Goal: Transaction & Acquisition: Purchase product/service

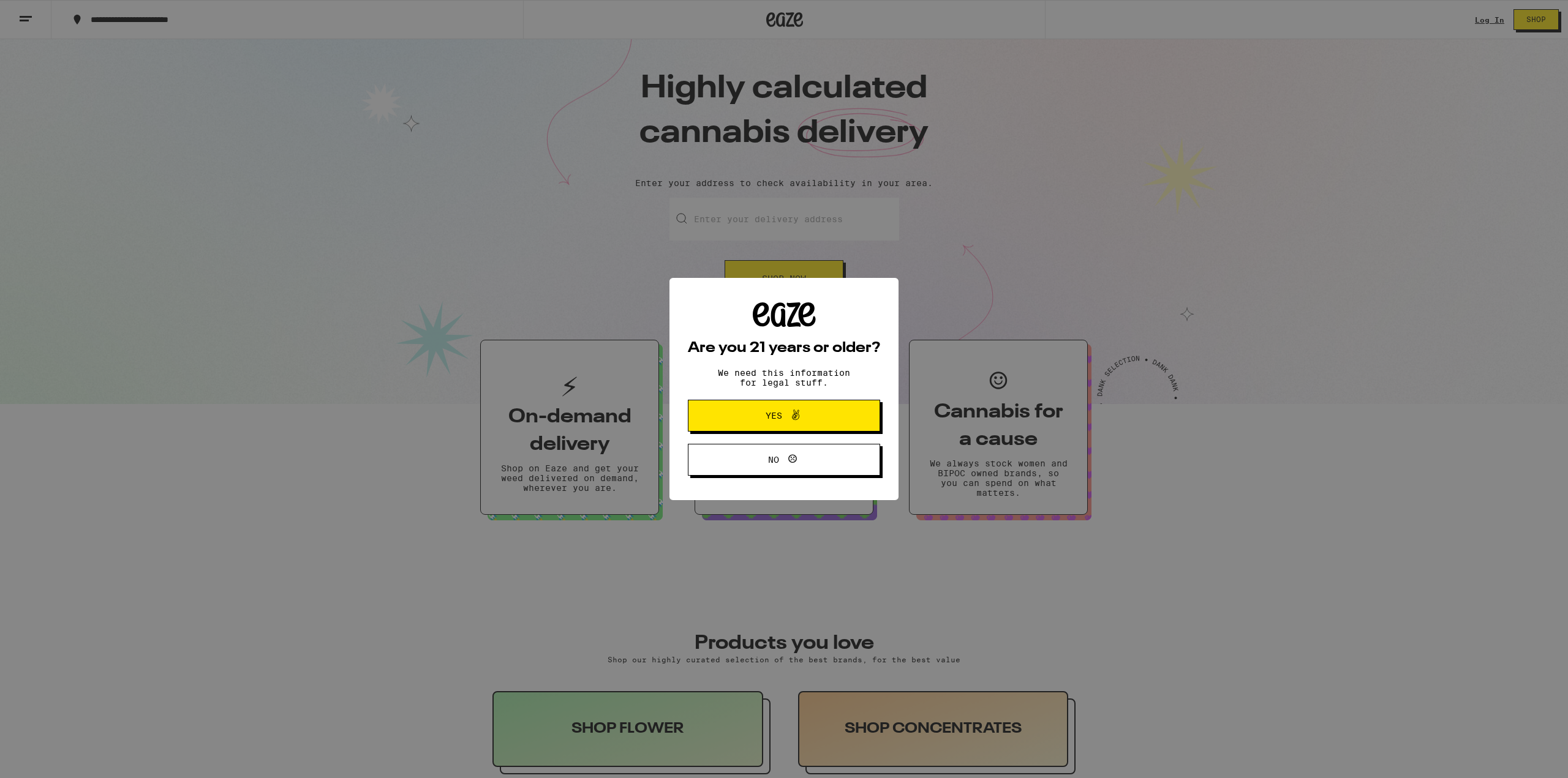
click at [762, 416] on span "Yes" at bounding box center [784, 415] width 93 height 16
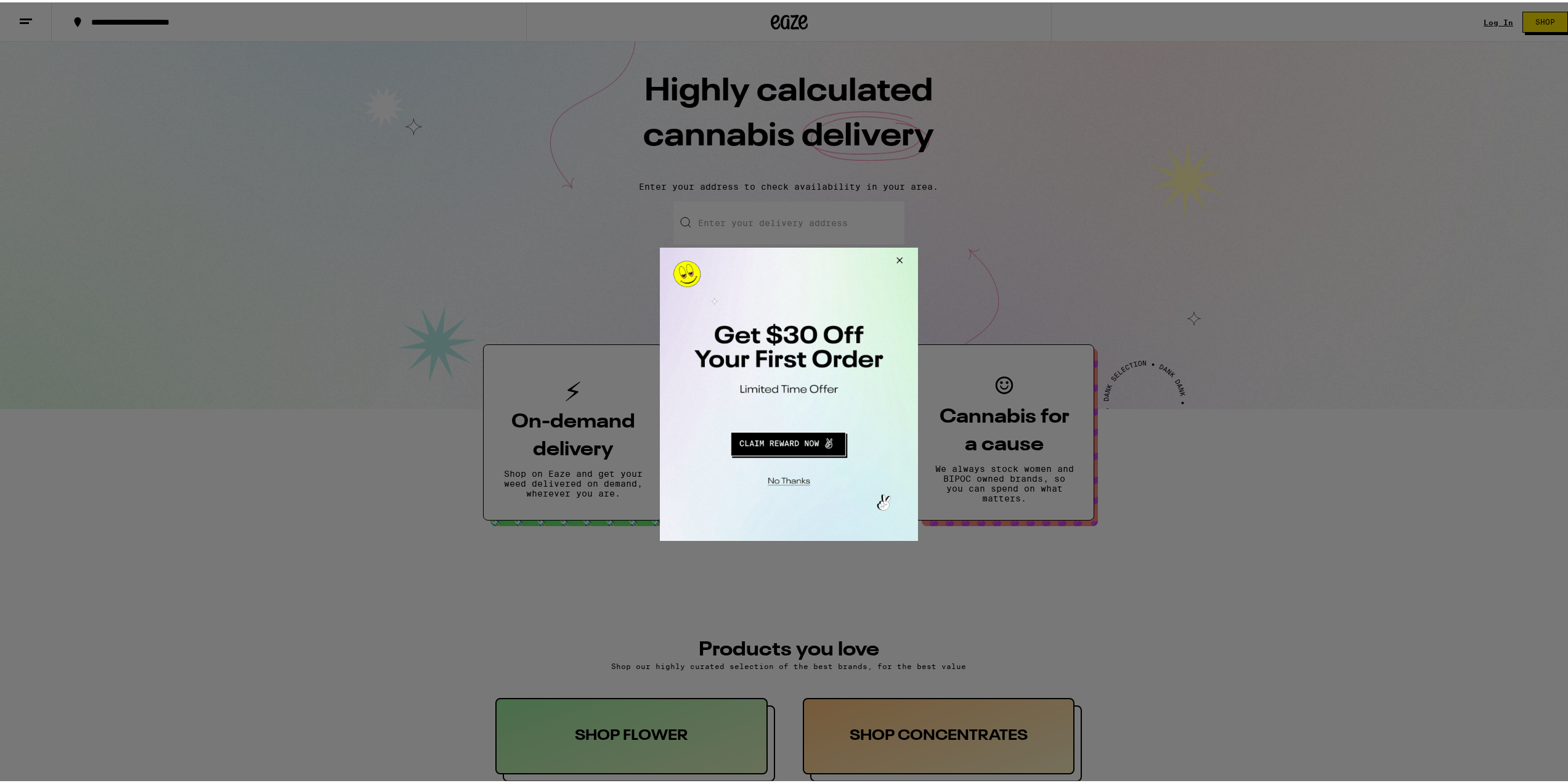
drag, startPoint x: 896, startPoint y: 255, endPoint x: 1641, endPoint y: 475, distance: 776.8
click at [896, 255] on button "Close Modal" at bounding box center [897, 262] width 33 height 29
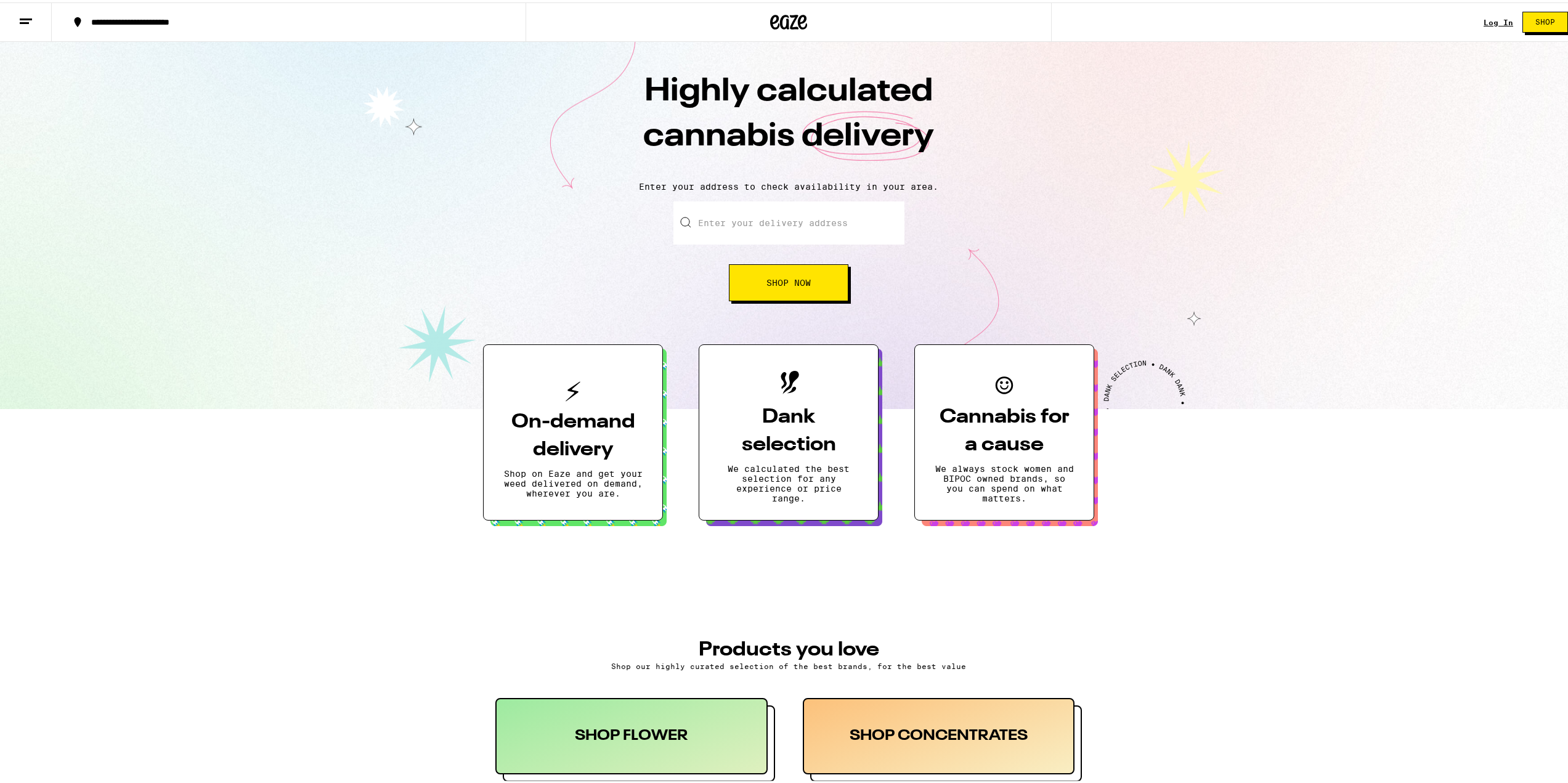
click at [1497, 18] on link "Log In" at bounding box center [1498, 20] width 29 height 8
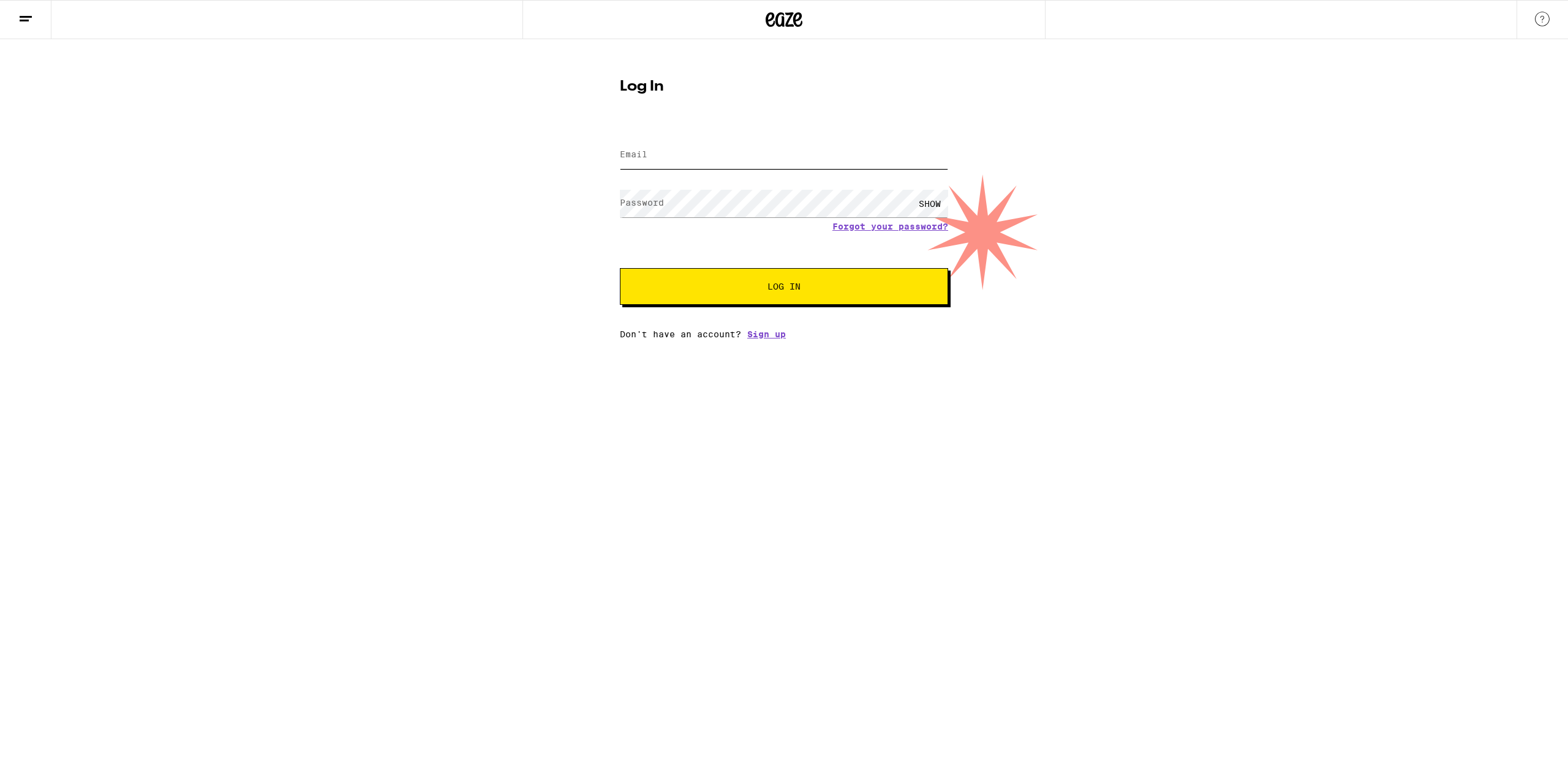
click at [703, 157] on input "Email" at bounding box center [784, 155] width 328 height 28
type input "Anonhp91@gmail.com"
click at [620, 268] on button "Log In" at bounding box center [784, 286] width 328 height 37
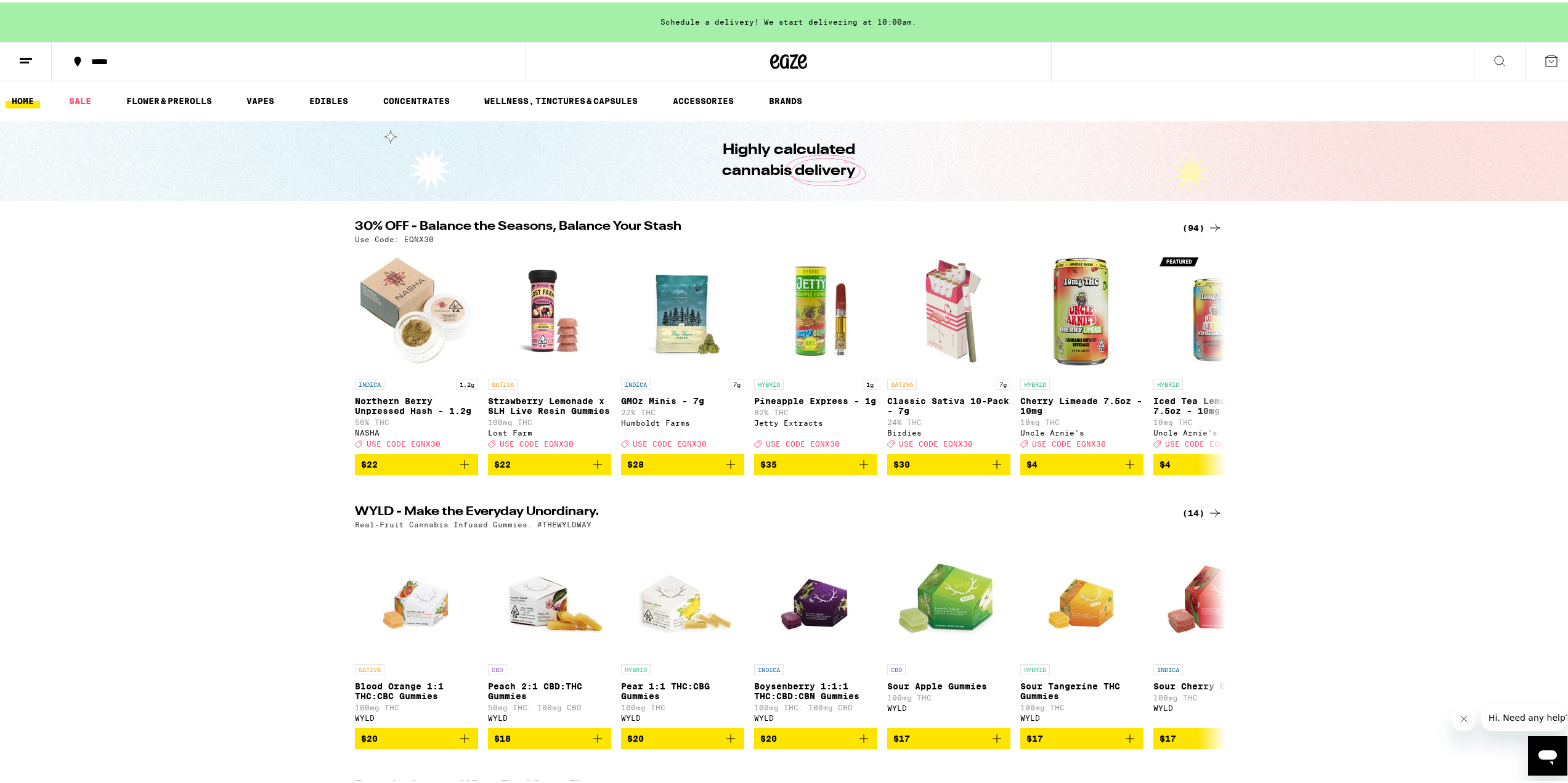
click at [25, 56] on line at bounding box center [26, 56] width 13 height 0
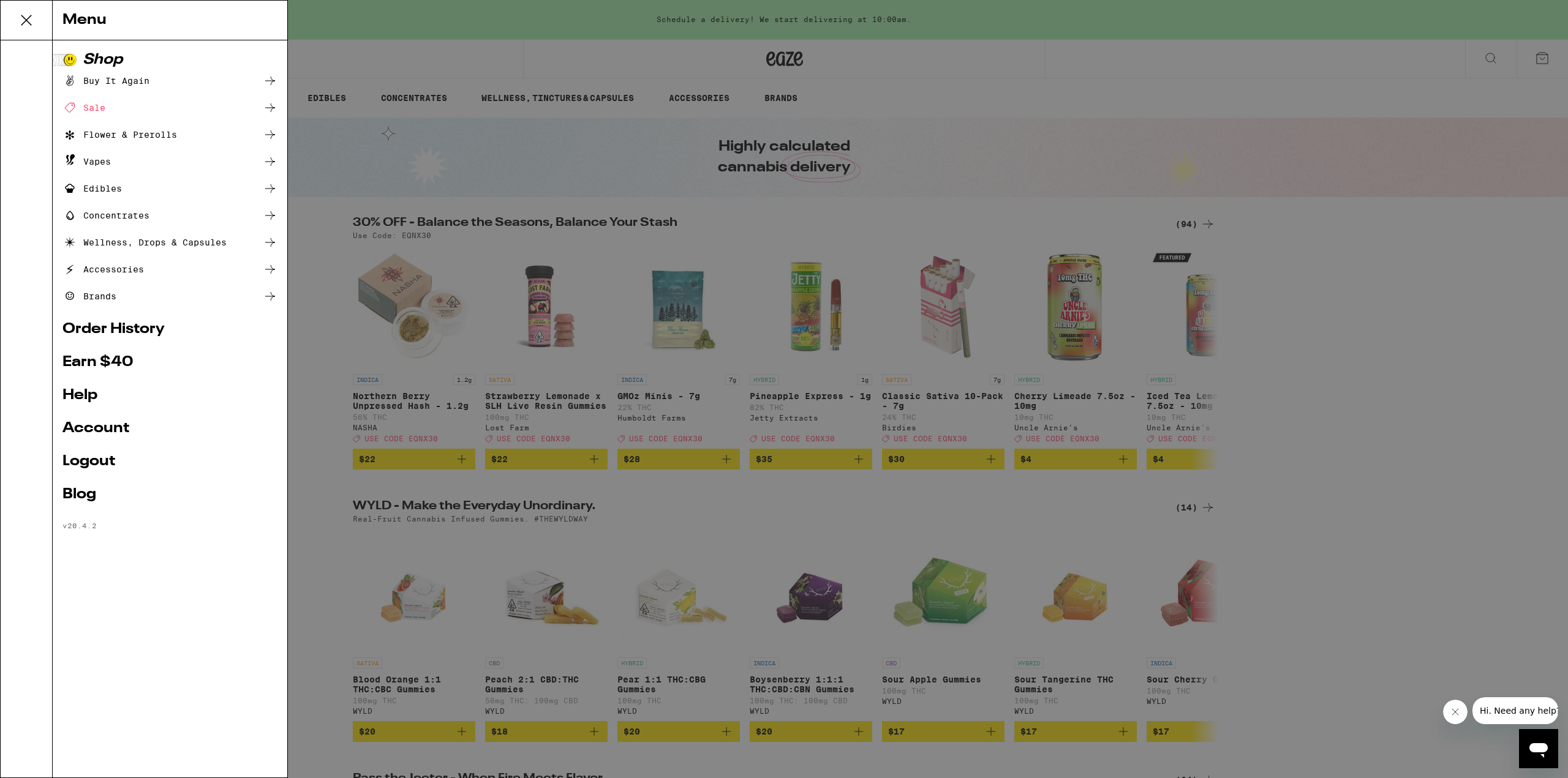
click at [100, 434] on link "Account" at bounding box center [169, 429] width 215 height 15
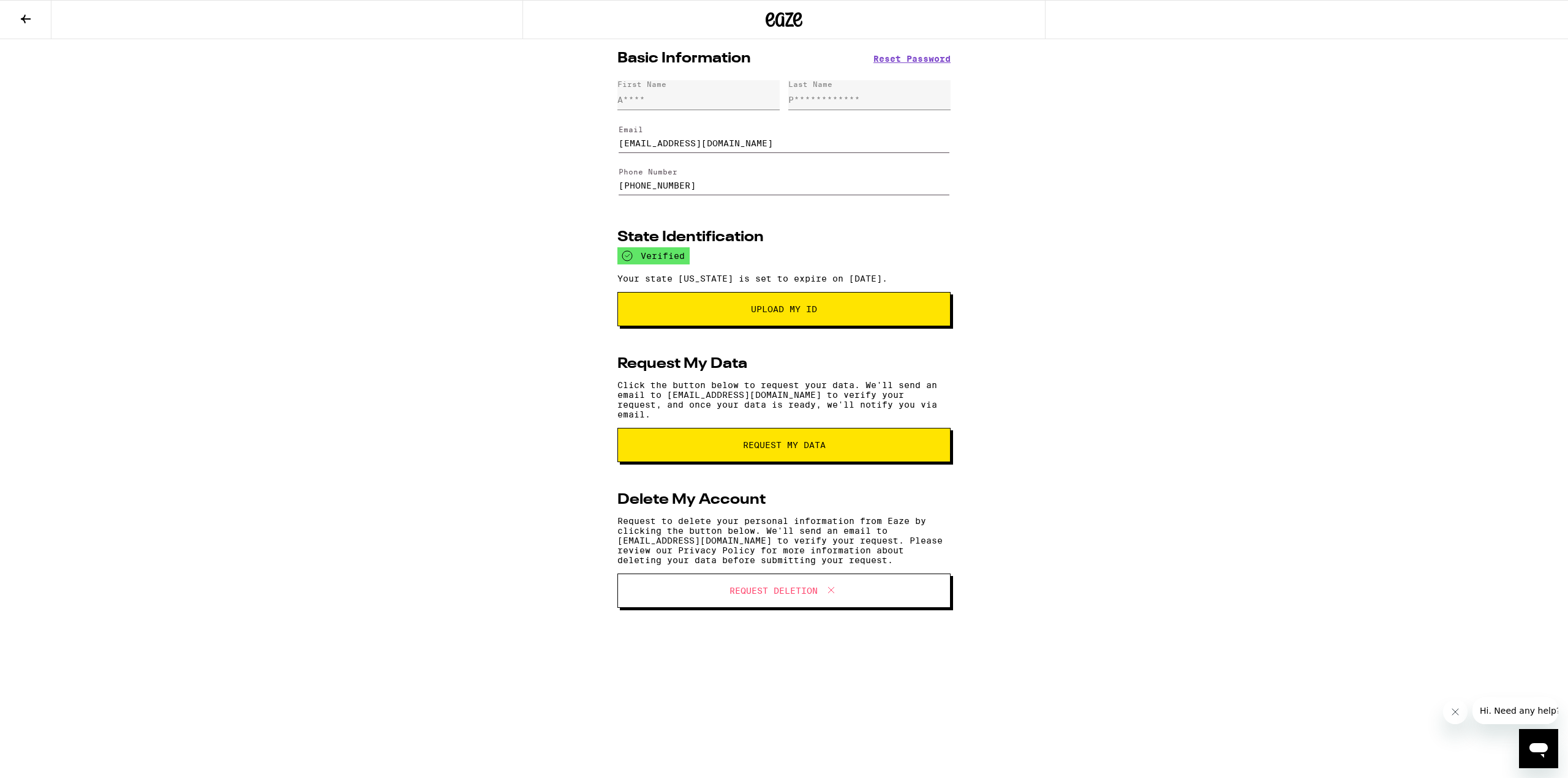
click at [26, 21] on icon at bounding box center [26, 19] width 15 height 15
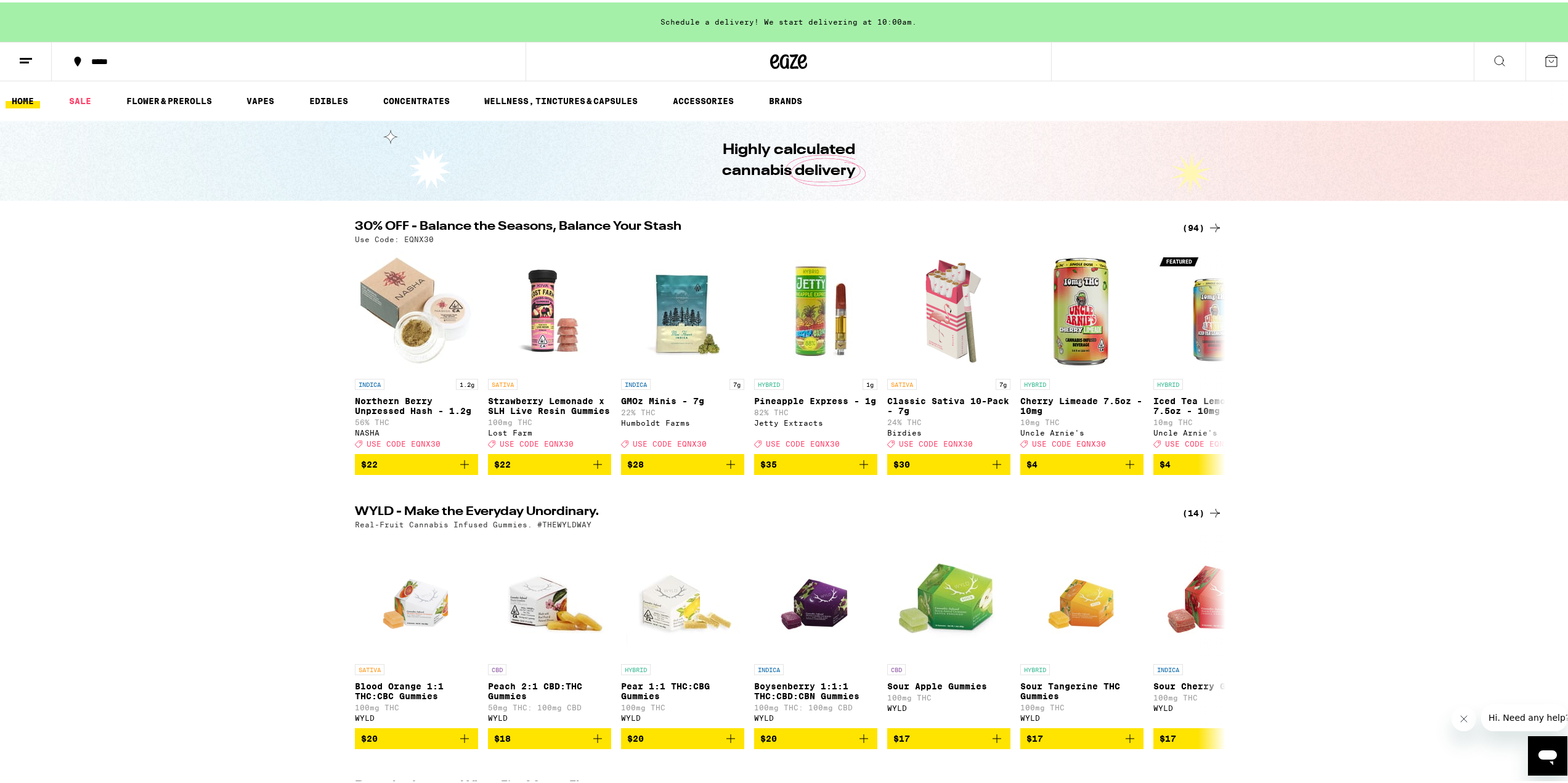
click at [39, 62] on button at bounding box center [26, 59] width 52 height 39
click at [25, 60] on line at bounding box center [25, 60] width 9 height 0
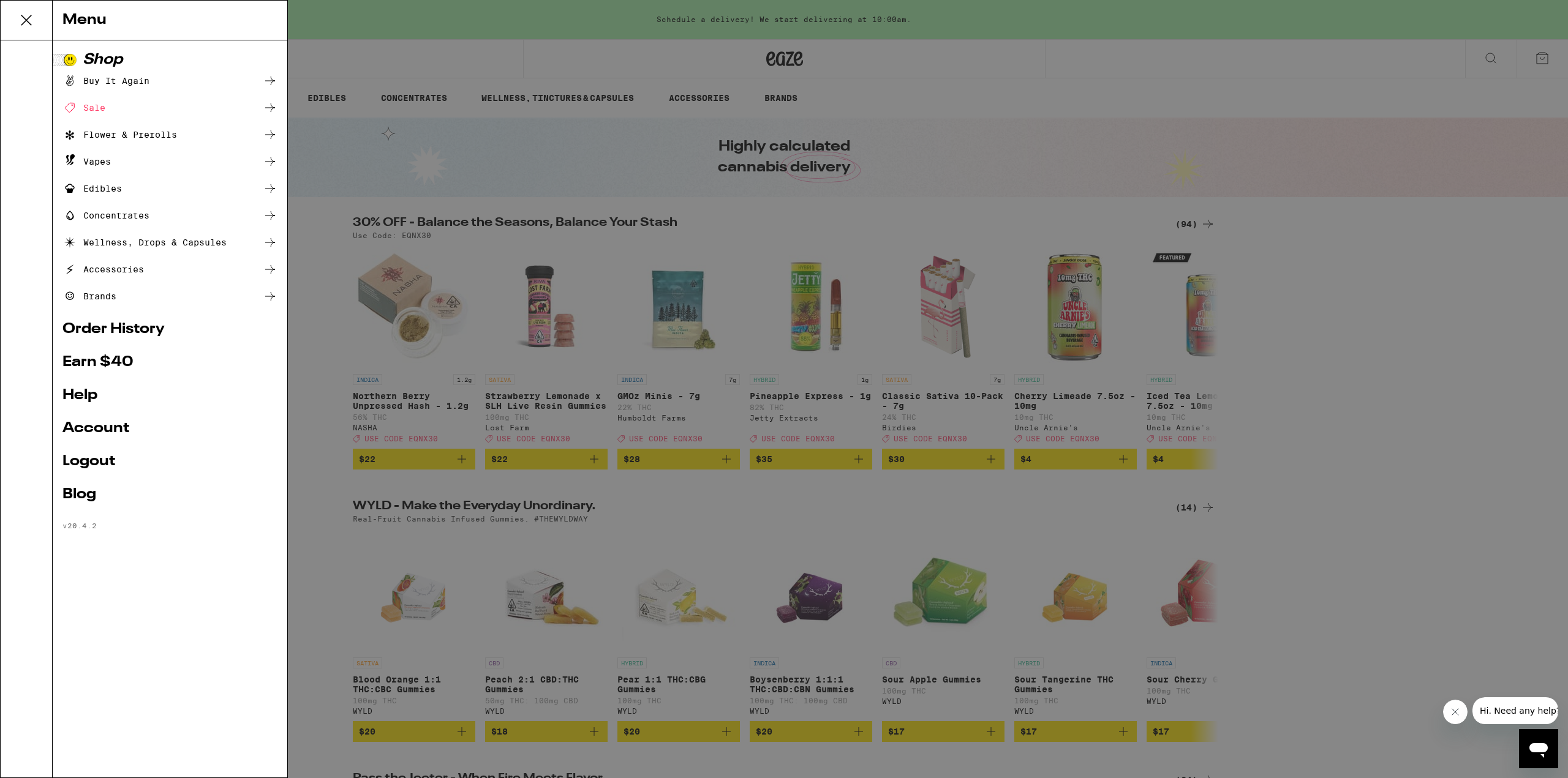
click at [359, 45] on div "Menu Shop Buy It Again Sale Flower & Prerolls Vapes Edibles Concentrates Wellne…" at bounding box center [784, 389] width 1568 height 778
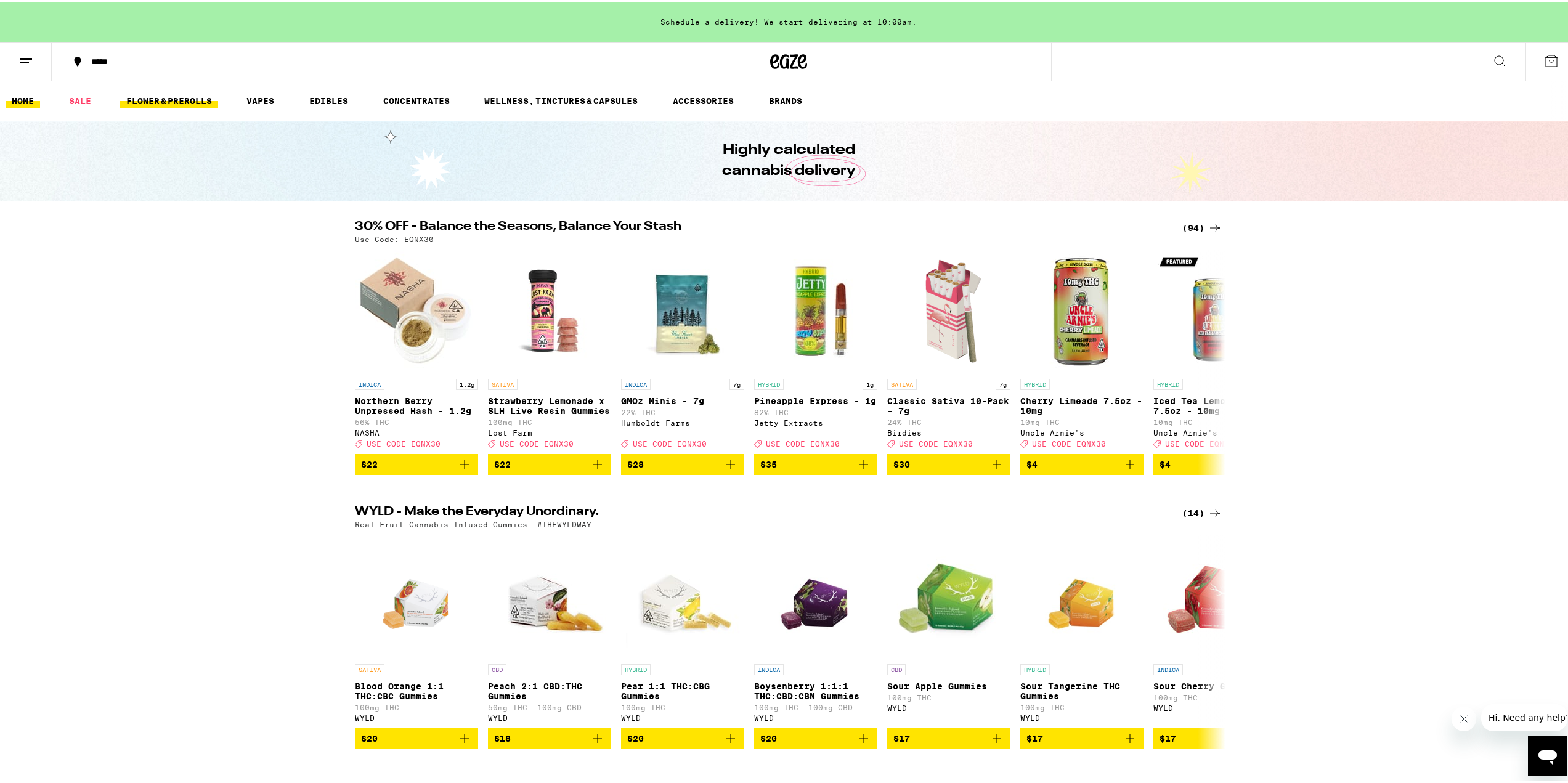
click at [160, 101] on link "FLOWER & PREROLLS" at bounding box center [168, 99] width 98 height 15
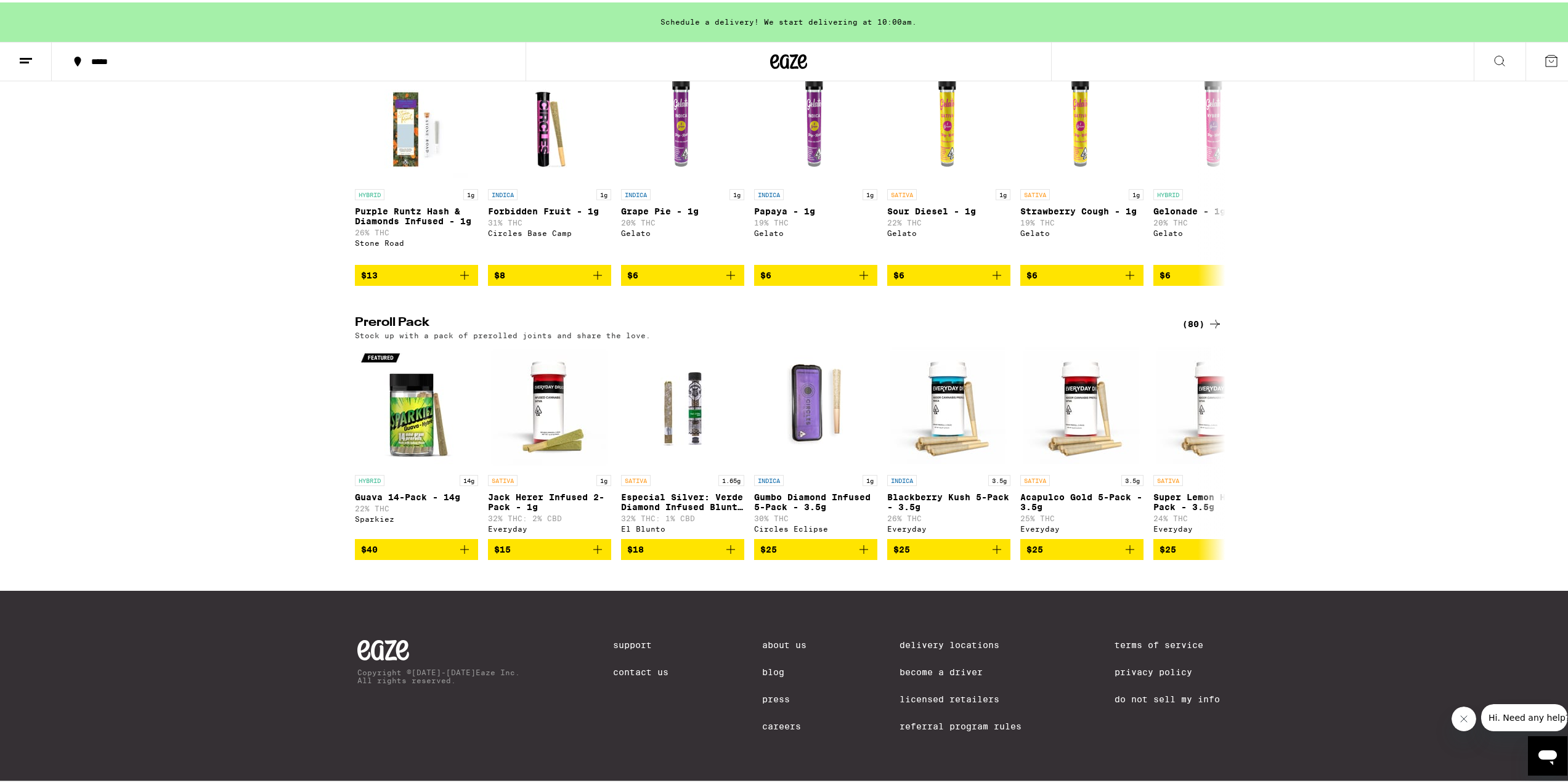
scroll to position [784, 0]
click at [1208, 314] on icon at bounding box center [1215, 322] width 15 height 15
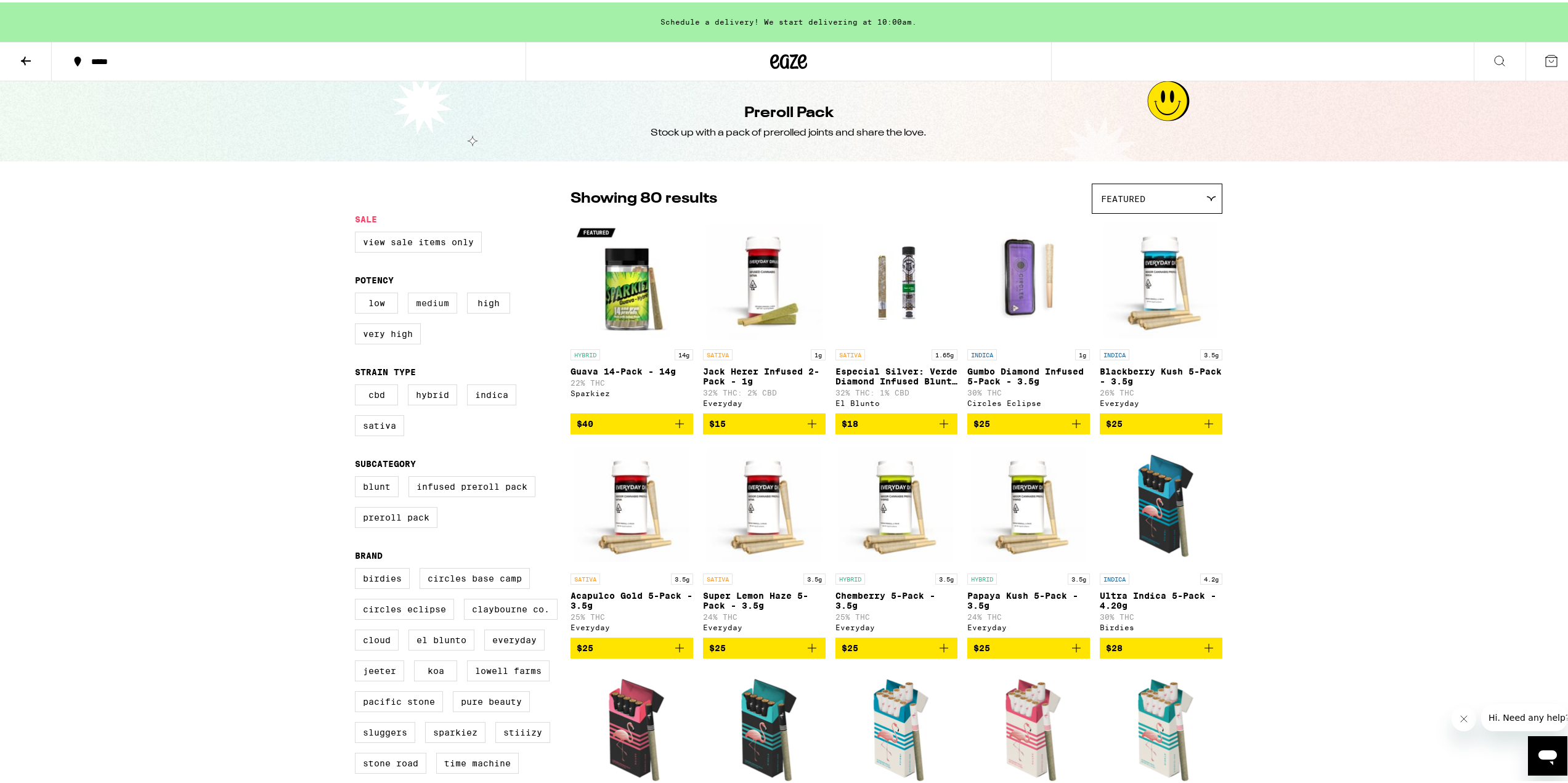
click at [429, 307] on label "Medium" at bounding box center [433, 300] width 49 height 21
click at [358, 293] on input "Medium" at bounding box center [358, 292] width 1 height 1
checkbox input "true"
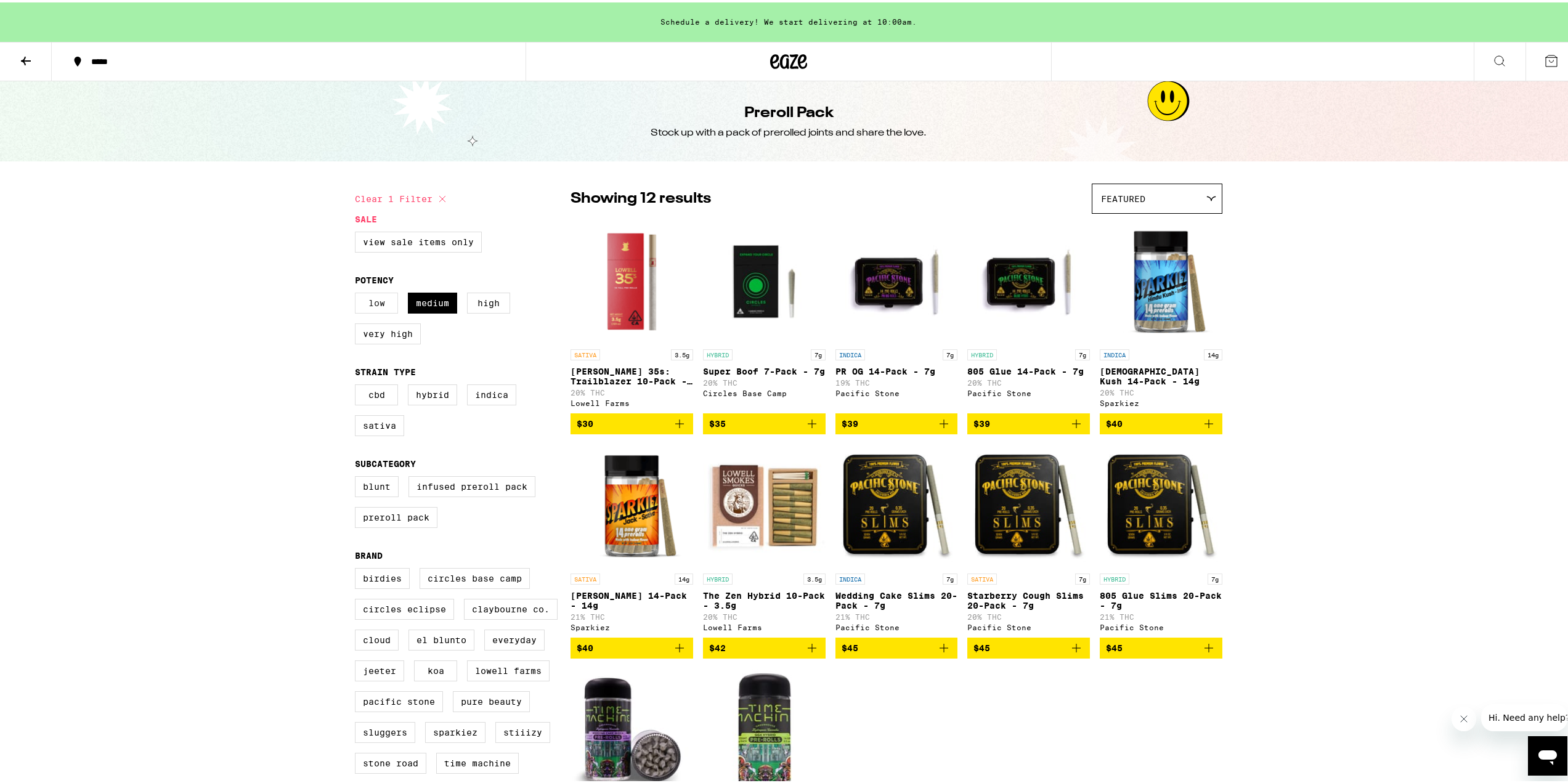
click at [367, 311] on label "Low" at bounding box center [376, 300] width 43 height 21
click at [374, 310] on label "Low" at bounding box center [376, 300] width 43 height 21
click at [358, 293] on input "Low" at bounding box center [358, 292] width 1 height 1
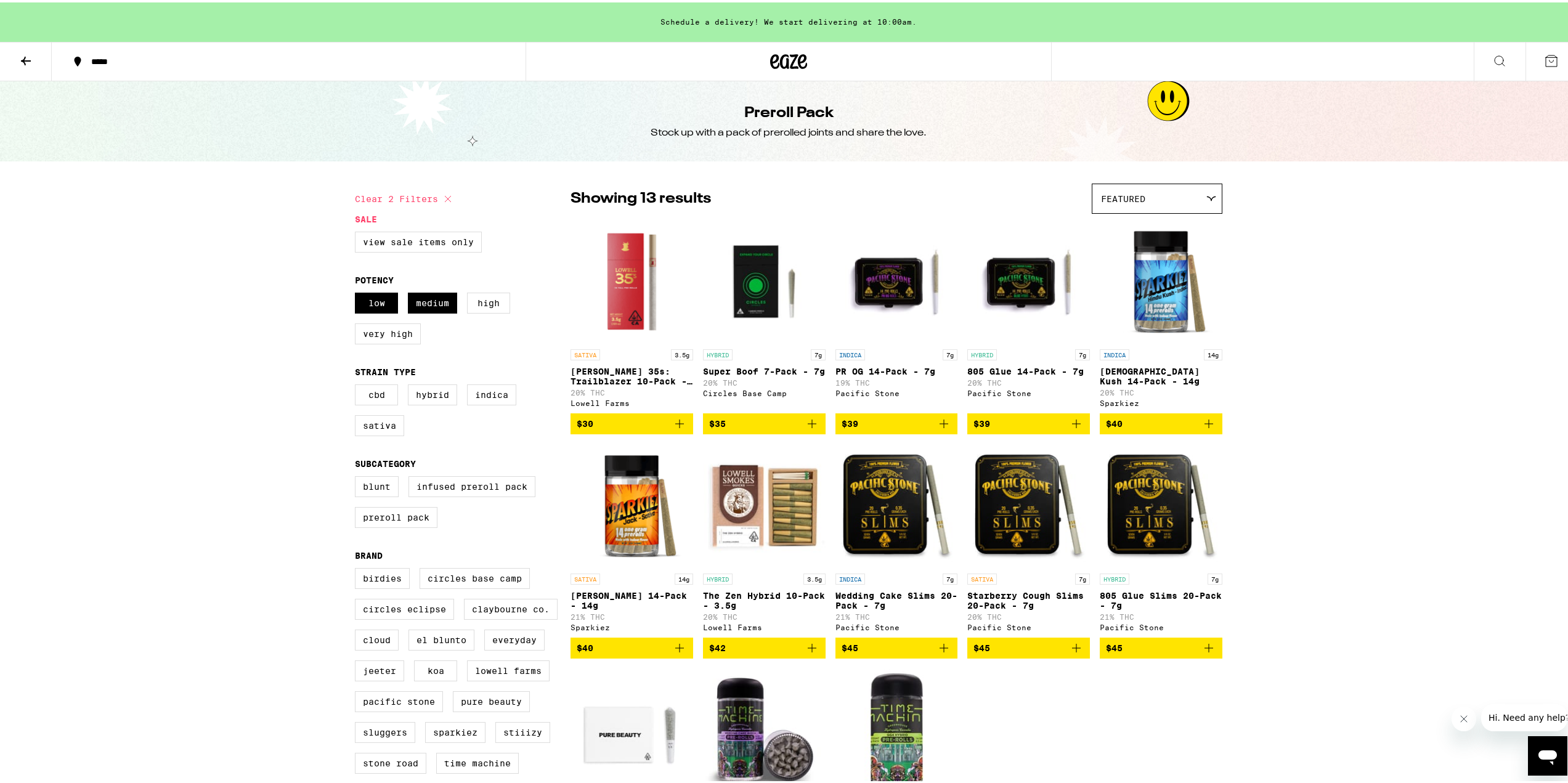
click at [1013, 607] on p "Starberry Cough Slims 20-Pack - 7g" at bounding box center [1029, 599] width 123 height 20
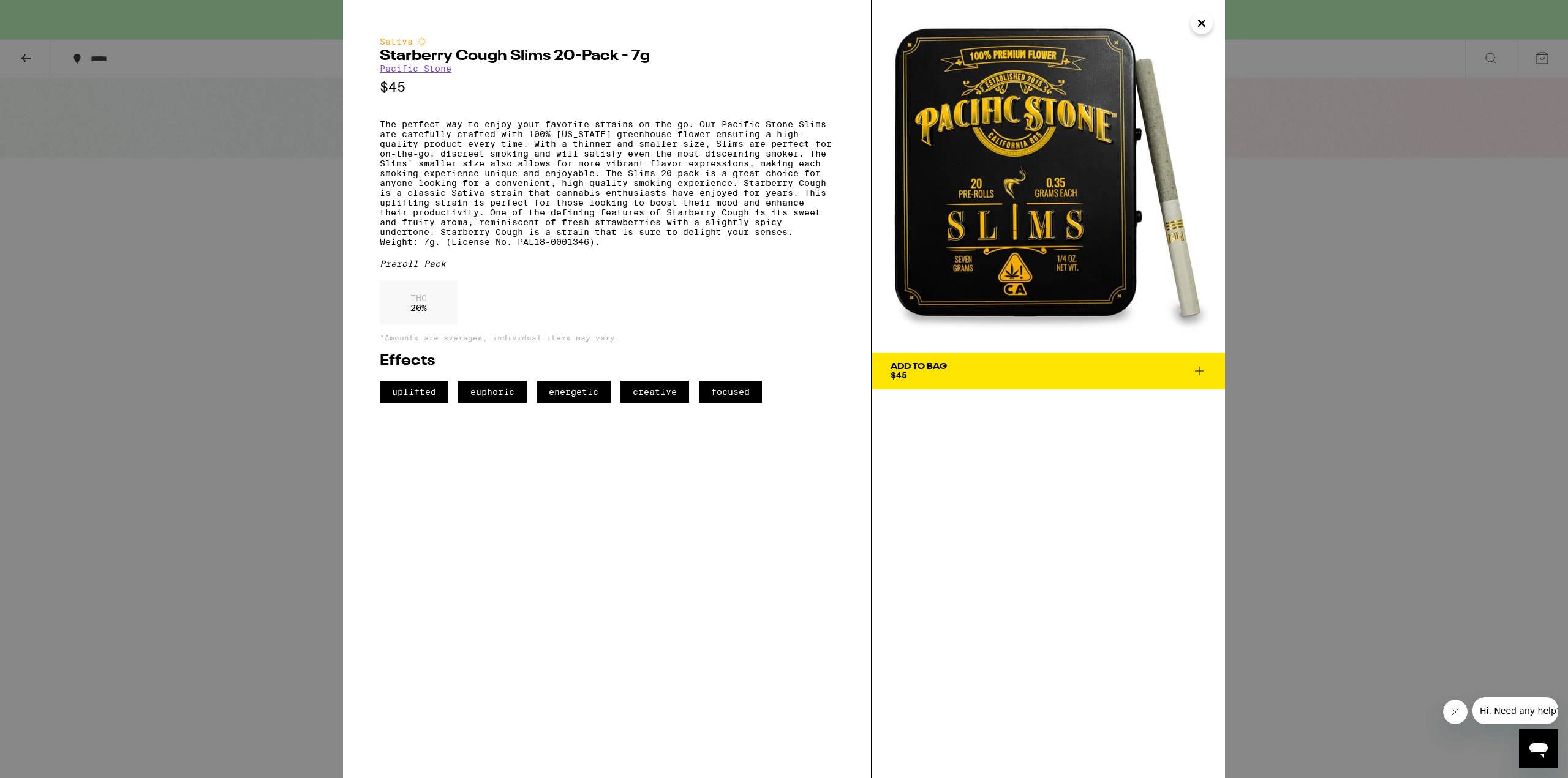
click at [1195, 26] on icon "Close" at bounding box center [1202, 23] width 15 height 19
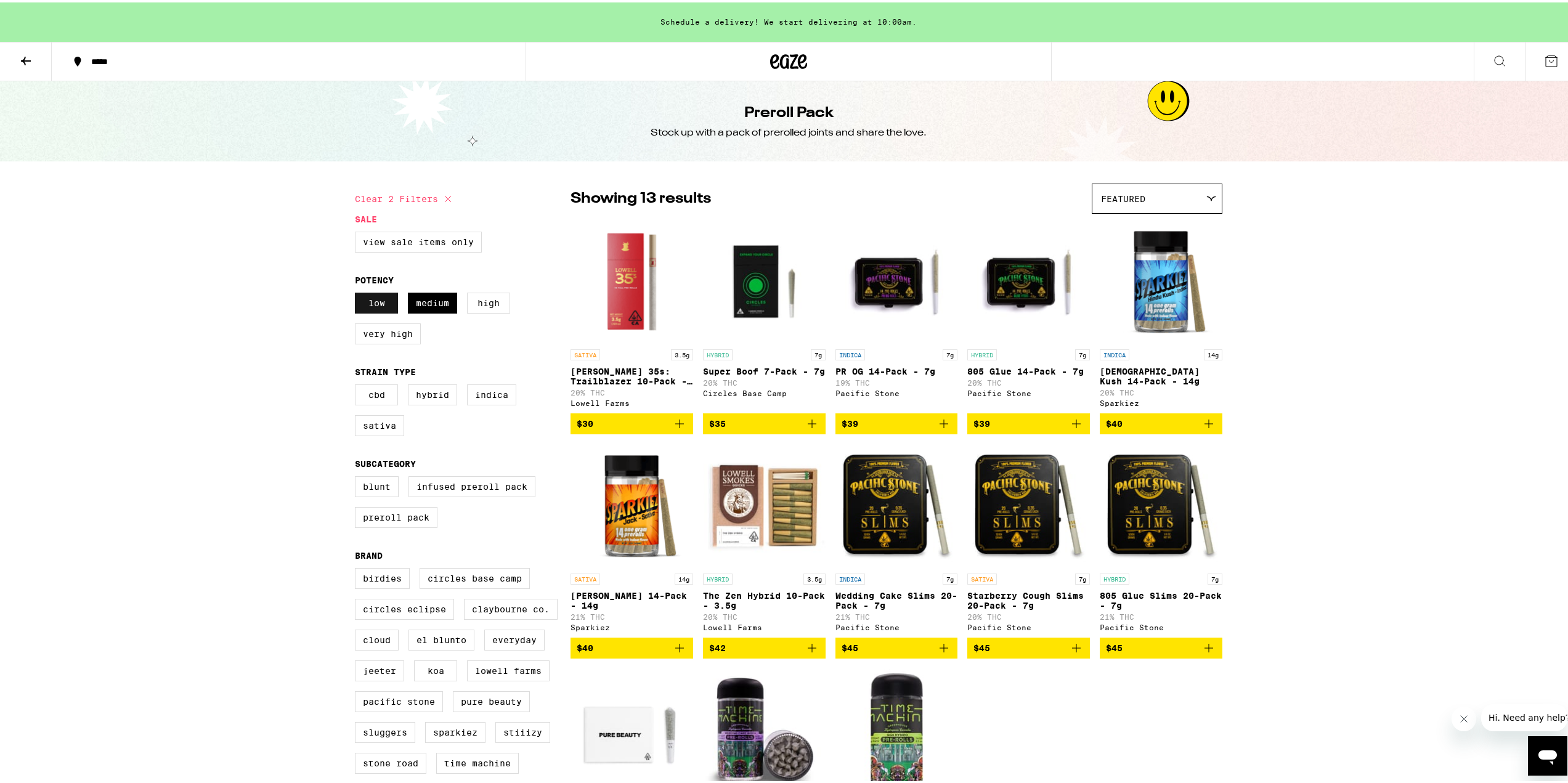
drag, startPoint x: 355, startPoint y: 302, endPoint x: 361, endPoint y: 302, distance: 6.0
click at [356, 302] on label "Low" at bounding box center [376, 300] width 43 height 21
click at [358, 293] on input "Low" at bounding box center [358, 292] width 1 height 1
checkbox input "false"
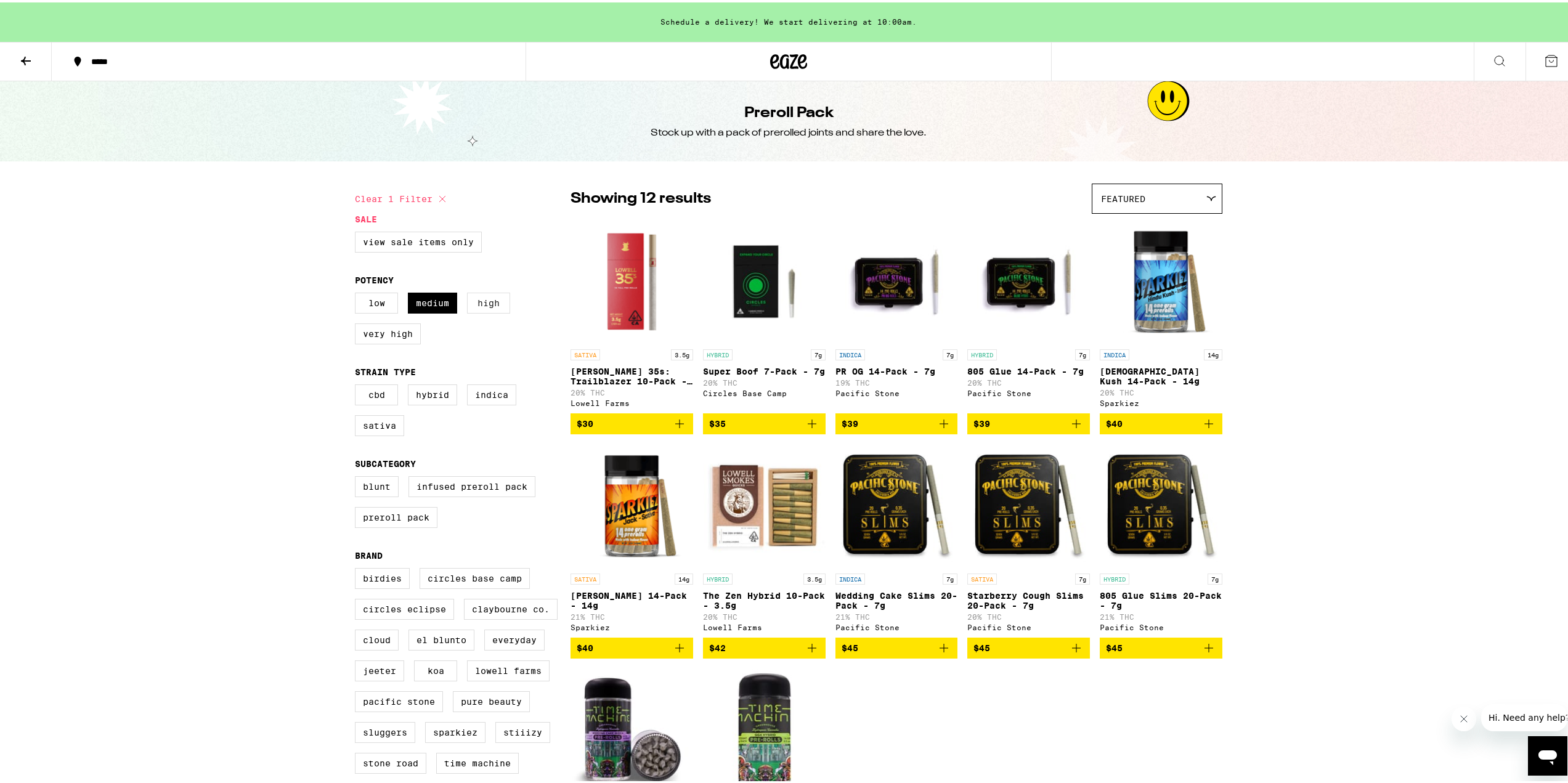
click at [491, 308] on label "High" at bounding box center [488, 300] width 43 height 21
click at [358, 293] on input "High" at bounding box center [358, 292] width 1 height 1
checkbox input "true"
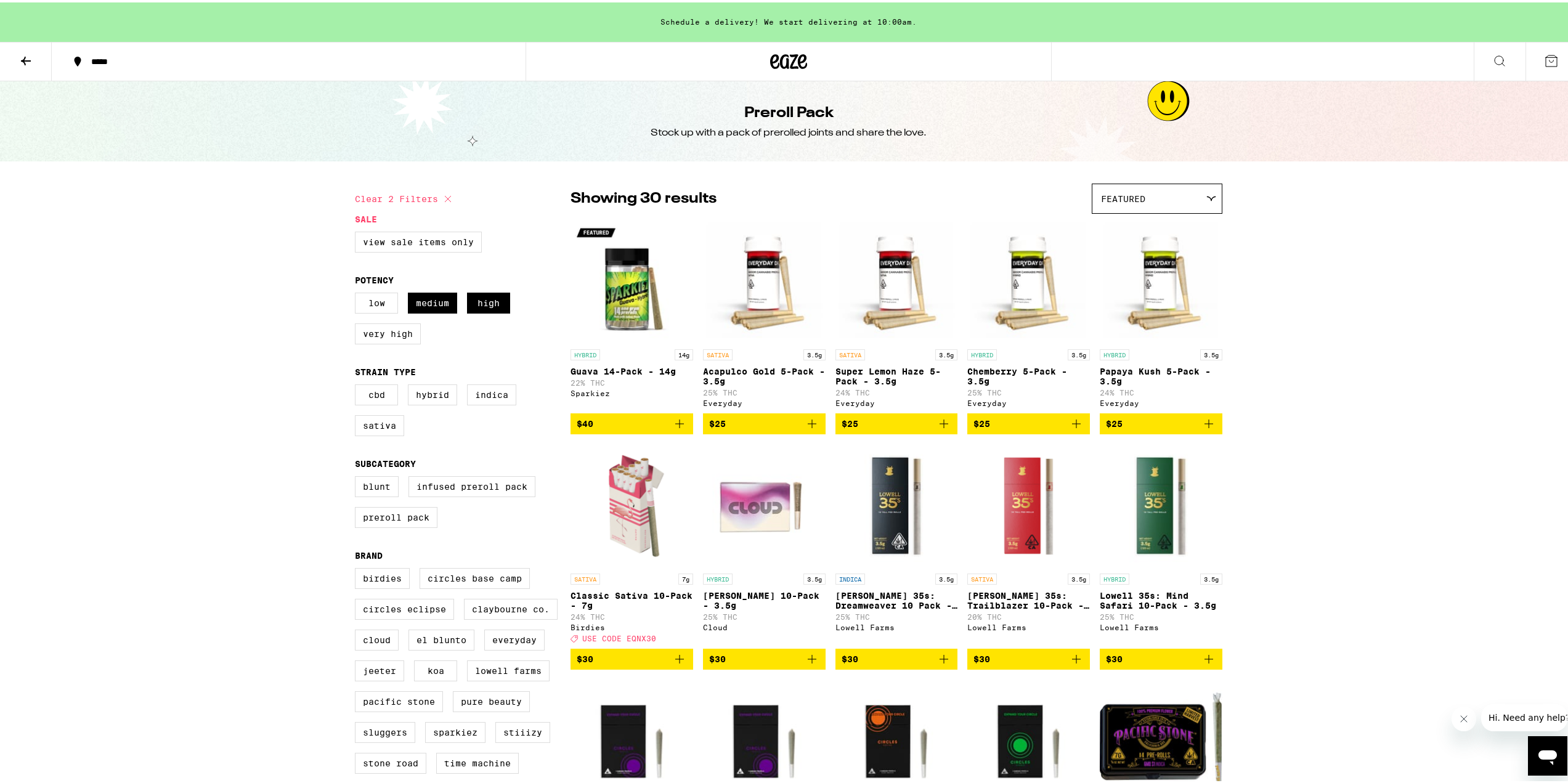
click at [23, 55] on icon at bounding box center [26, 59] width 15 height 15
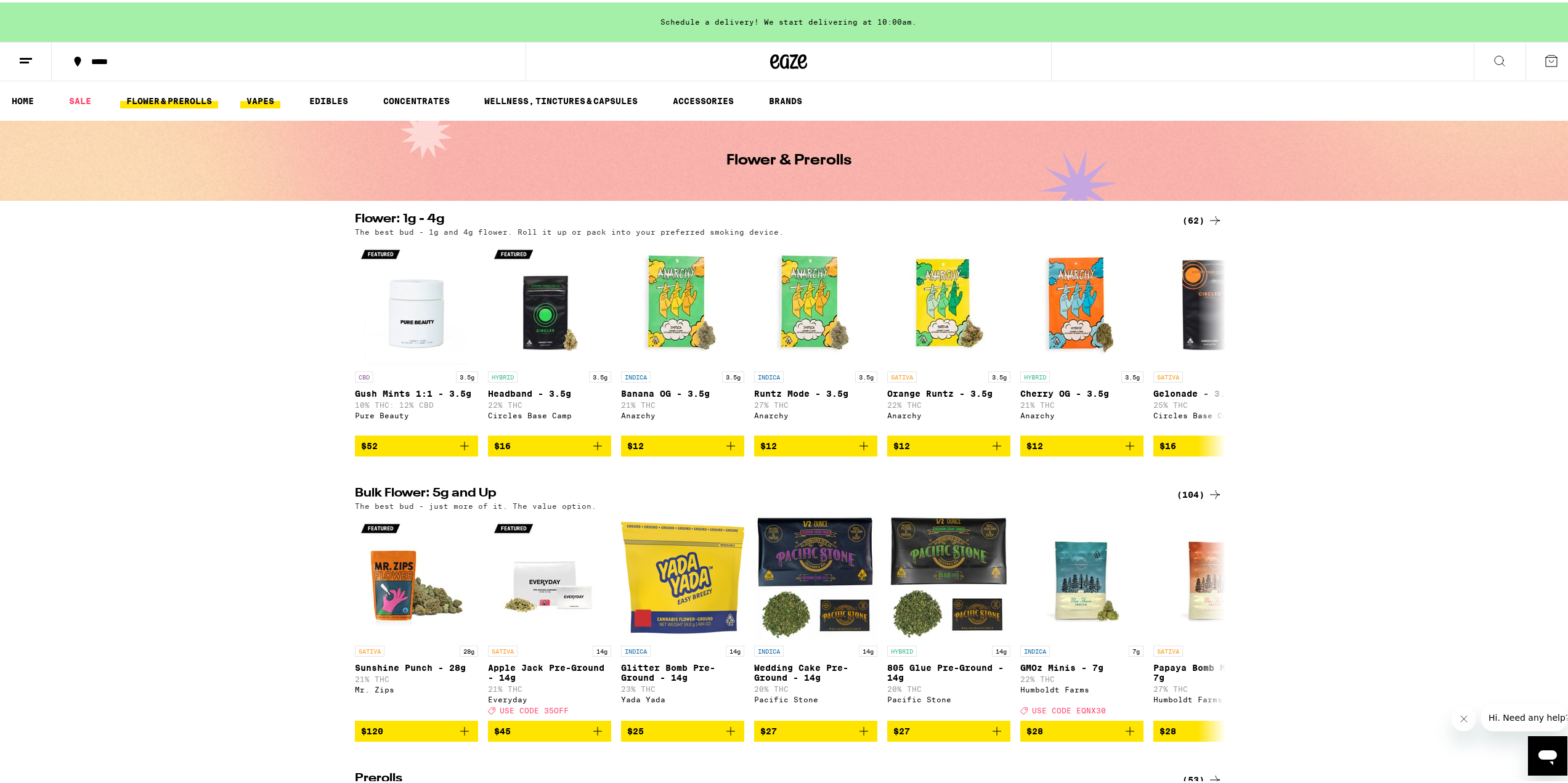
click at [258, 98] on link "VAPES" at bounding box center [260, 99] width 40 height 15
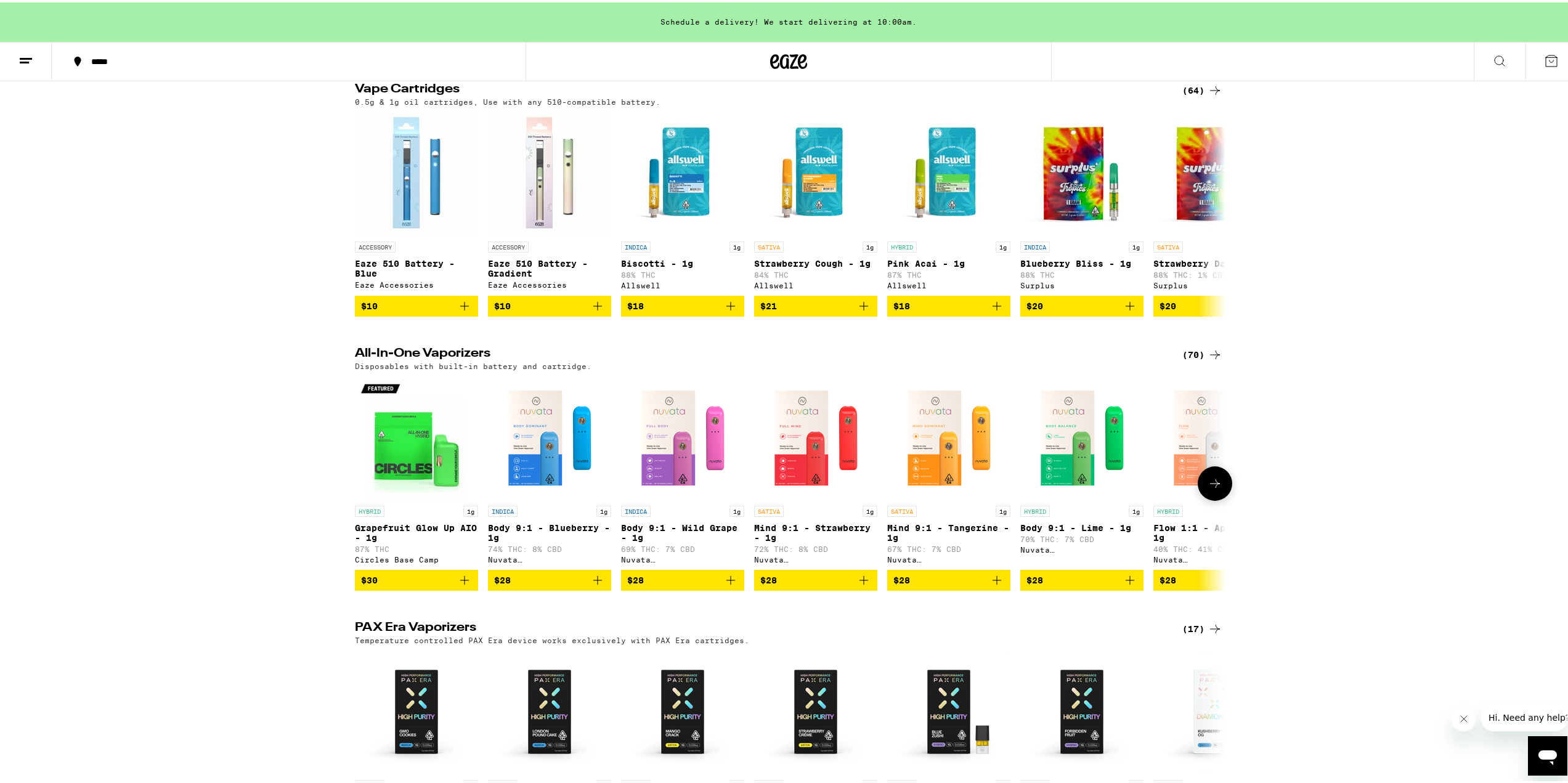
scroll to position [131, 0]
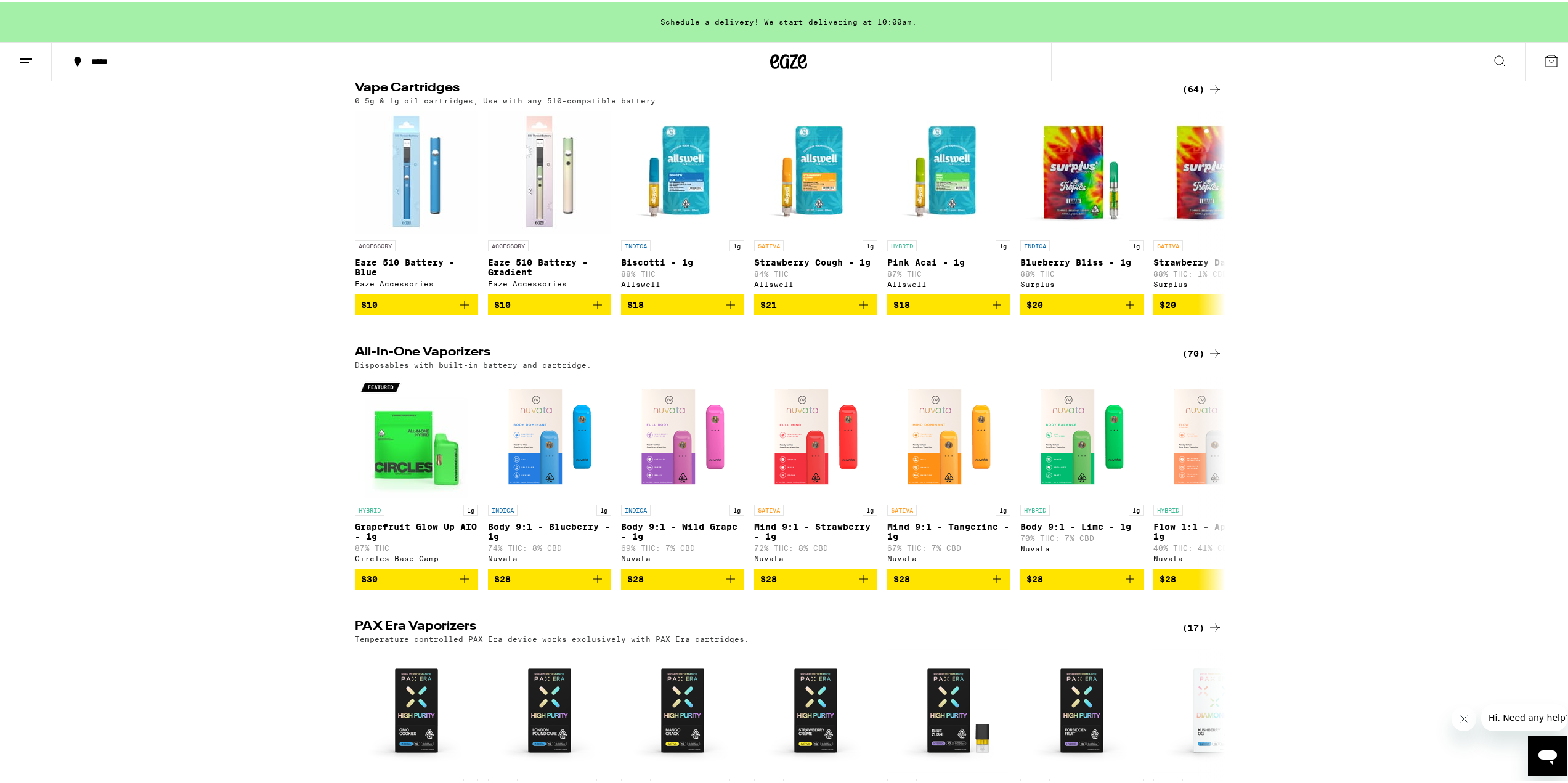
click at [1202, 358] on div "(70)" at bounding box center [1202, 351] width 40 height 15
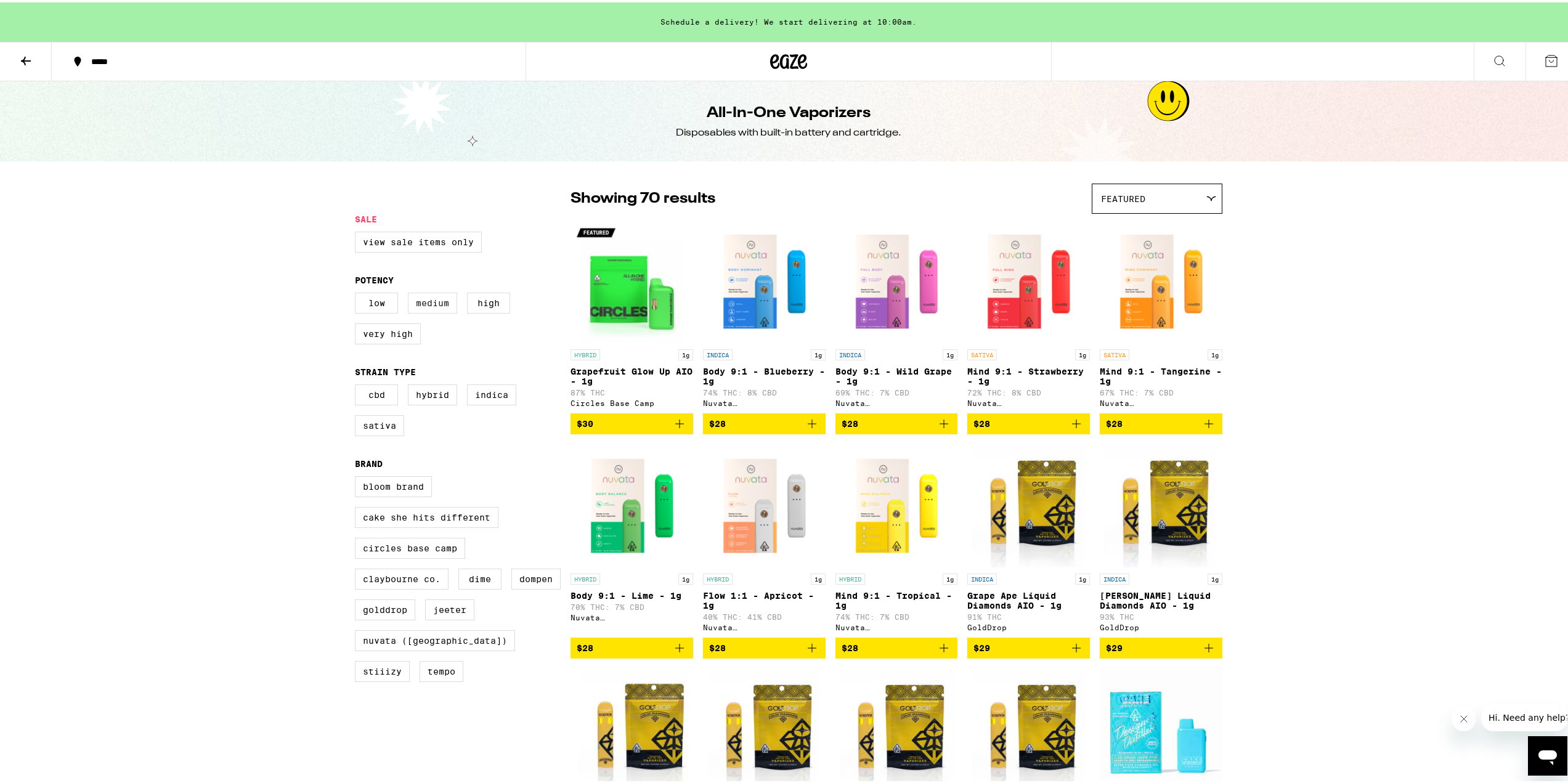
click at [447, 300] on label "Medium" at bounding box center [433, 300] width 49 height 21
click at [358, 293] on input "Medium" at bounding box center [358, 292] width 1 height 1
checkbox input "true"
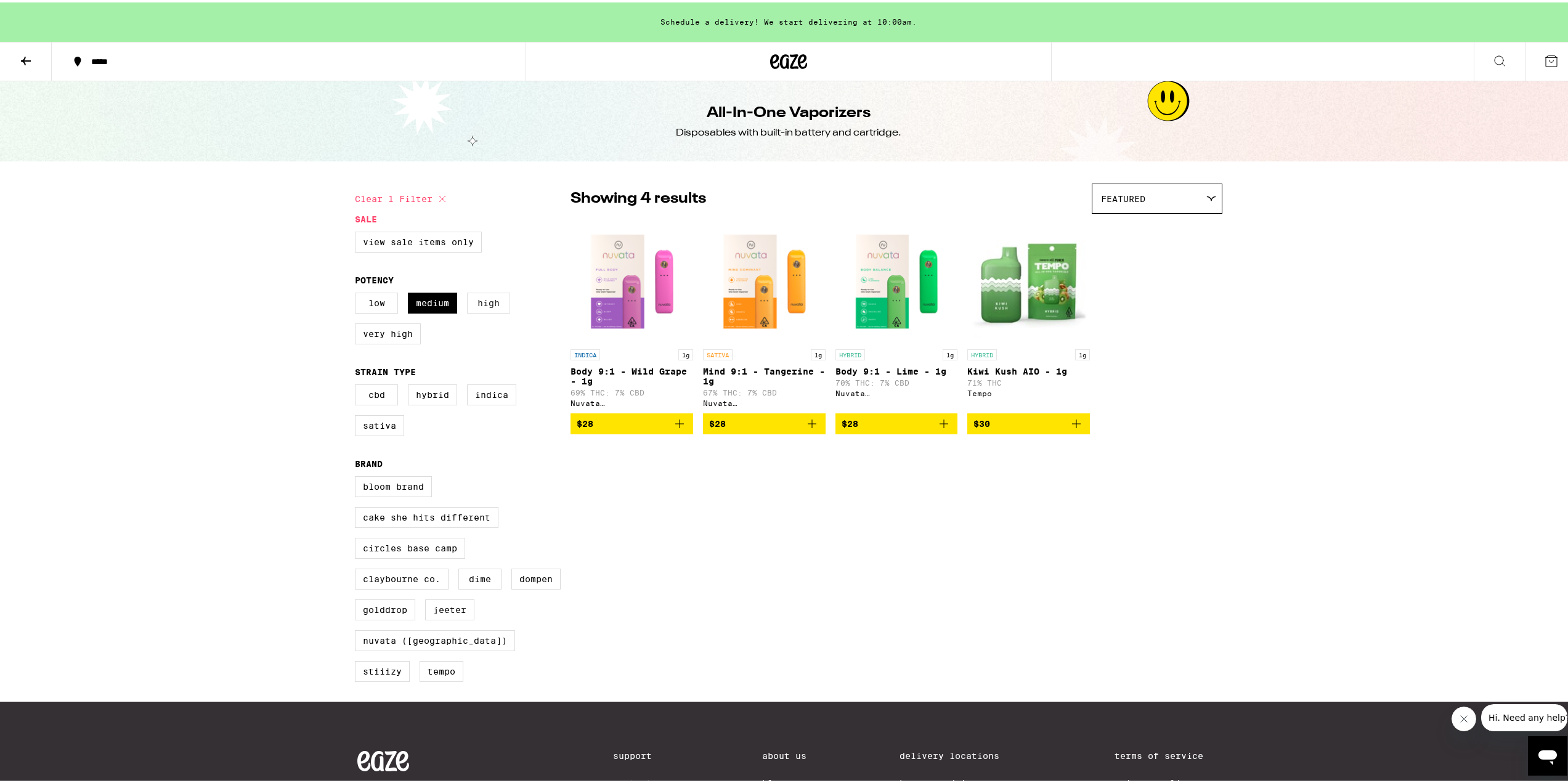
click at [475, 307] on label "High" at bounding box center [488, 300] width 43 height 21
click at [358, 293] on input "High" at bounding box center [358, 292] width 1 height 1
checkbox input "true"
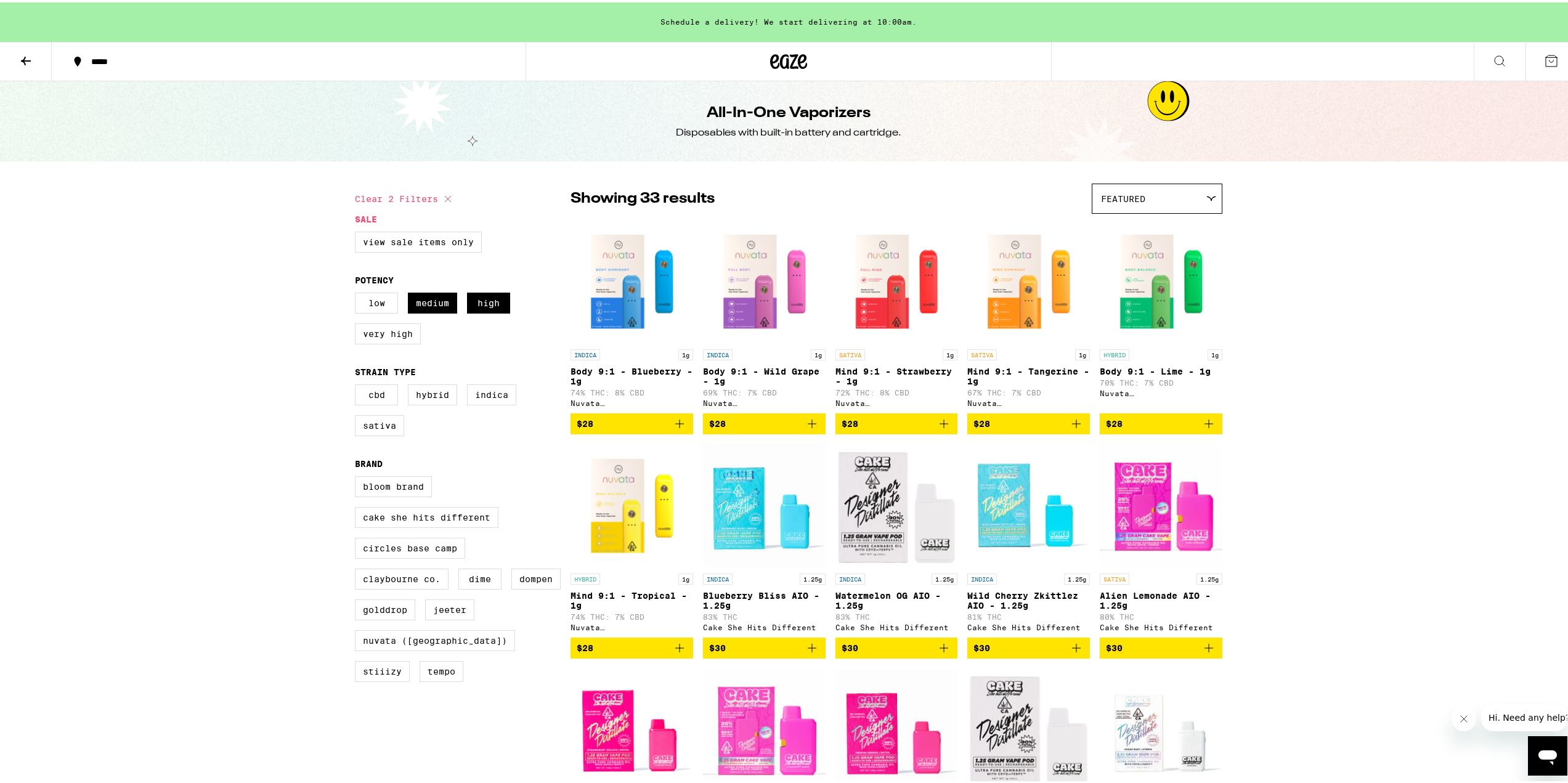
click at [681, 428] on icon "Add to bag" at bounding box center [680, 421] width 15 height 15
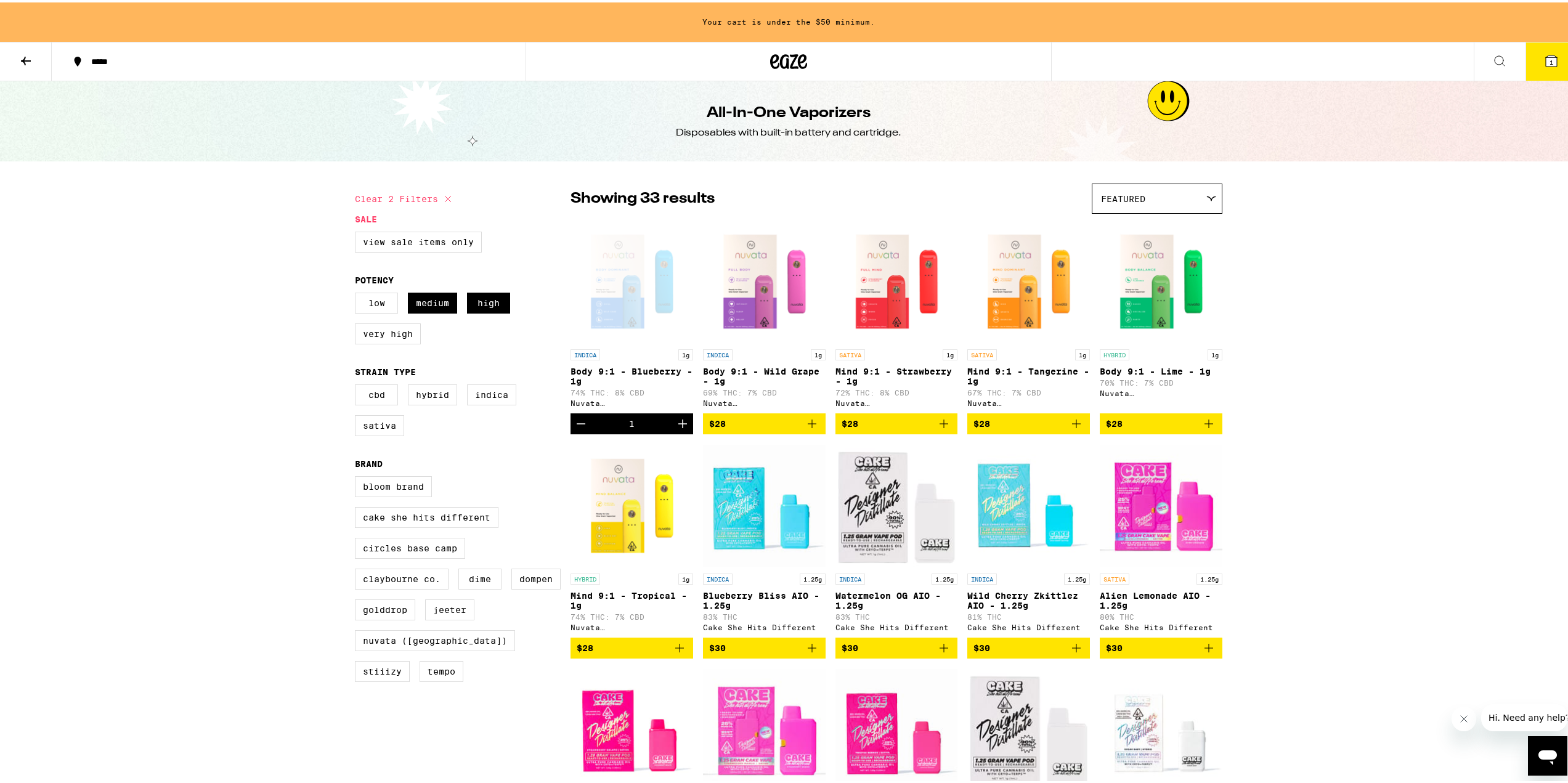
click at [26, 58] on icon at bounding box center [25, 58] width 10 height 9
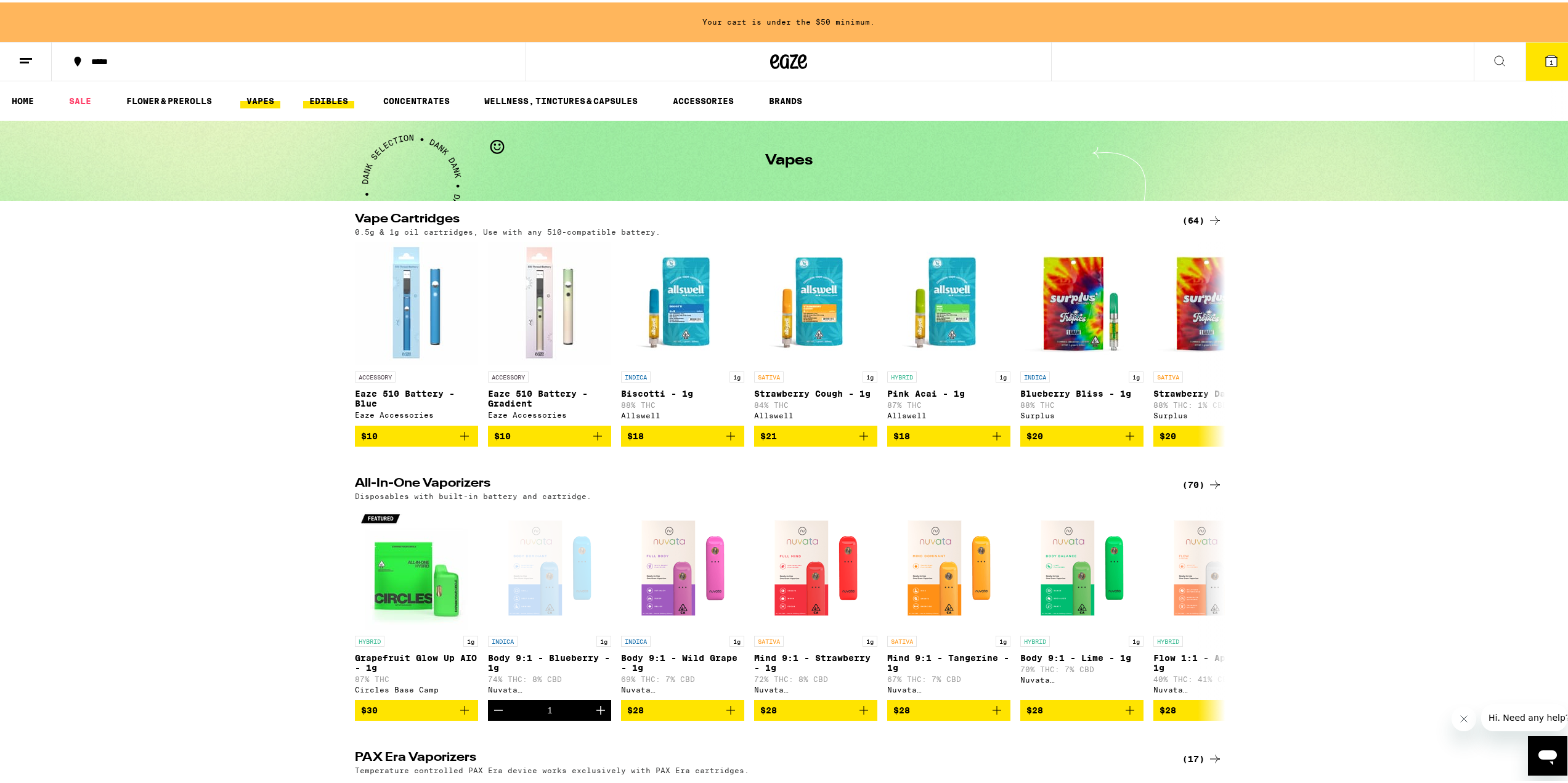
click at [335, 98] on link "EDIBLES" at bounding box center [328, 99] width 51 height 15
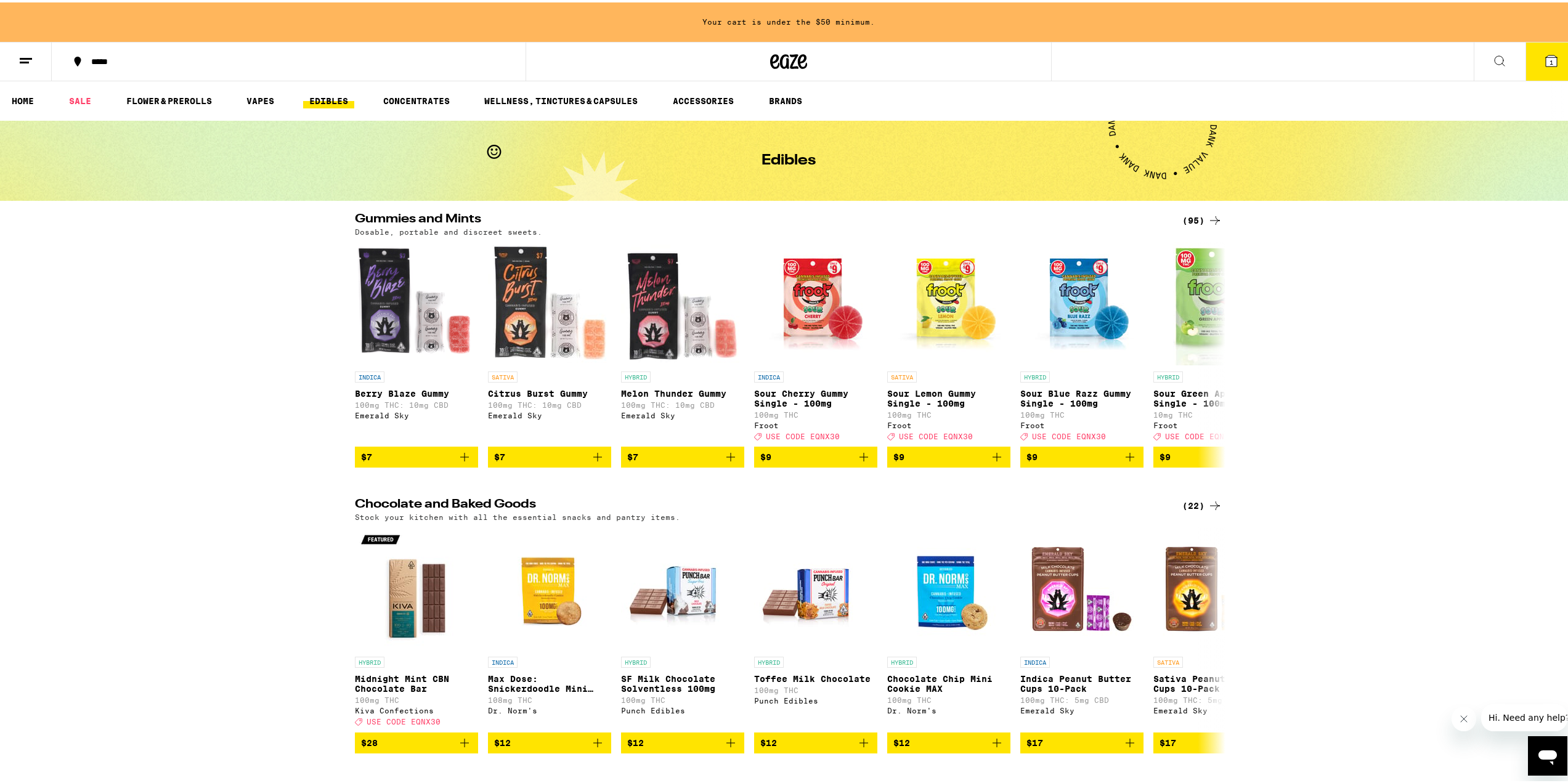
click at [1197, 213] on div "(95)" at bounding box center [1202, 218] width 40 height 15
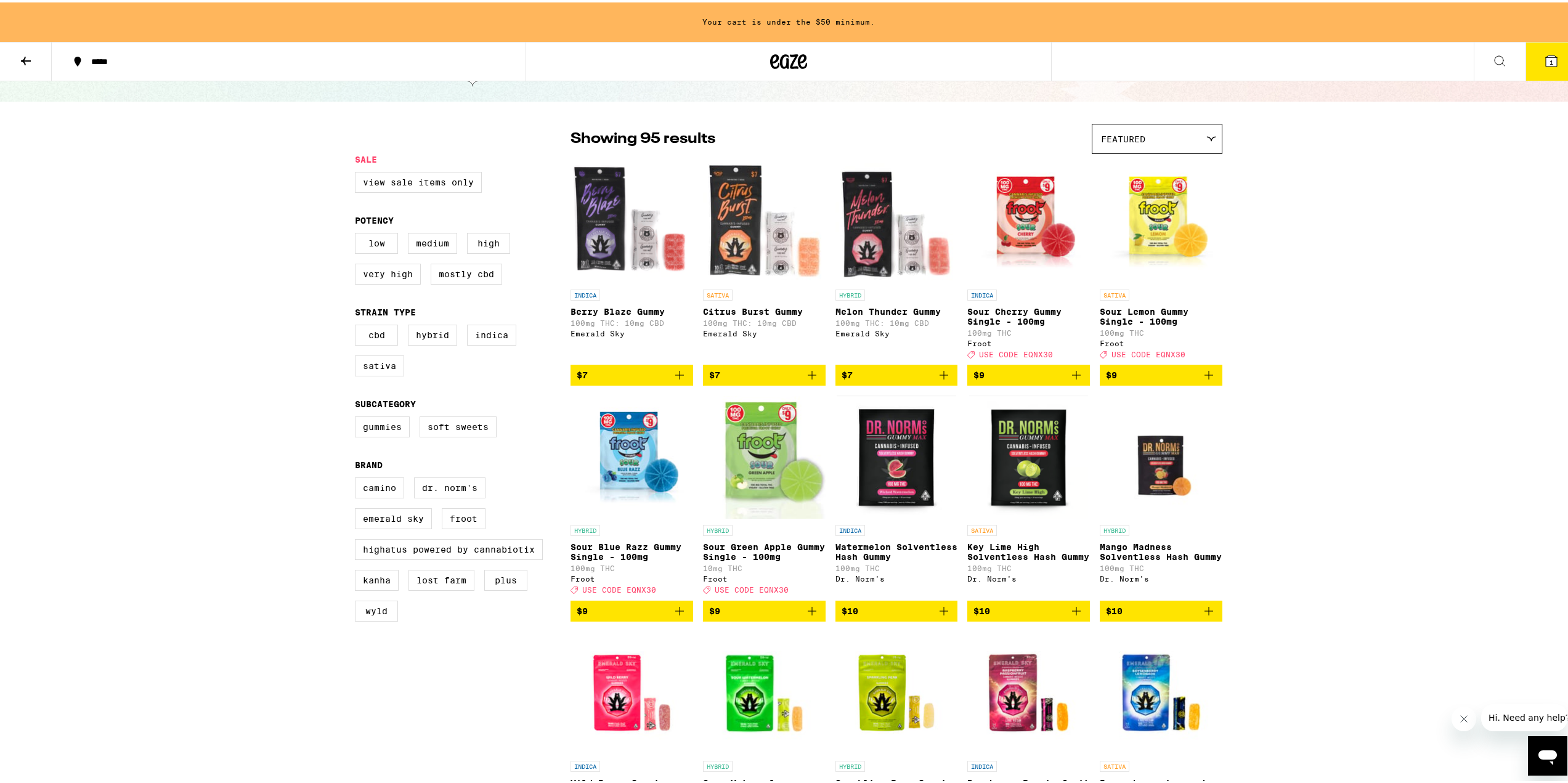
scroll to position [62, 0]
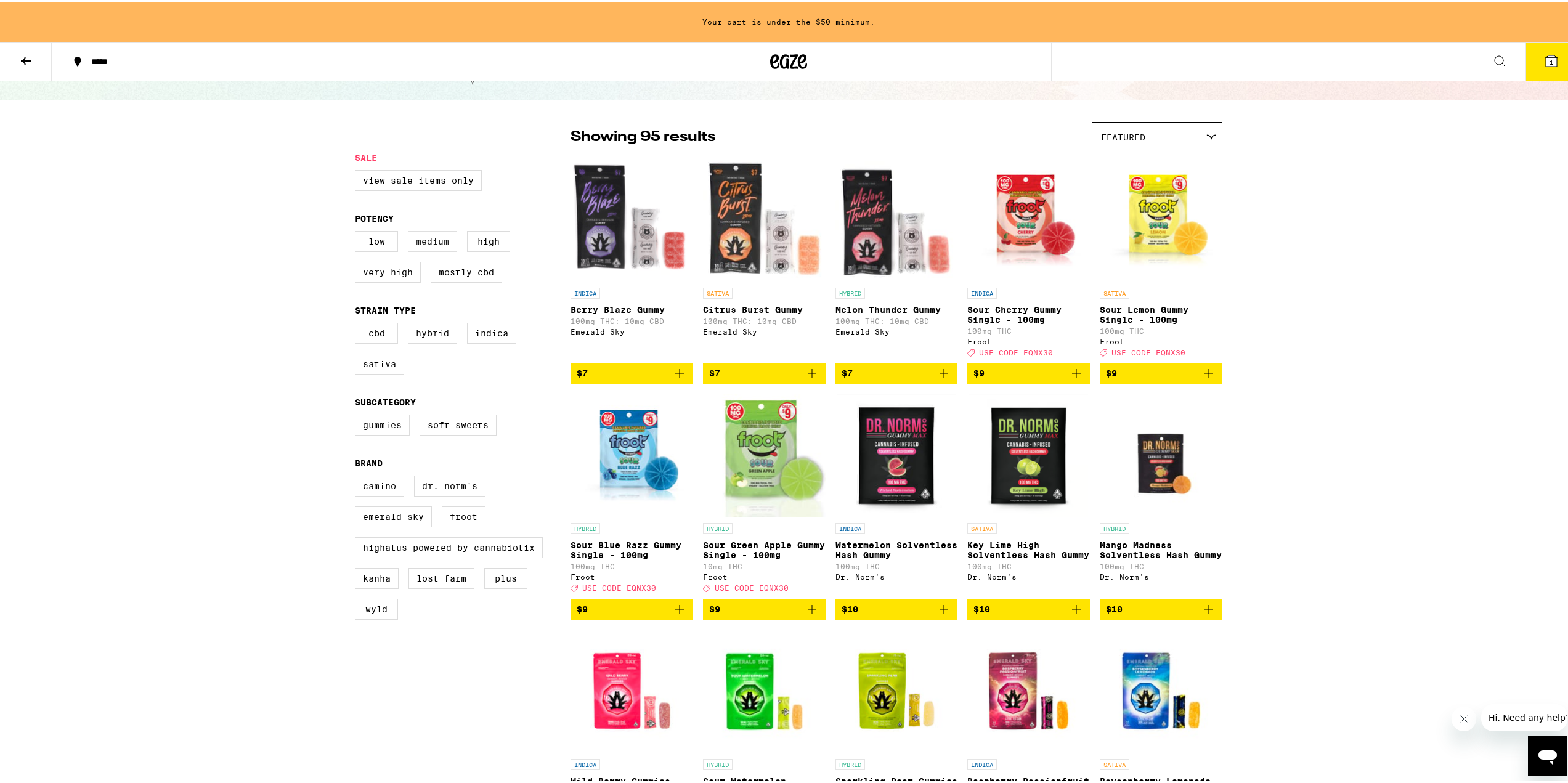
click at [436, 244] on label "Medium" at bounding box center [433, 238] width 49 height 21
click at [358, 231] on input "Medium" at bounding box center [358, 230] width 1 height 1
checkbox input "true"
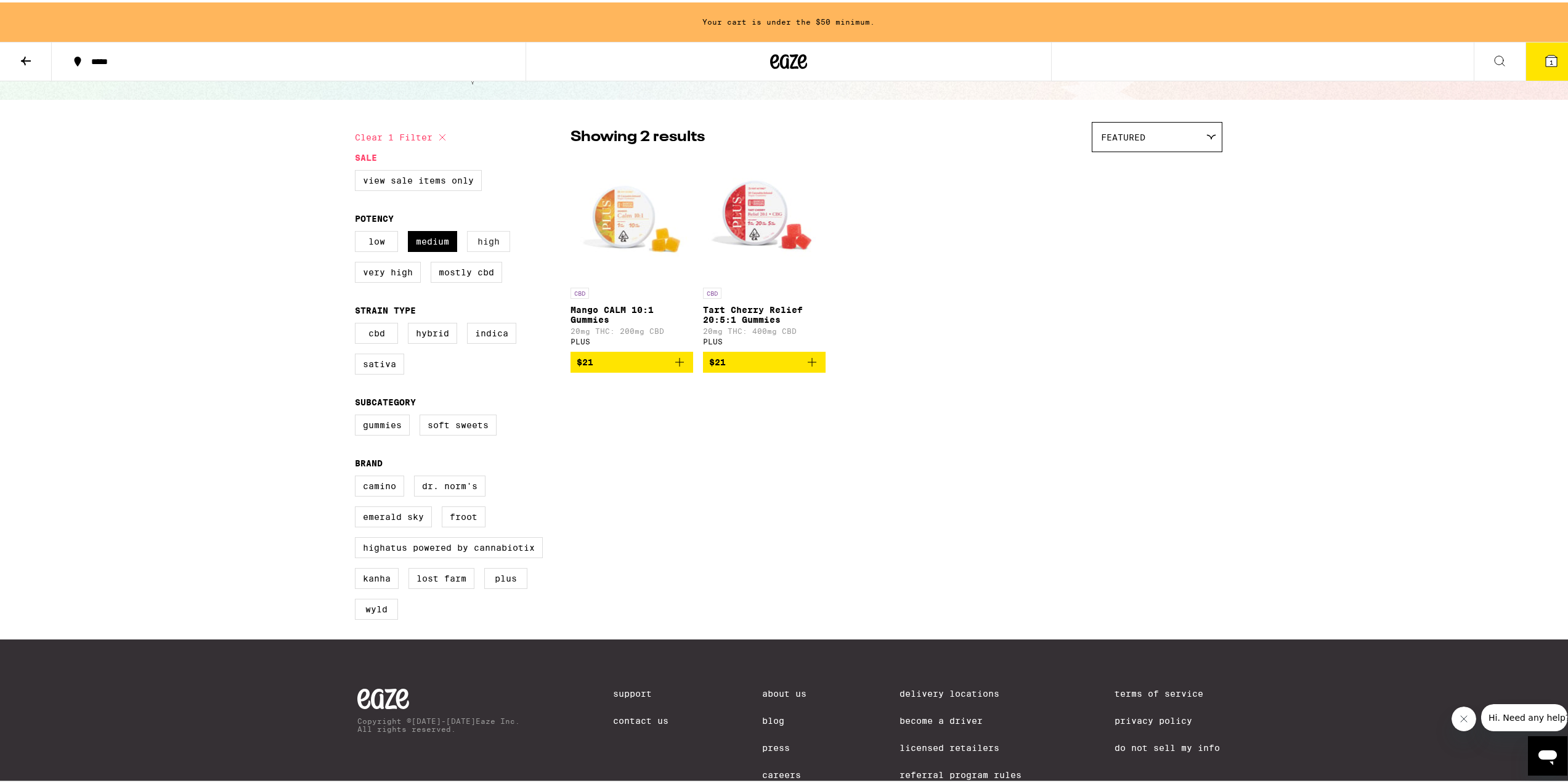
click at [494, 242] on label "High" at bounding box center [488, 238] width 43 height 21
click at [358, 231] on input "High" at bounding box center [358, 230] width 1 height 1
checkbox input "true"
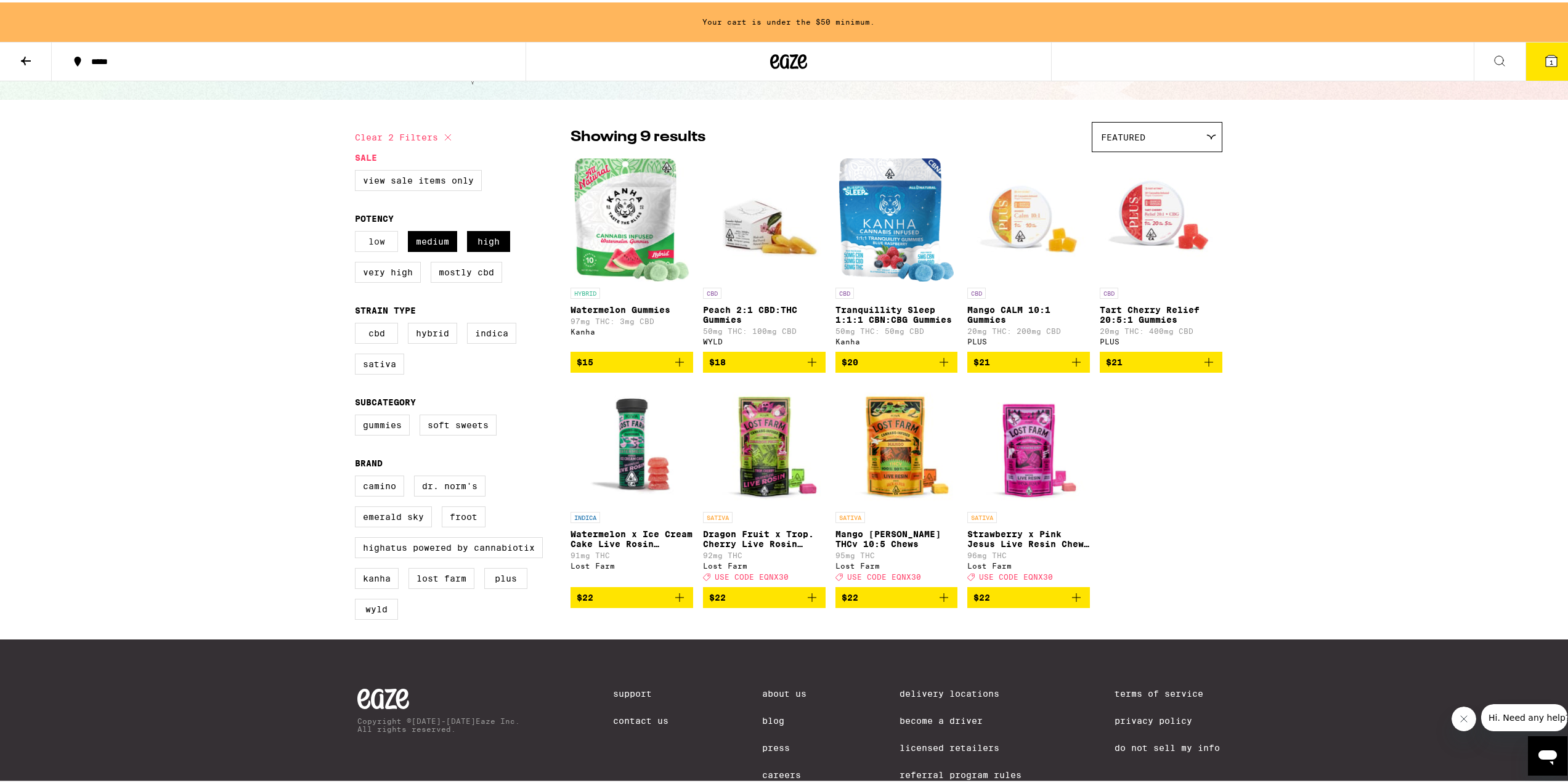
click at [367, 240] on label "Low" at bounding box center [376, 238] width 43 height 21
click at [358, 231] on input "Low" at bounding box center [358, 230] width 1 height 1
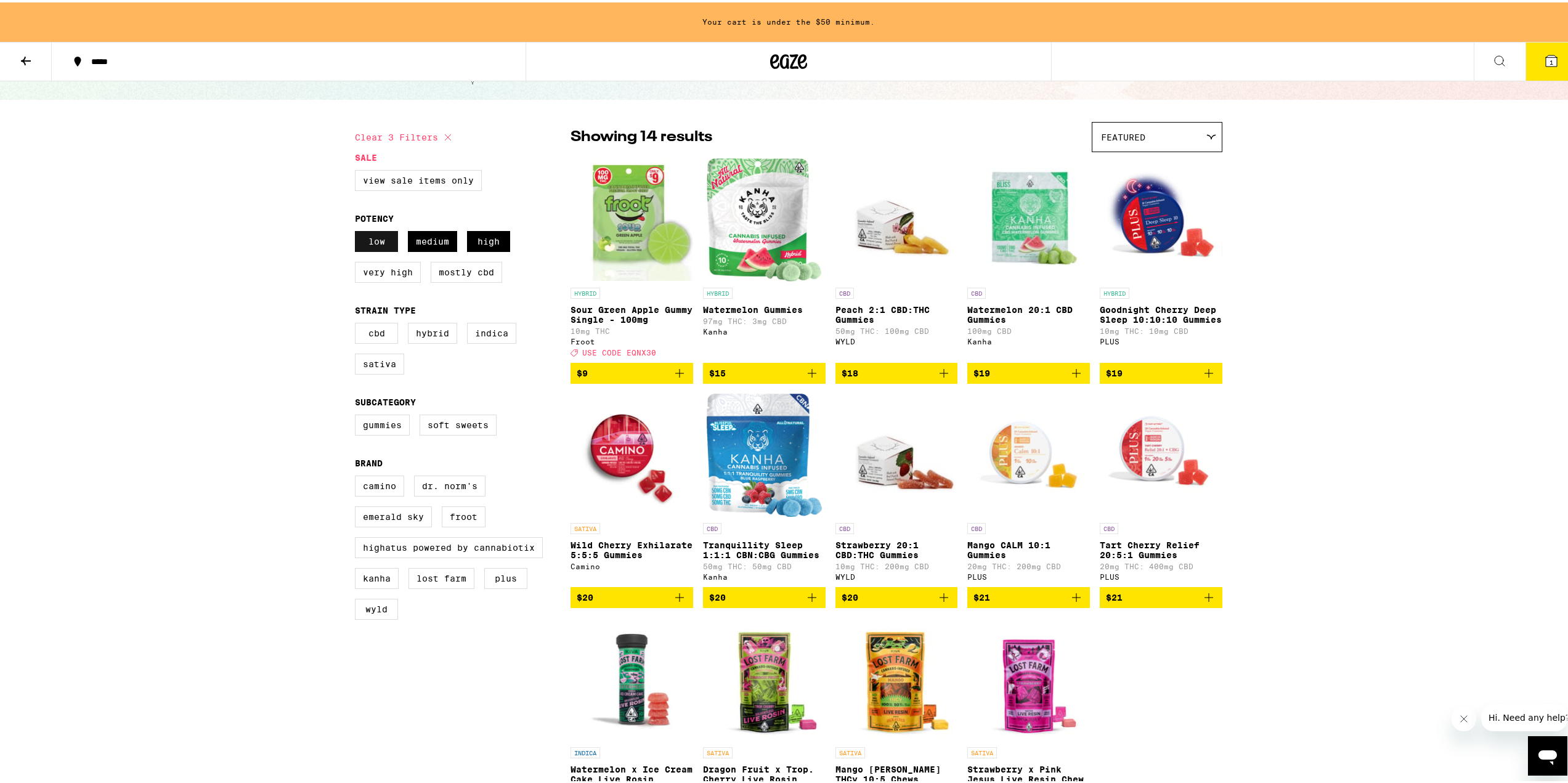
click at [367, 240] on label "Low" at bounding box center [376, 238] width 43 height 21
click at [358, 231] on input "Low" at bounding box center [358, 230] width 1 height 1
checkbox input "false"
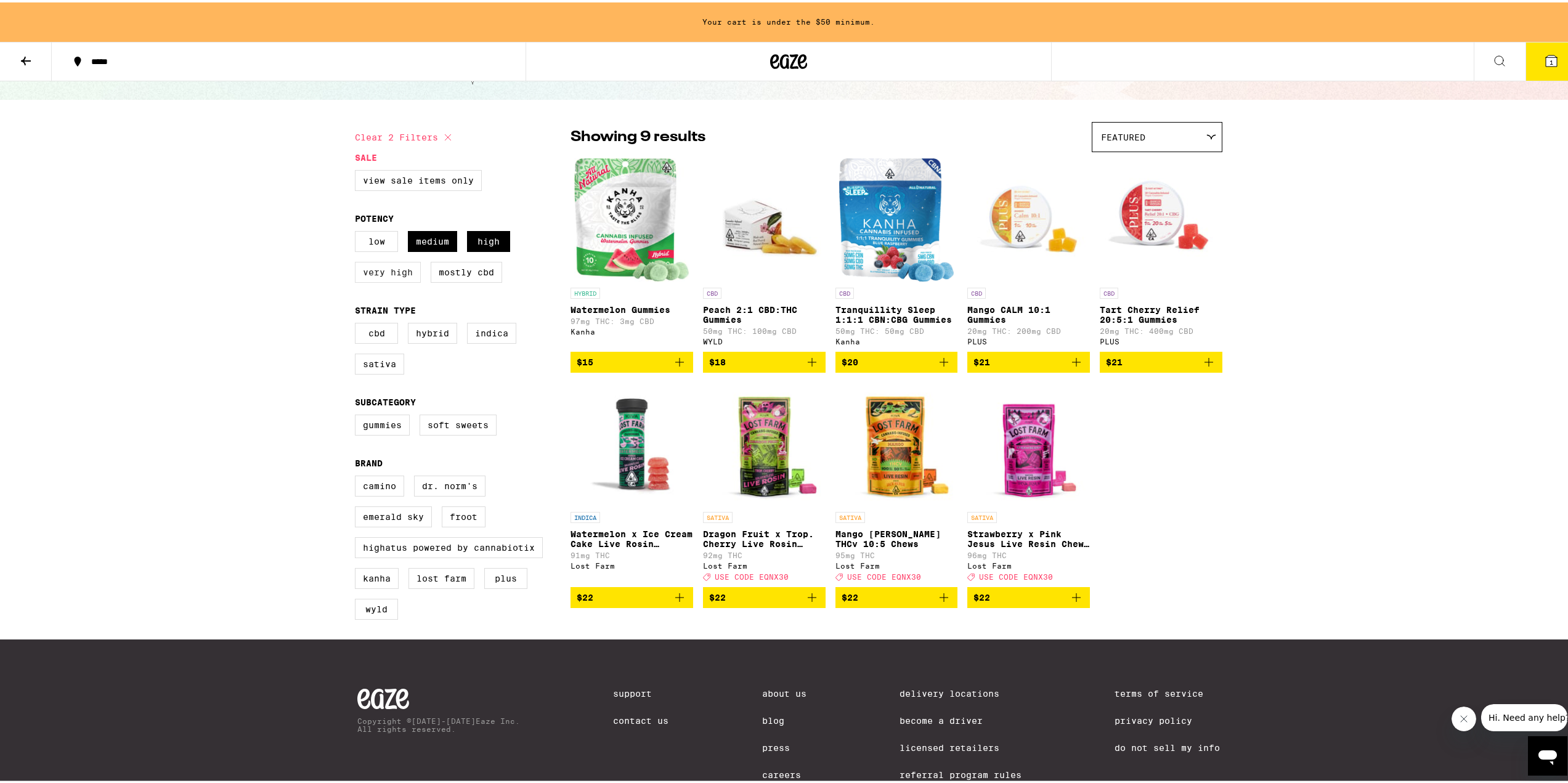
click at [362, 276] on label "Very High" at bounding box center [388, 270] width 66 height 21
click at [358, 231] on input "Very High" at bounding box center [358, 230] width 1 height 1
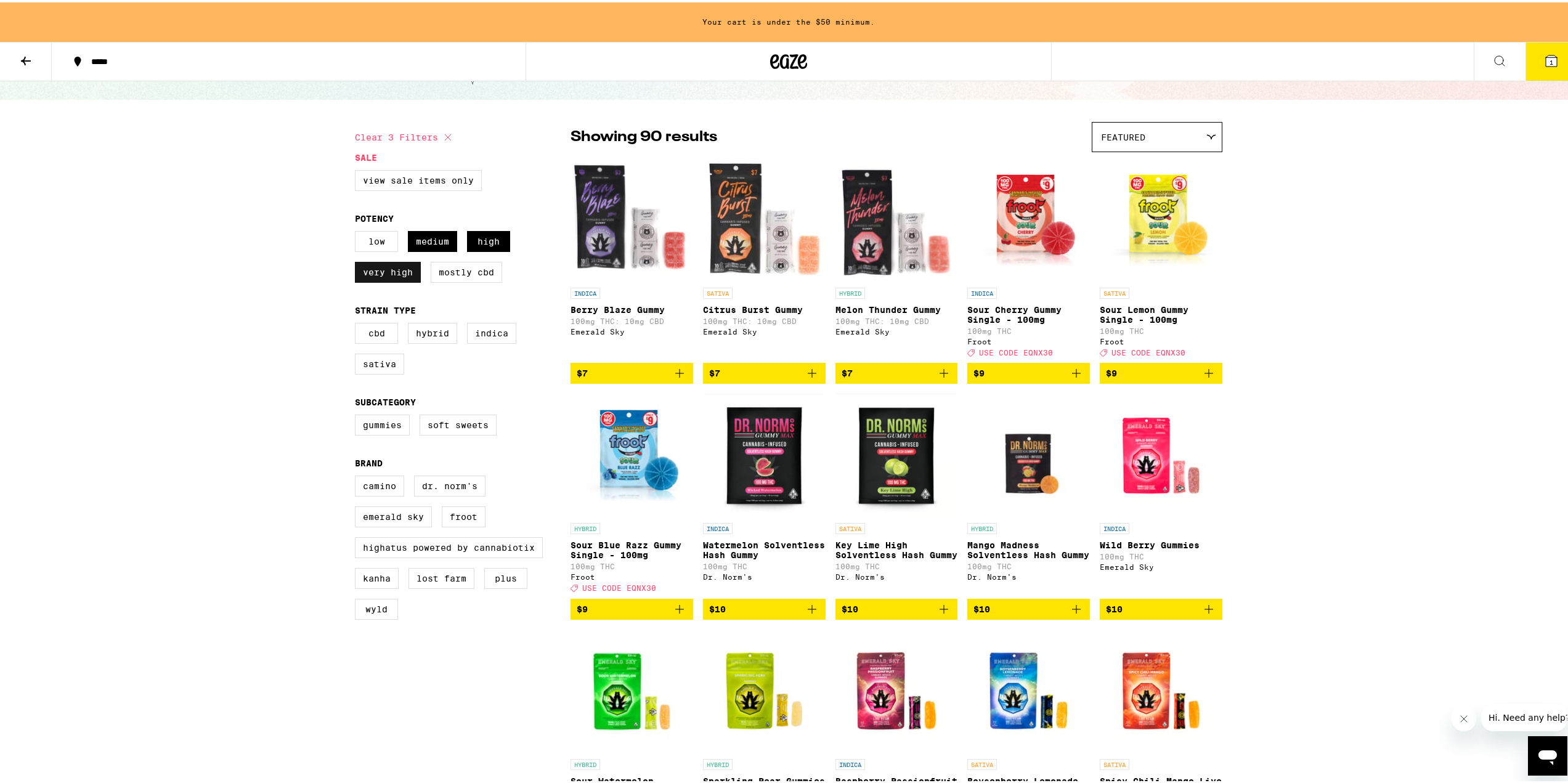
click at [374, 276] on label "Very High" at bounding box center [388, 270] width 66 height 21
click at [358, 231] on input "Very High" at bounding box center [358, 230] width 1 height 1
checkbox input "false"
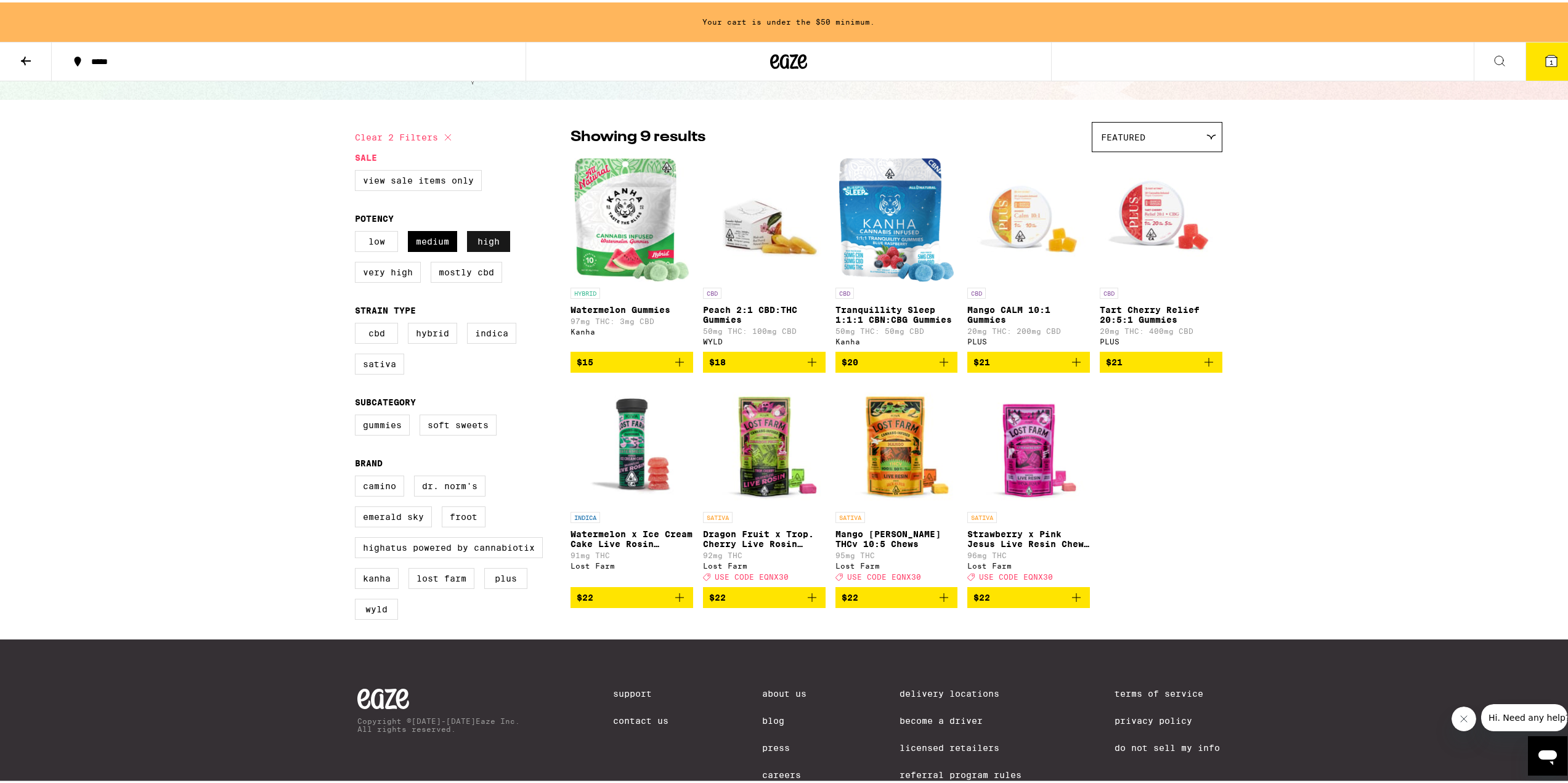
drag, startPoint x: 429, startPoint y: 239, endPoint x: 481, endPoint y: 240, distance: 52.0
click at [432, 239] on label "Medium" at bounding box center [433, 238] width 49 height 21
click at [485, 240] on label "High" at bounding box center [488, 238] width 43 height 21
click at [358, 231] on input "High" at bounding box center [358, 230] width 1 height 1
checkbox input "false"
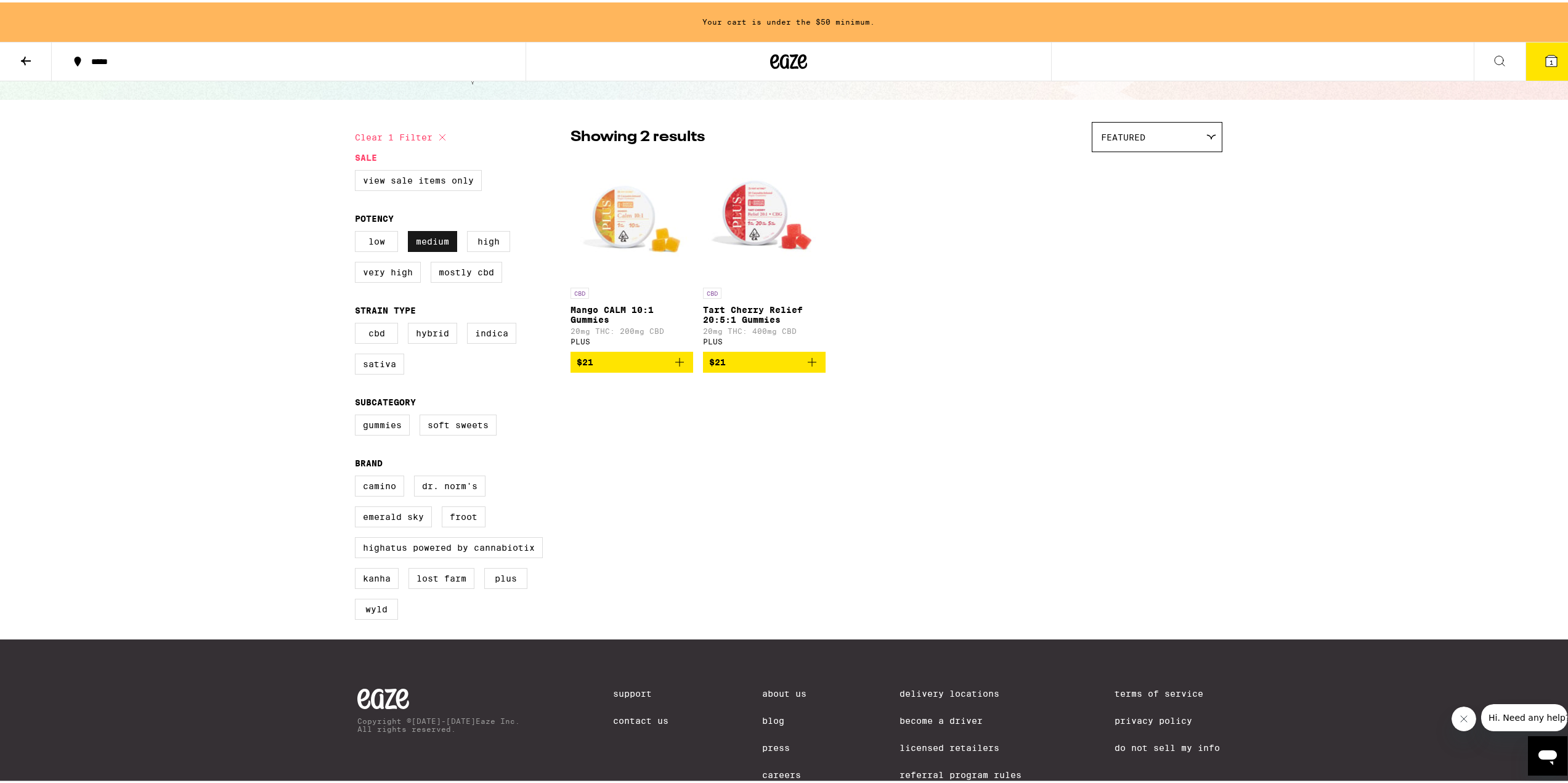
click at [440, 247] on label "Medium" at bounding box center [433, 238] width 49 height 21
click at [358, 231] on input "Medium" at bounding box center [358, 230] width 1 height 1
checkbox input "false"
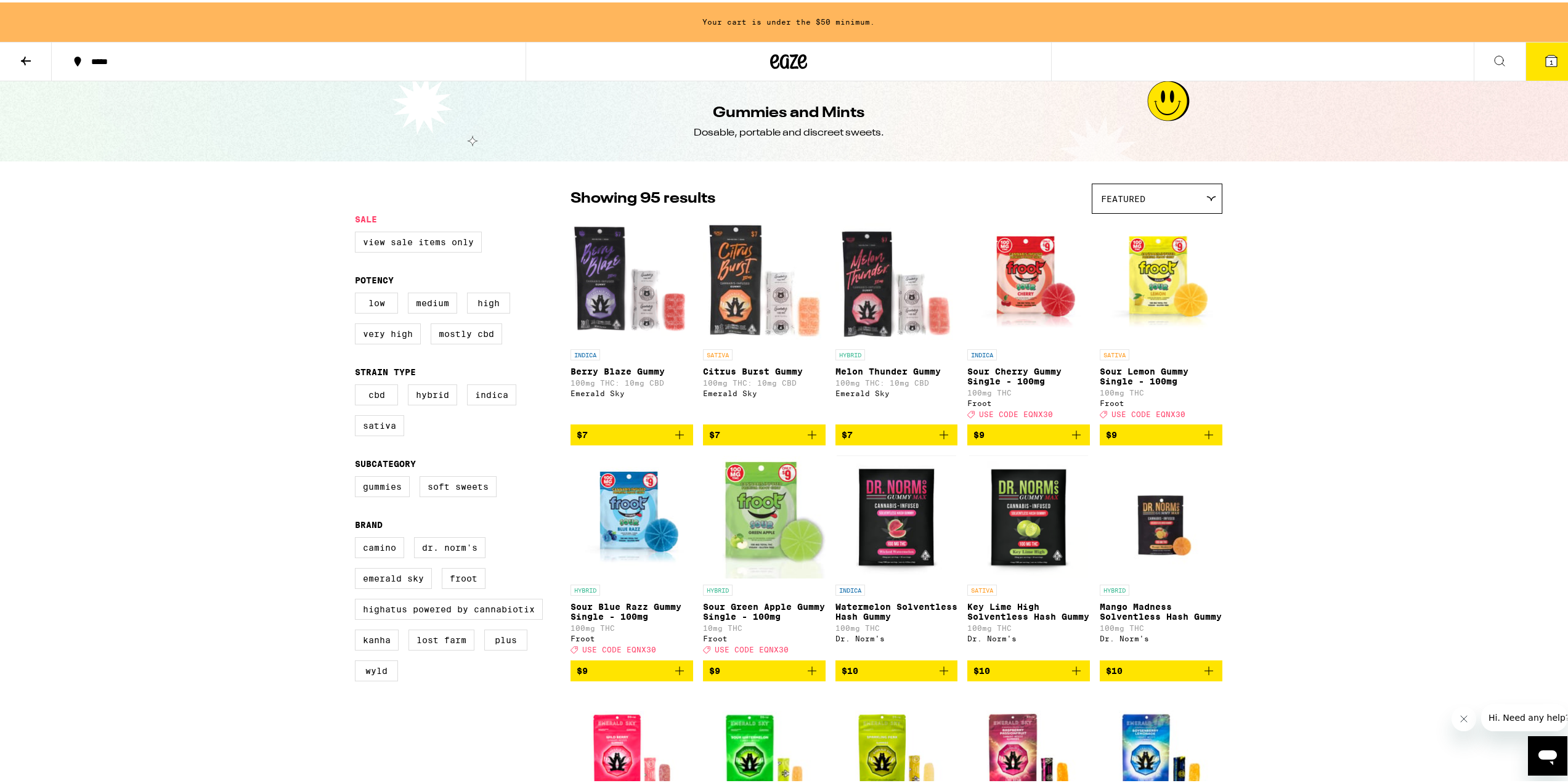
drag, startPoint x: 1220, startPoint y: 213, endPoint x: 1218, endPoint y: 204, distance: 9.2
click at [1216, 202] on div "Featured" at bounding box center [1157, 196] width 129 height 29
click at [1212, 206] on div "Featured" at bounding box center [1157, 196] width 129 height 29
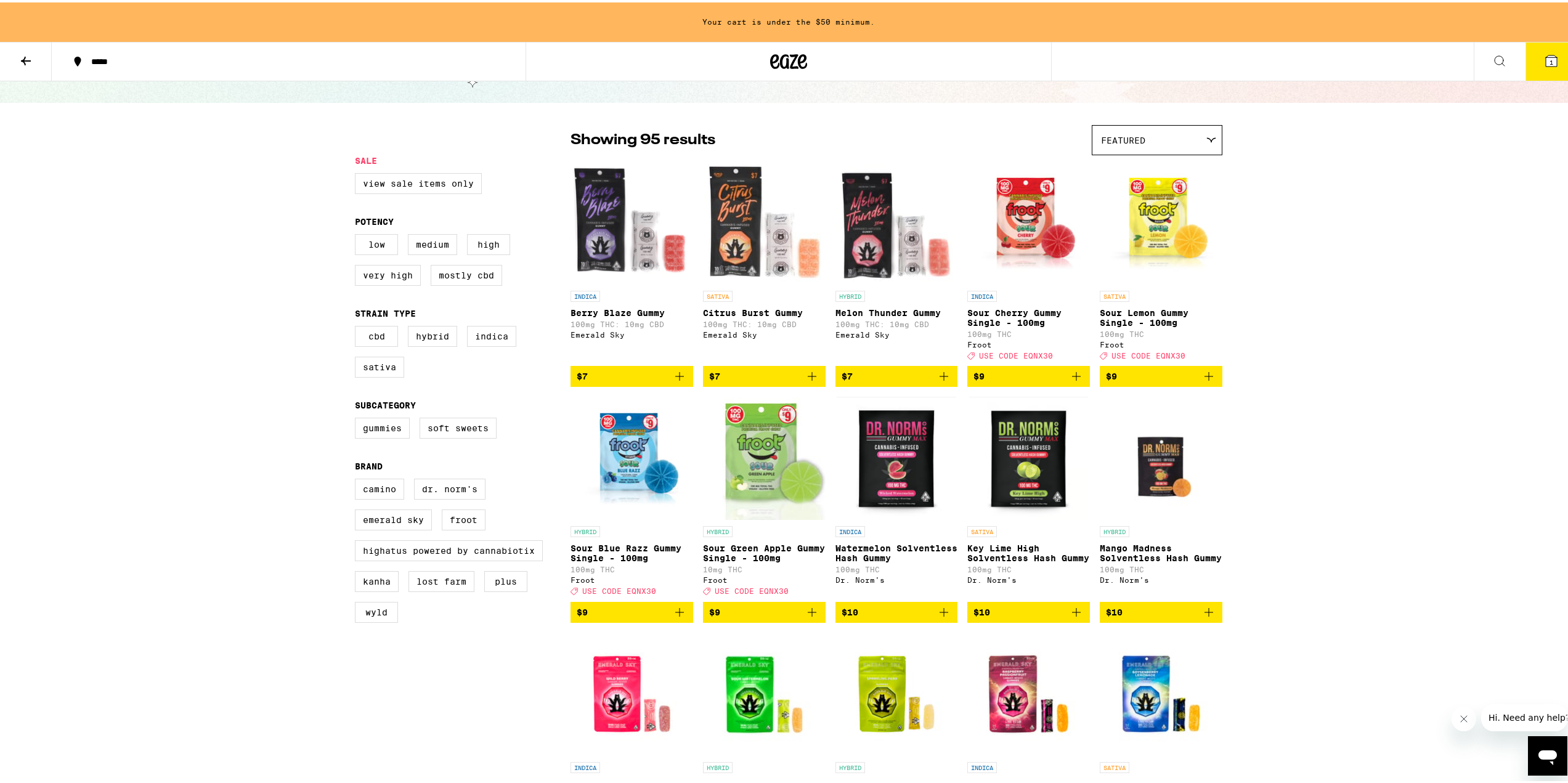
scroll to position [62, 0]
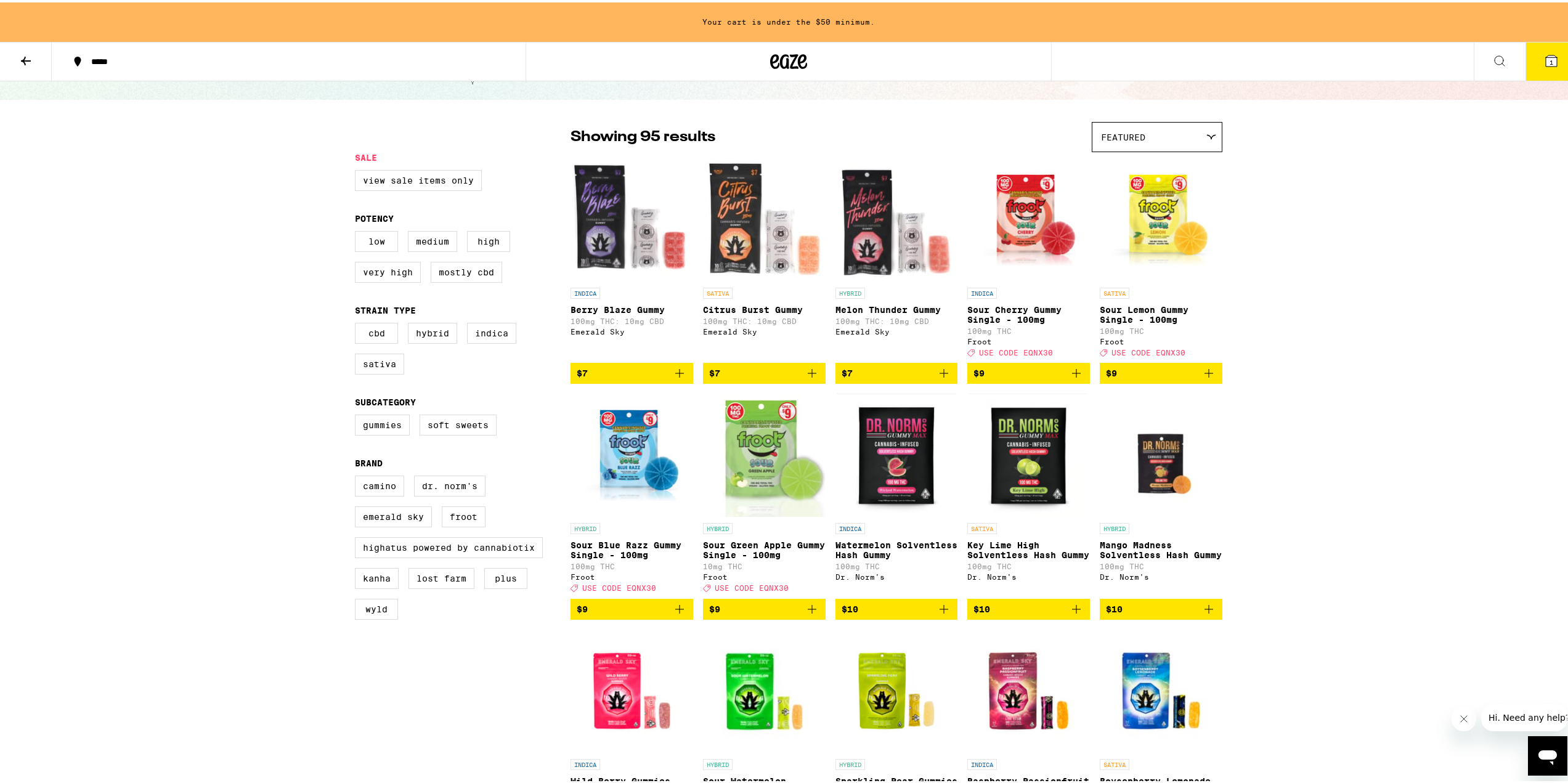
click at [1167, 222] on img "Open page for Sour Lemon Gummy Single - 100mg from Froot" at bounding box center [1161, 217] width 123 height 123
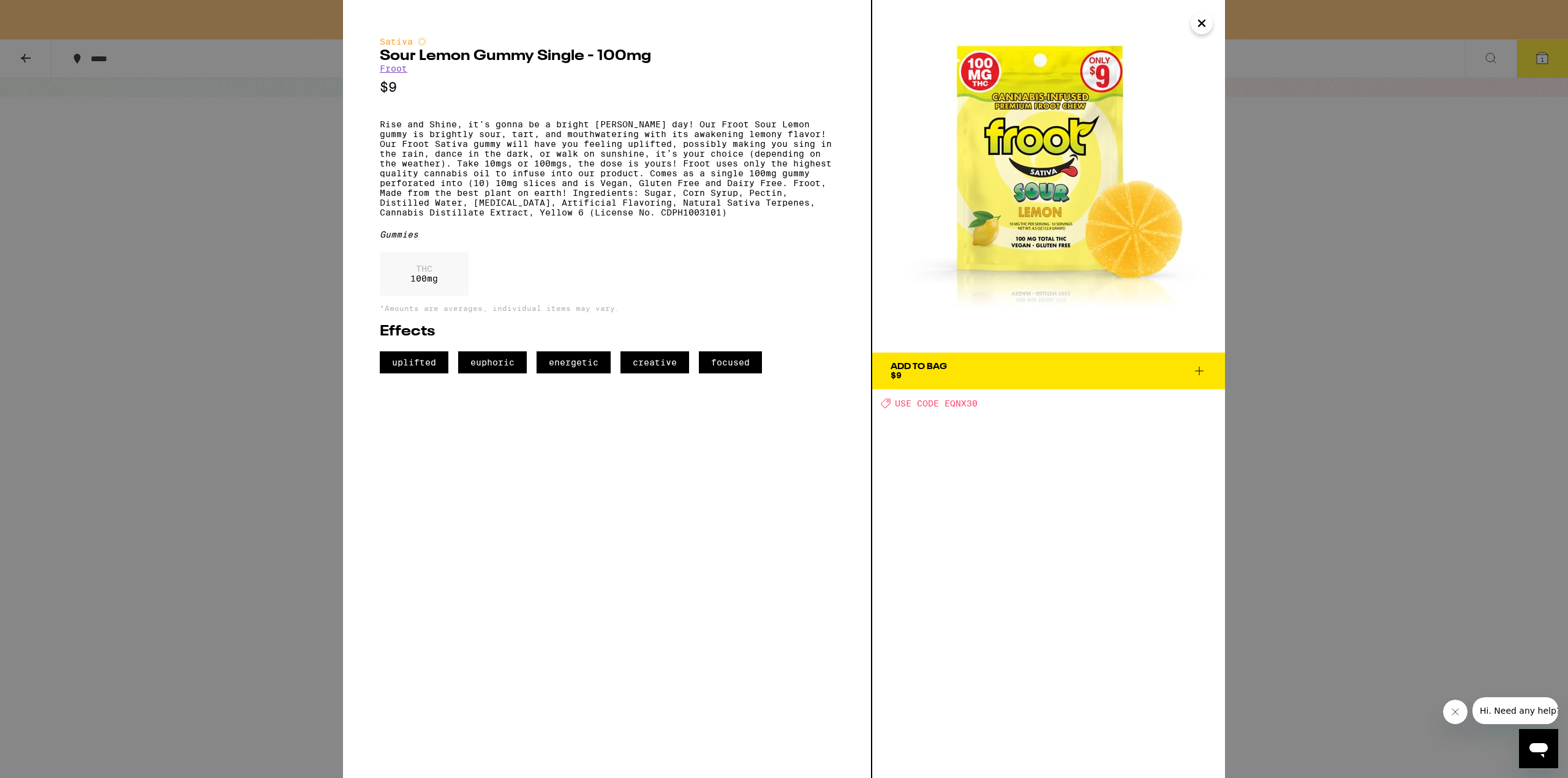
click at [1202, 17] on icon "Close" at bounding box center [1202, 23] width 15 height 19
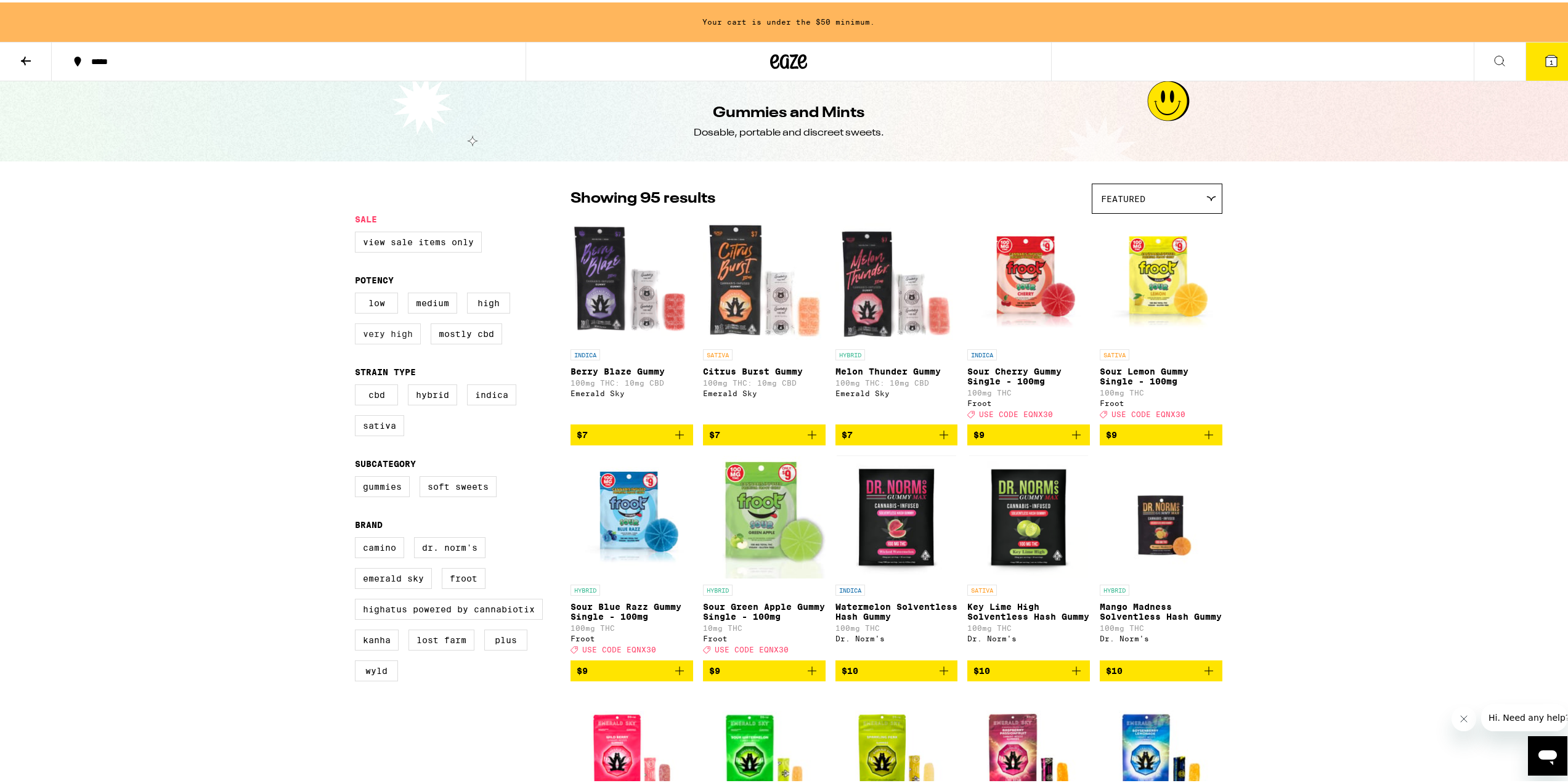
click at [400, 342] on label "Very High" at bounding box center [388, 331] width 66 height 21
click at [358, 293] on input "Very High" at bounding box center [358, 292] width 1 height 1
checkbox input "true"
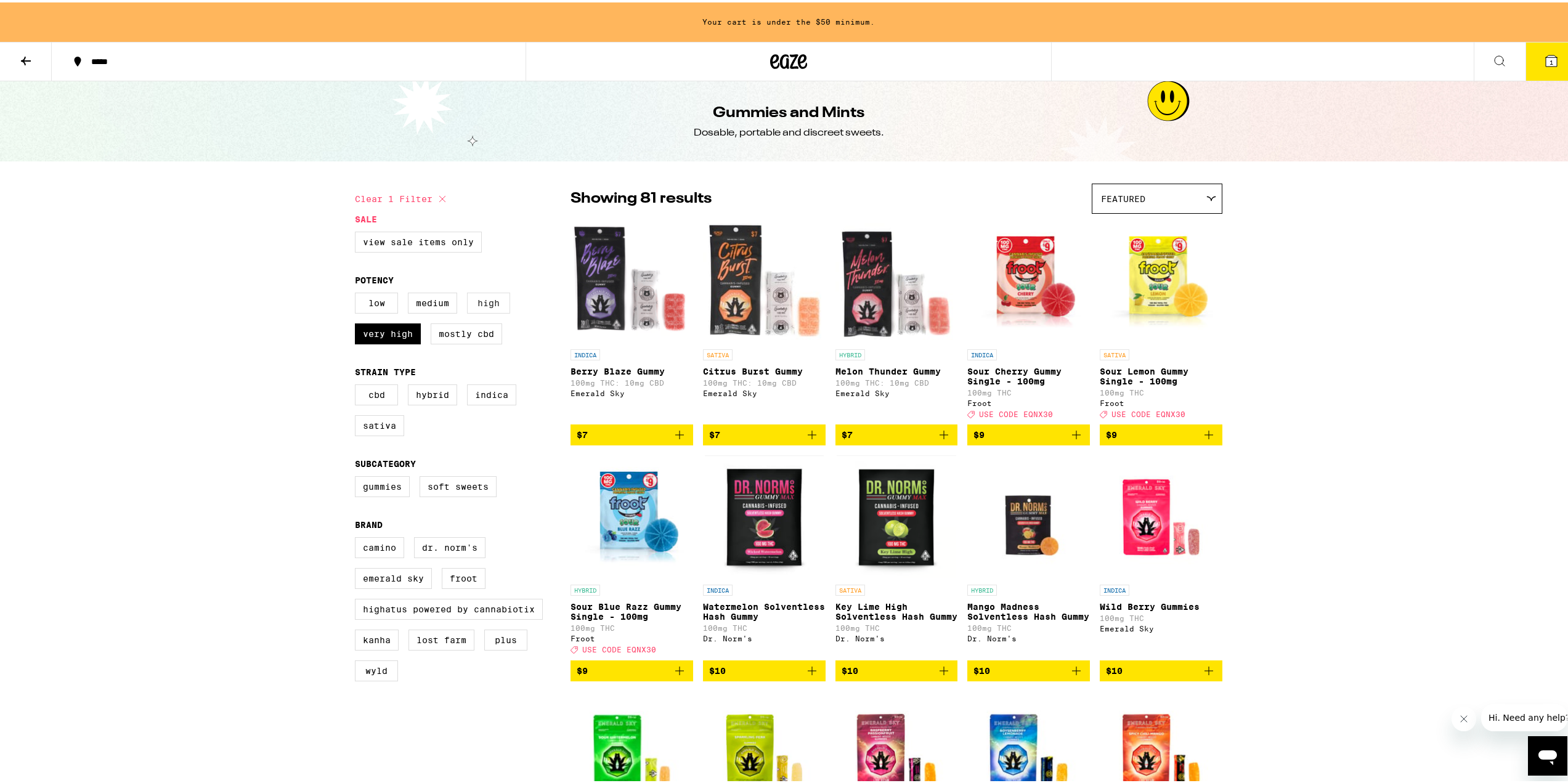
click at [470, 311] on label "High" at bounding box center [488, 300] width 43 height 21
click at [358, 293] on input "High" at bounding box center [358, 292] width 1 height 1
checkbox input "true"
click at [435, 307] on label "Medium" at bounding box center [433, 300] width 49 height 21
click at [358, 293] on input "Medium" at bounding box center [358, 292] width 1 height 1
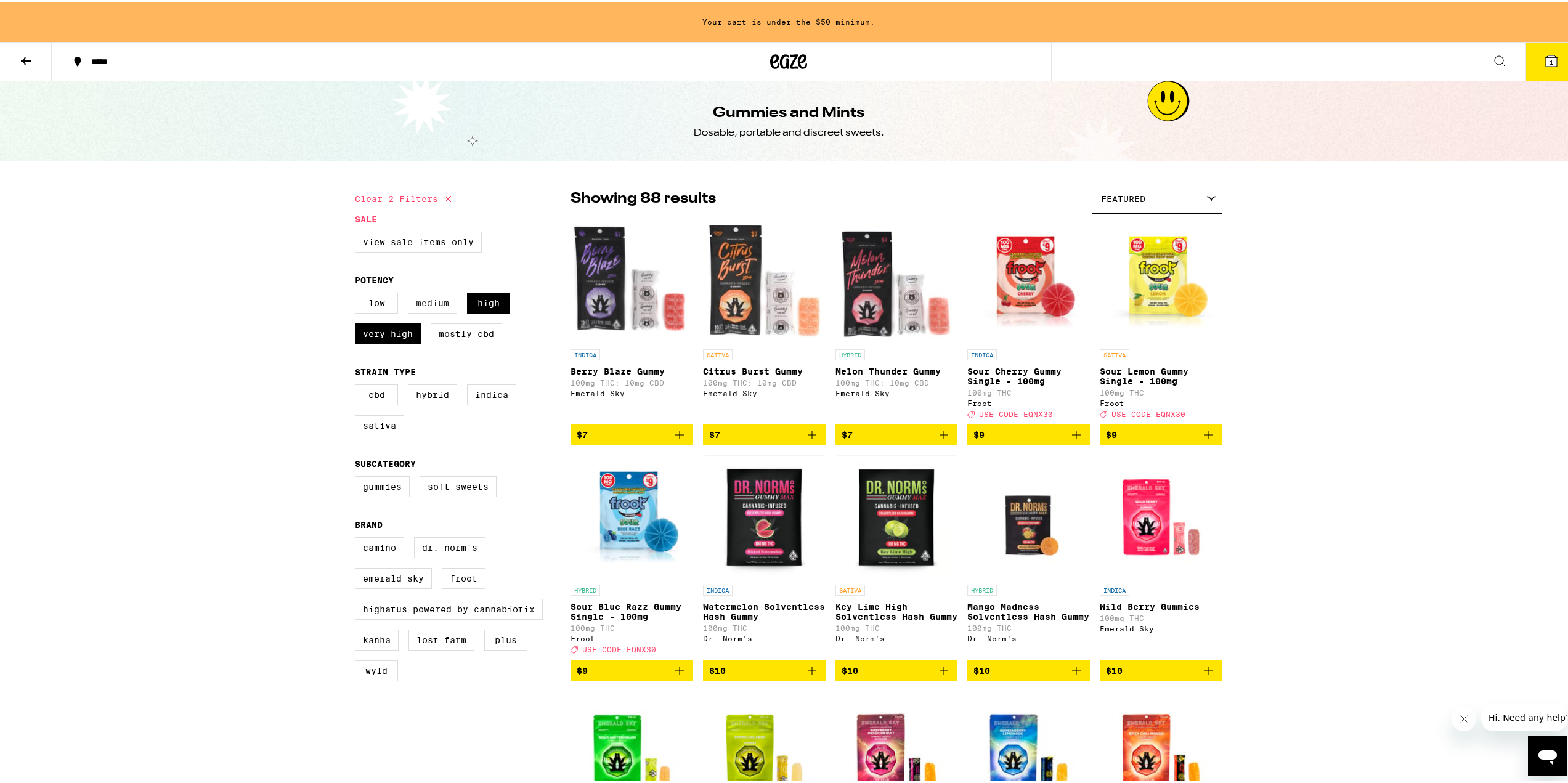
checkbox input "true"
click at [401, 334] on label "Very High" at bounding box center [388, 331] width 66 height 21
click at [358, 293] on input "Very High" at bounding box center [358, 292] width 1 height 1
checkbox input "false"
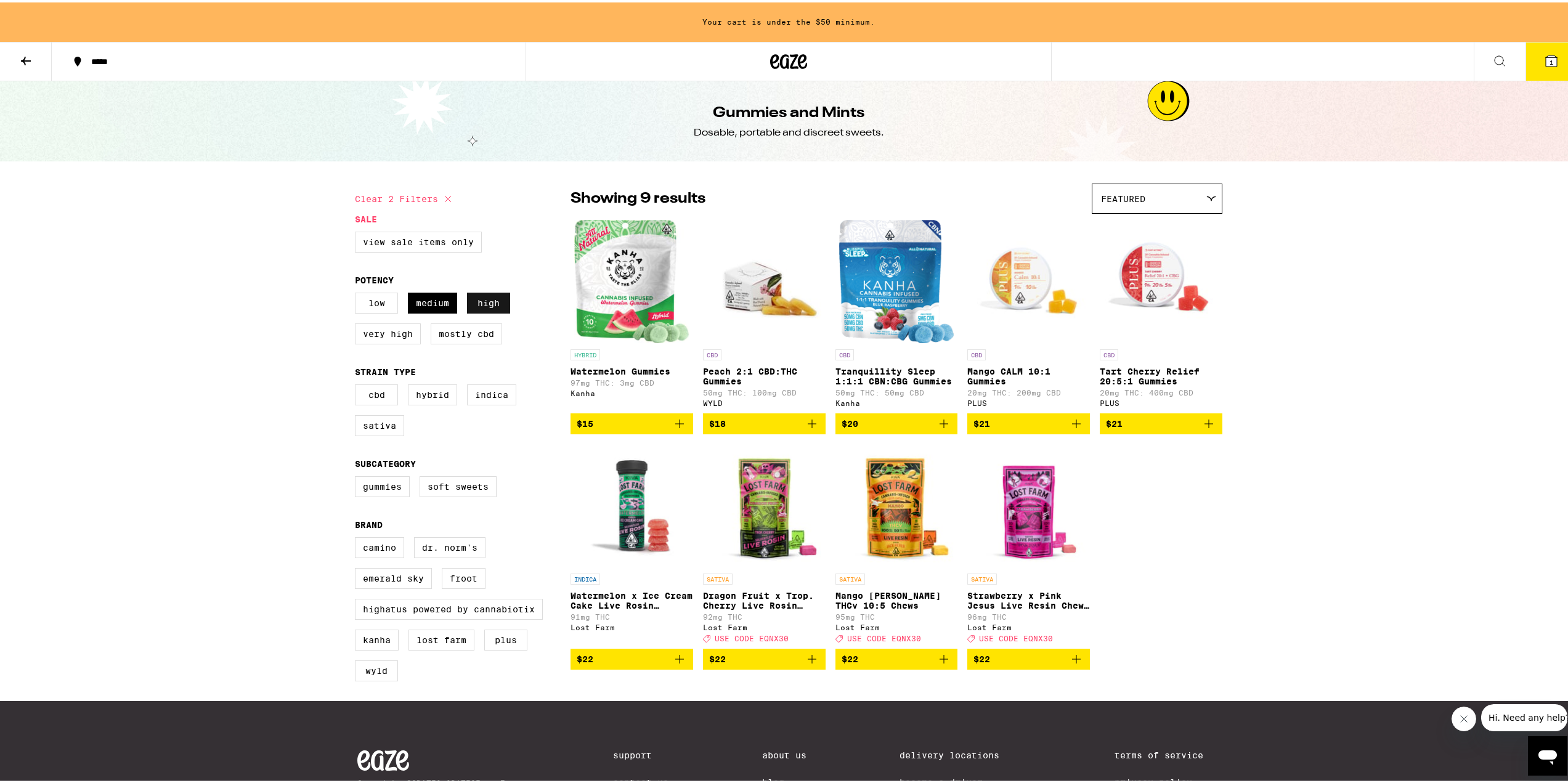
click at [486, 309] on label "High" at bounding box center [488, 300] width 43 height 21
click at [358, 293] on input "High" at bounding box center [358, 292] width 1 height 1
checkbox input "false"
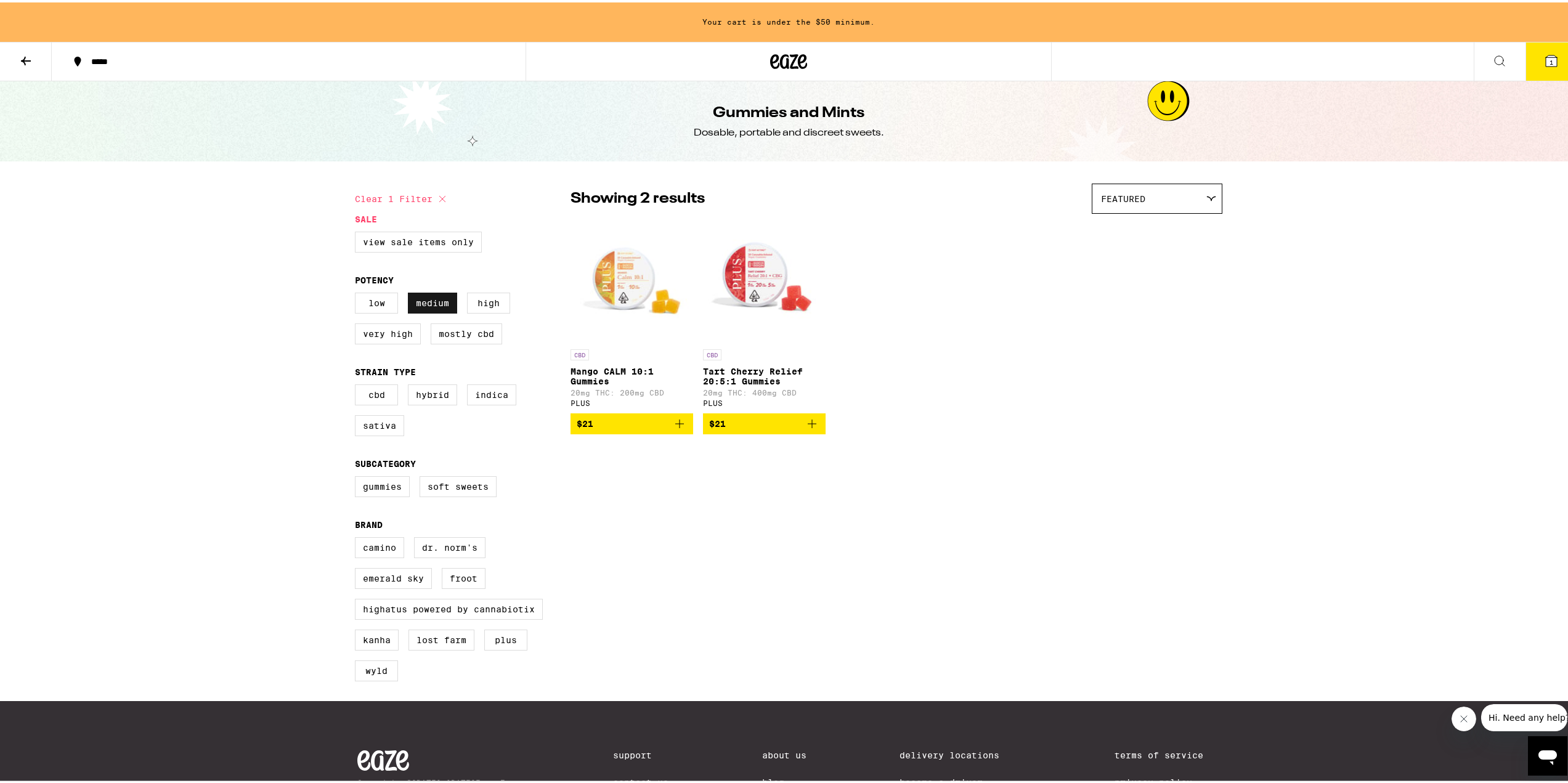
click at [411, 310] on label "Medium" at bounding box center [433, 300] width 49 height 21
click at [358, 293] on input "Medium" at bounding box center [358, 292] width 1 height 1
checkbox input "false"
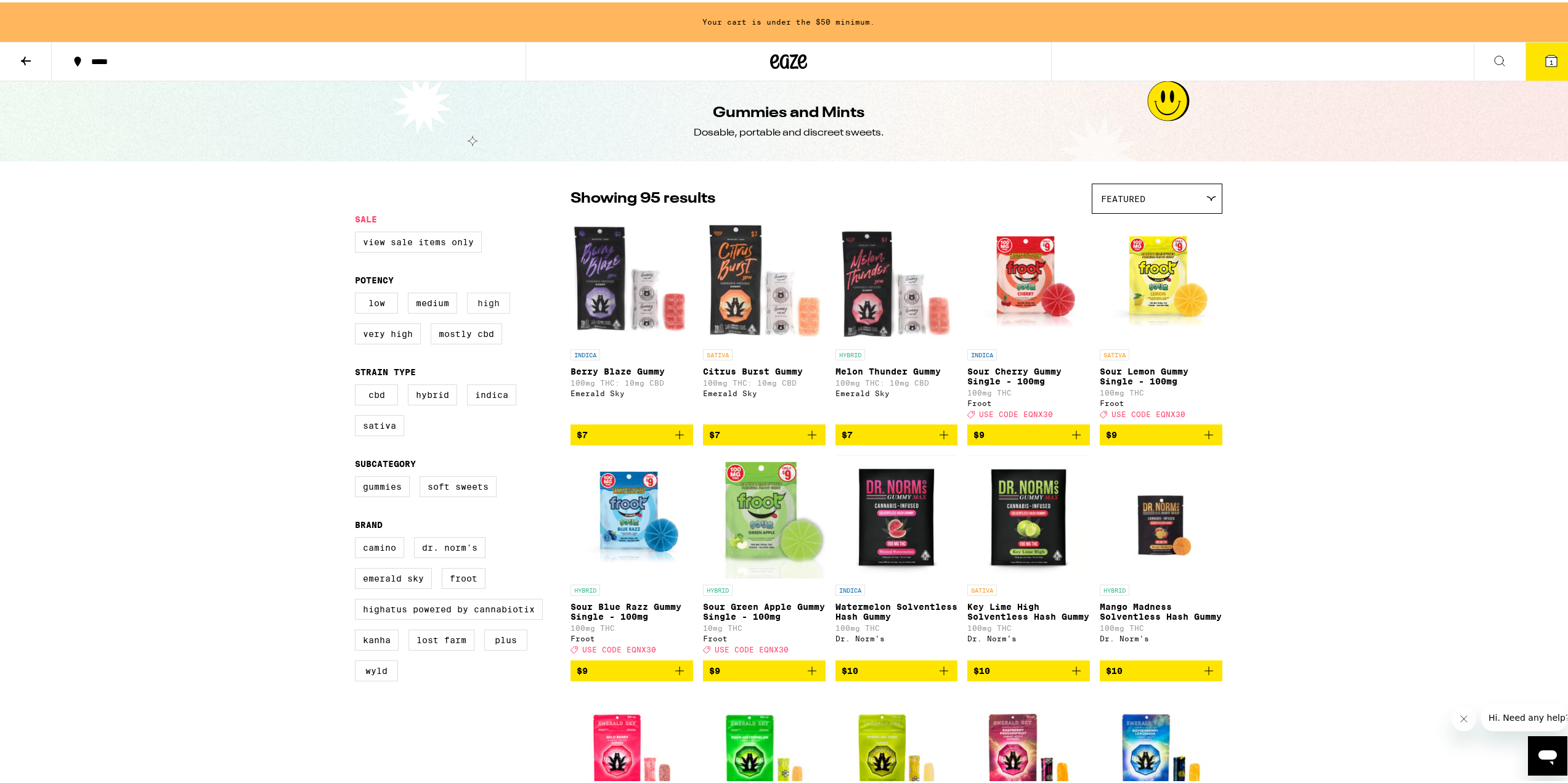
click at [479, 303] on label "High" at bounding box center [488, 300] width 43 height 21
click at [358, 293] on input "High" at bounding box center [358, 292] width 1 height 1
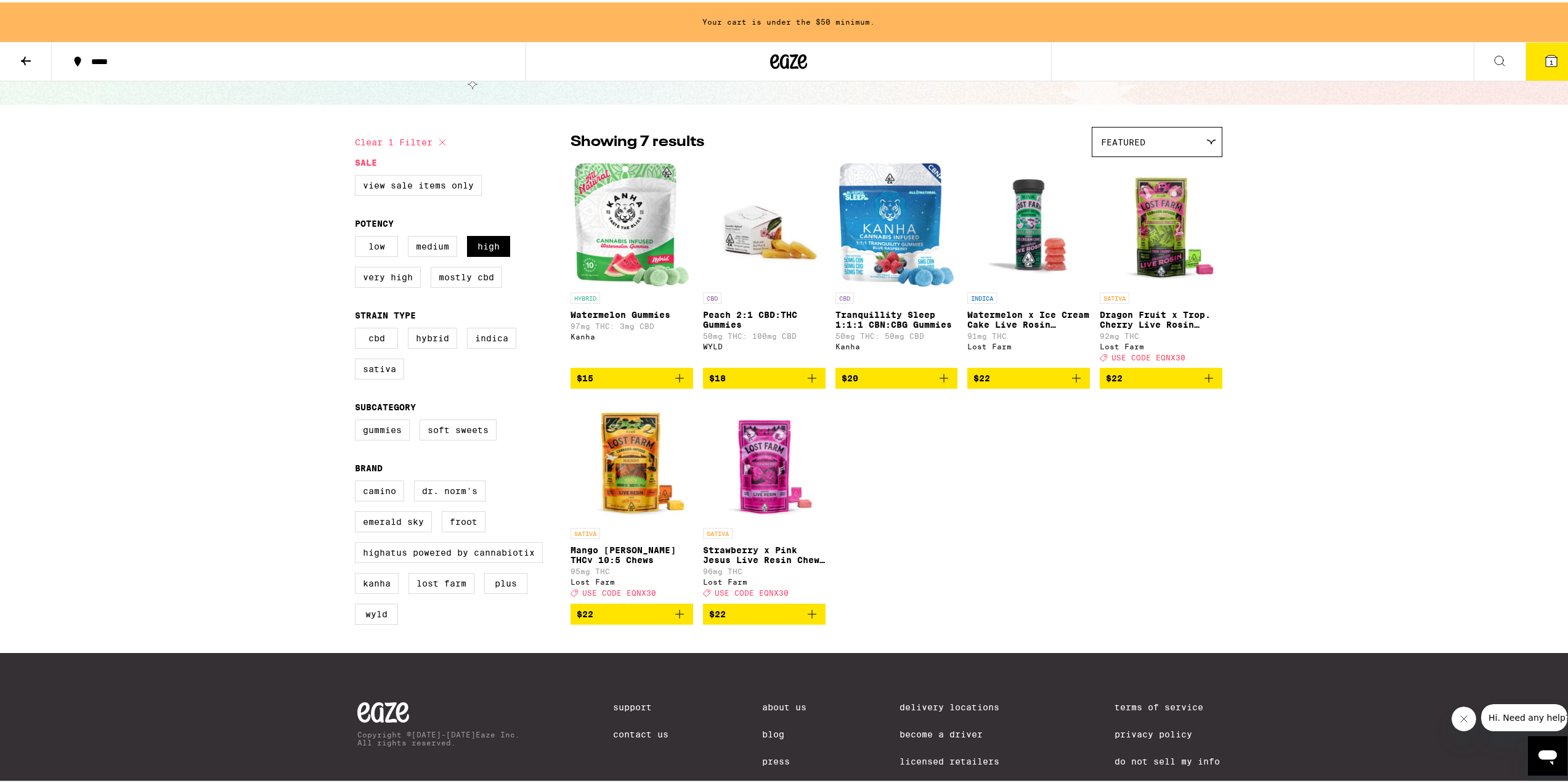
scroll to position [62, 0]
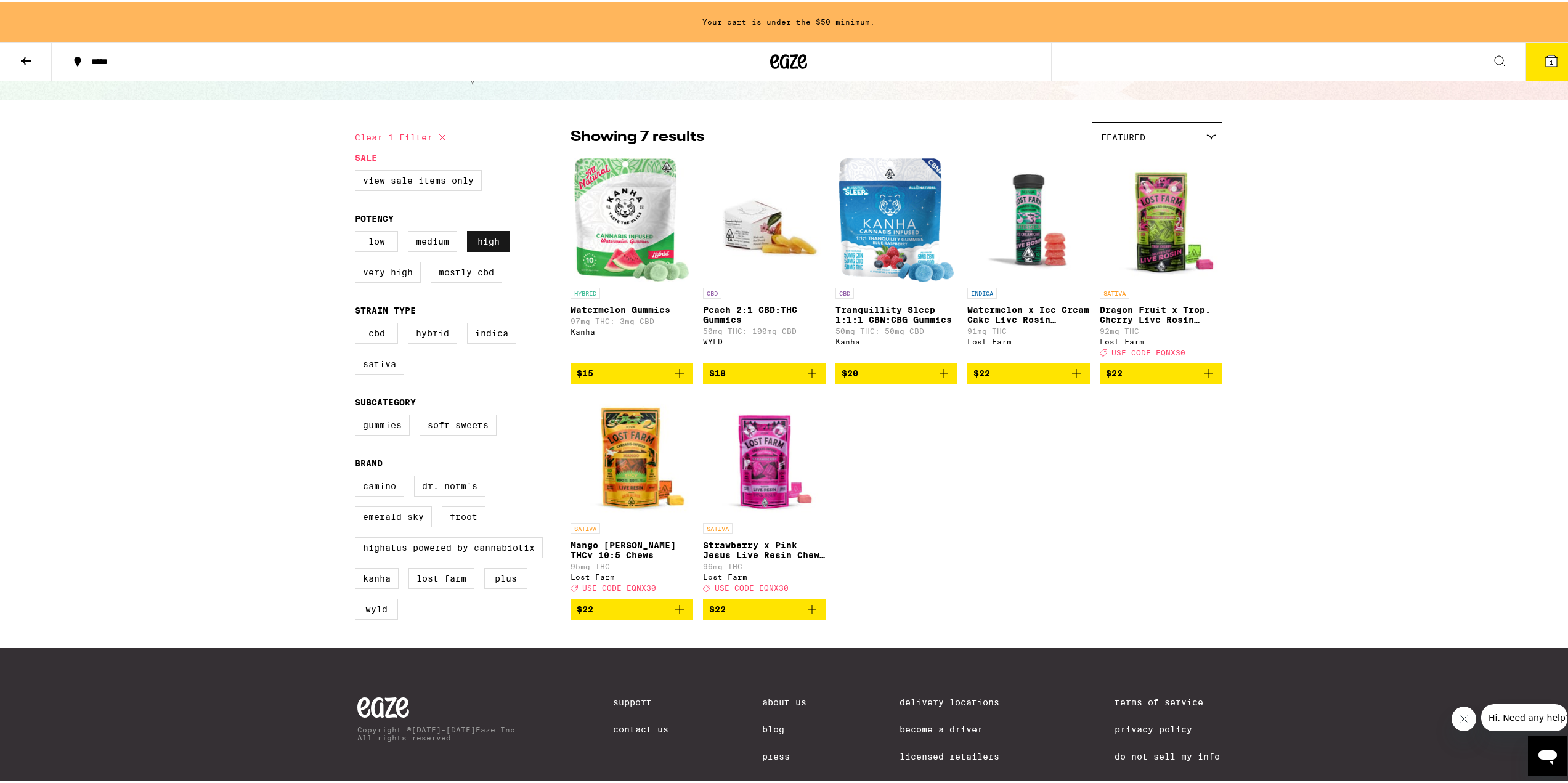
click at [494, 242] on label "High" at bounding box center [488, 238] width 43 height 21
click at [358, 231] on input "High" at bounding box center [358, 230] width 1 height 1
checkbox input "false"
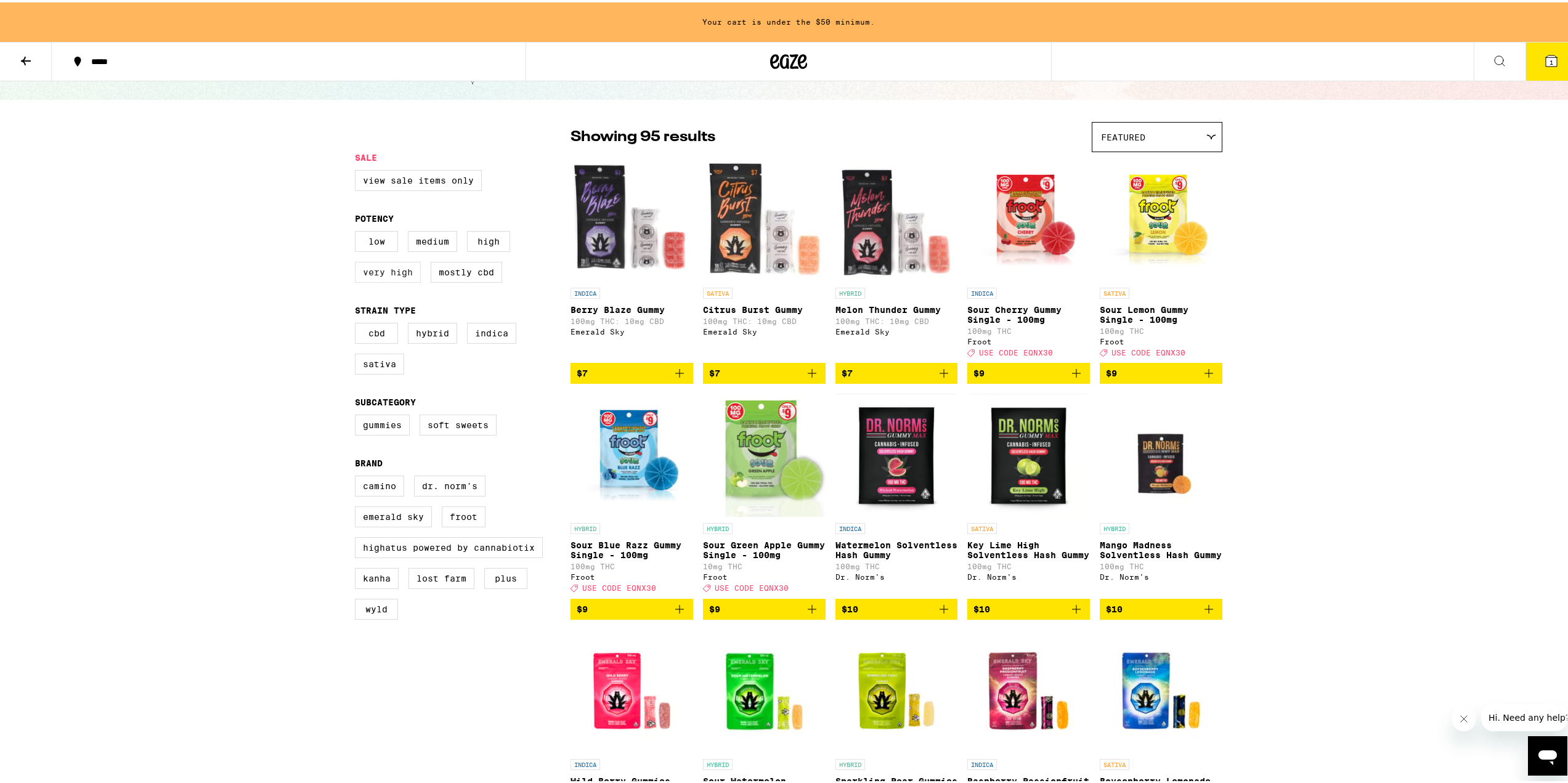
click at [393, 278] on label "Very High" at bounding box center [388, 270] width 66 height 21
click at [358, 231] on input "Very High" at bounding box center [358, 230] width 1 height 1
checkbox input "true"
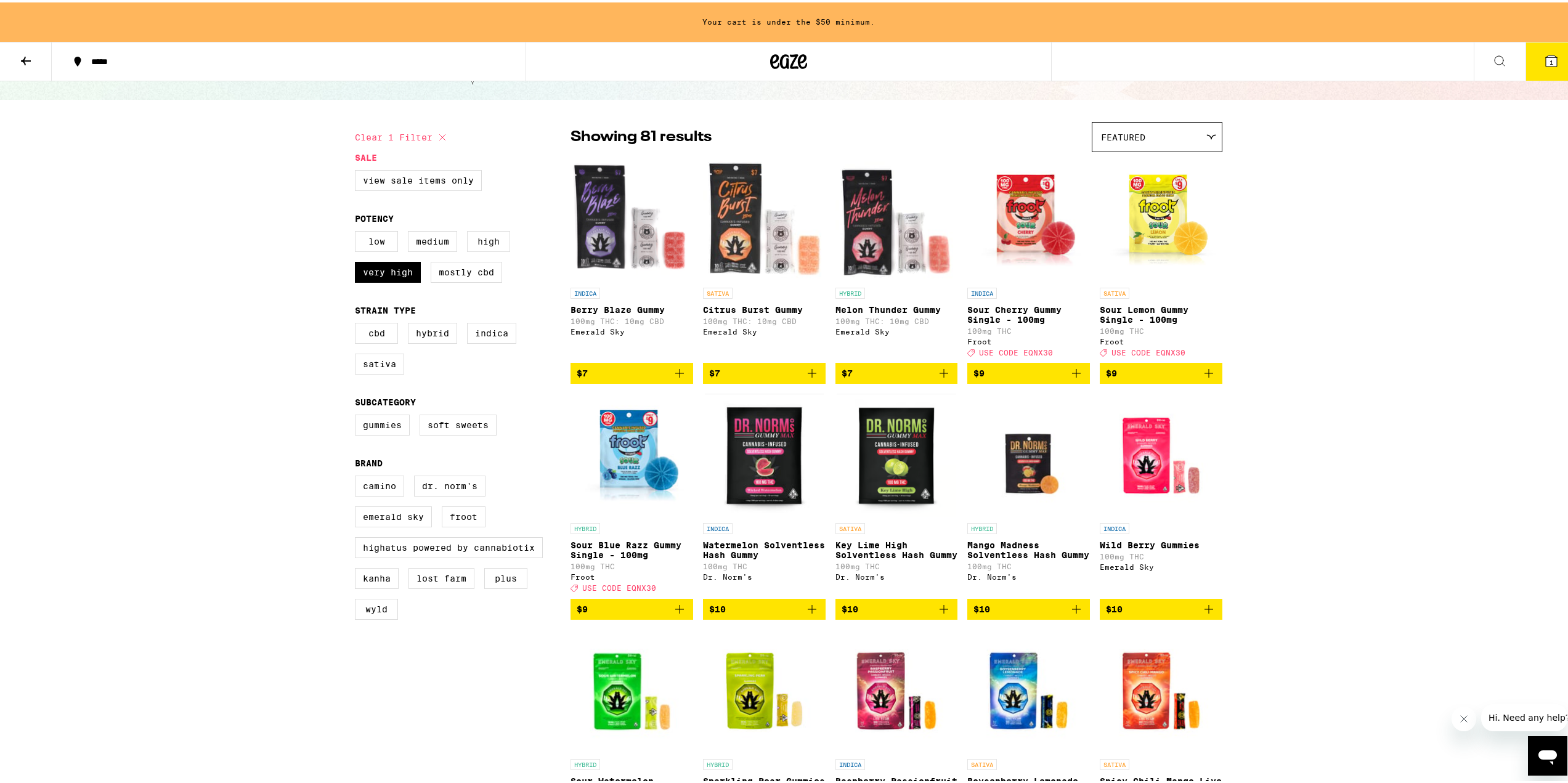
click at [473, 244] on label "High" at bounding box center [488, 238] width 43 height 21
click at [358, 231] on input "High" at bounding box center [358, 230] width 1 height 1
checkbox input "true"
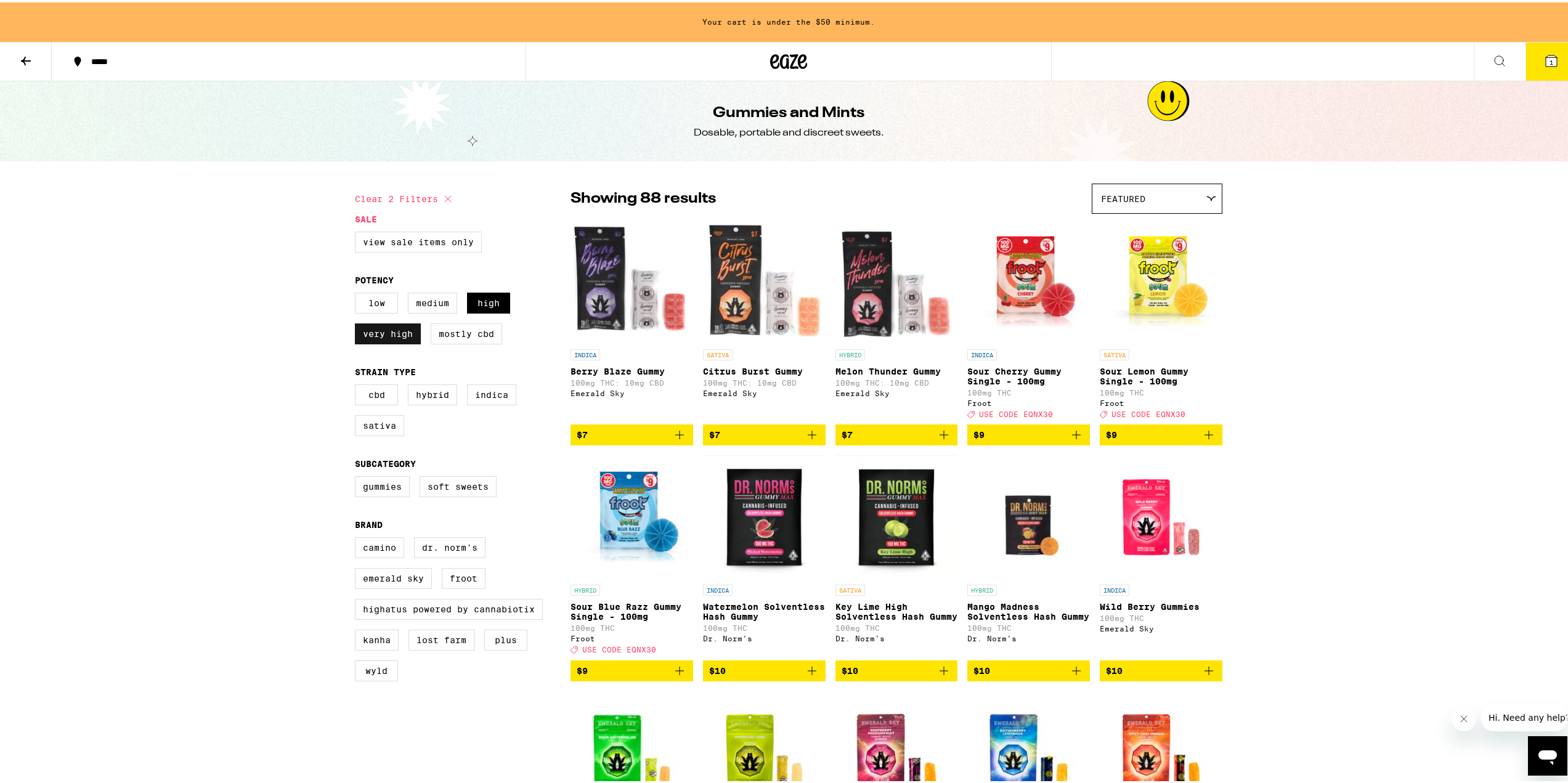
click at [378, 334] on label "Very High" at bounding box center [388, 331] width 66 height 21
click at [358, 293] on input "Very High" at bounding box center [358, 292] width 1 height 1
checkbox input "false"
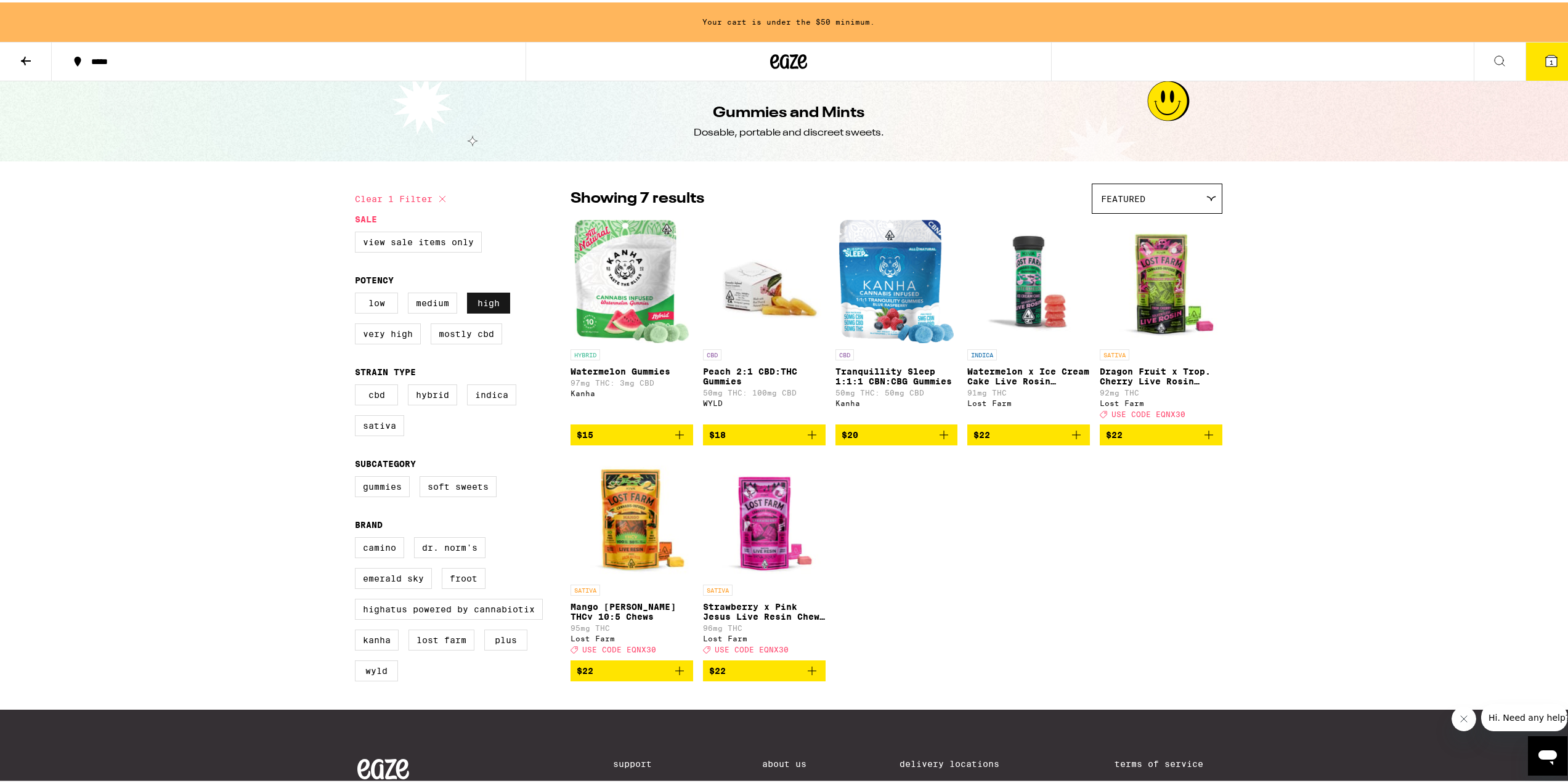
click at [497, 304] on label "High" at bounding box center [488, 300] width 43 height 21
click at [358, 293] on input "High" at bounding box center [358, 292] width 1 height 1
checkbox input "false"
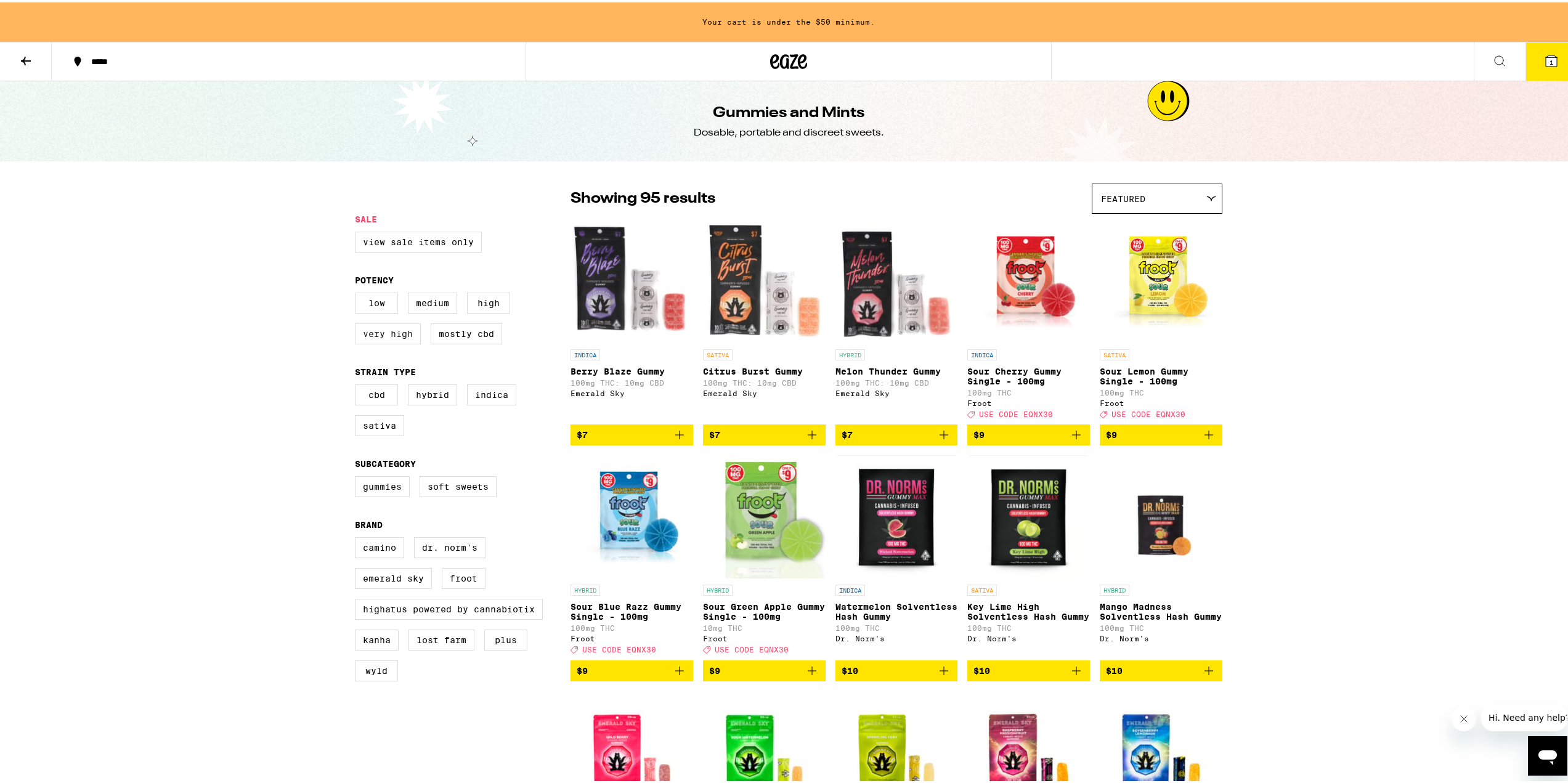
click at [386, 336] on label "Very High" at bounding box center [388, 331] width 66 height 21
click at [358, 293] on input "Very High" at bounding box center [358, 292] width 1 height 1
checkbox input "true"
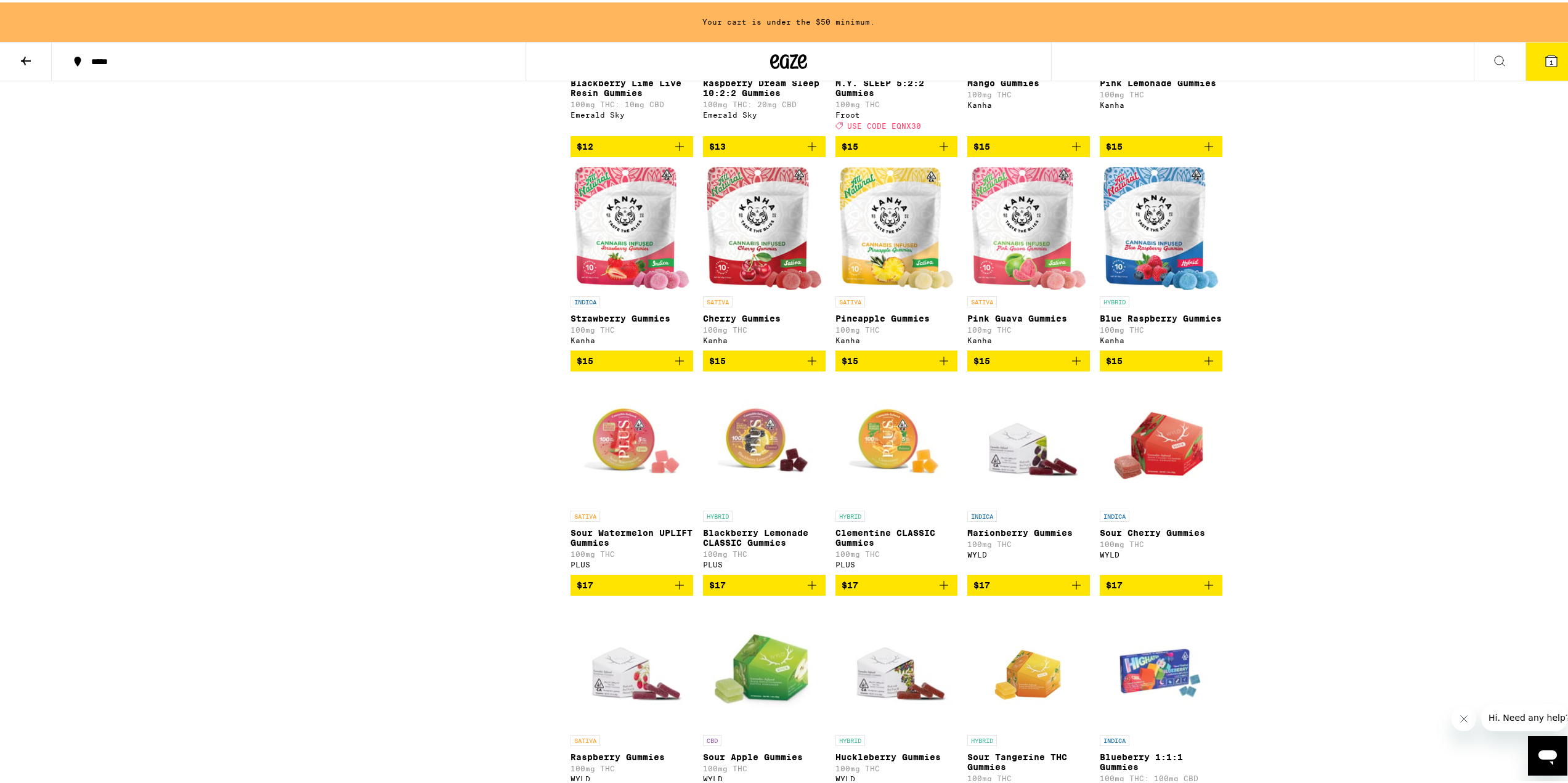
scroll to position [986, 0]
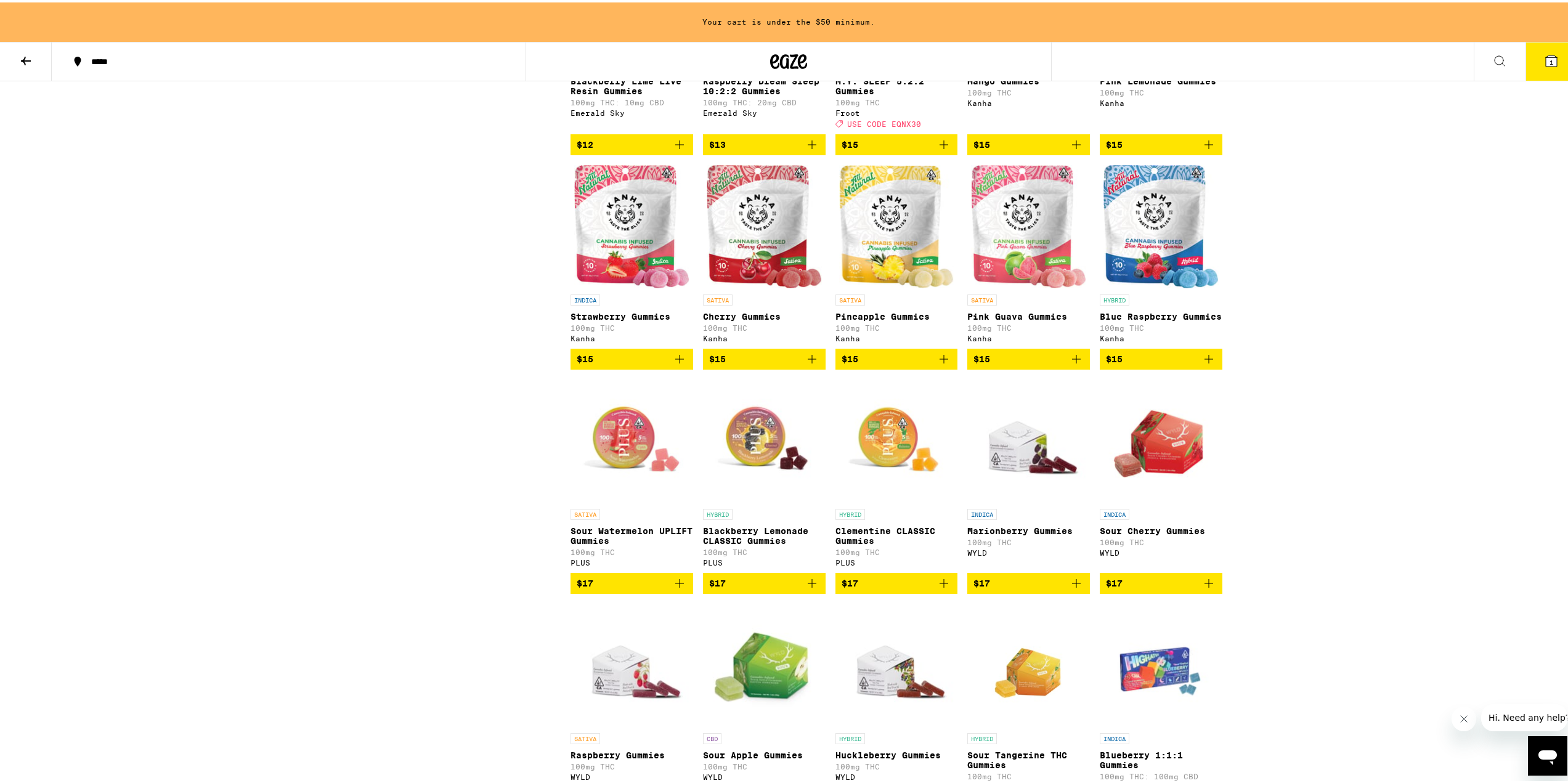
click at [1077, 364] on icon "Add to bag" at bounding box center [1077, 357] width 15 height 15
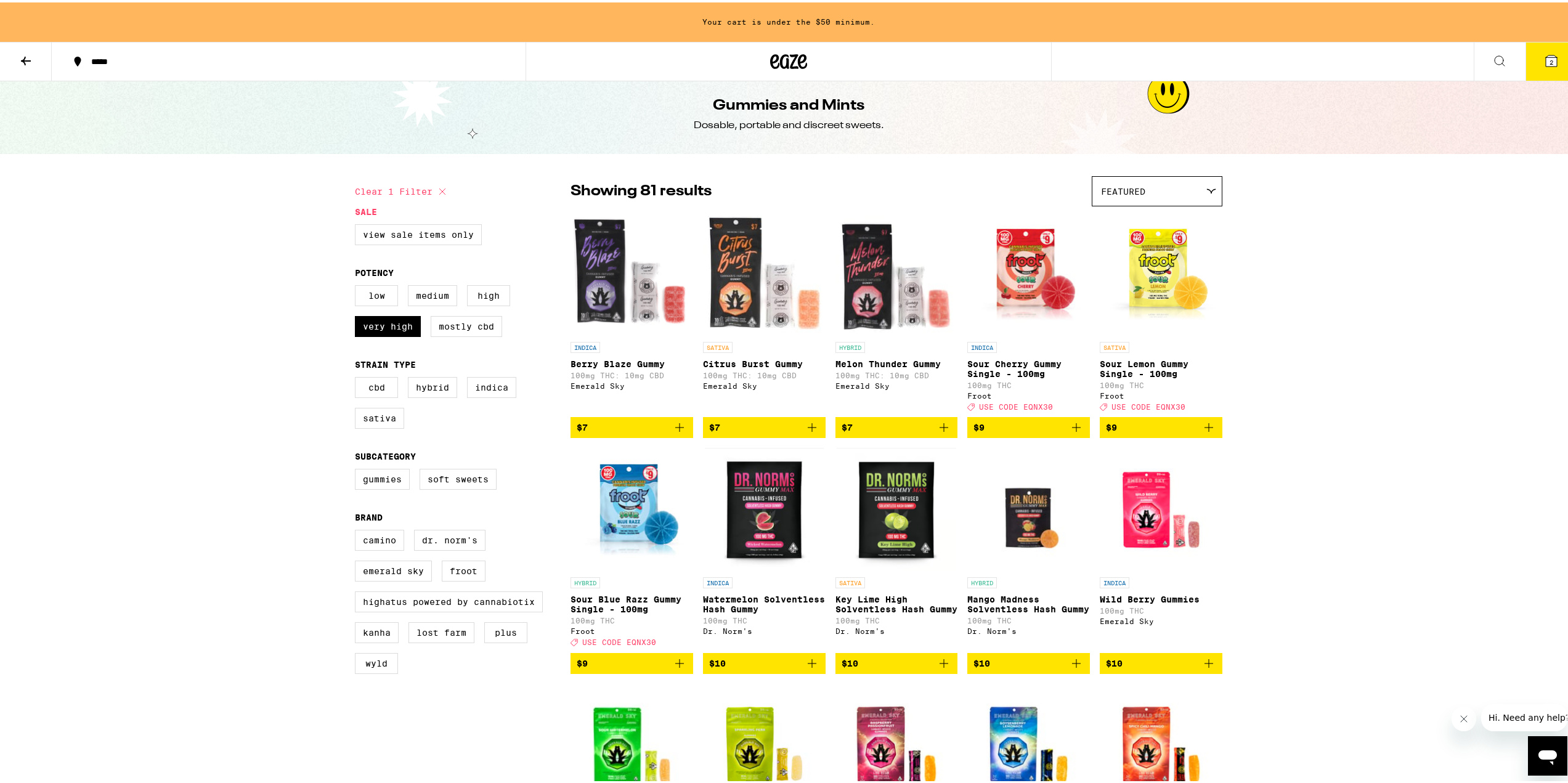
scroll to position [0, 0]
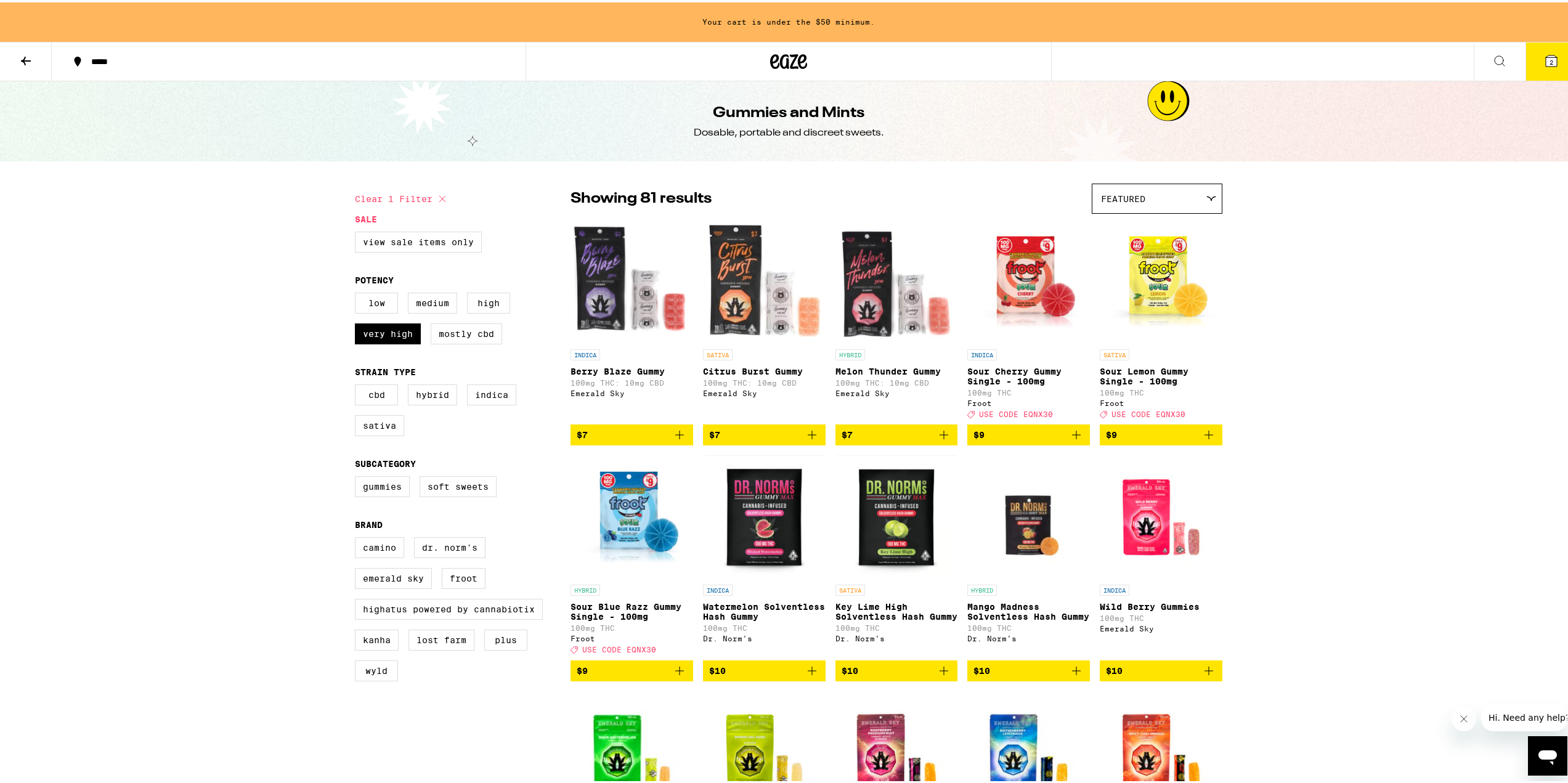
click at [1188, 187] on div "Featured" at bounding box center [1157, 196] width 129 height 29
click at [1169, 280] on span "Price: High to Low" at bounding box center [1157, 280] width 112 height 28
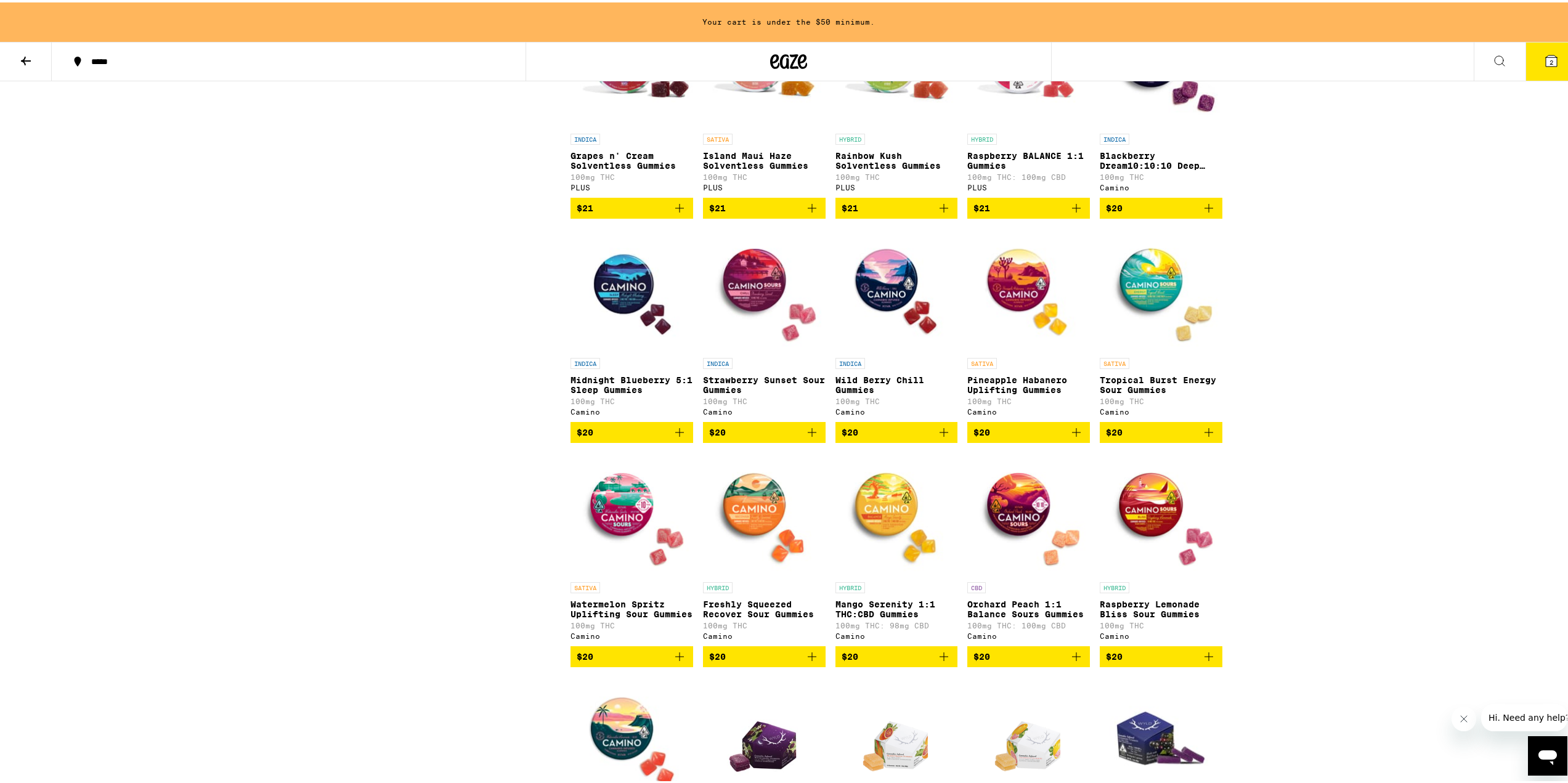
scroll to position [924, 0]
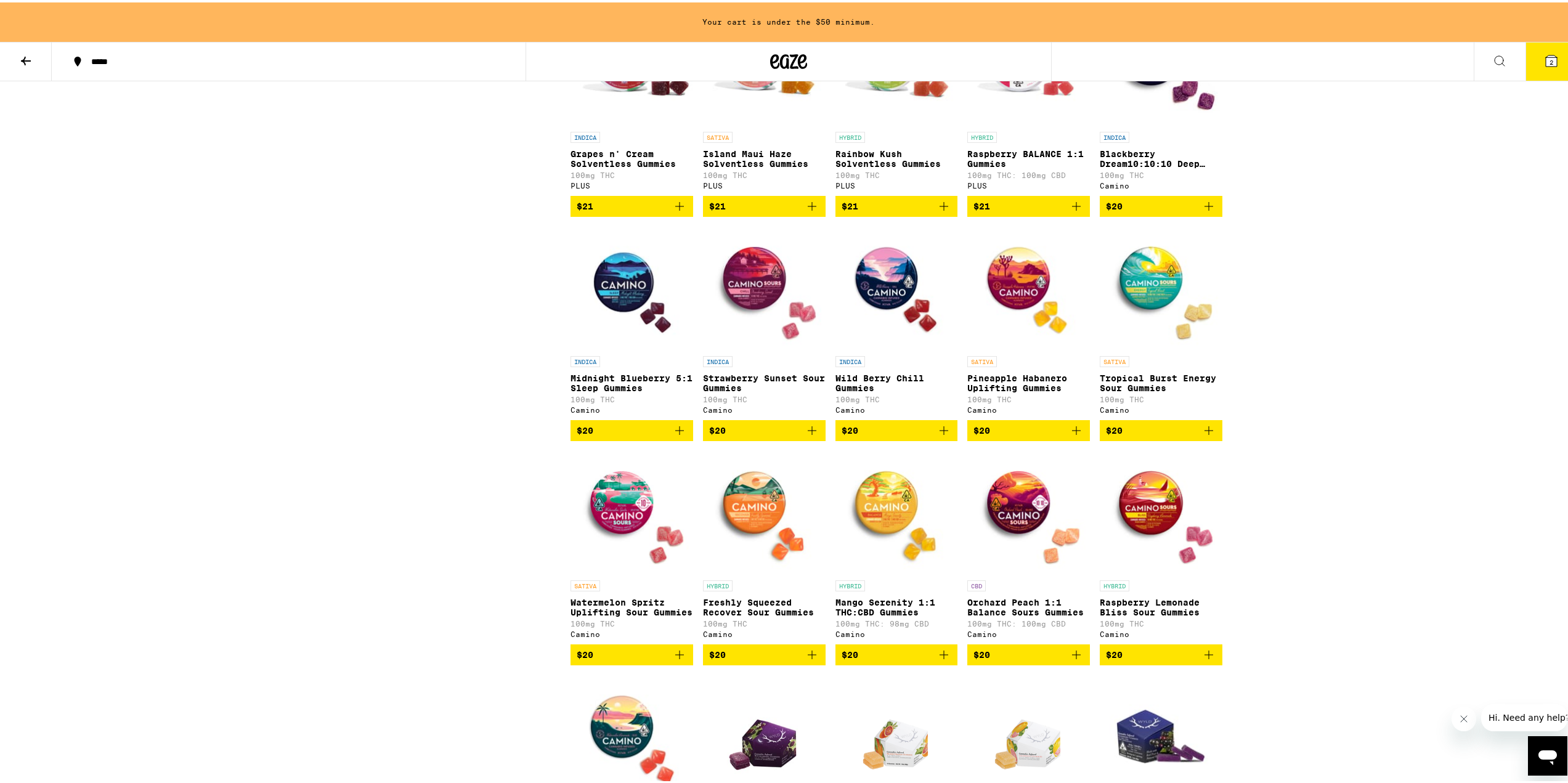
click at [1212, 439] on button "$20" at bounding box center [1161, 427] width 123 height 21
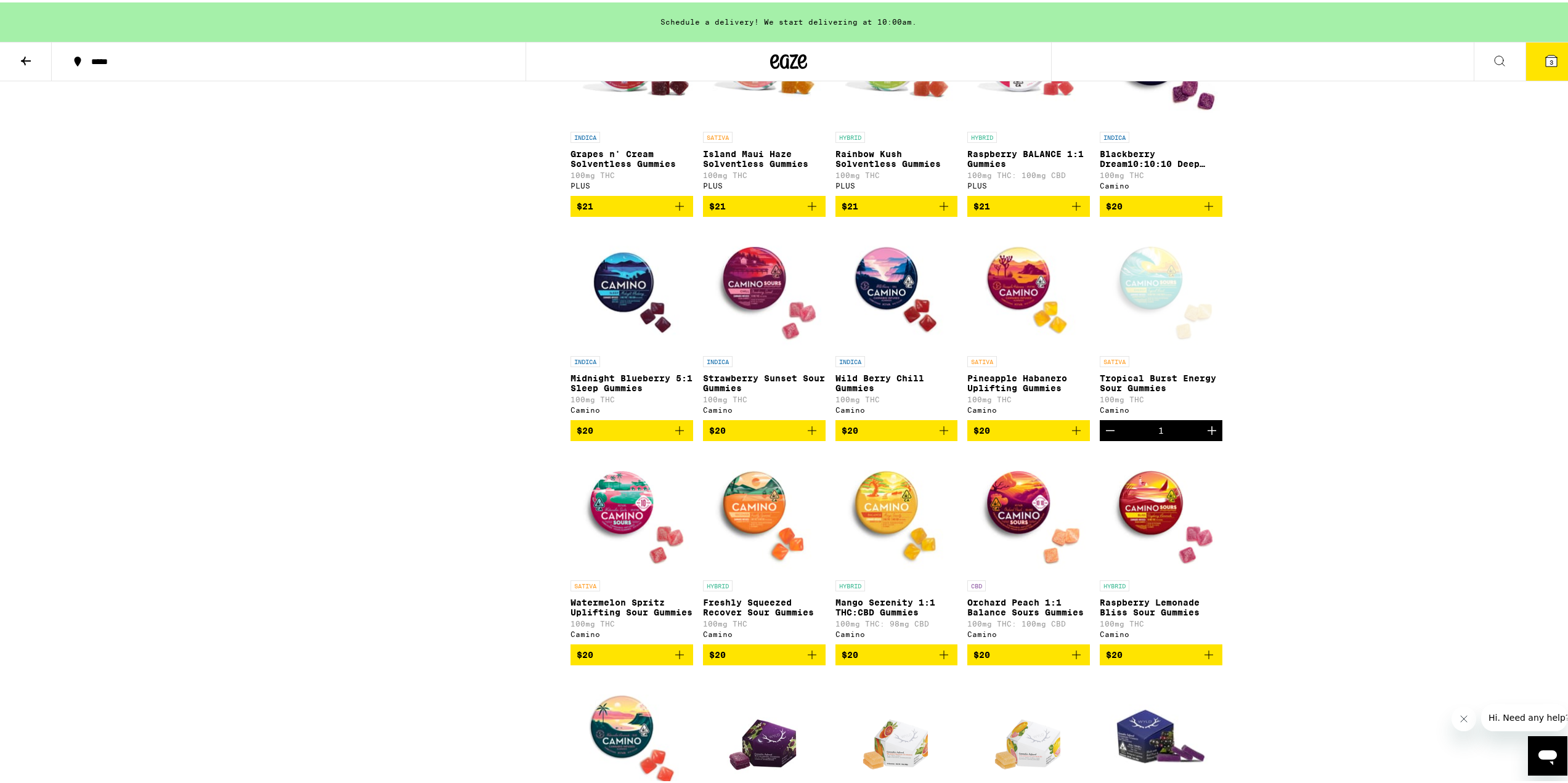
click at [943, 435] on icon "Add to bag" at bounding box center [944, 428] width 15 height 15
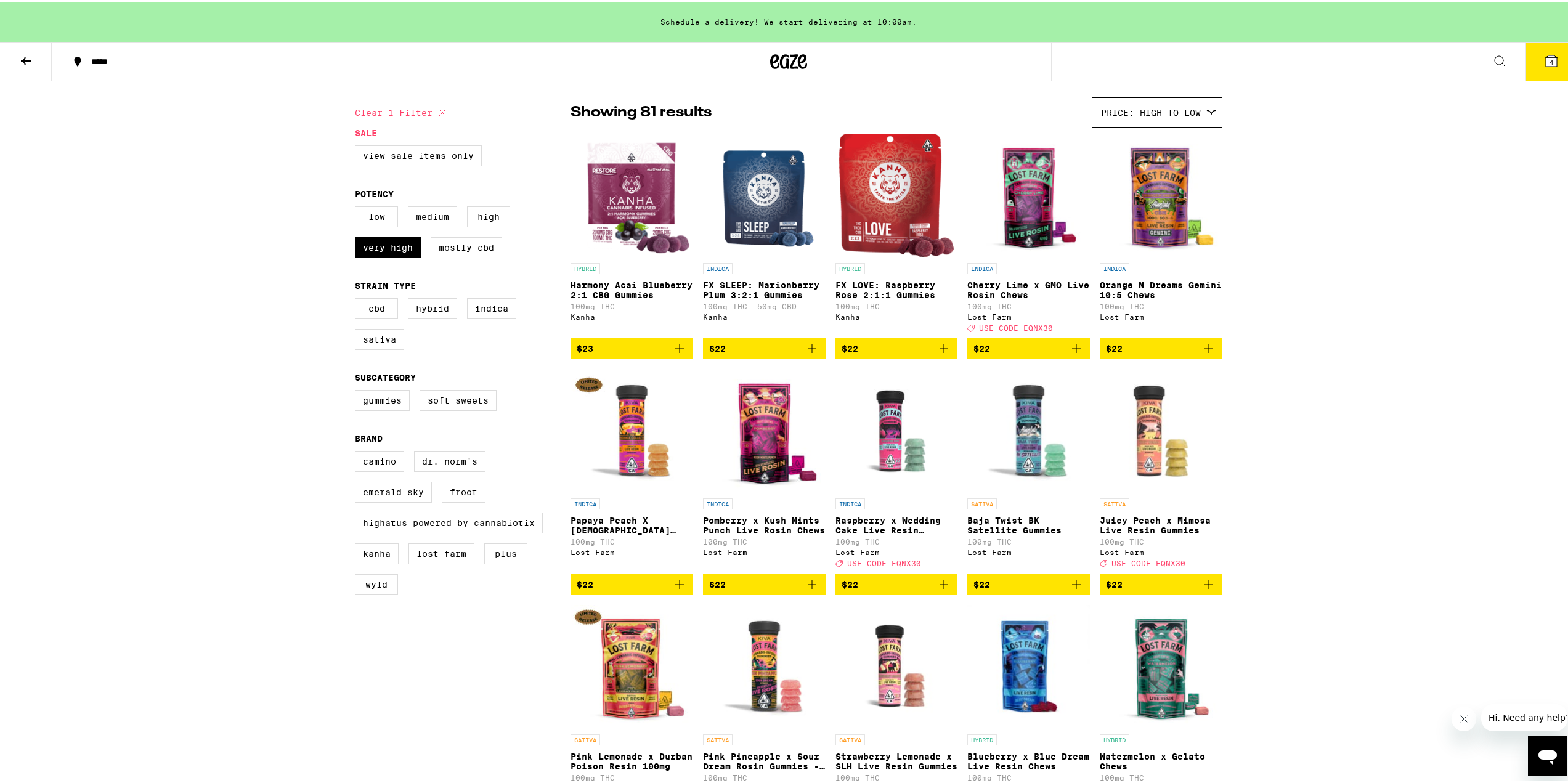
scroll to position [0, 0]
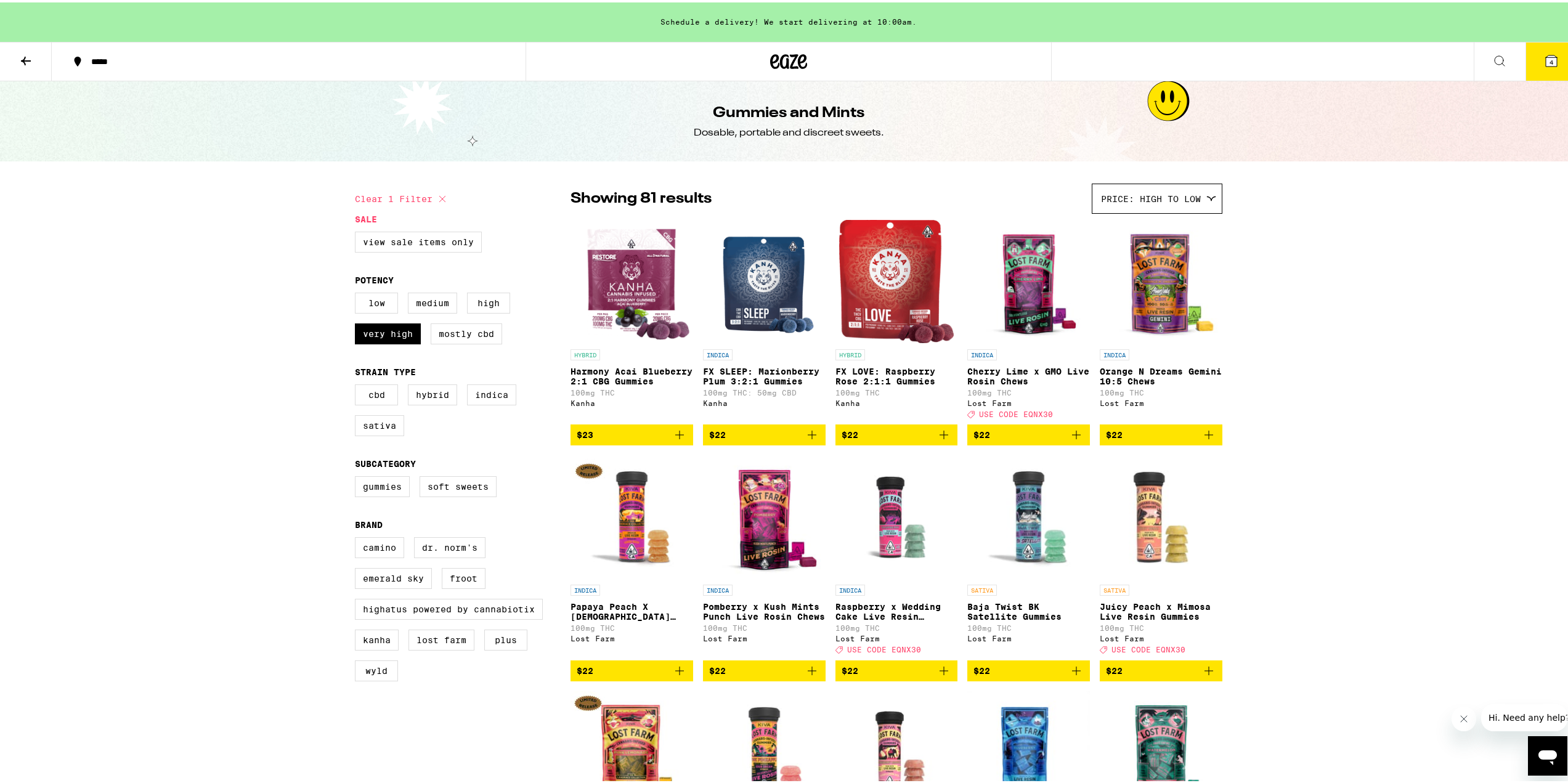
click at [677, 440] on icon "Add to bag" at bounding box center [680, 433] width 15 height 15
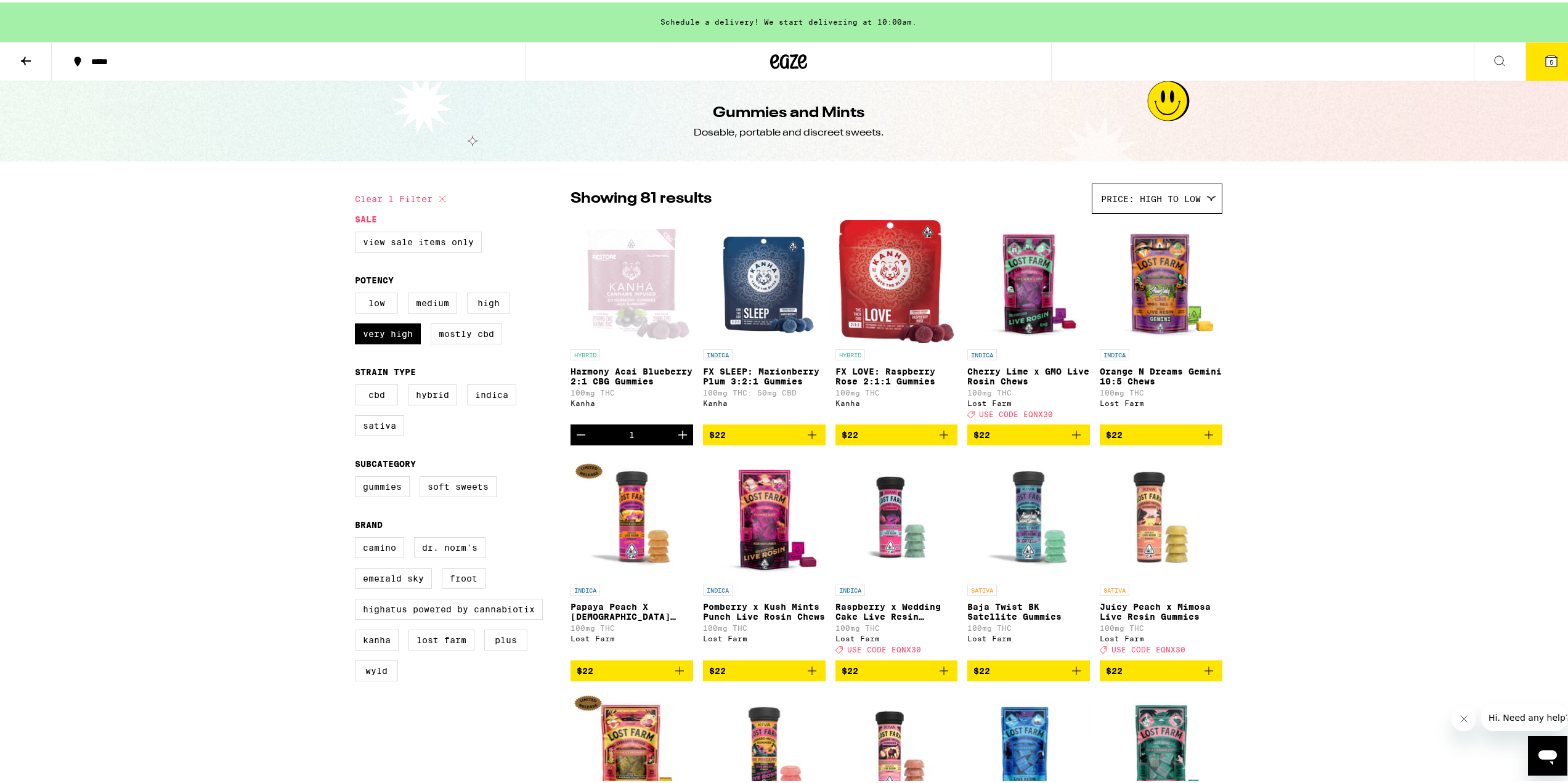
click at [1551, 57] on button "5" at bounding box center [1551, 59] width 52 height 38
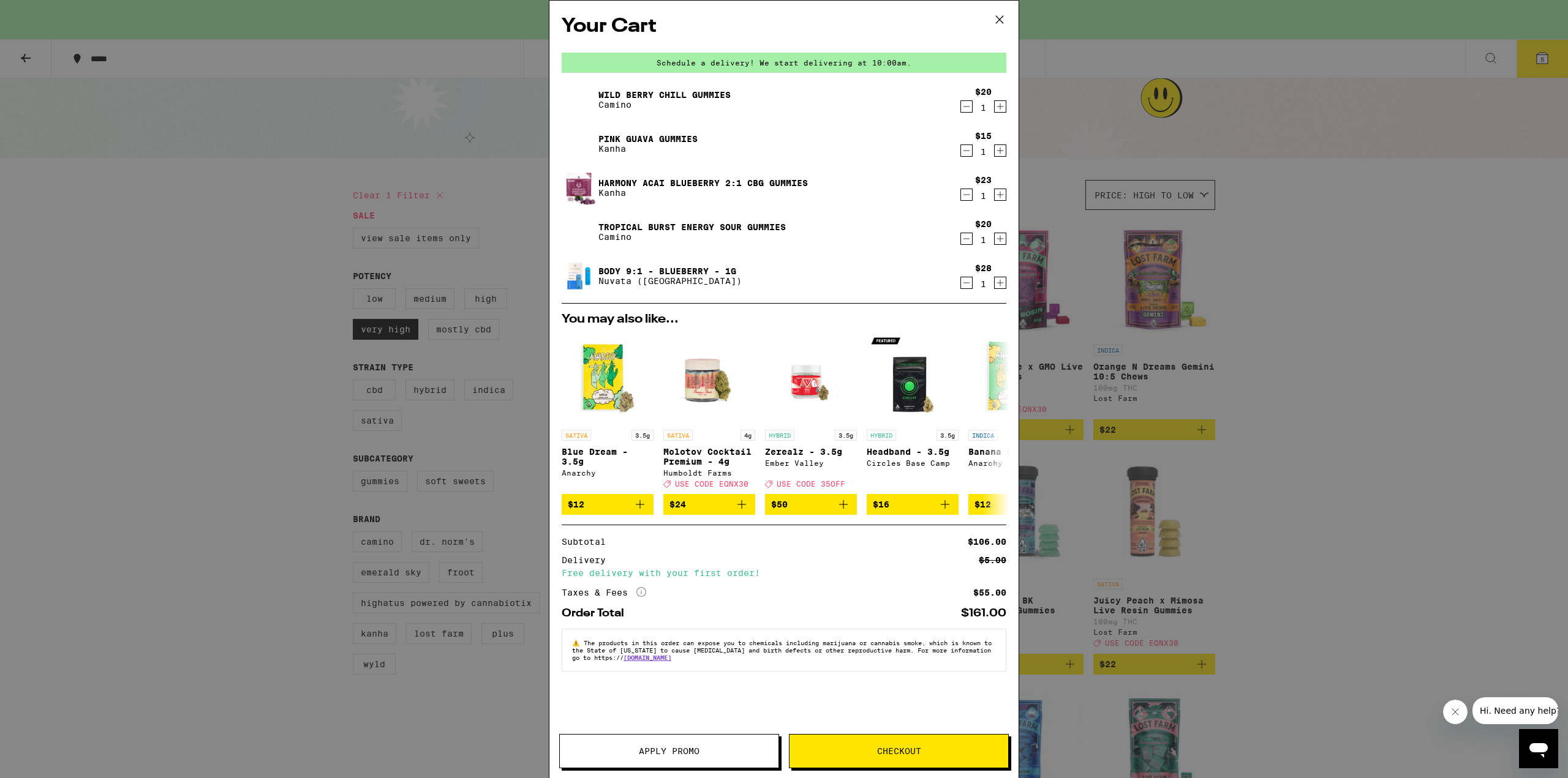
click at [966, 151] on icon "Decrement" at bounding box center [967, 151] width 7 height 0
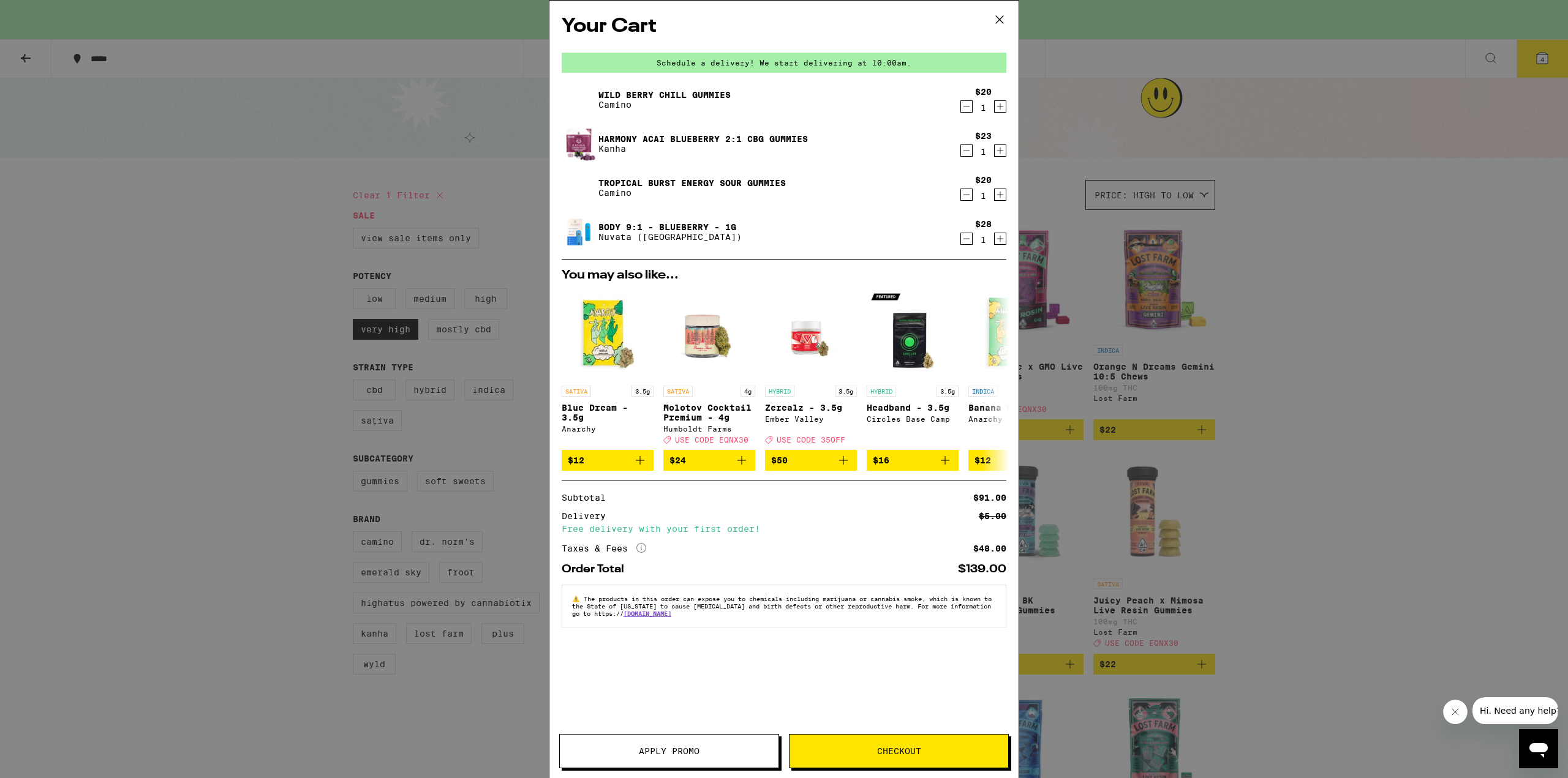
click at [962, 108] on icon "Decrement" at bounding box center [966, 107] width 11 height 15
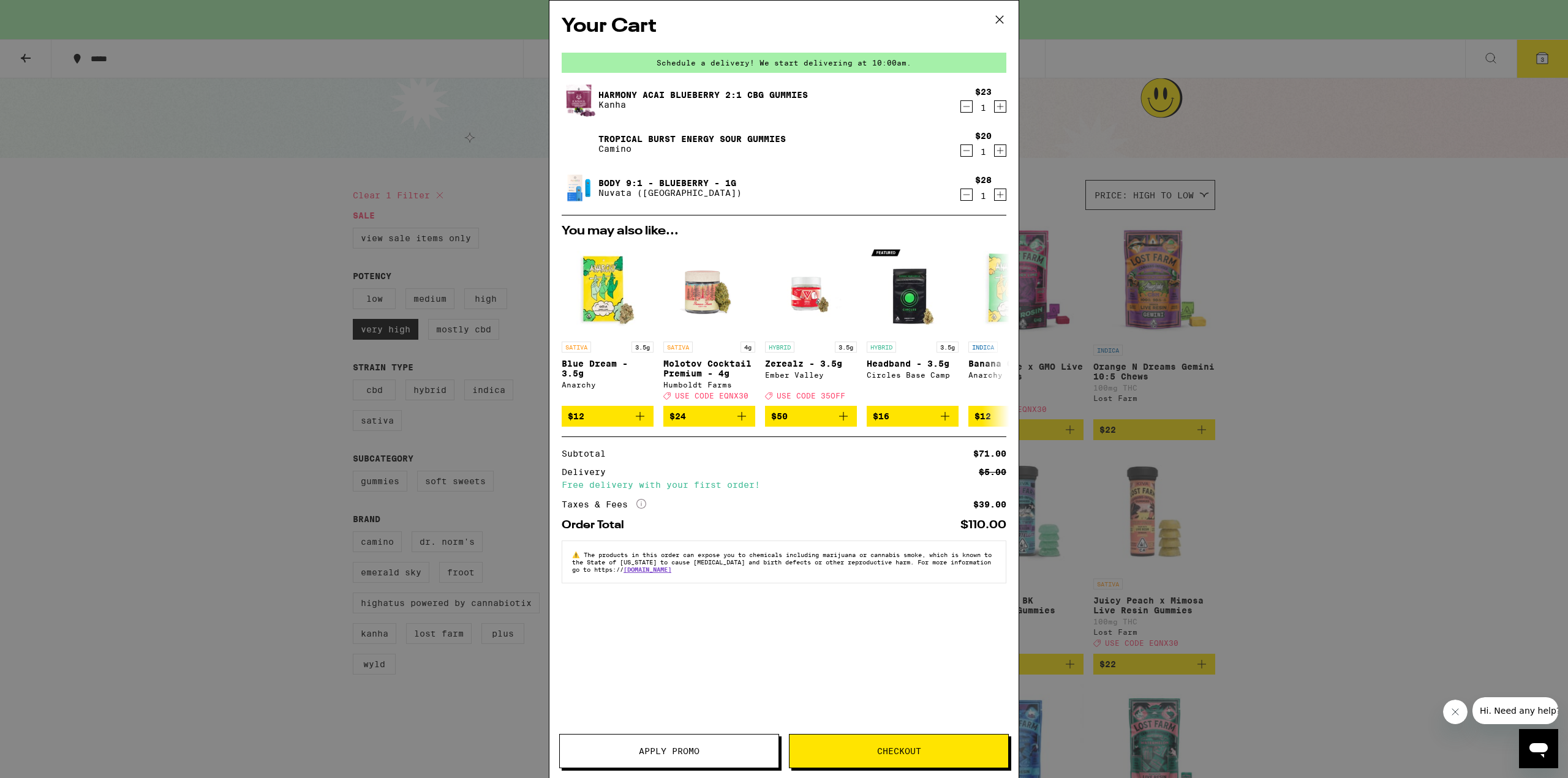
click at [999, 21] on icon at bounding box center [999, 20] width 19 height 19
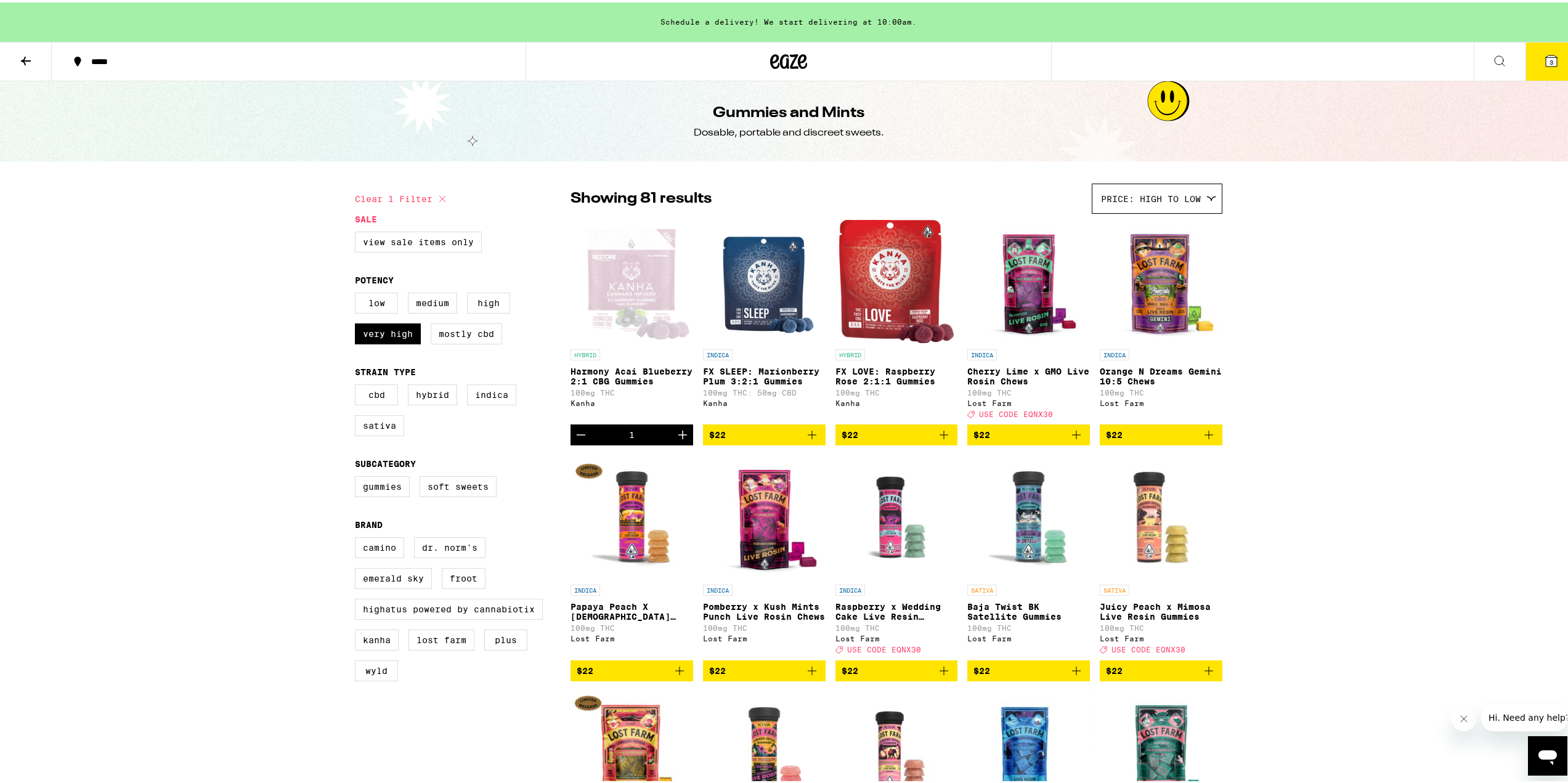
click at [20, 58] on icon at bounding box center [26, 59] width 15 height 15
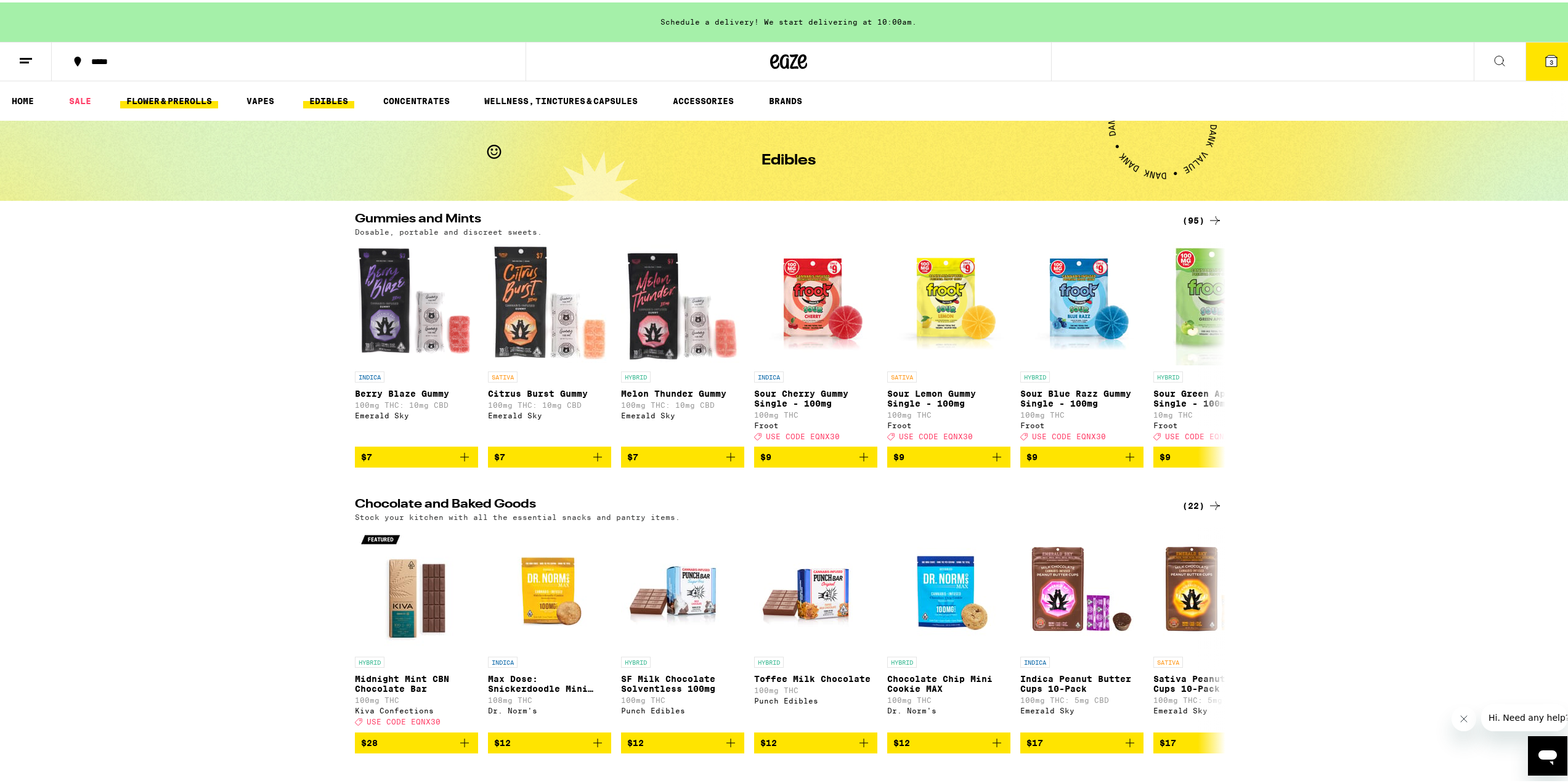
click at [182, 103] on link "FLOWER & PREROLLS" at bounding box center [168, 99] width 98 height 15
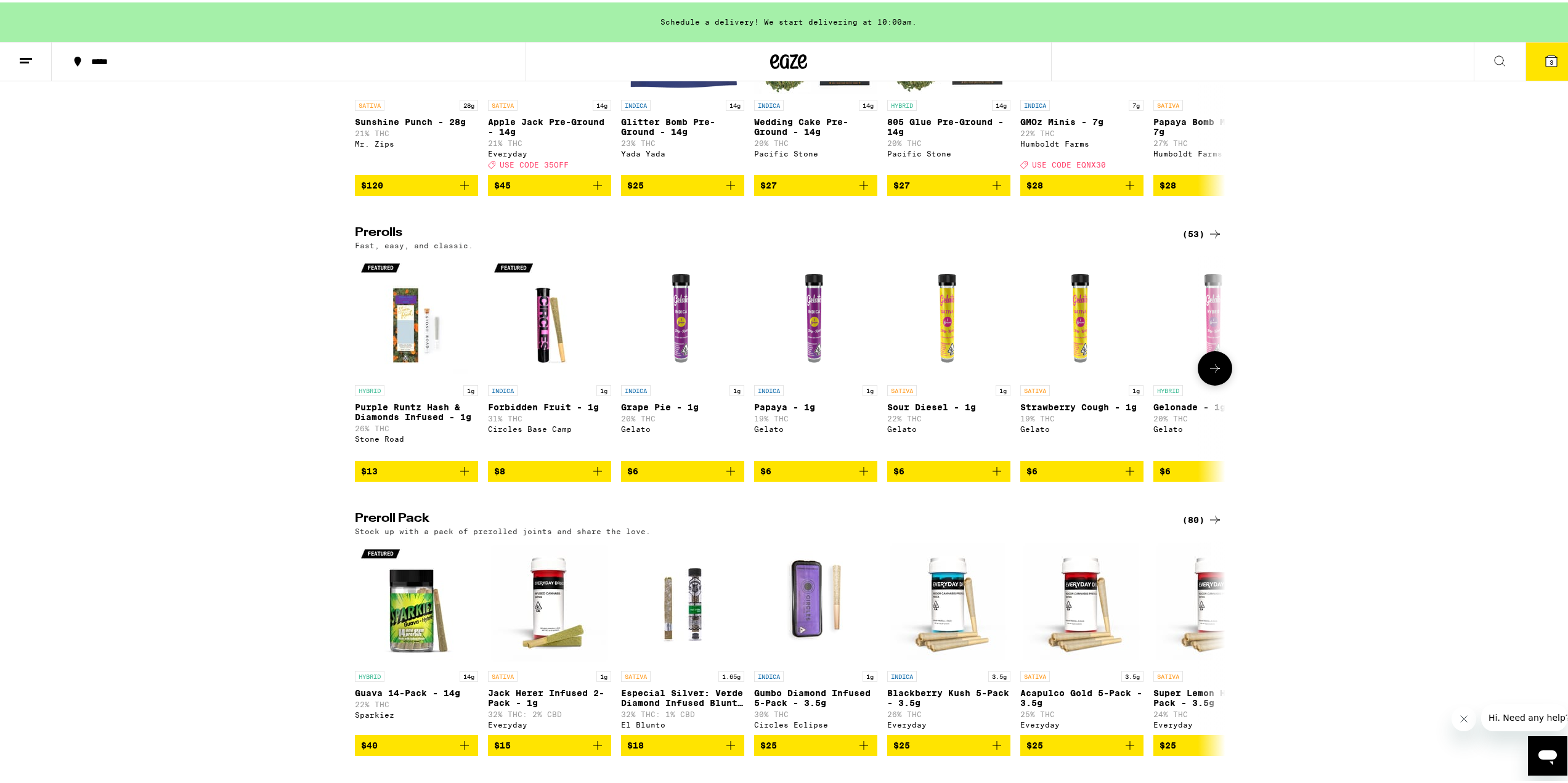
scroll to position [538, 0]
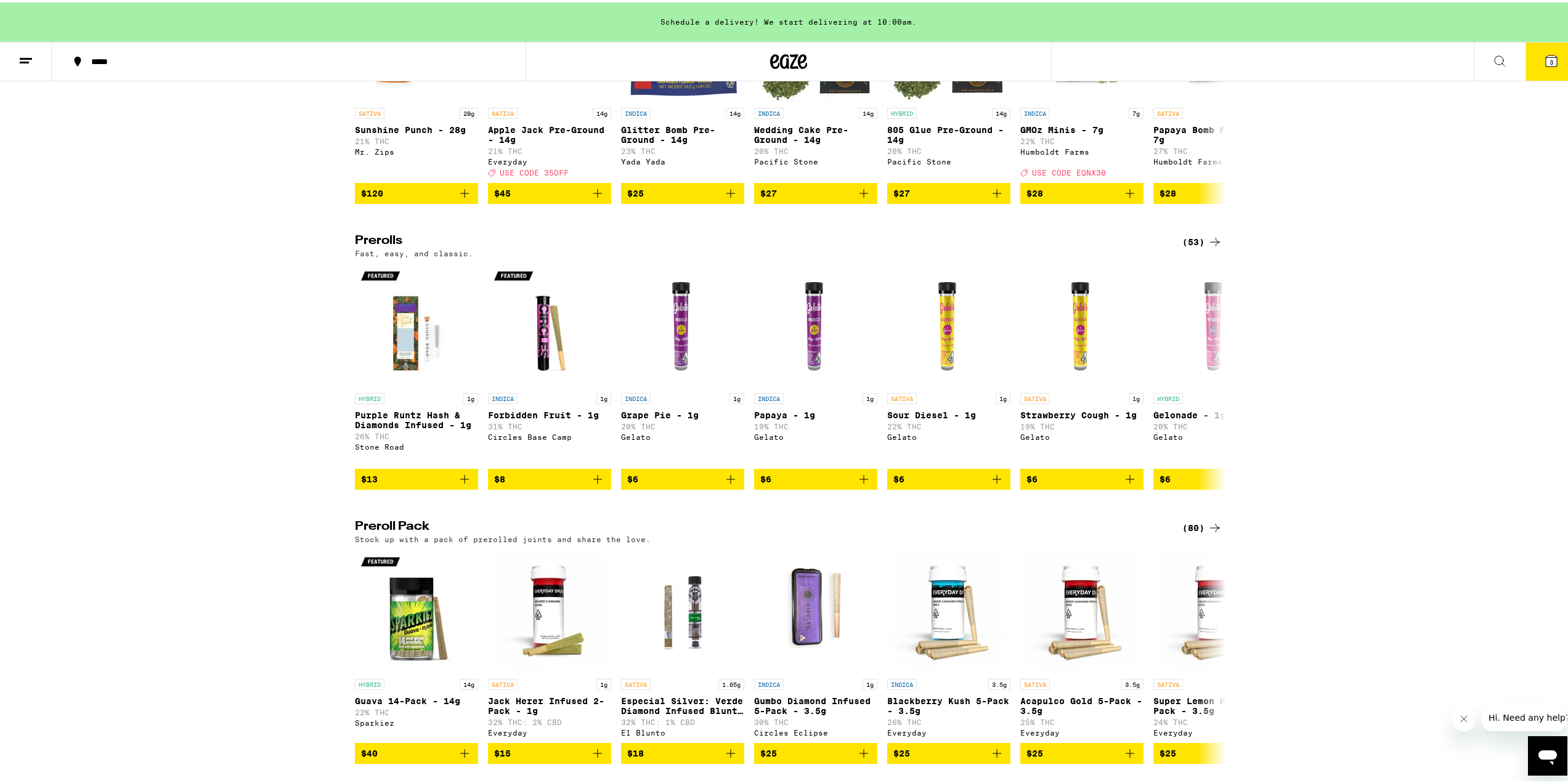
click at [1216, 247] on icon at bounding box center [1215, 240] width 15 height 15
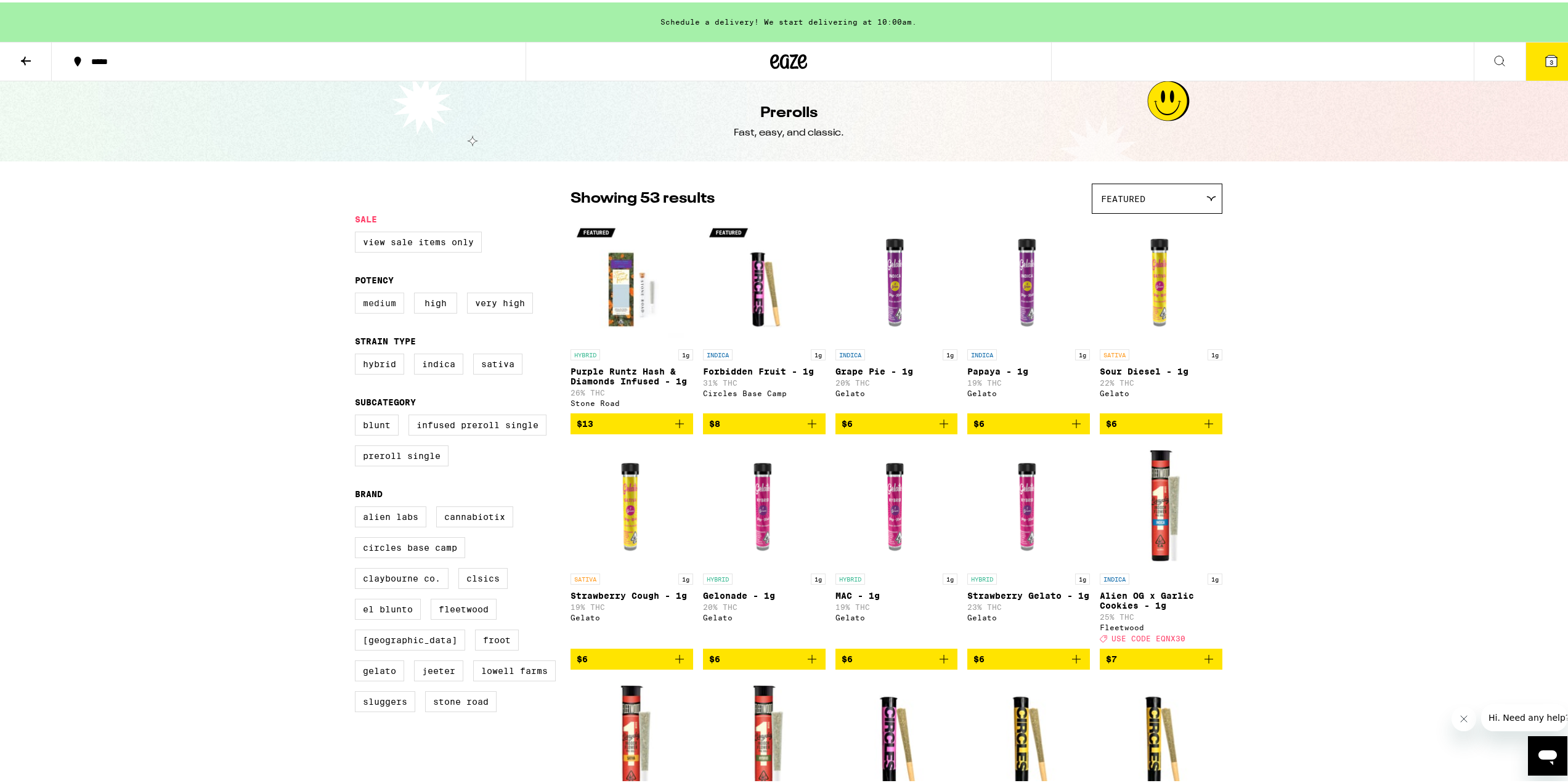
click at [372, 306] on label "Medium" at bounding box center [380, 300] width 49 height 21
click at [358, 293] on input "Medium" at bounding box center [358, 292] width 1 height 1
checkbox input "true"
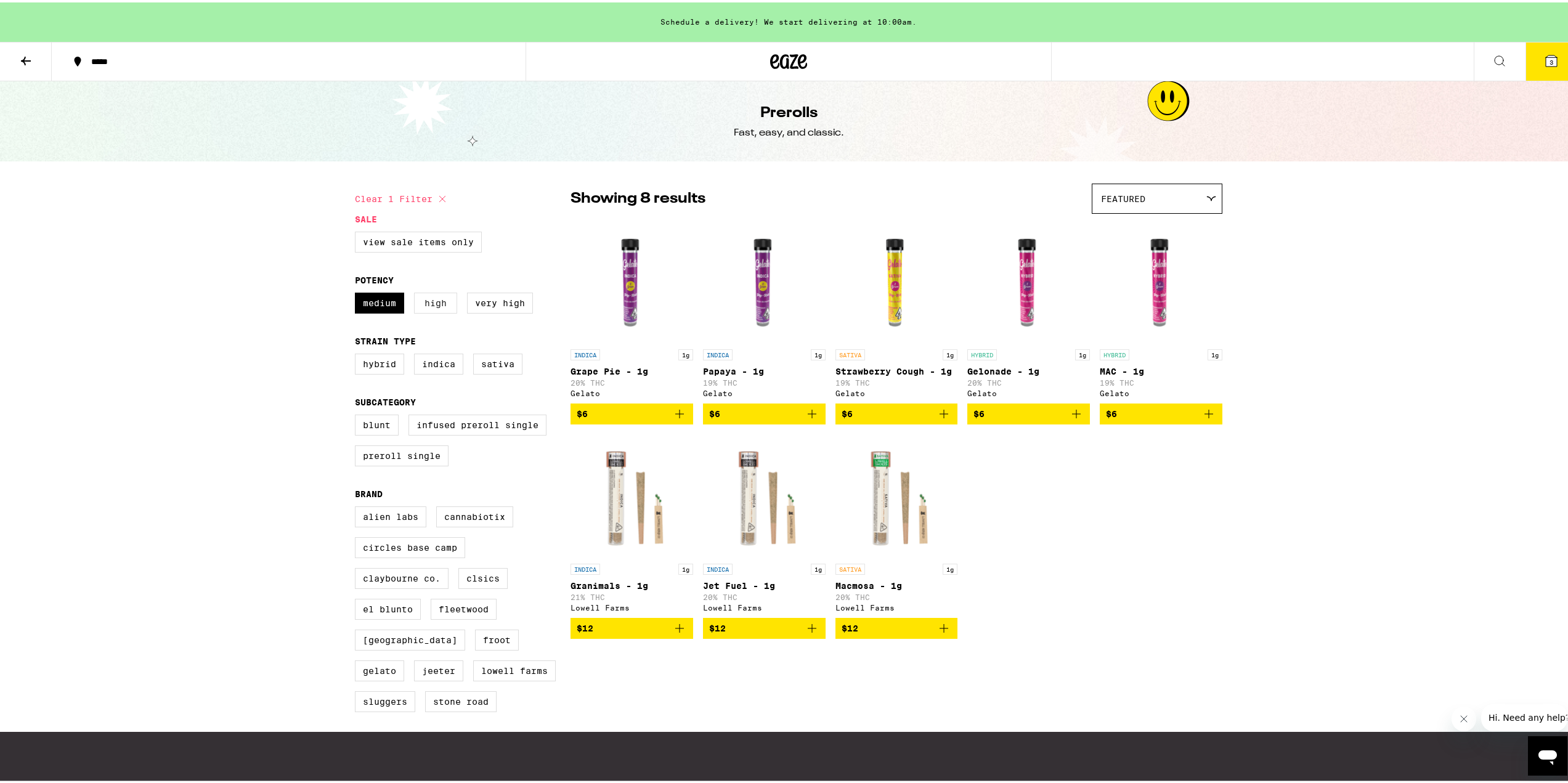
click at [449, 300] on label "High" at bounding box center [435, 300] width 43 height 21
click at [358, 293] on input "High" at bounding box center [358, 292] width 1 height 1
checkbox input "true"
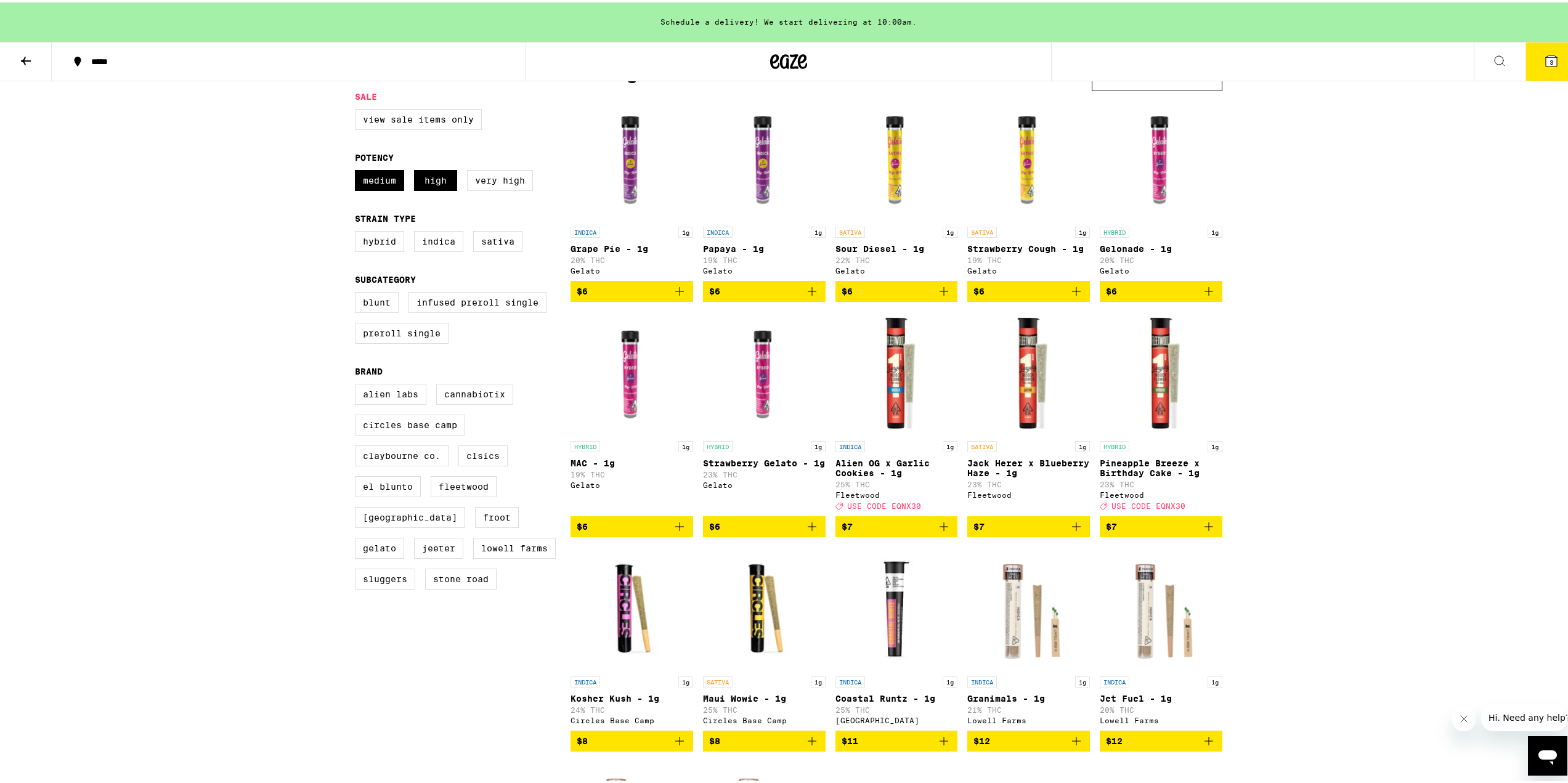
scroll to position [62, 0]
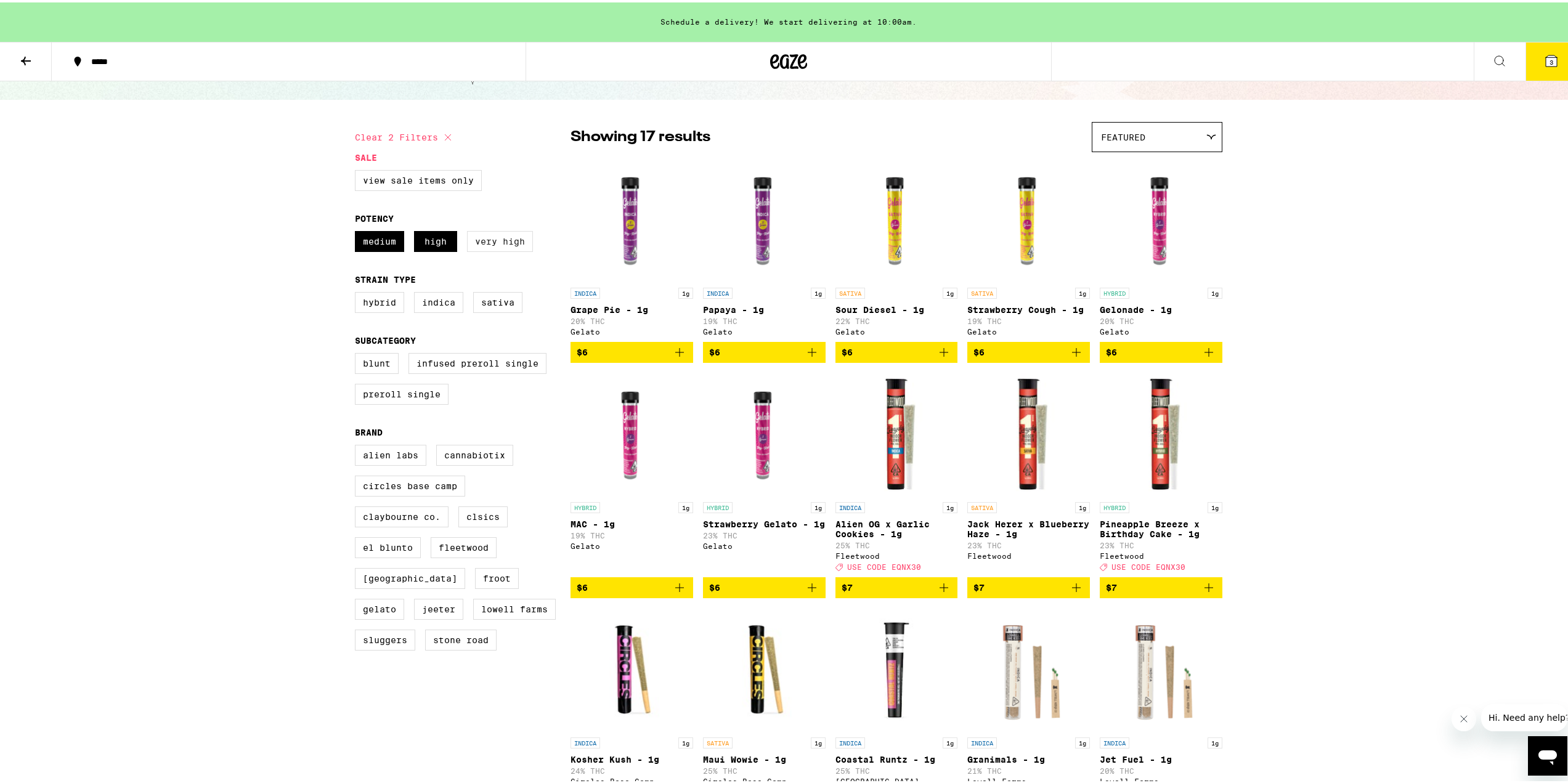
click at [514, 235] on label "Very High" at bounding box center [499, 238] width 66 height 21
click at [358, 231] on input "Very High" at bounding box center [358, 230] width 1 height 1
checkbox input "true"
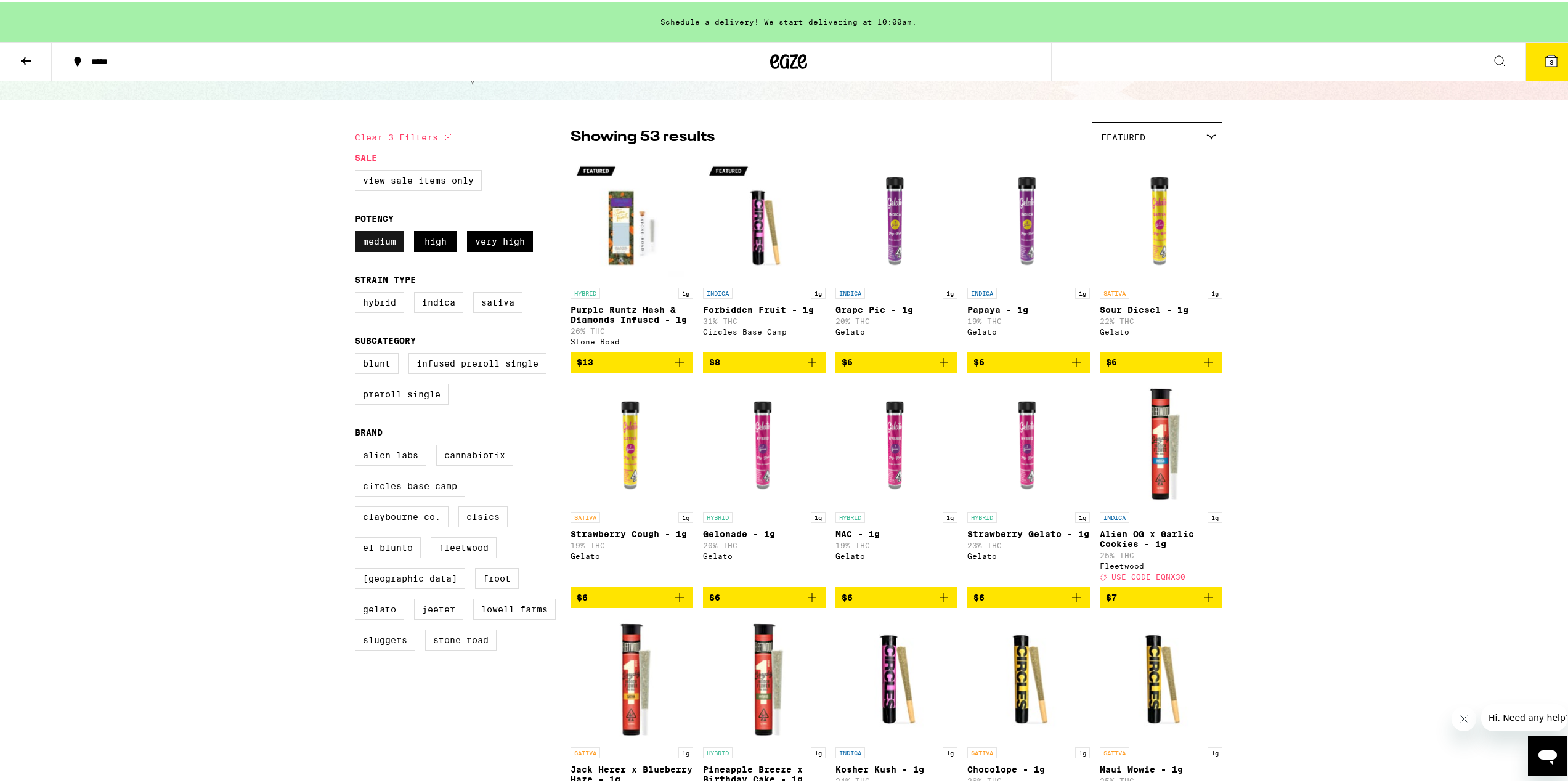
drag, startPoint x: 358, startPoint y: 246, endPoint x: 392, endPoint y: 244, distance: 34.1
click at [362, 244] on label "Medium" at bounding box center [380, 238] width 49 height 21
click at [431, 246] on label "High" at bounding box center [435, 238] width 43 height 21
click at [358, 231] on input "High" at bounding box center [358, 230] width 1 height 1
checkbox input "false"
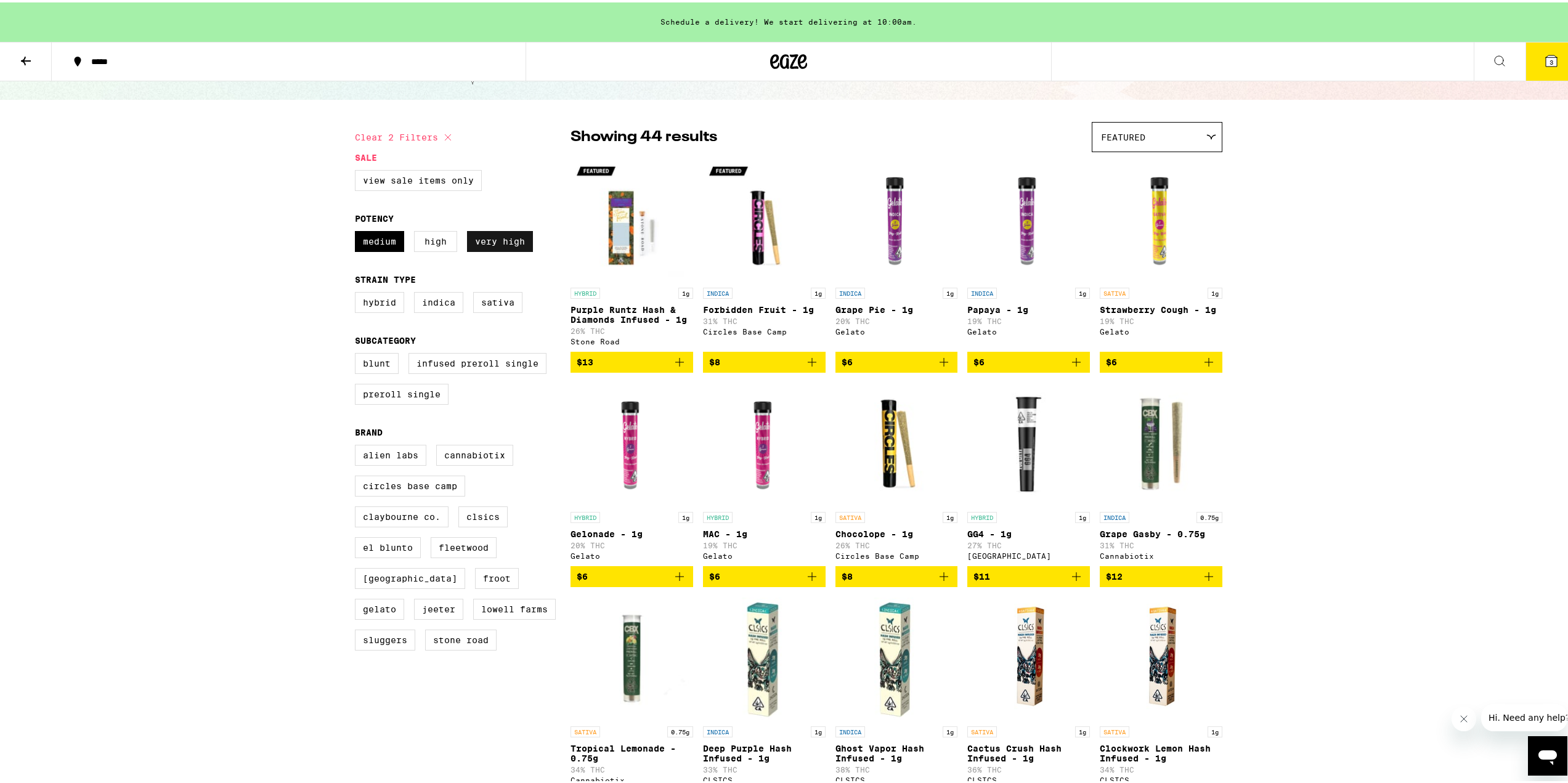
click at [498, 242] on label "Very High" at bounding box center [499, 238] width 66 height 21
click at [358, 231] on input "Very High" at bounding box center [358, 230] width 1 height 1
checkbox input "false"
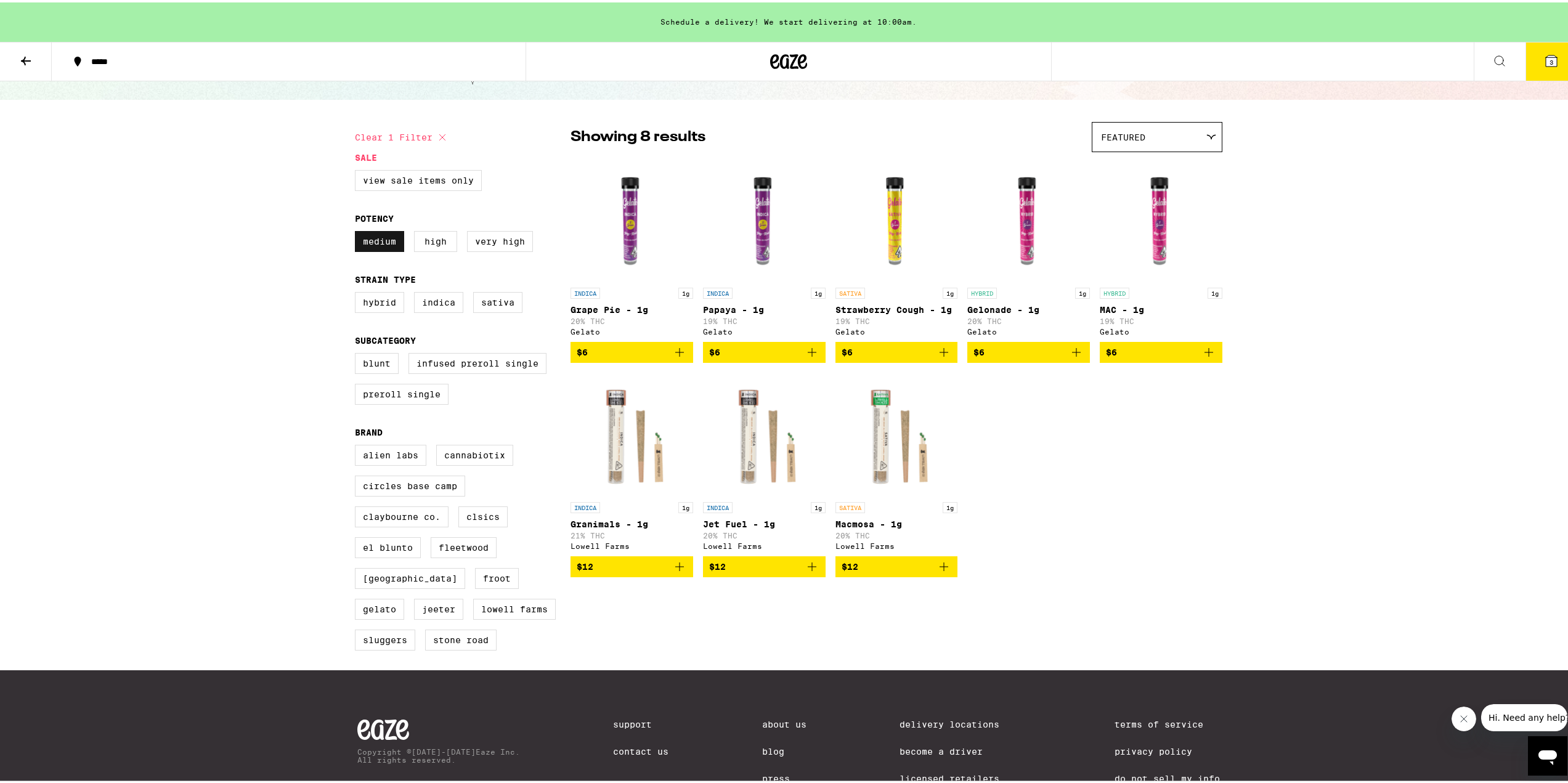
click at [373, 243] on label "Medium" at bounding box center [380, 238] width 49 height 21
click at [358, 231] on input "Medium" at bounding box center [358, 230] width 1 height 1
checkbox input "false"
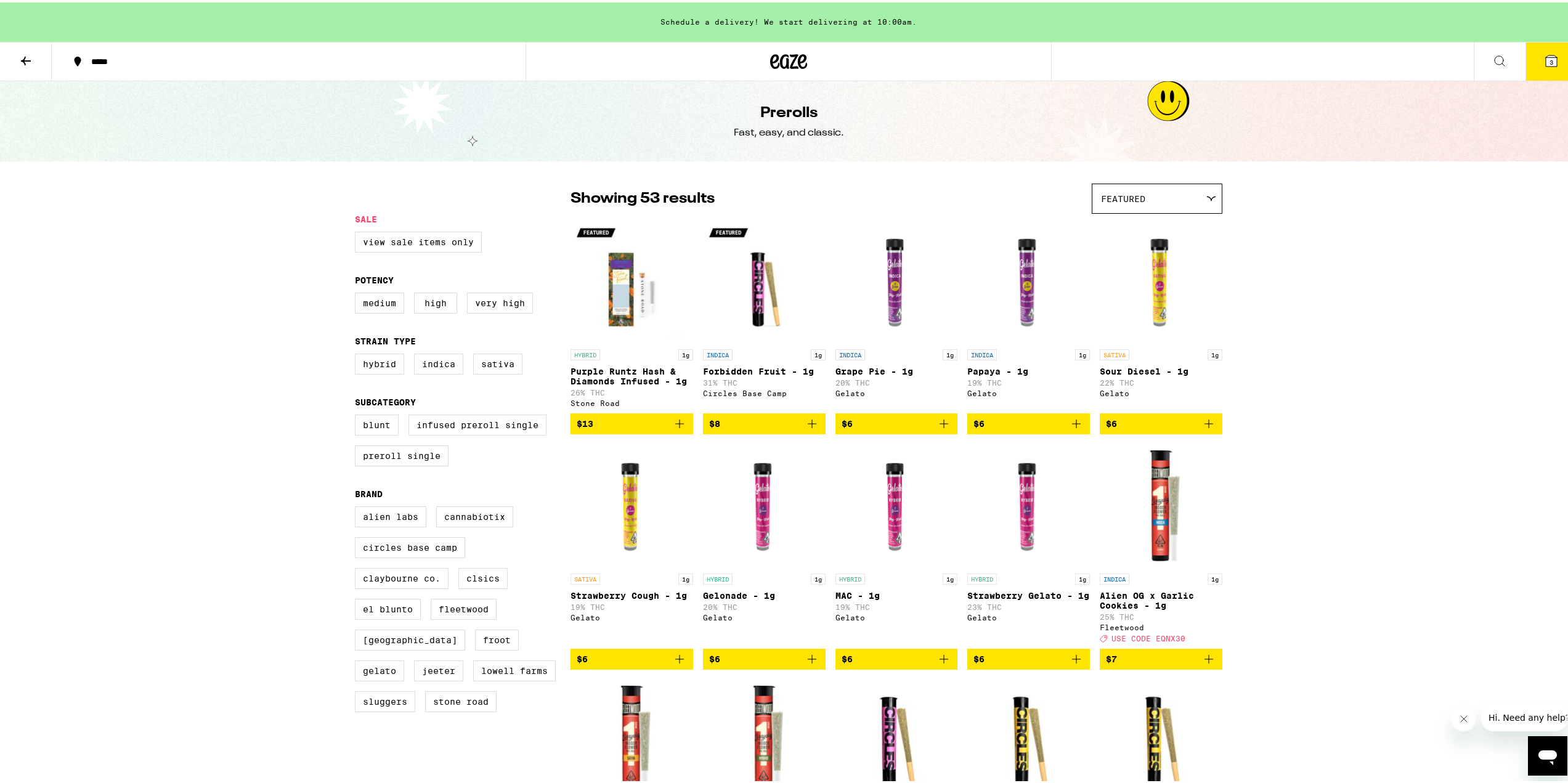
click at [25, 65] on icon at bounding box center [26, 59] width 15 height 15
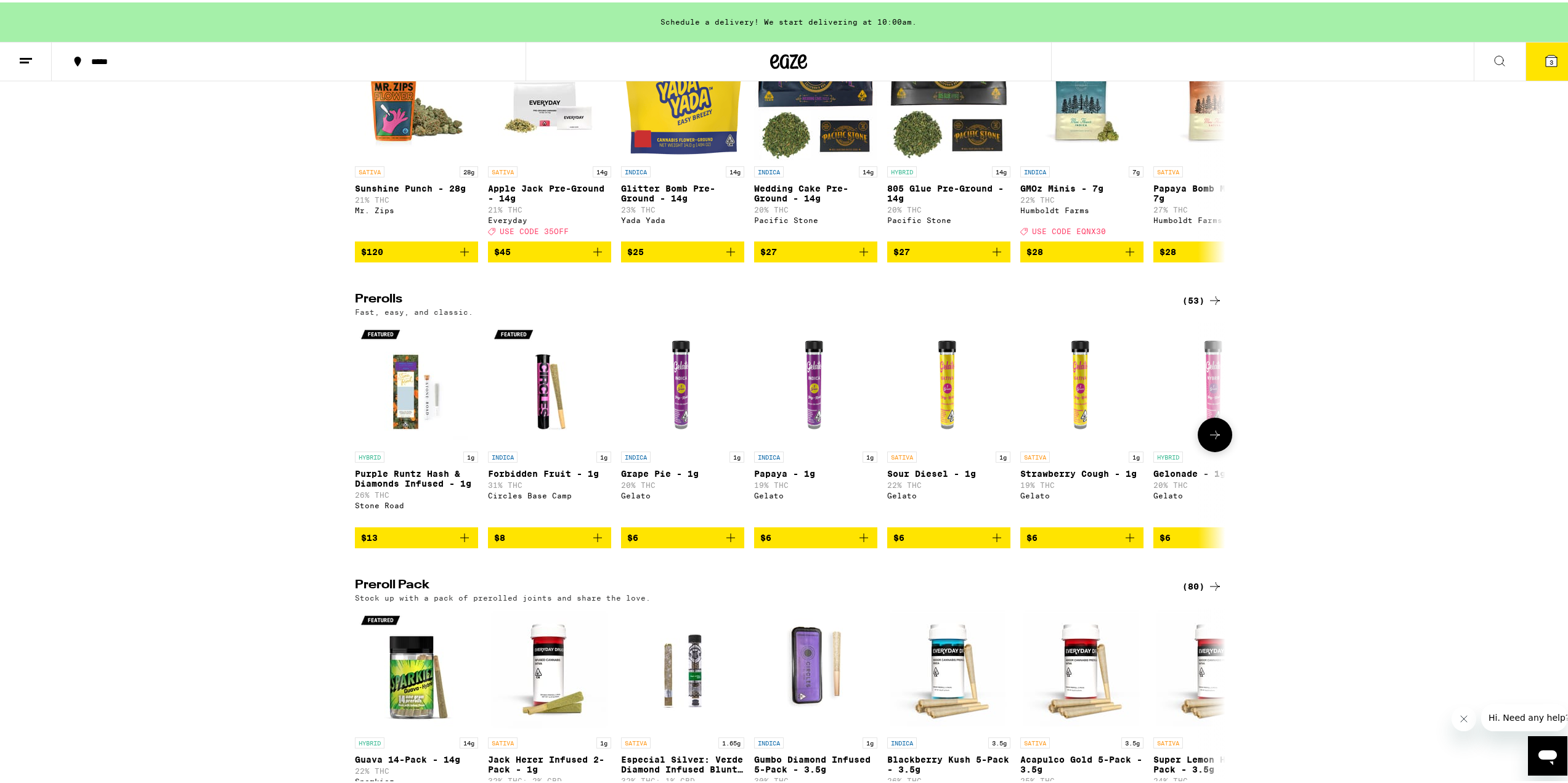
scroll to position [739, 0]
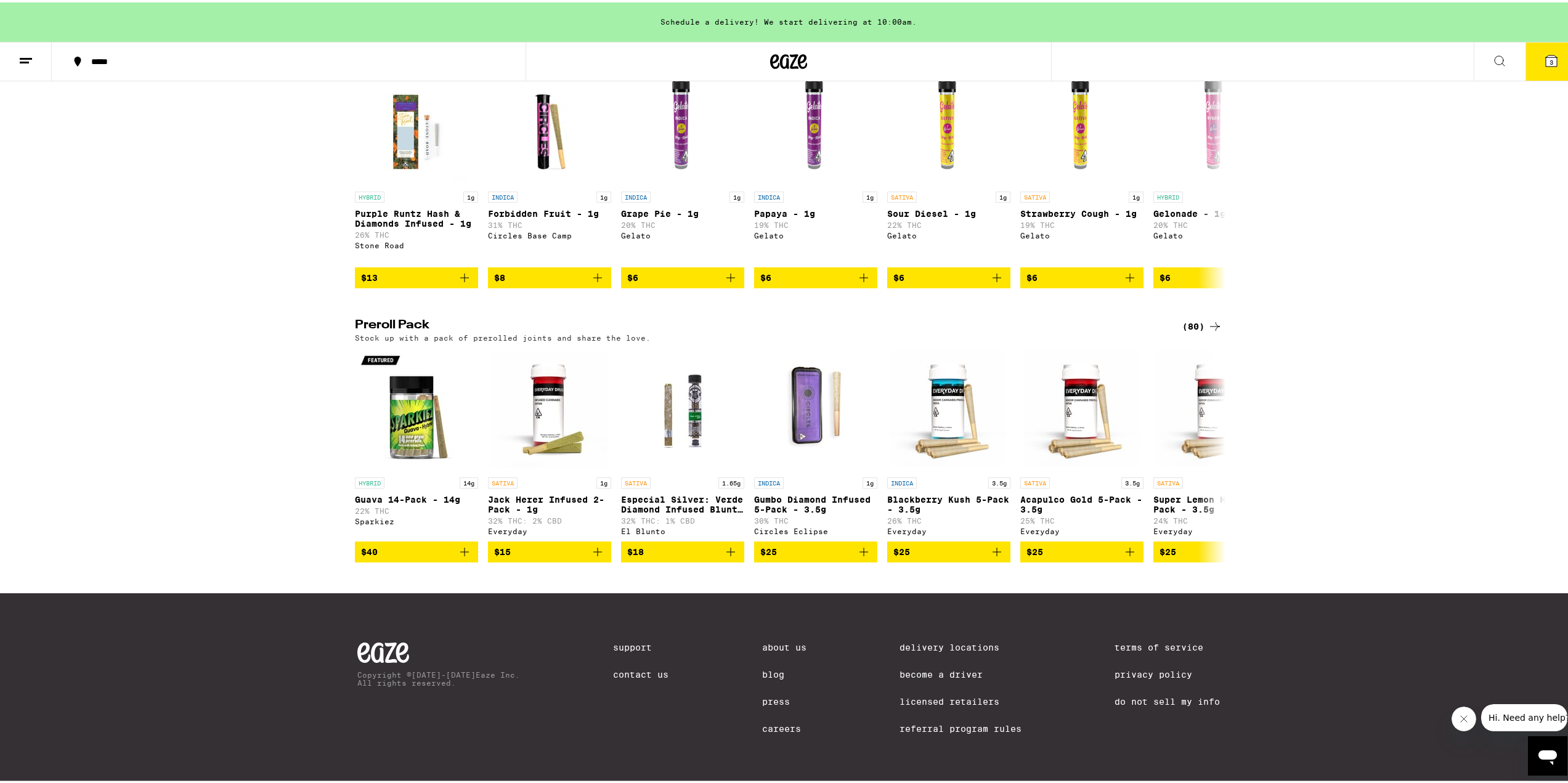
click at [1197, 332] on div "(80)" at bounding box center [1202, 324] width 40 height 15
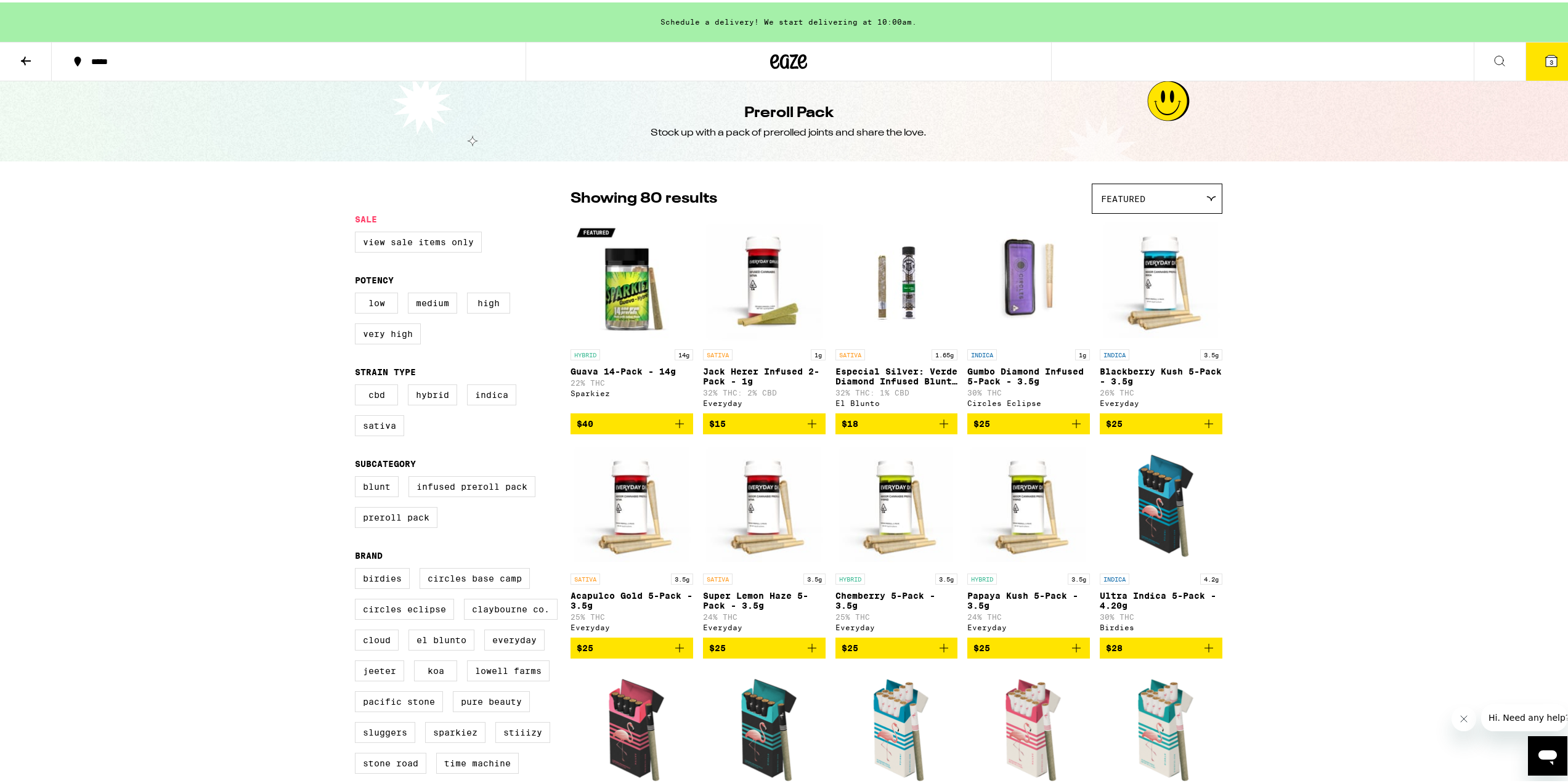
click at [1168, 196] on div "Featured" at bounding box center [1157, 196] width 129 height 29
click at [1172, 276] on span "Price: High to Low" at bounding box center [1157, 280] width 112 height 28
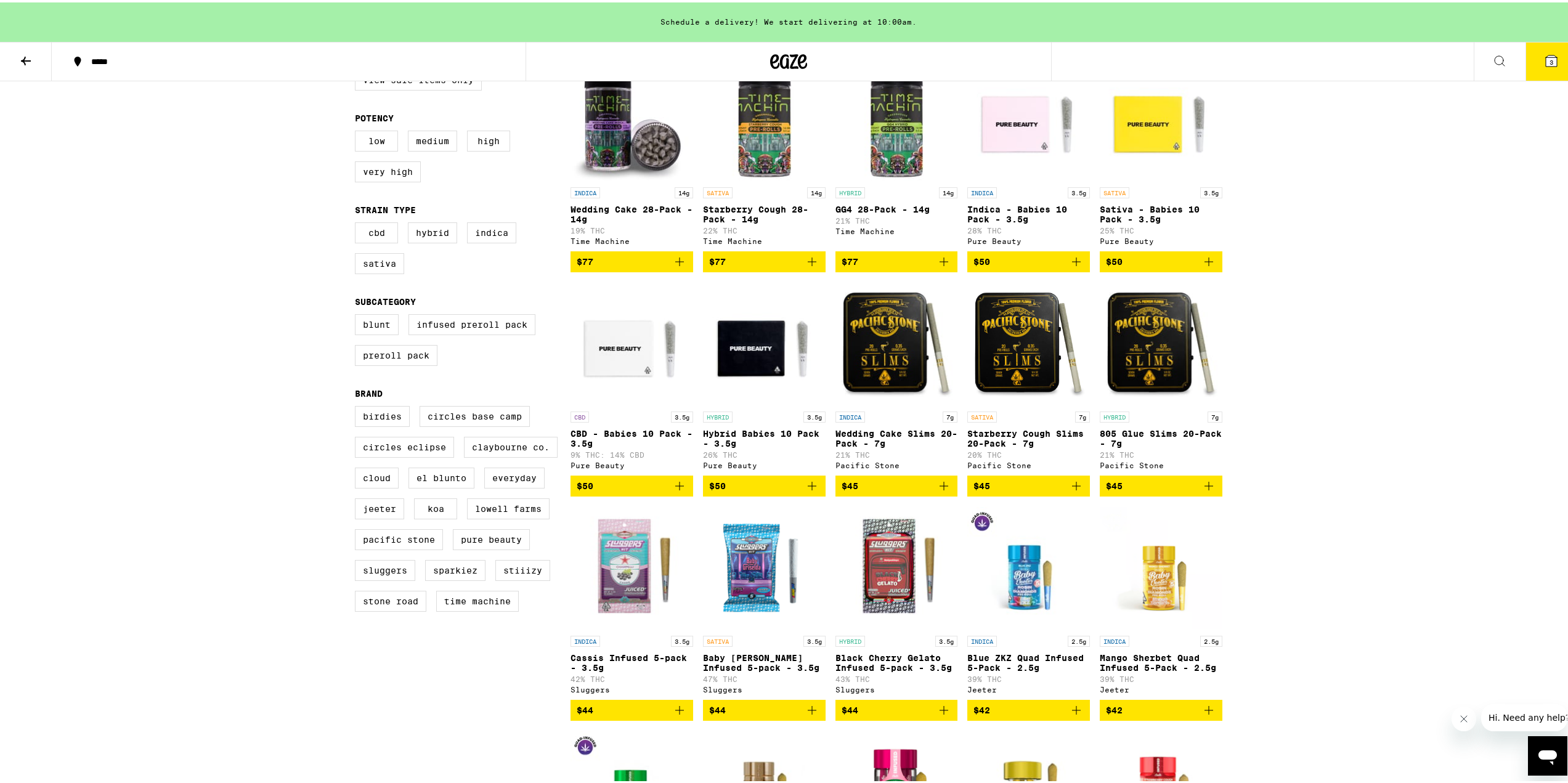
scroll to position [123, 0]
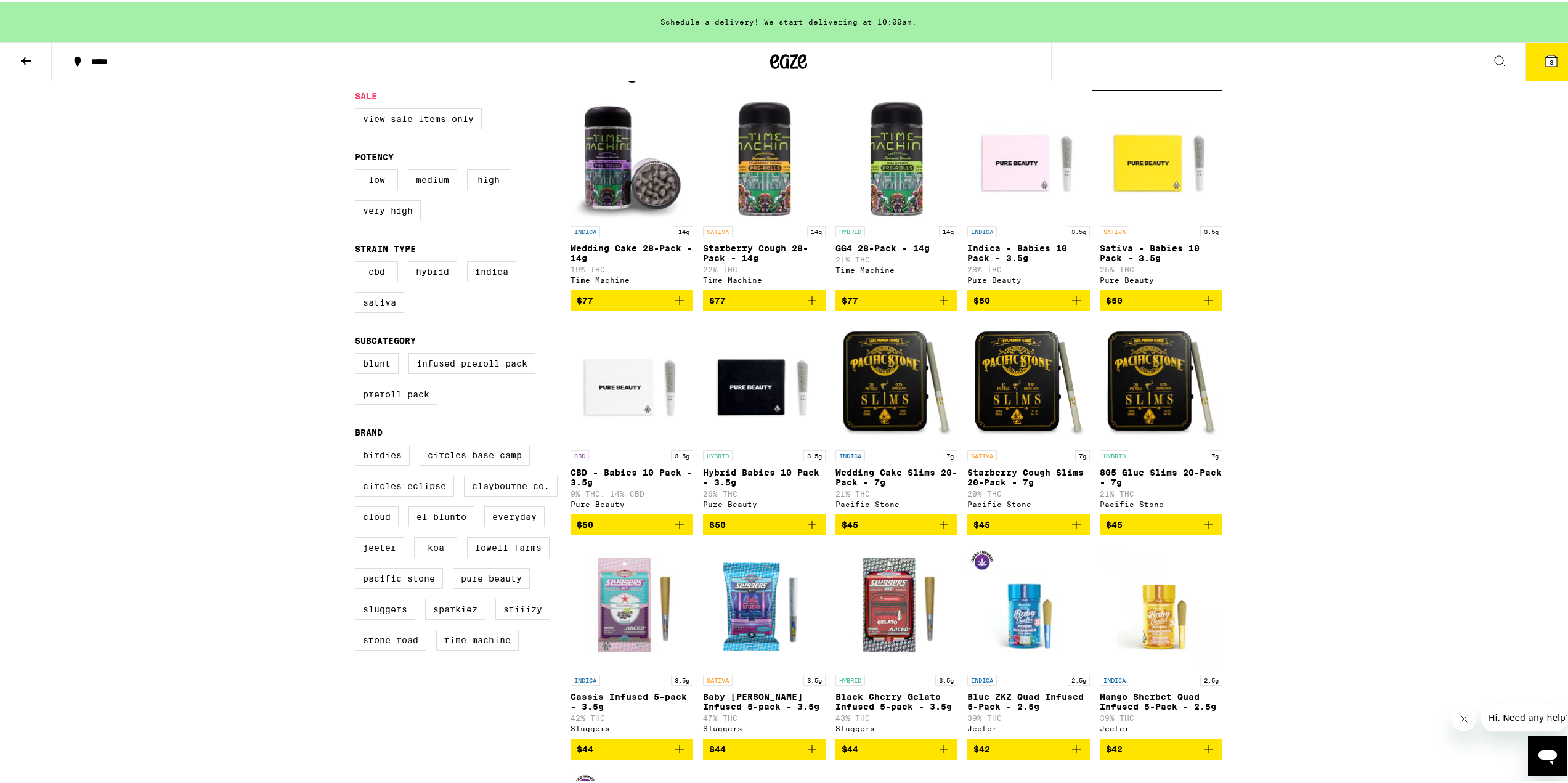
click at [764, 399] on img "Open page for Hybrid Babies 10 Pack - 3.5g from Pure Beauty" at bounding box center [764, 380] width 123 height 123
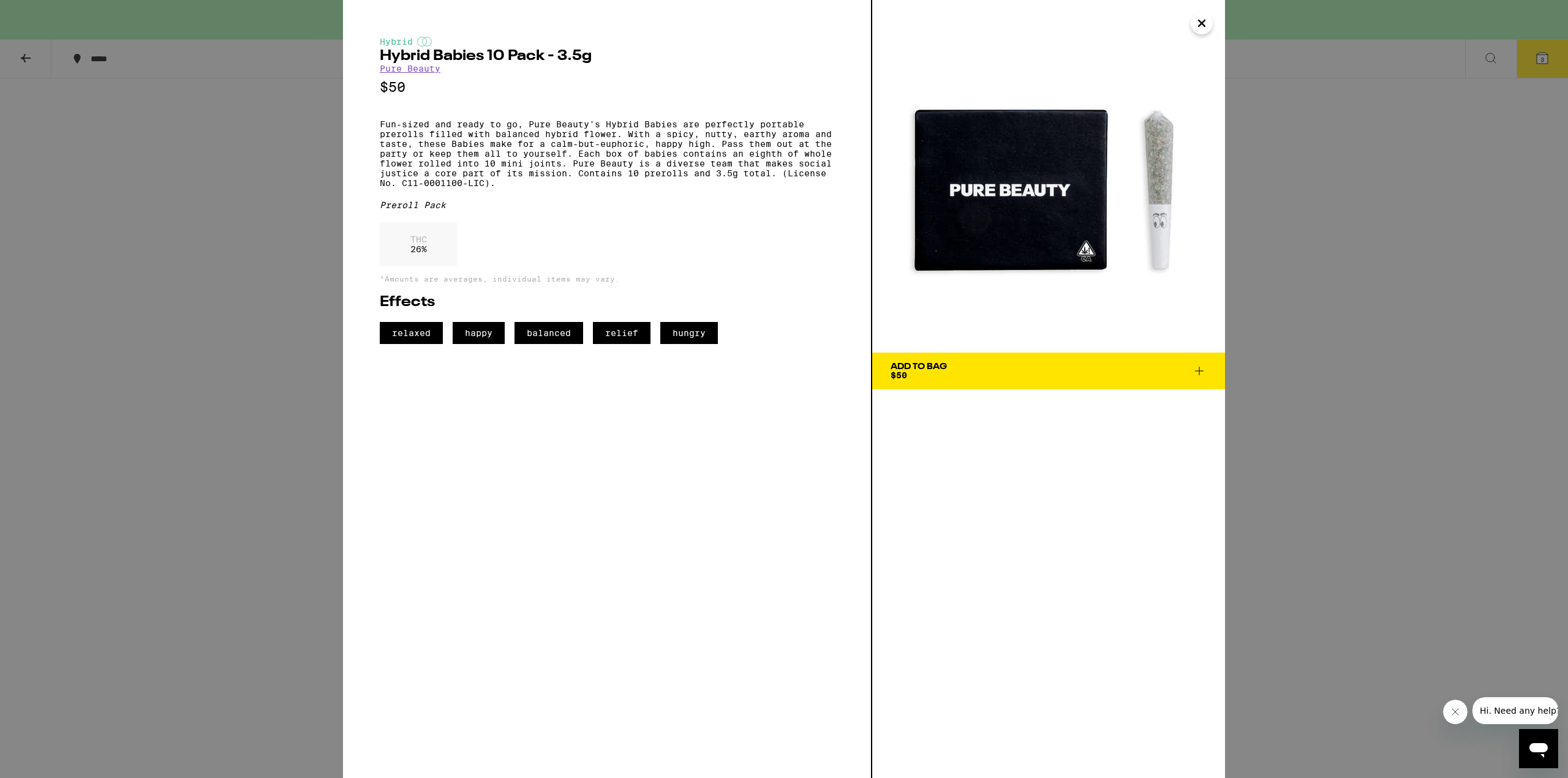
click at [1202, 25] on icon "Close" at bounding box center [1202, 23] width 15 height 19
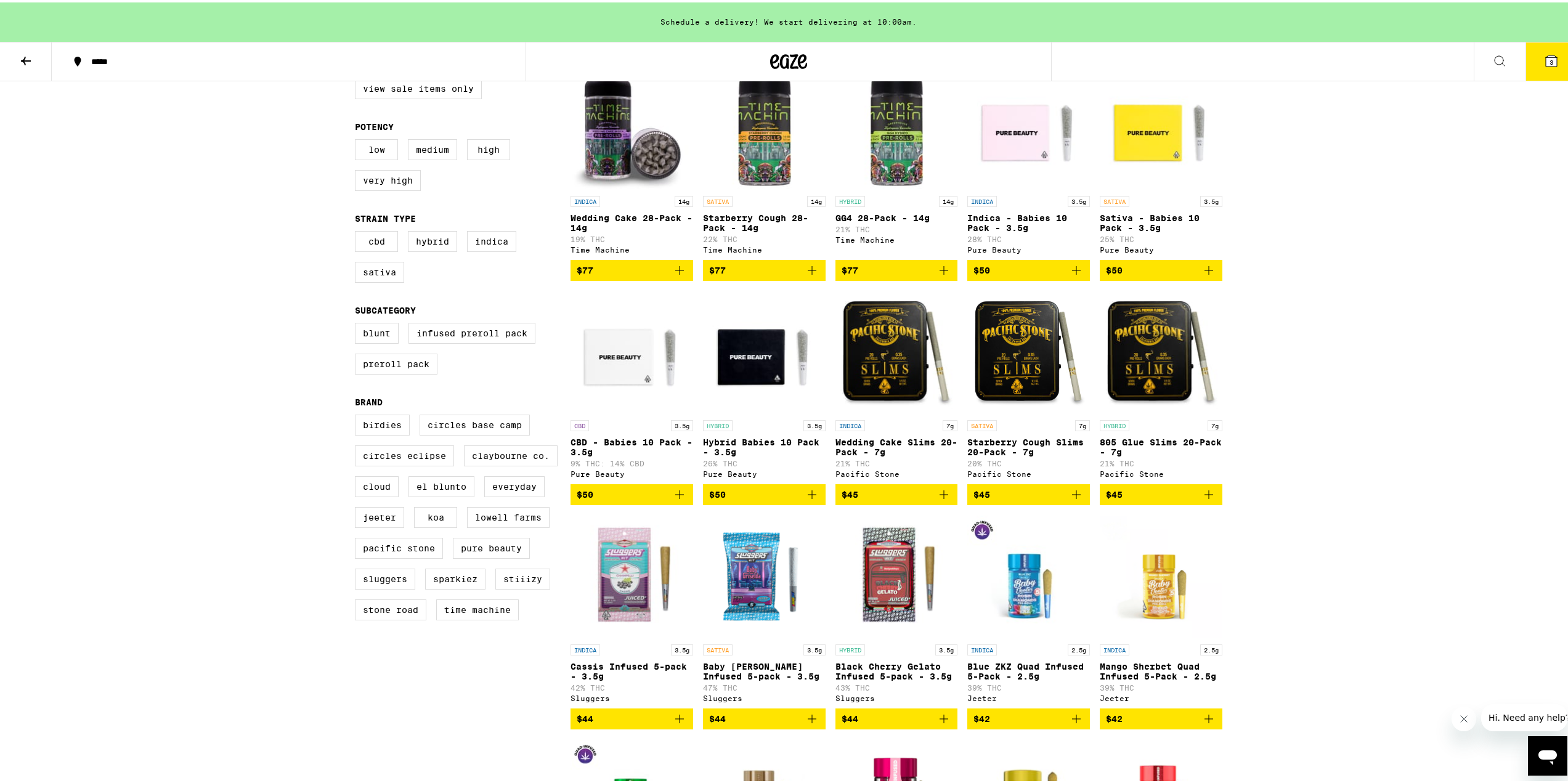
scroll to position [246, 0]
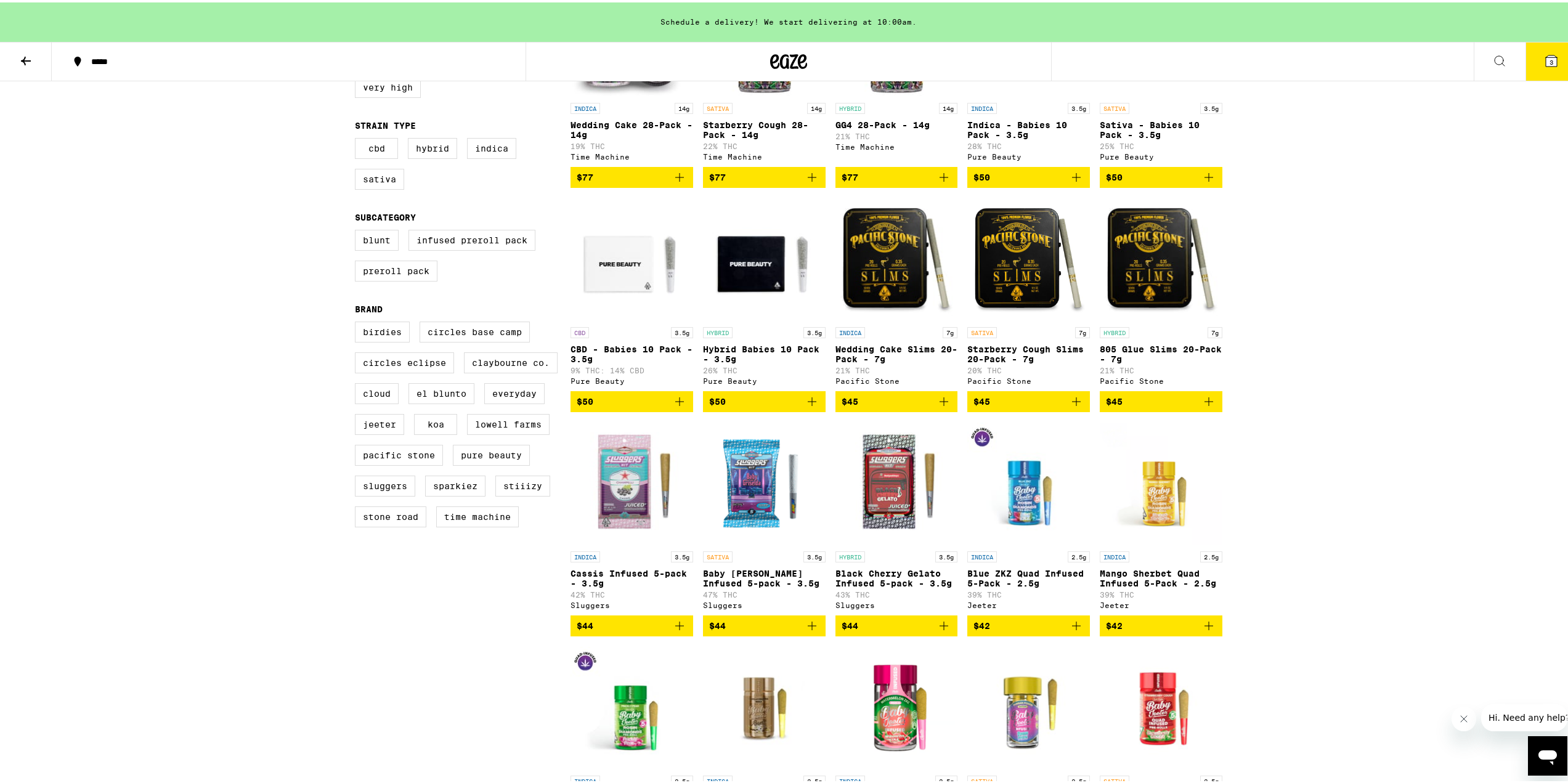
click at [808, 407] on icon "Add to bag" at bounding box center [812, 399] width 15 height 15
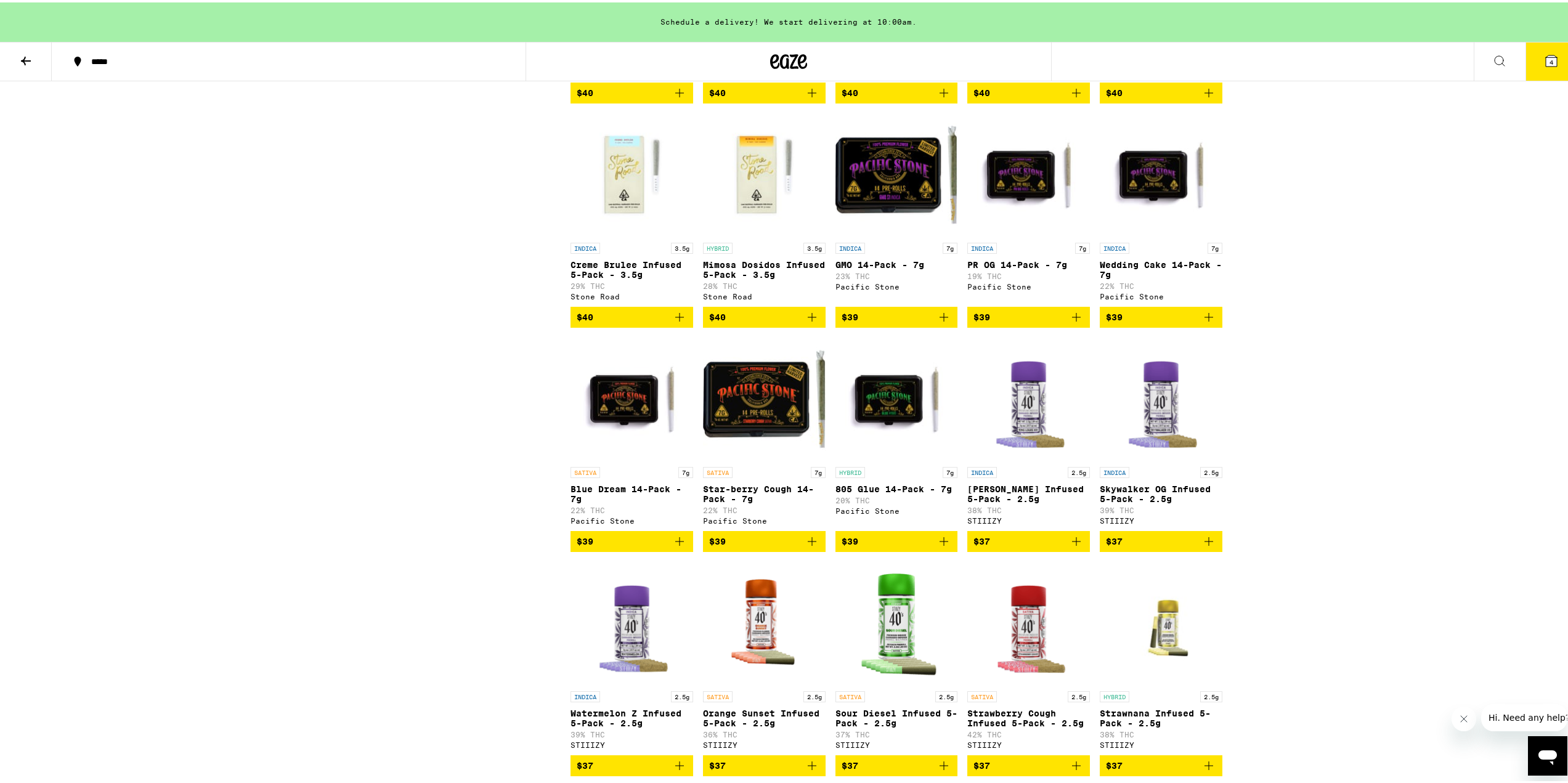
scroll to position [1725, 0]
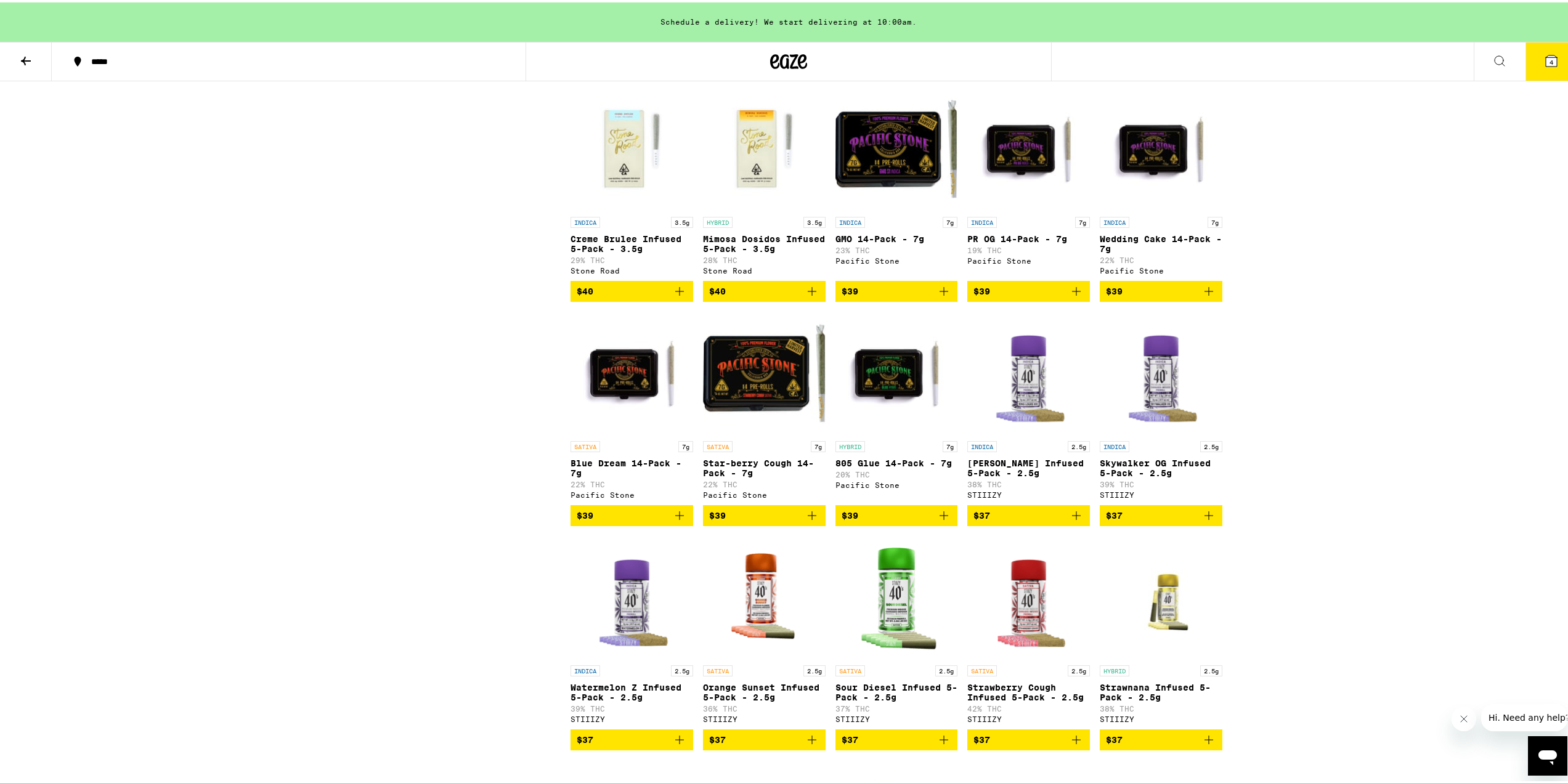
click at [939, 521] on icon "Add to bag" at bounding box center [944, 513] width 15 height 15
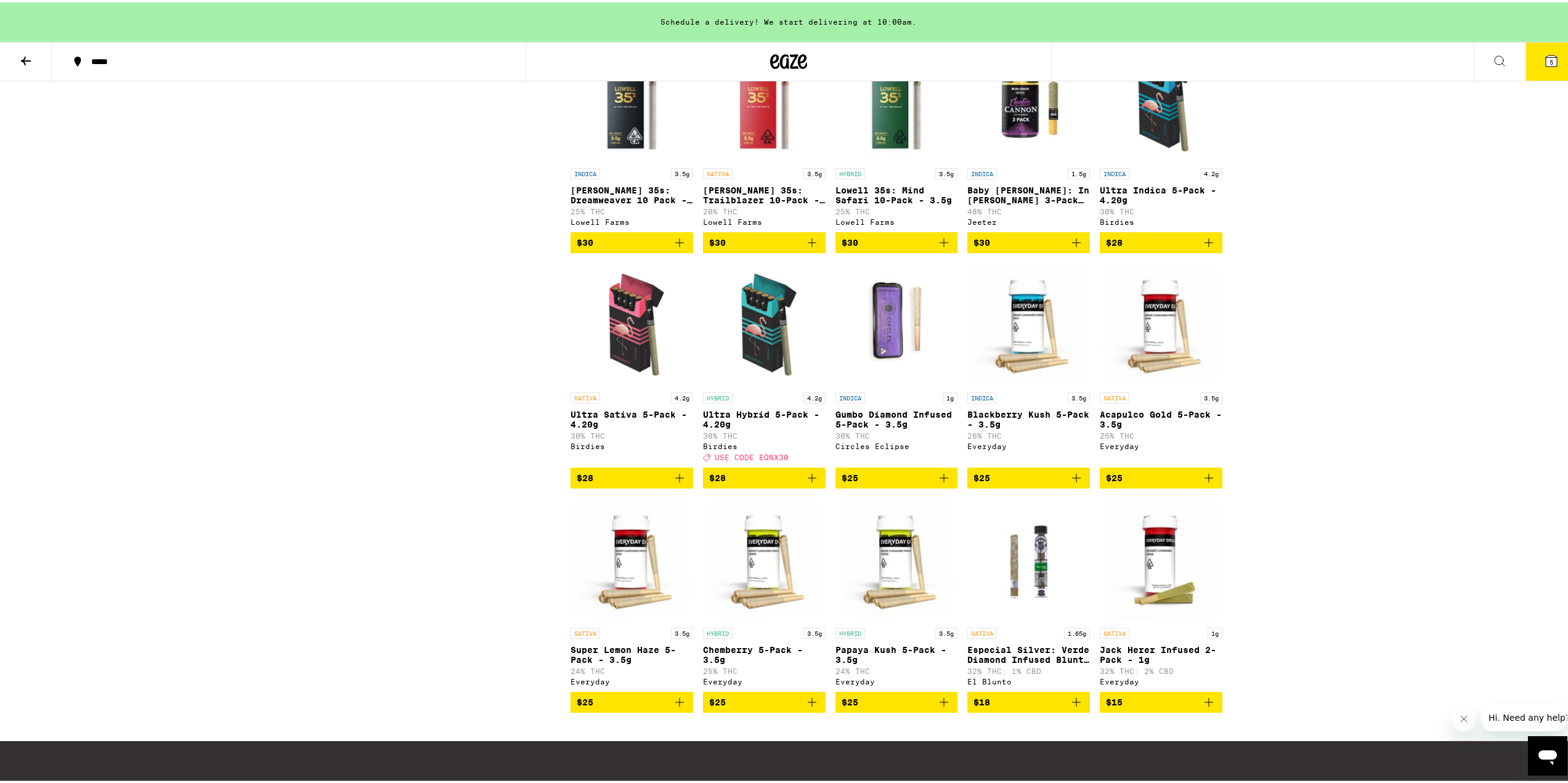
scroll to position [3142, 0]
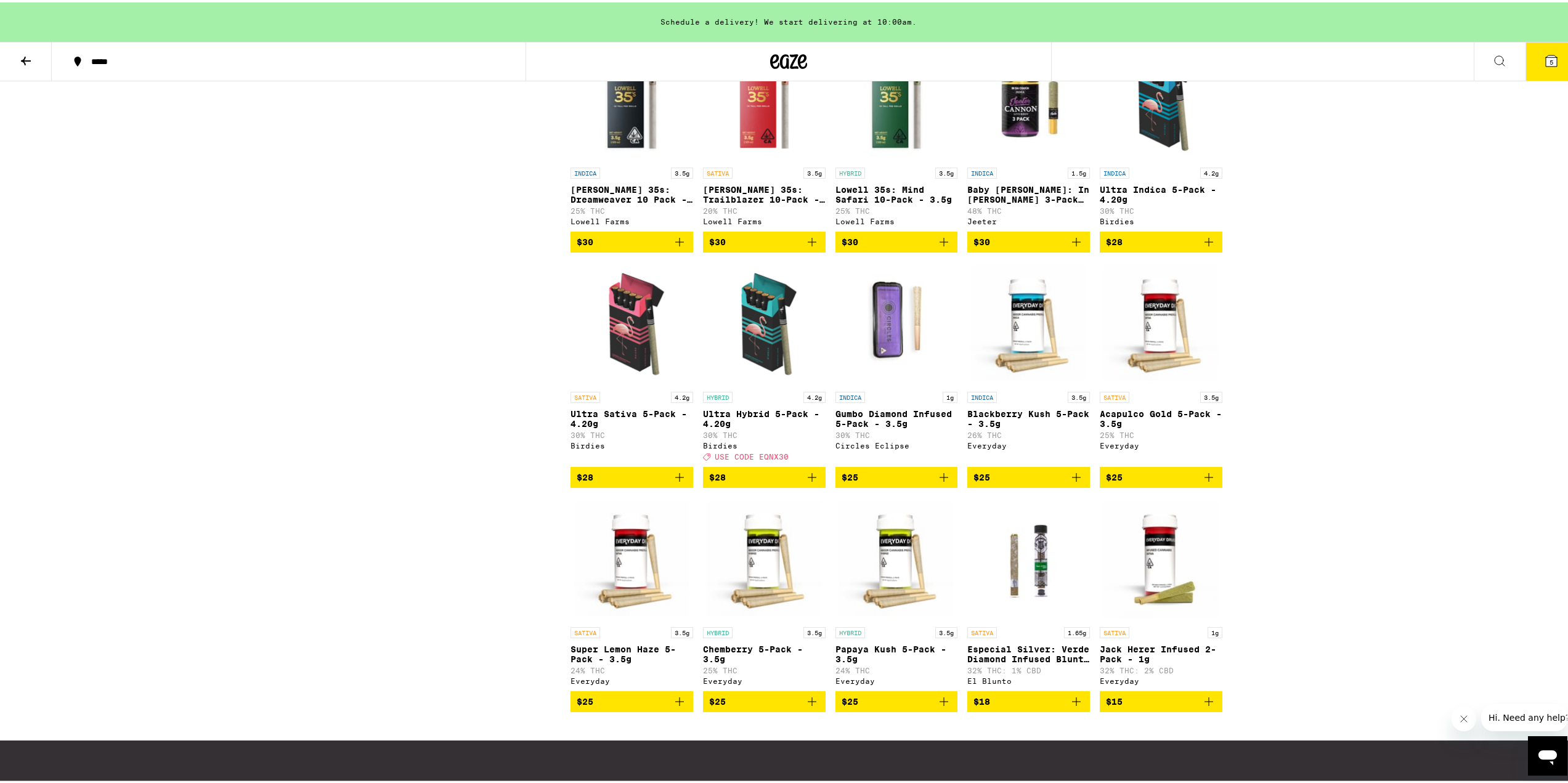
click at [886, 202] on p "Lowell 35s: Mind Safari 10-Pack - 3.5g" at bounding box center [897, 192] width 123 height 20
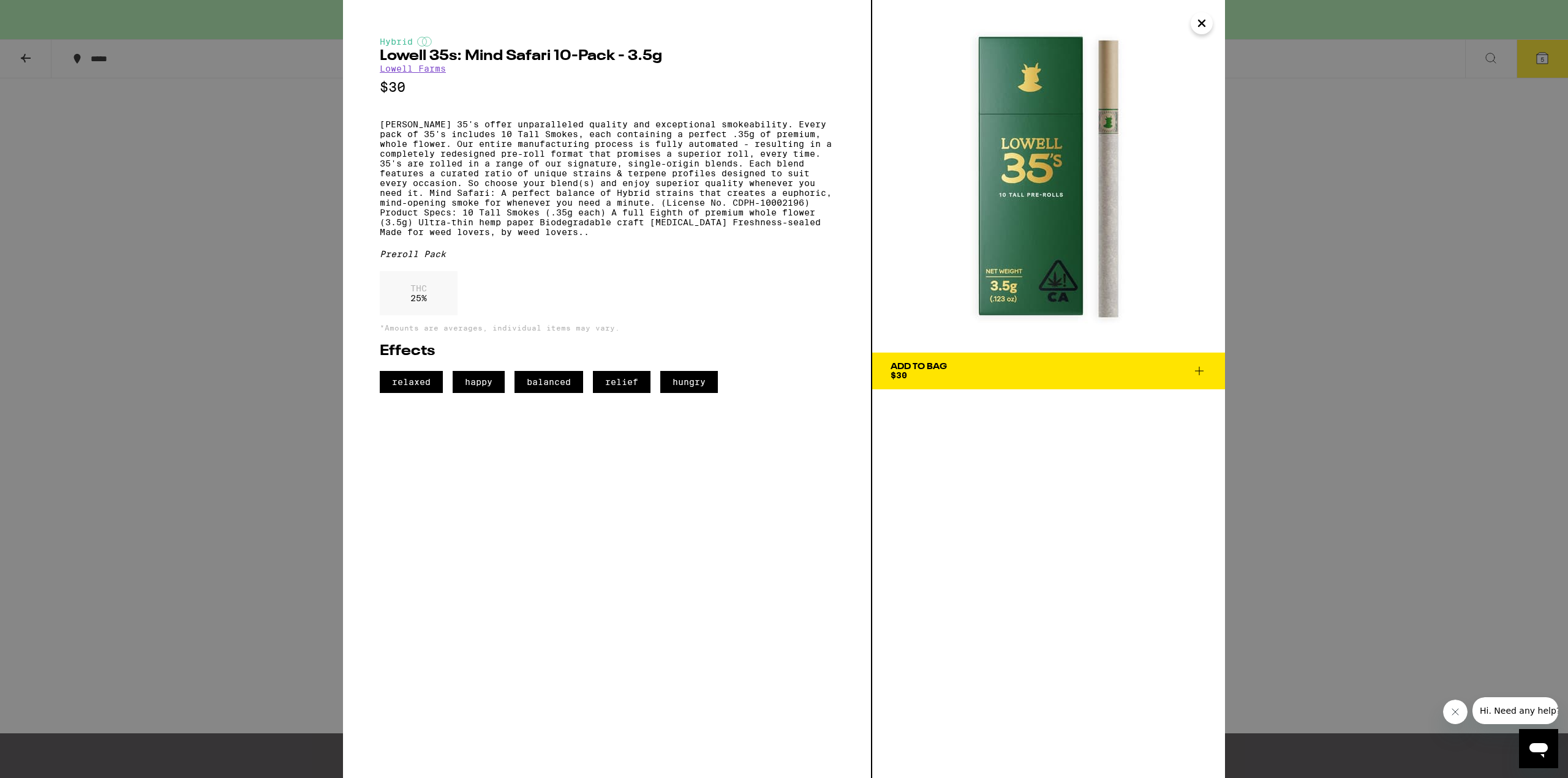
click at [1206, 23] on icon "Close" at bounding box center [1202, 23] width 15 height 19
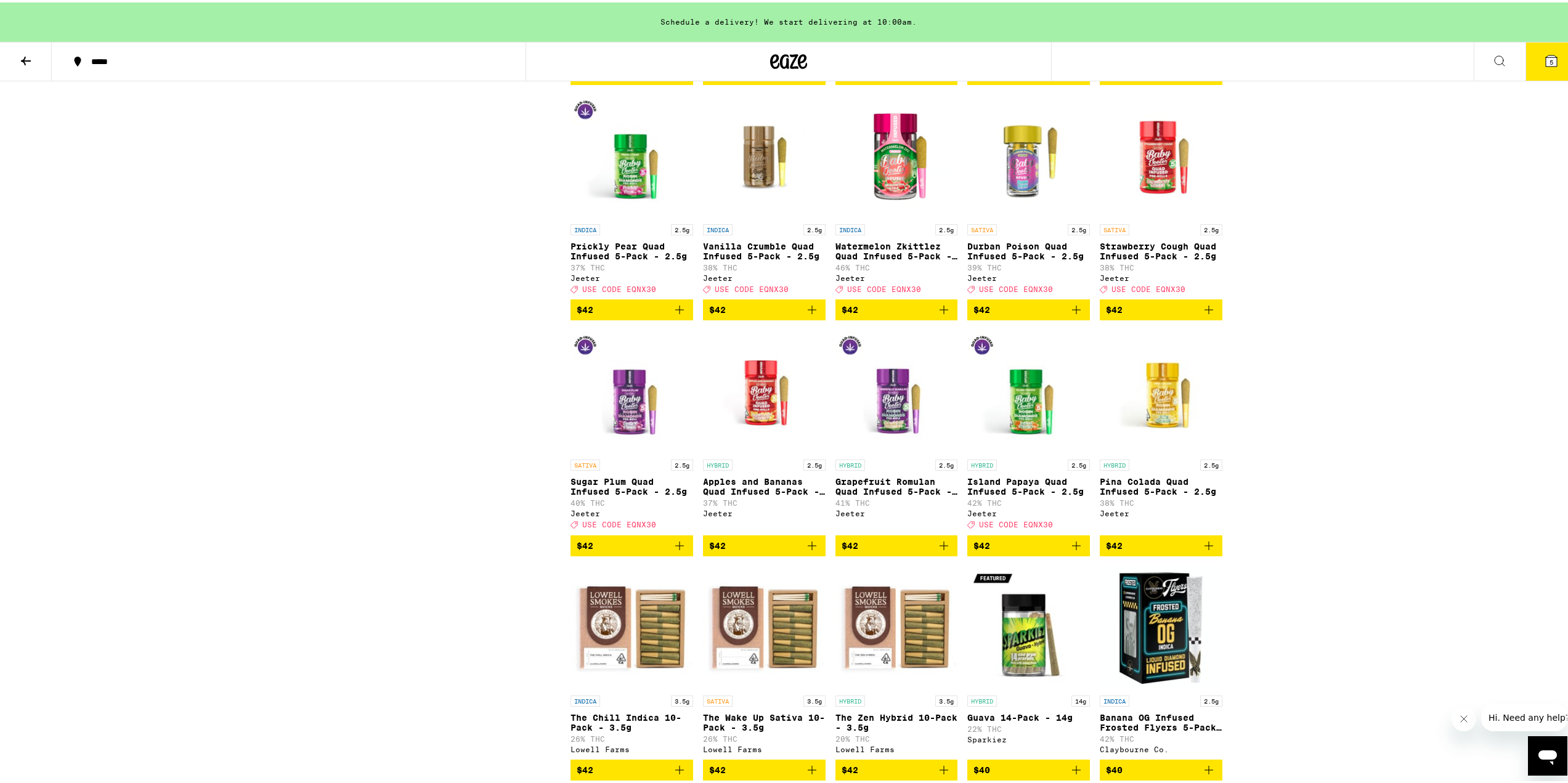
scroll to position [801, 0]
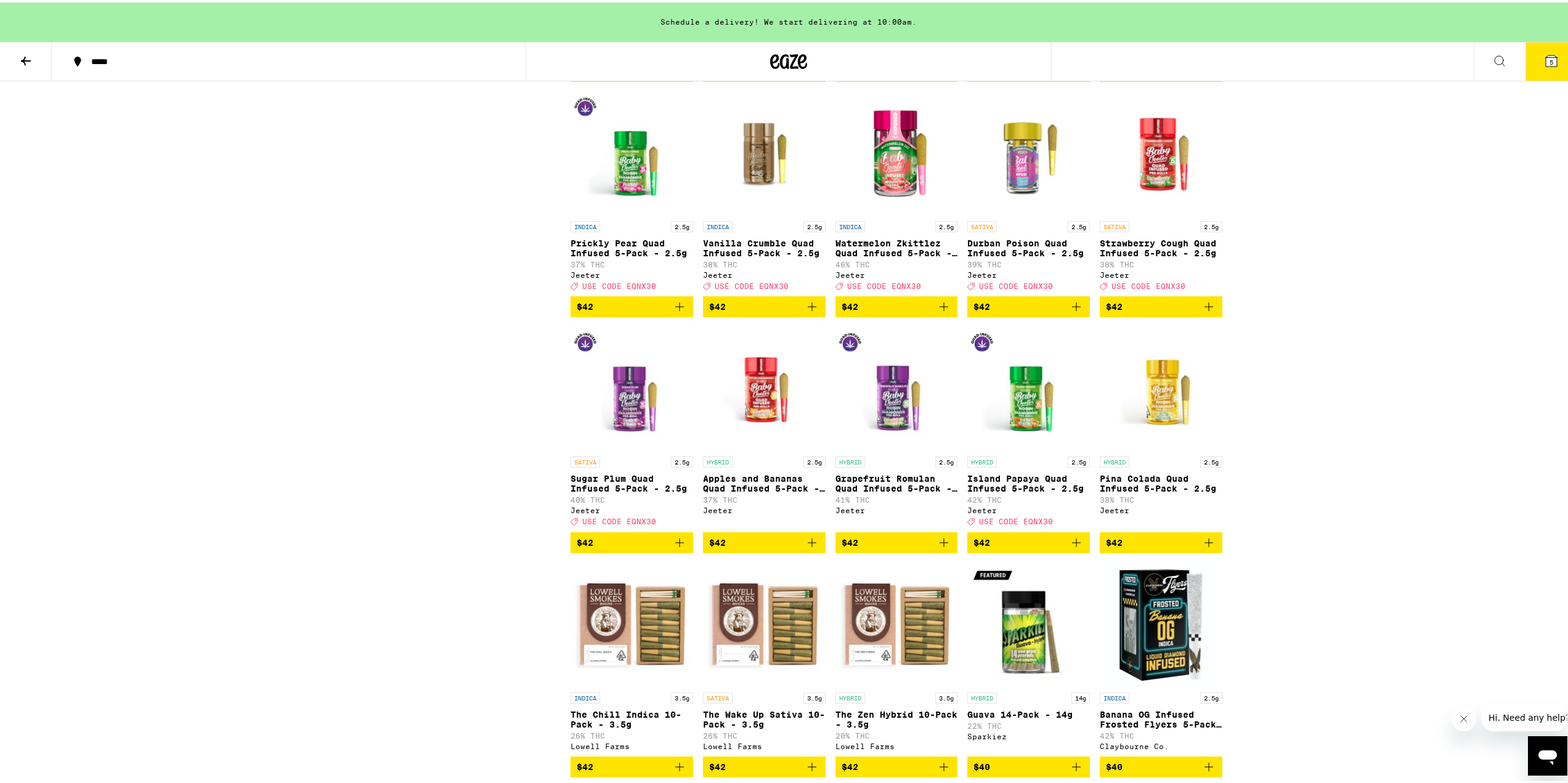
click at [1163, 448] on img "Open page for Pina Colada Quad Infused 5-Pack - 2.5g from Jeeter" at bounding box center [1161, 386] width 123 height 123
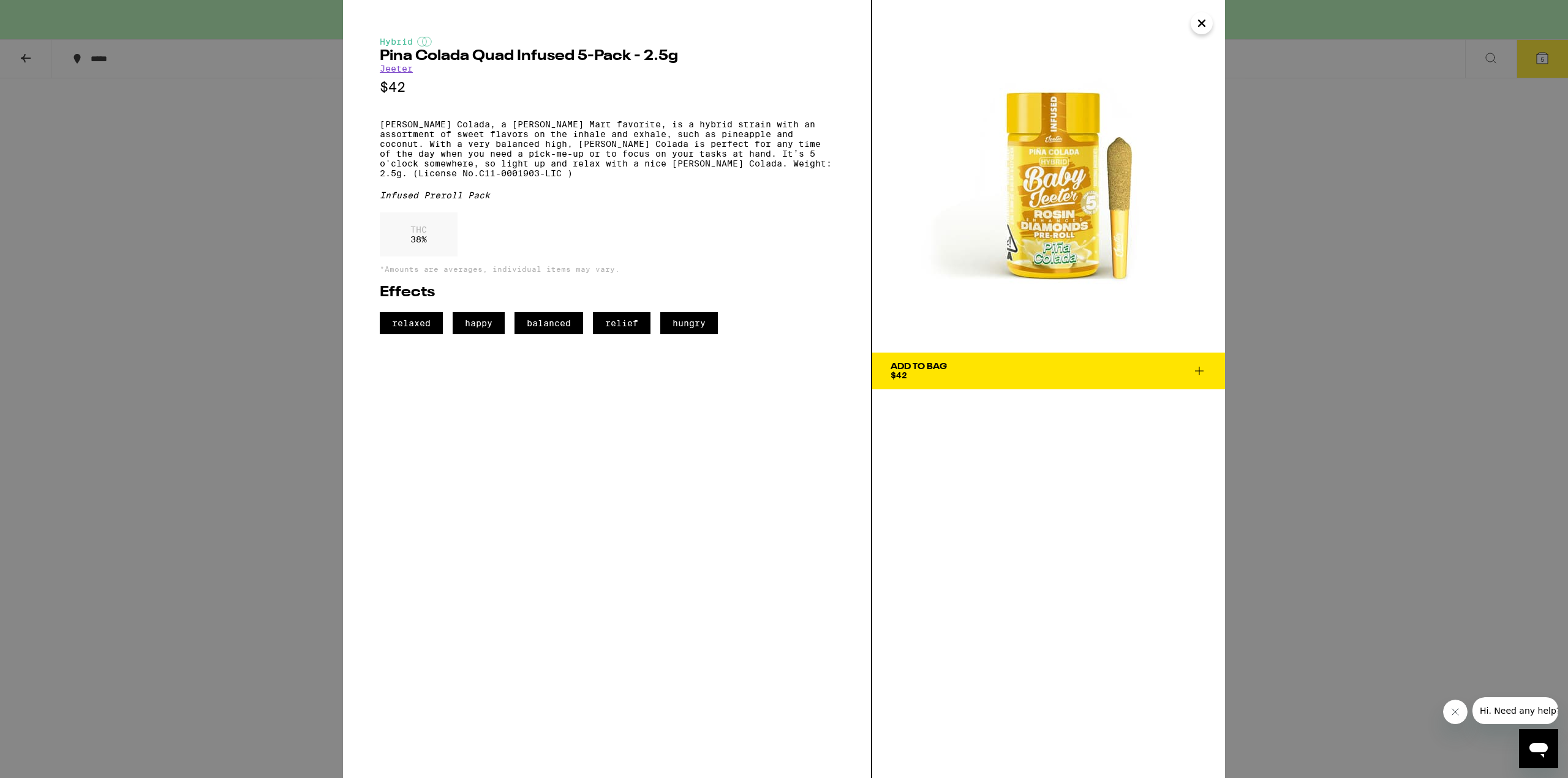
click at [1199, 19] on icon "Close" at bounding box center [1202, 23] width 15 height 19
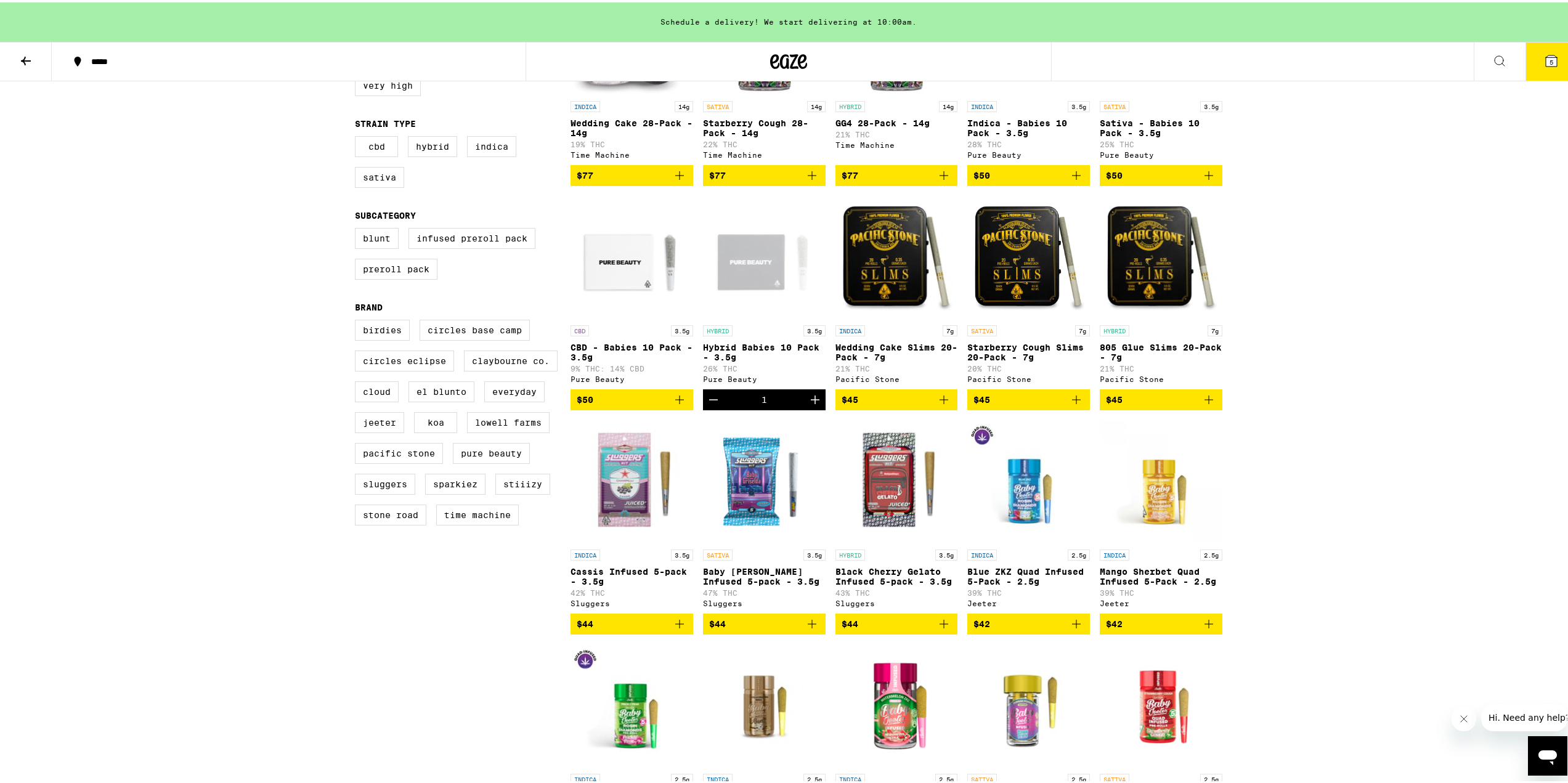
scroll to position [246, 0]
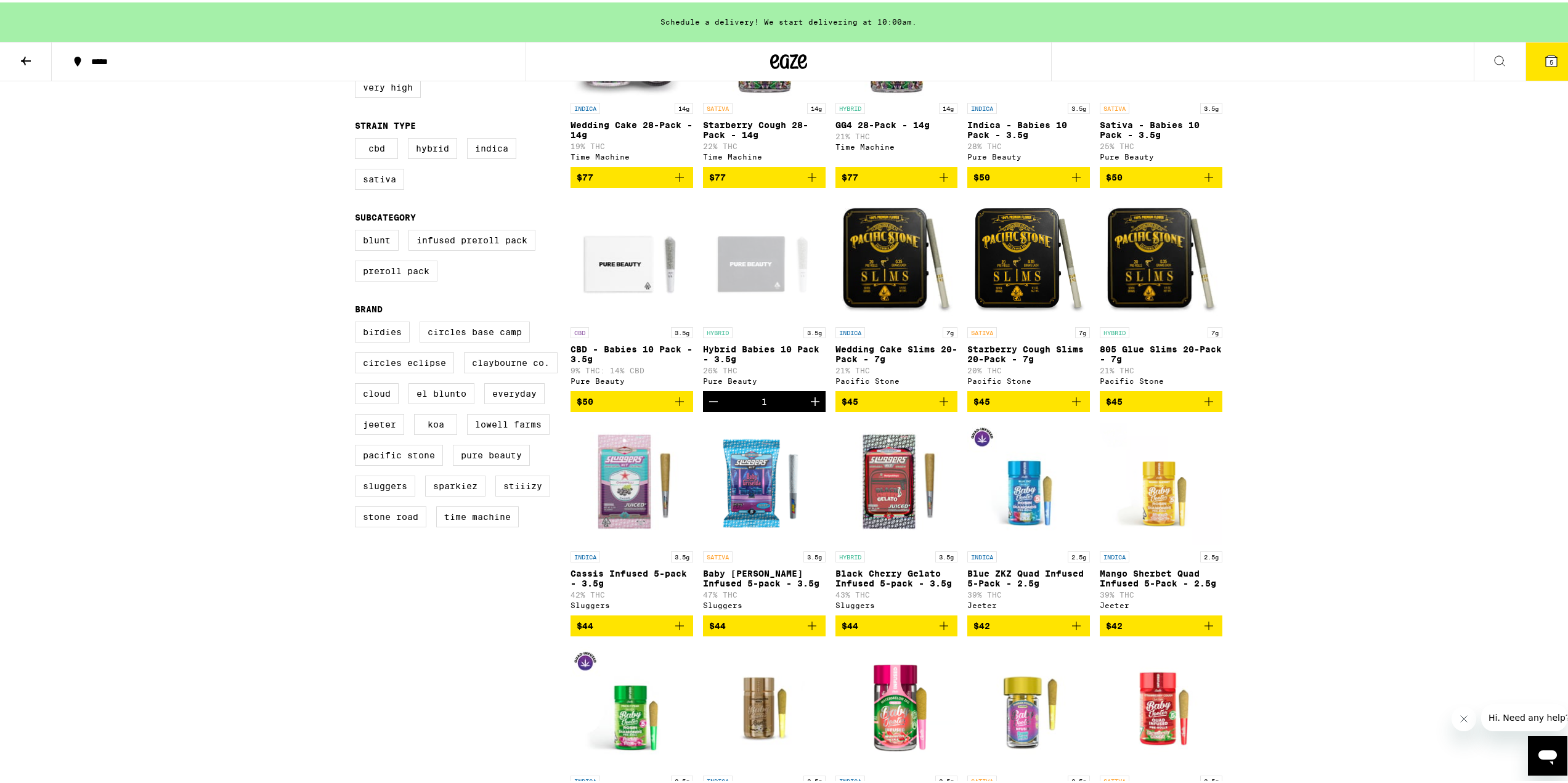
click at [1149, 293] on img "Open page for 805 Glue Slims 20-Pack - 7g from Pacific Stone" at bounding box center [1161, 256] width 123 height 123
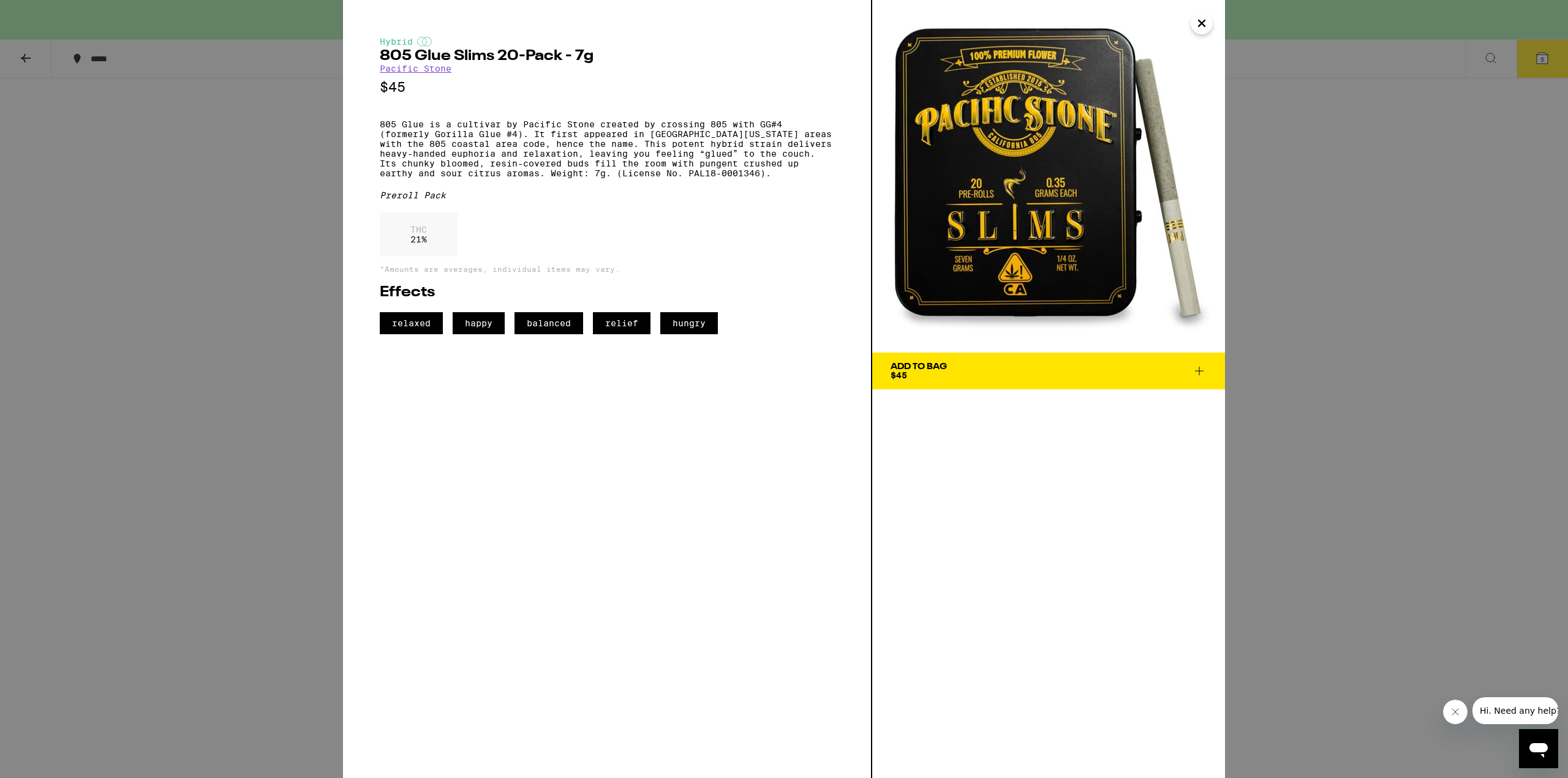
drag, startPoint x: 1038, startPoint y: 372, endPoint x: 1059, endPoint y: 373, distance: 21.0
click at [1040, 373] on span "Add To Bag $45" at bounding box center [1048, 371] width 316 height 17
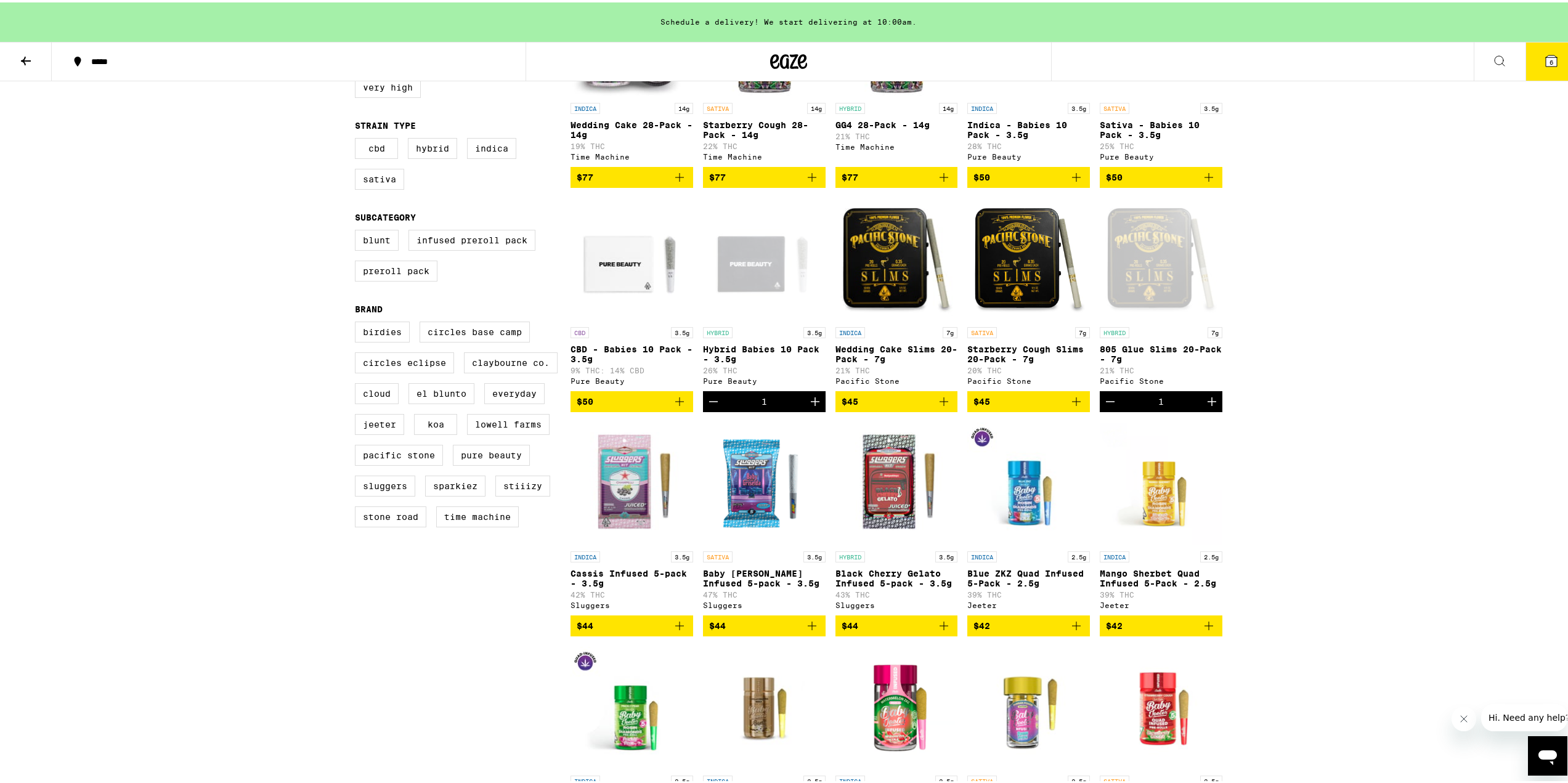
click at [1547, 56] on icon at bounding box center [1551, 59] width 11 height 11
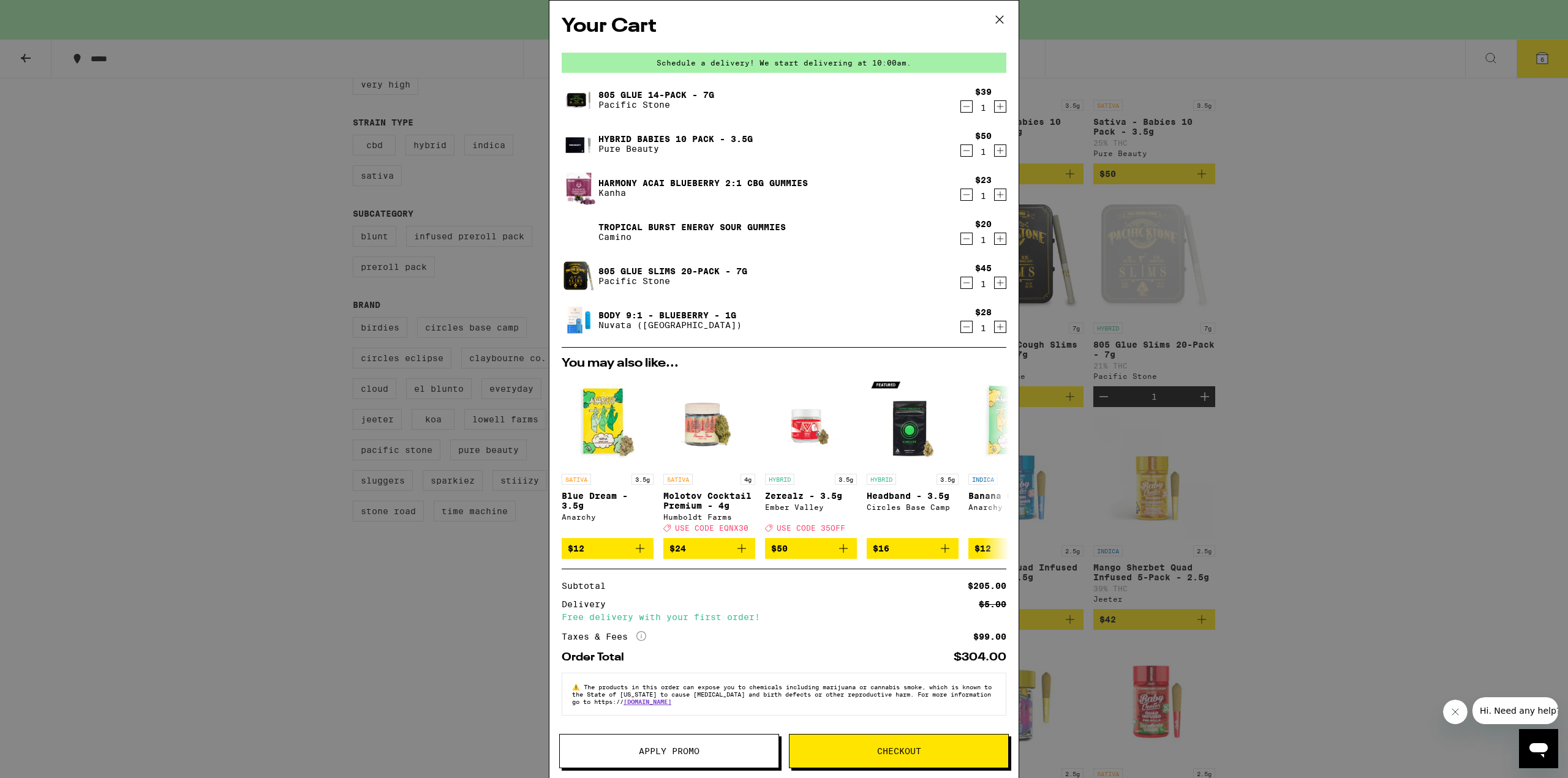
click at [961, 195] on icon "Decrement" at bounding box center [966, 194] width 11 height 15
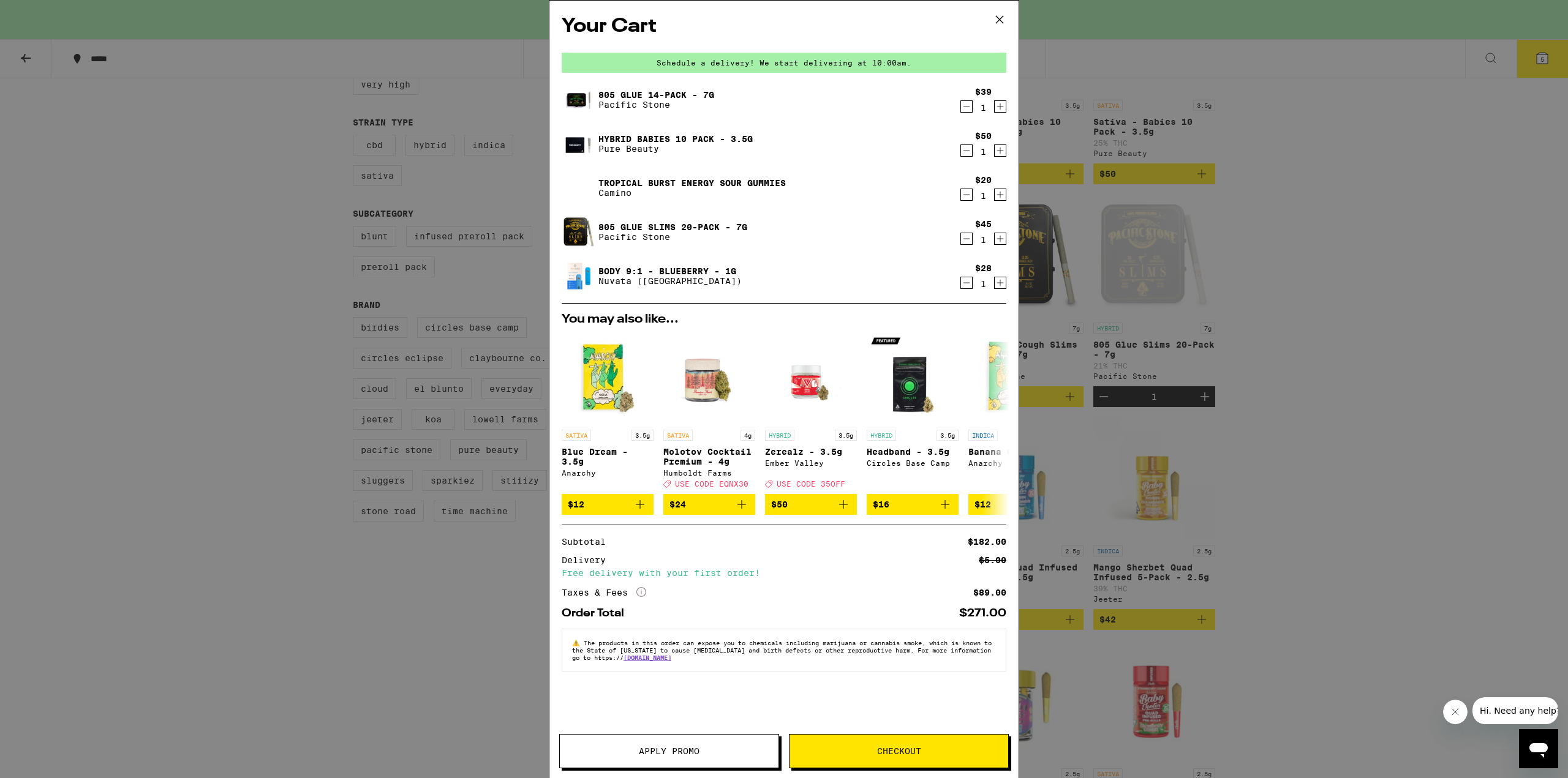
click at [968, 155] on icon "Decrement" at bounding box center [966, 151] width 11 height 15
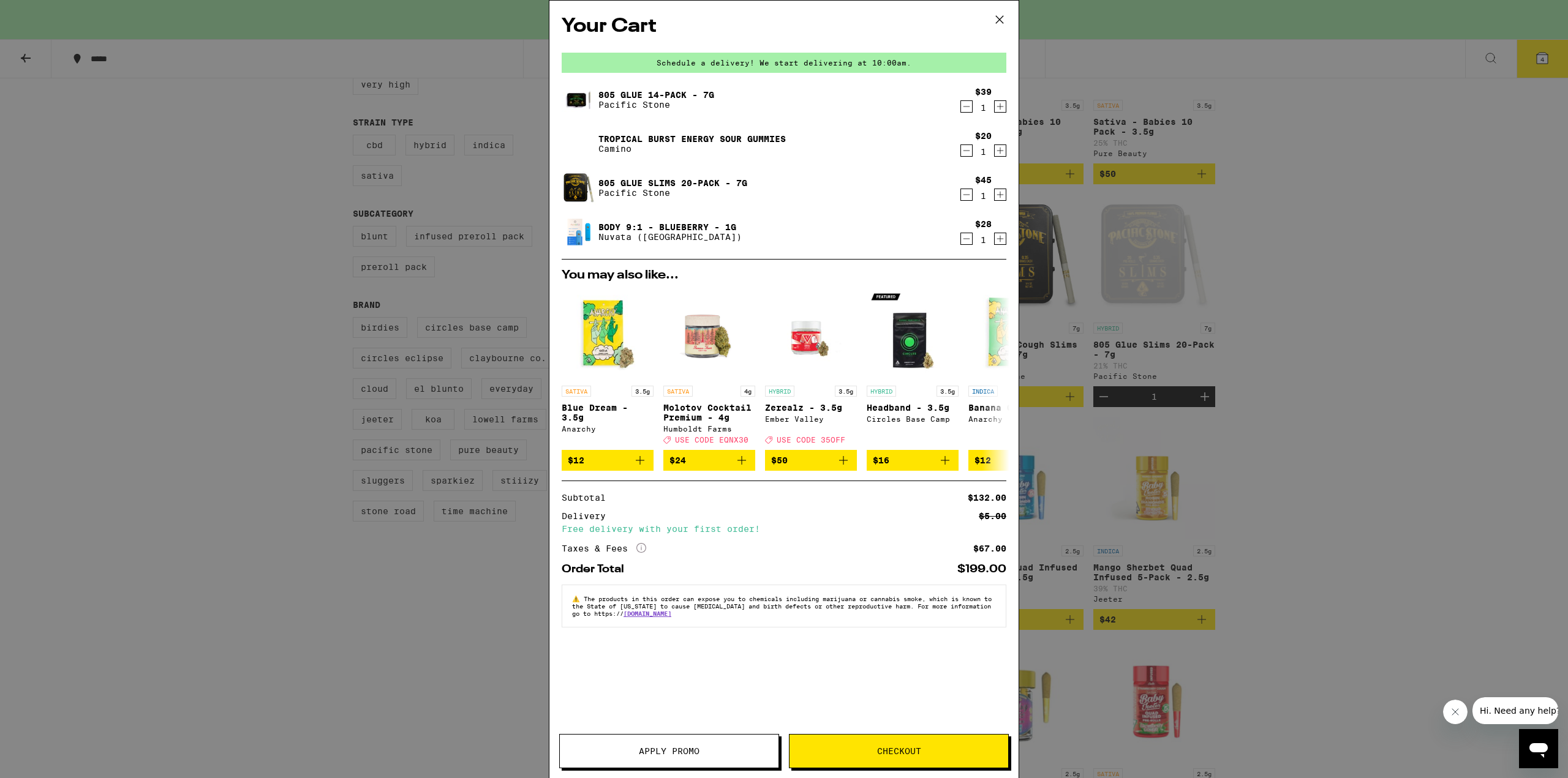
click at [968, 107] on icon "Decrement" at bounding box center [967, 107] width 7 height 0
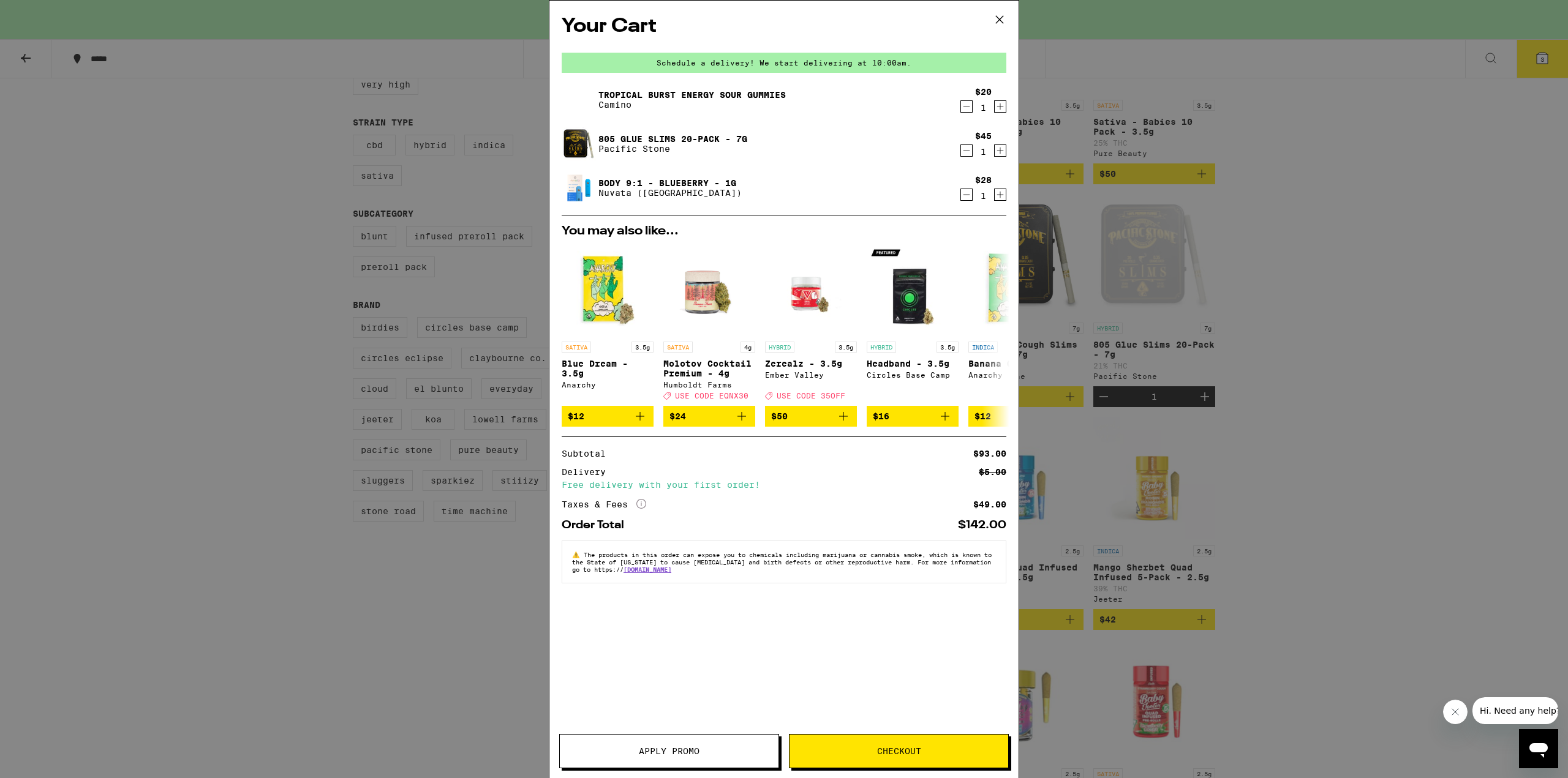
click at [968, 151] on icon "Decrement" at bounding box center [966, 151] width 11 height 15
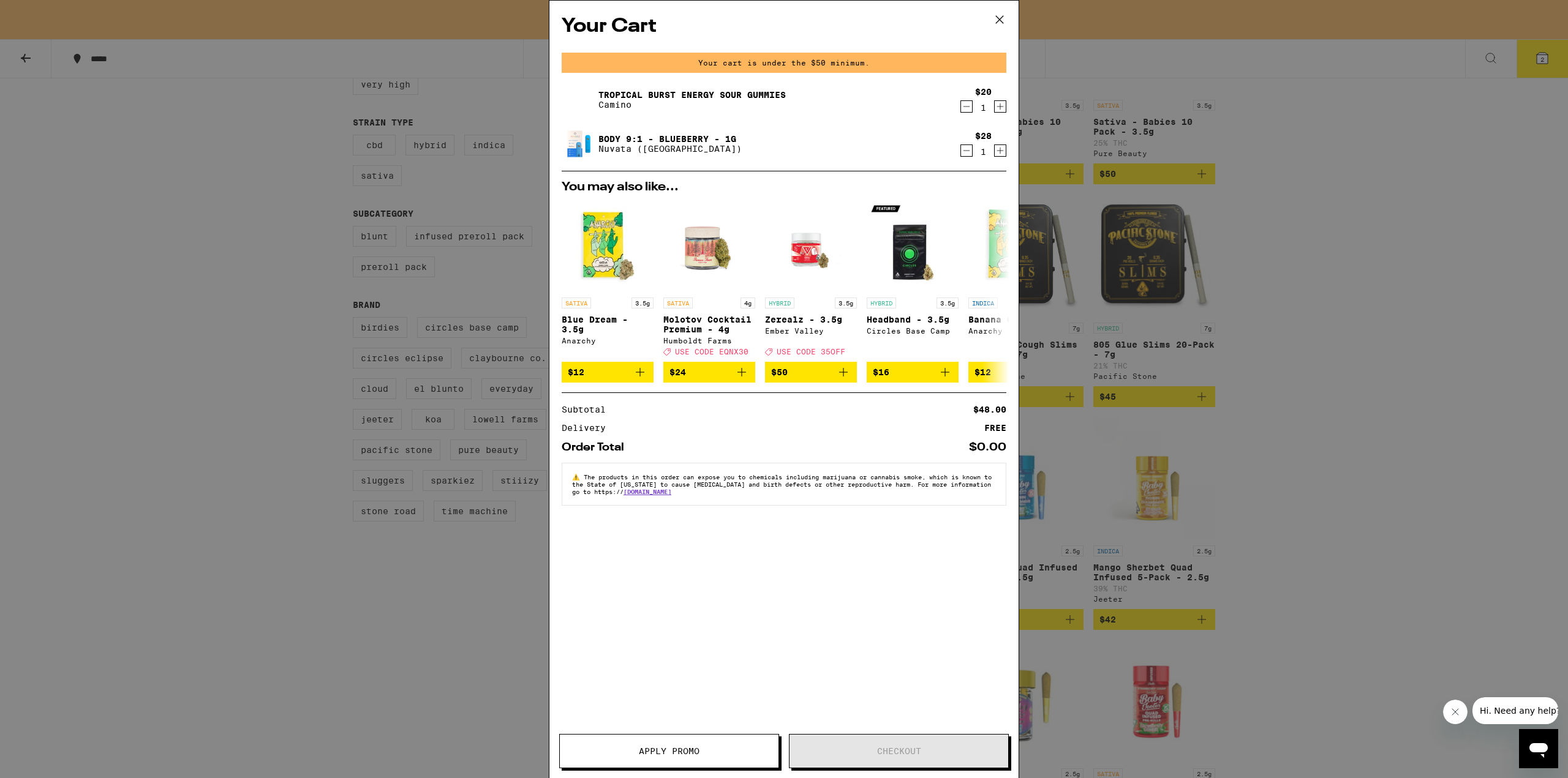
click at [1003, 16] on icon at bounding box center [999, 20] width 19 height 19
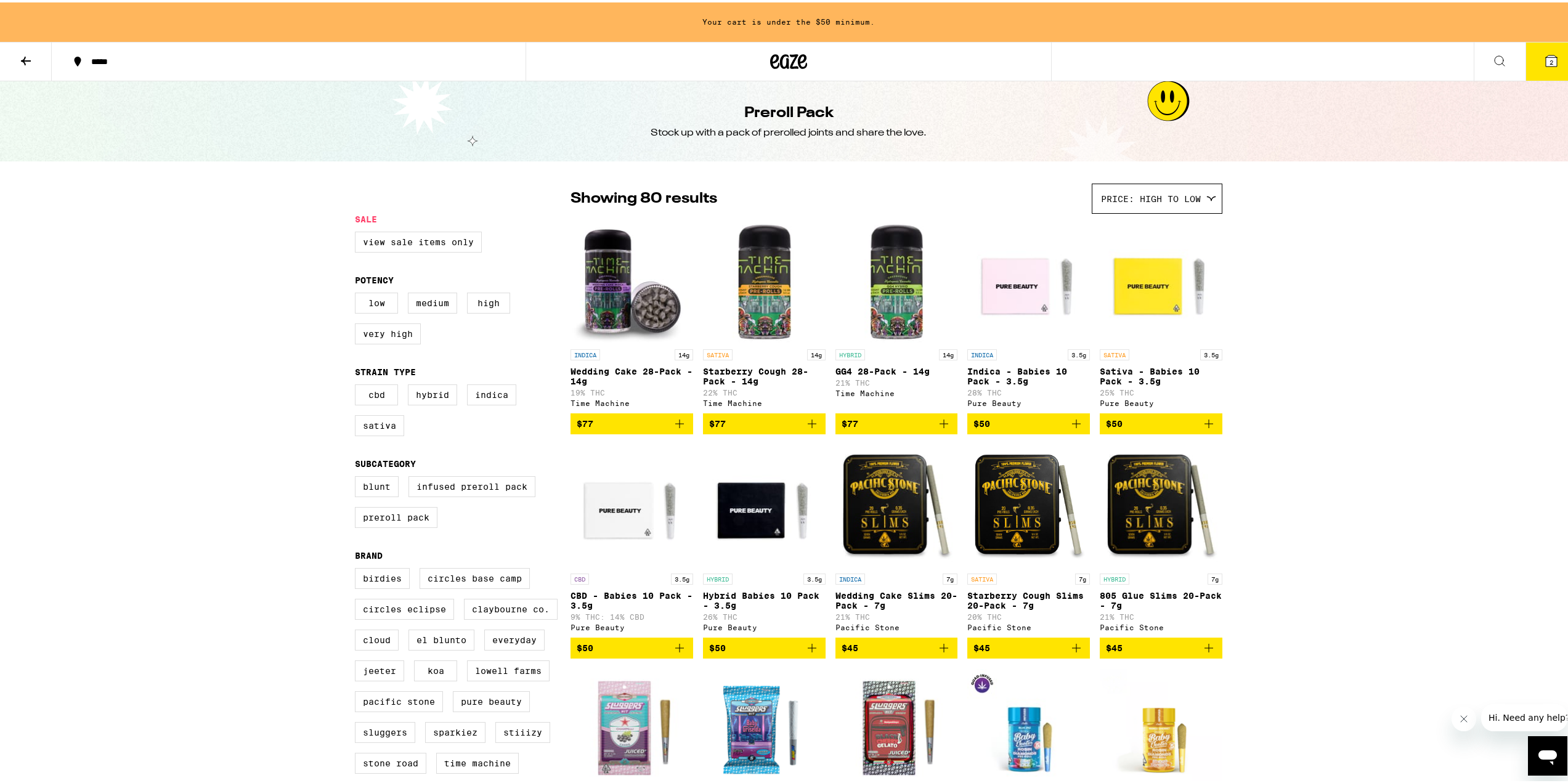
click at [18, 60] on button at bounding box center [26, 59] width 52 height 39
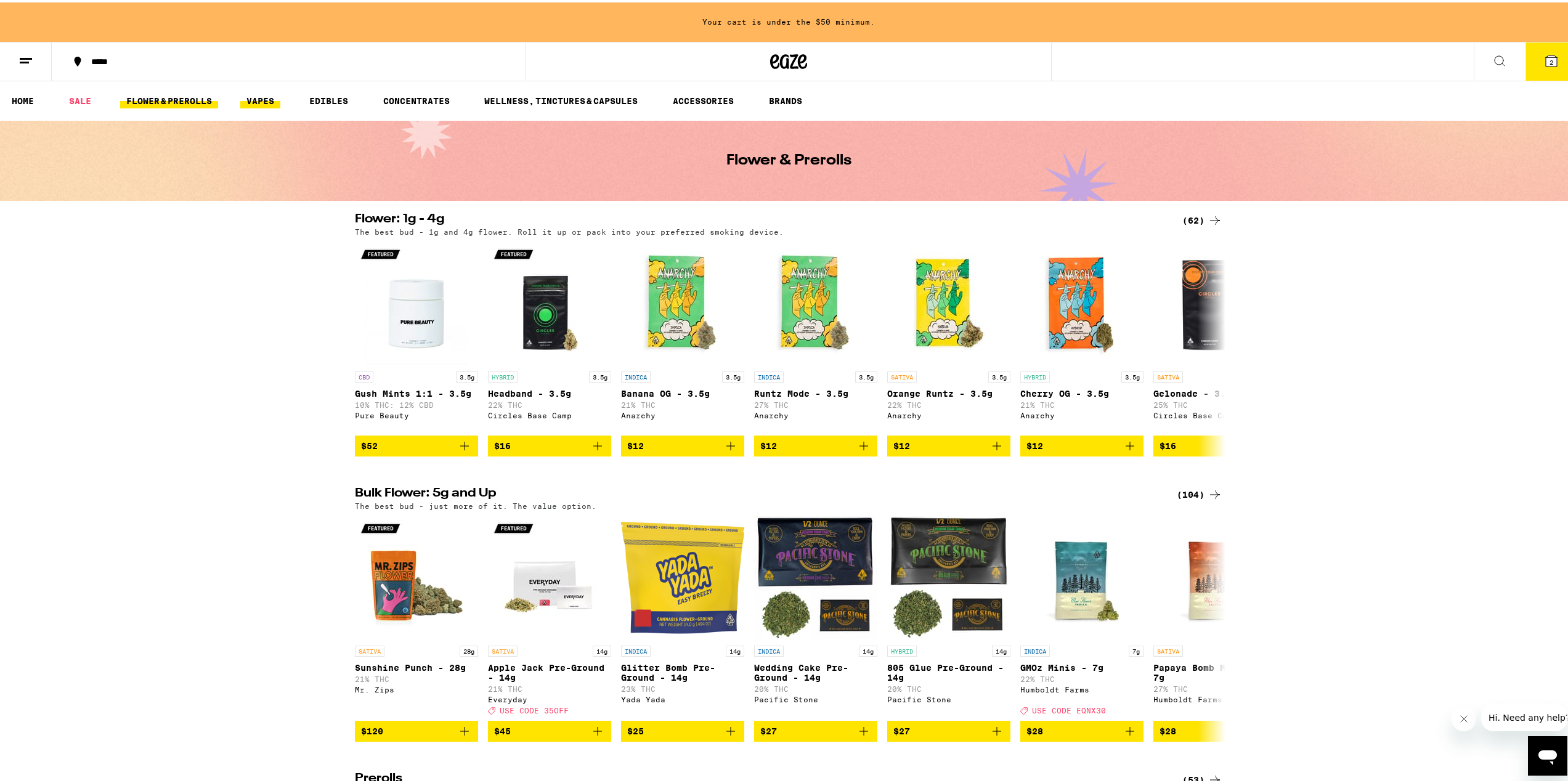
click at [260, 97] on link "VAPES" at bounding box center [260, 99] width 40 height 15
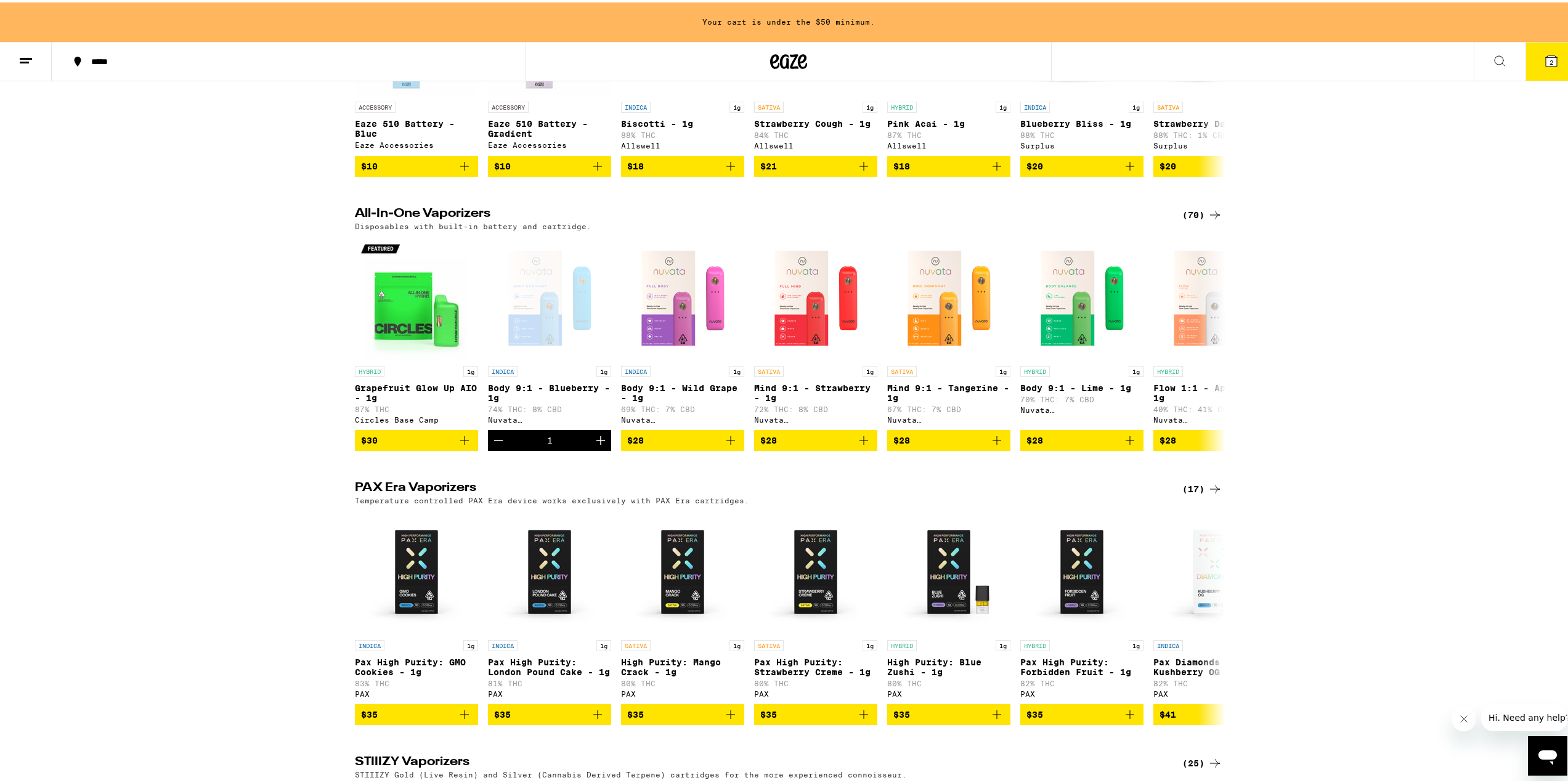
scroll to position [246, 0]
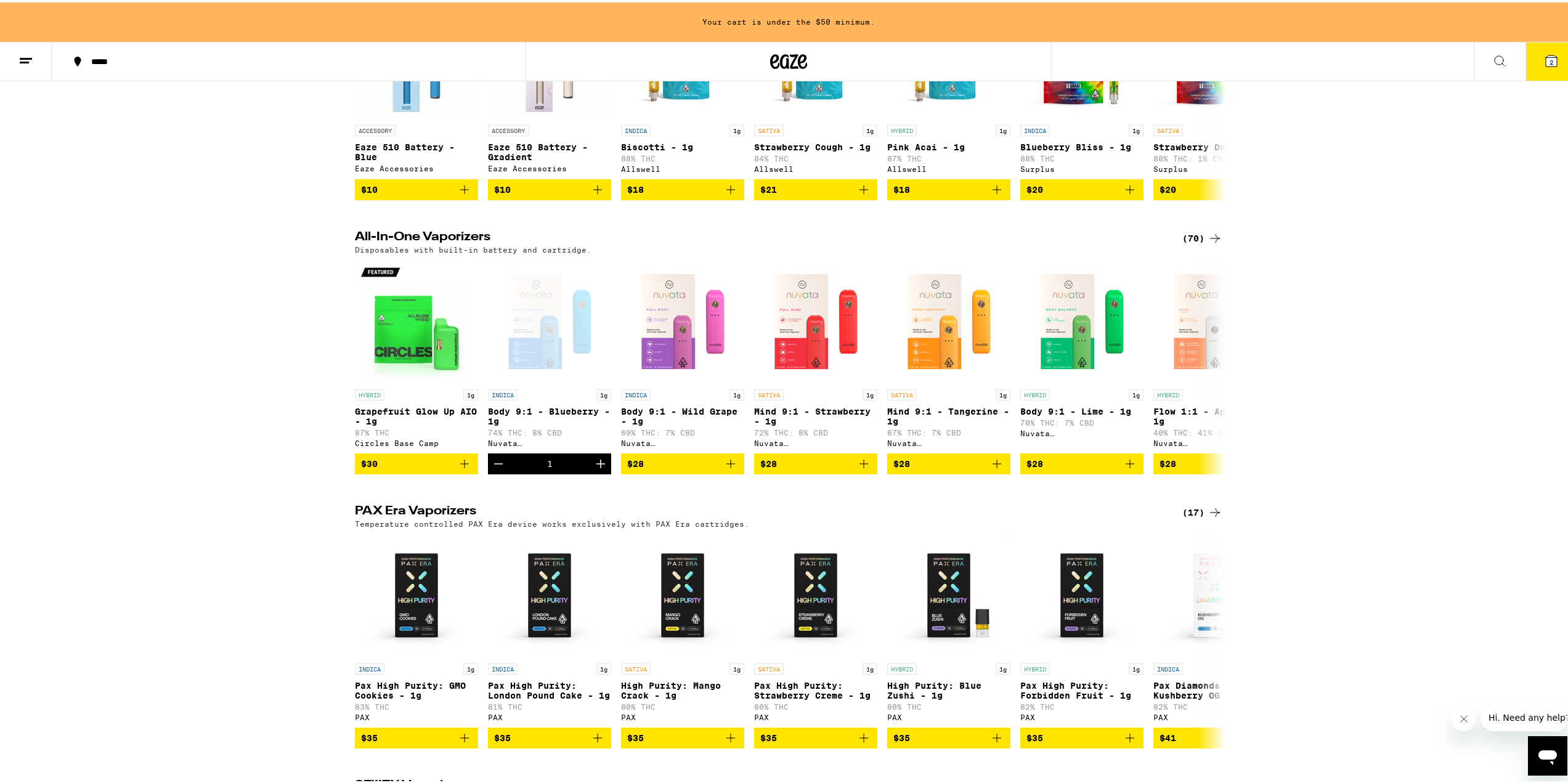
click at [1208, 243] on icon at bounding box center [1215, 236] width 15 height 15
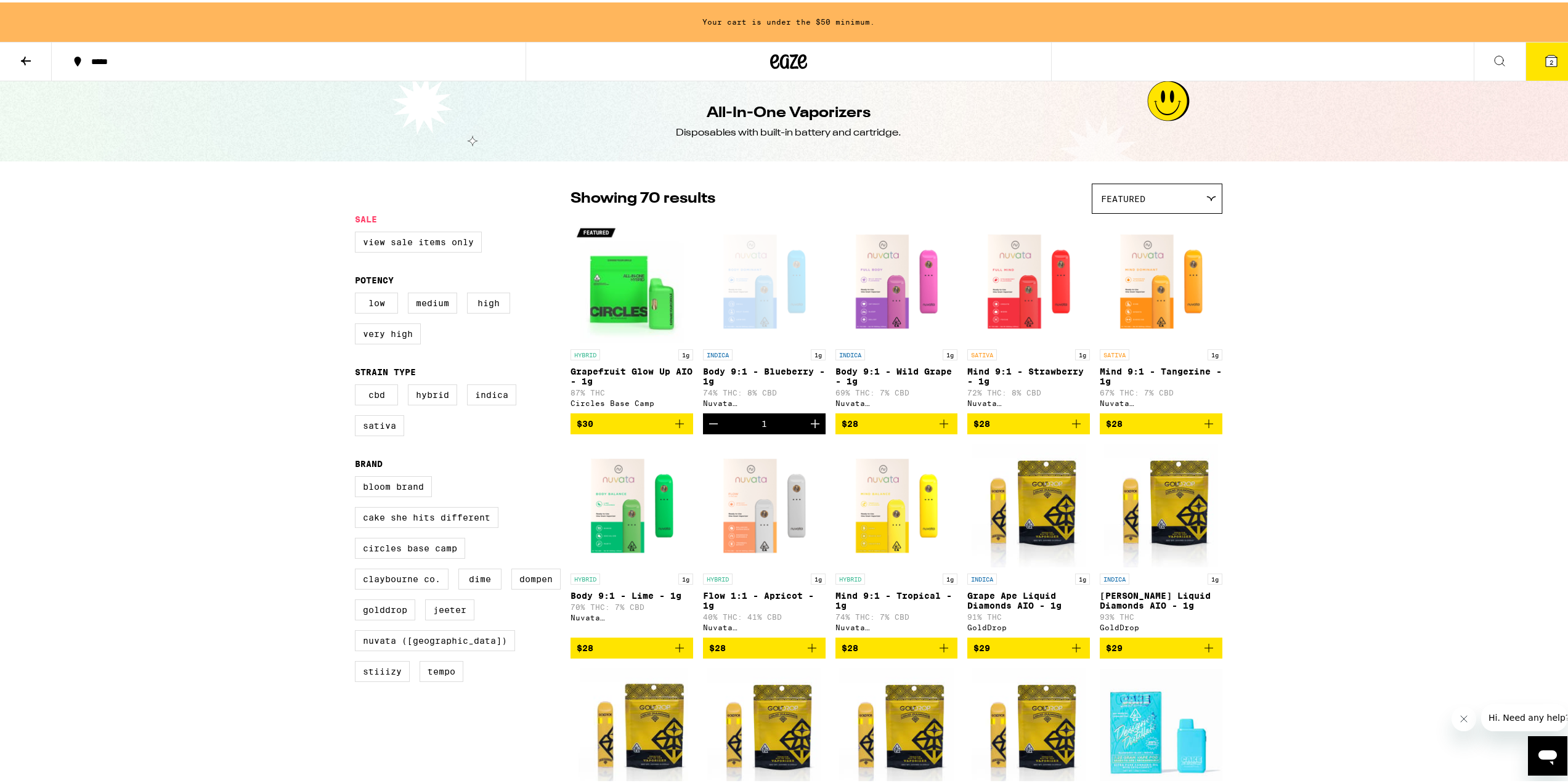
click at [1191, 202] on div "Featured" at bounding box center [1157, 196] width 129 height 29
click at [1152, 286] on span "Price: High to Low" at bounding box center [1157, 280] width 112 height 28
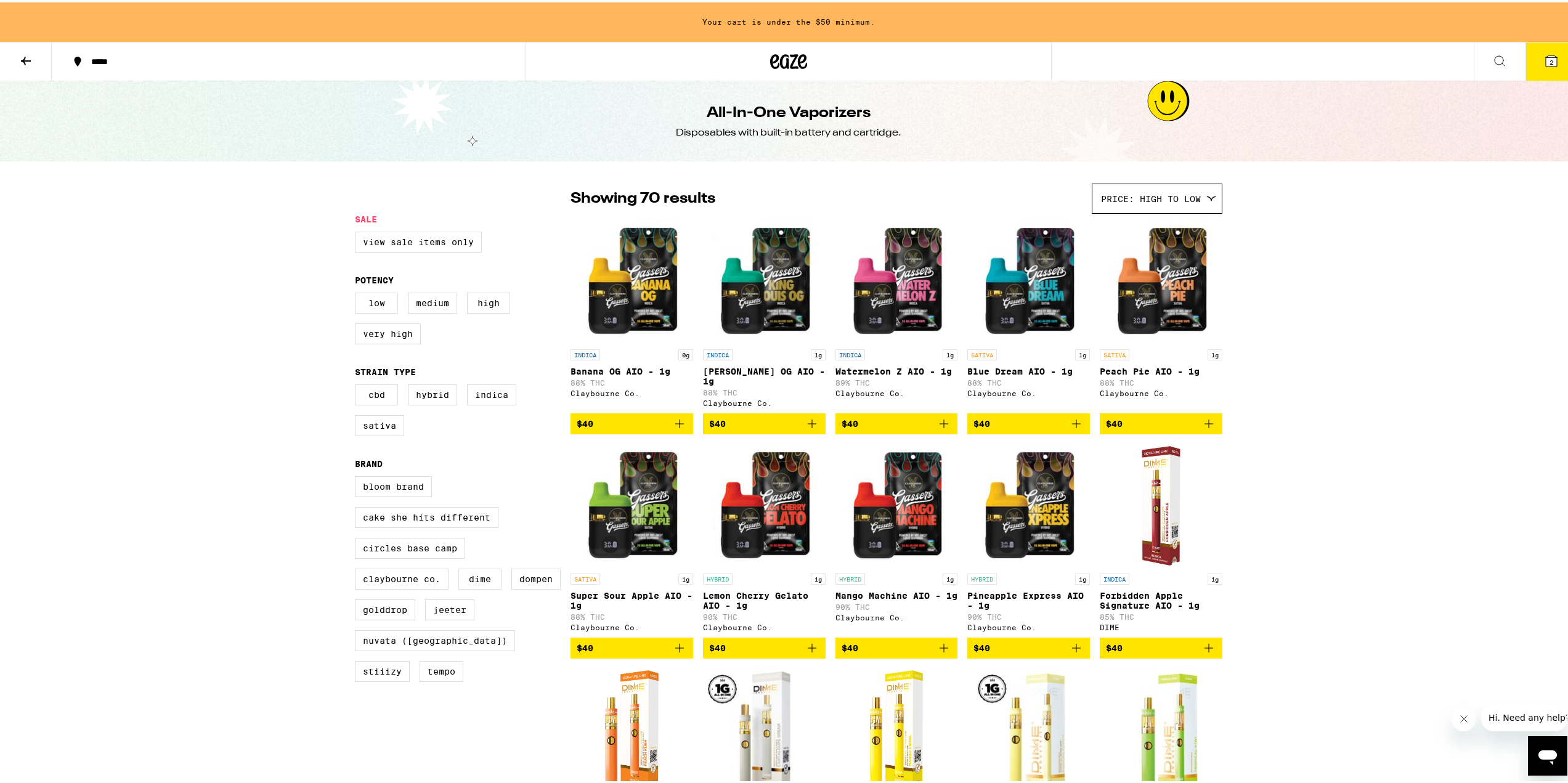
click at [1073, 653] on icon "Add to bag" at bounding box center [1077, 646] width 15 height 15
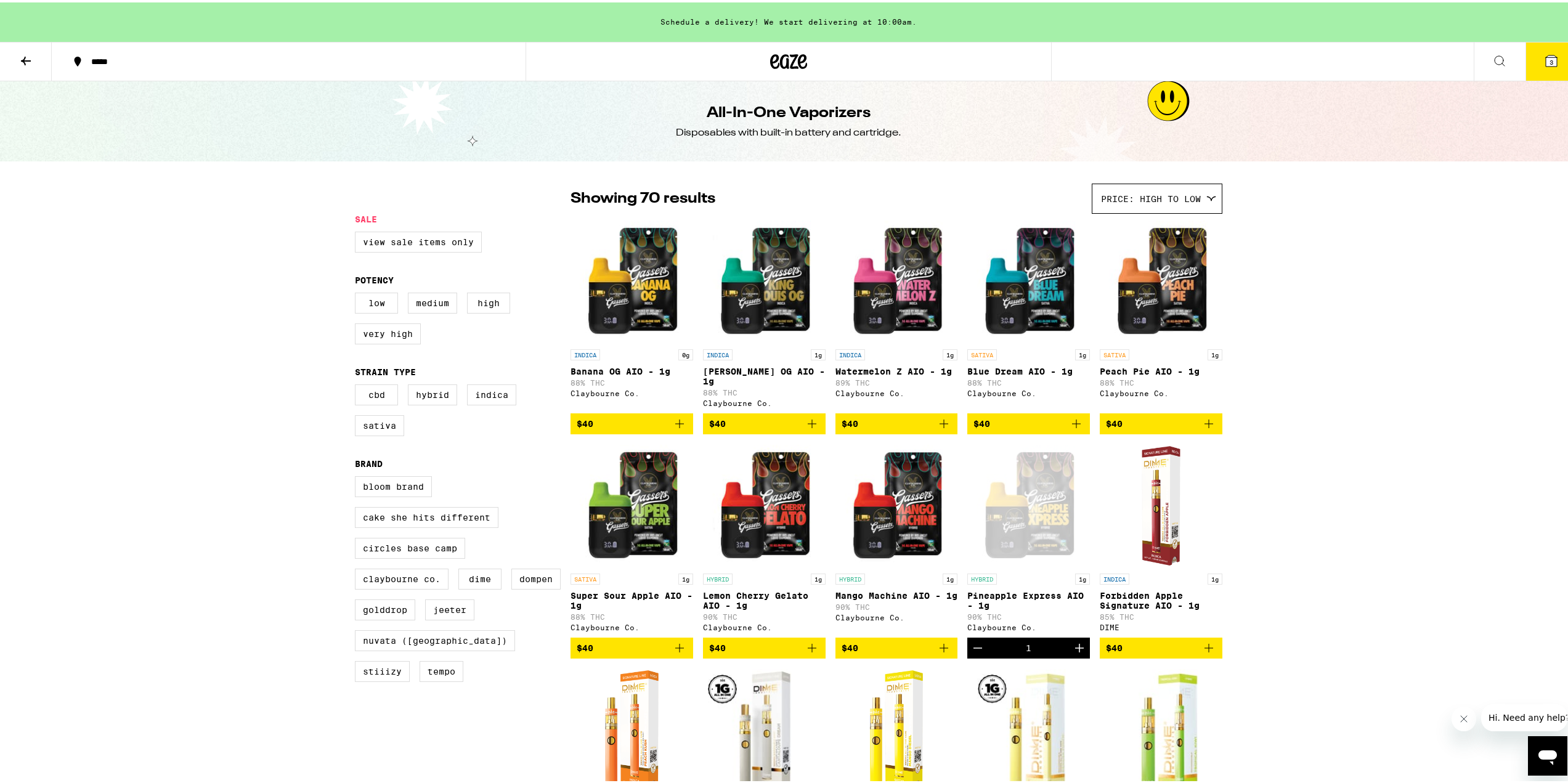
click at [1551, 54] on button "3" at bounding box center [1551, 59] width 52 height 38
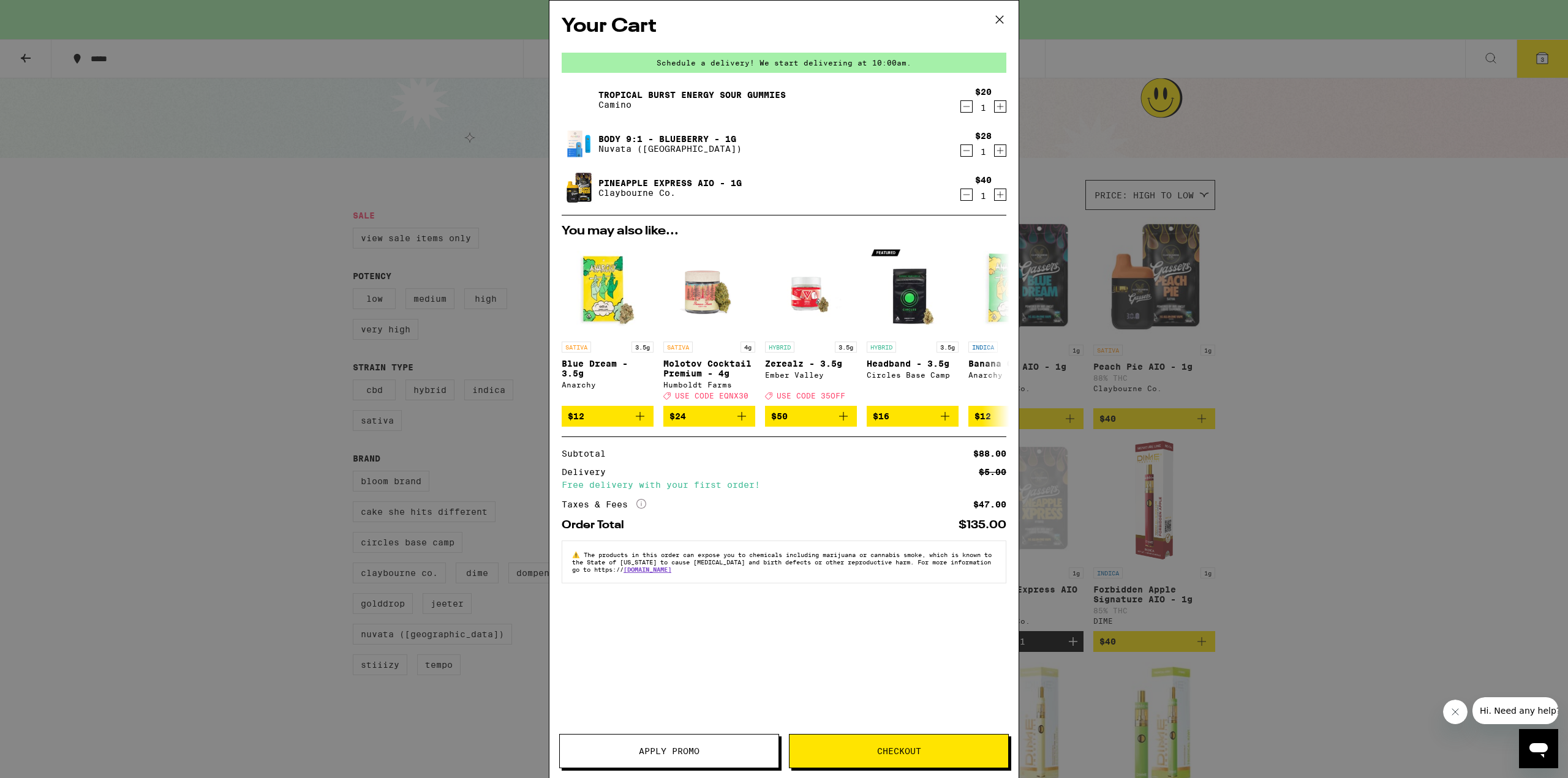
click at [964, 151] on icon "Decrement" at bounding box center [966, 151] width 11 height 15
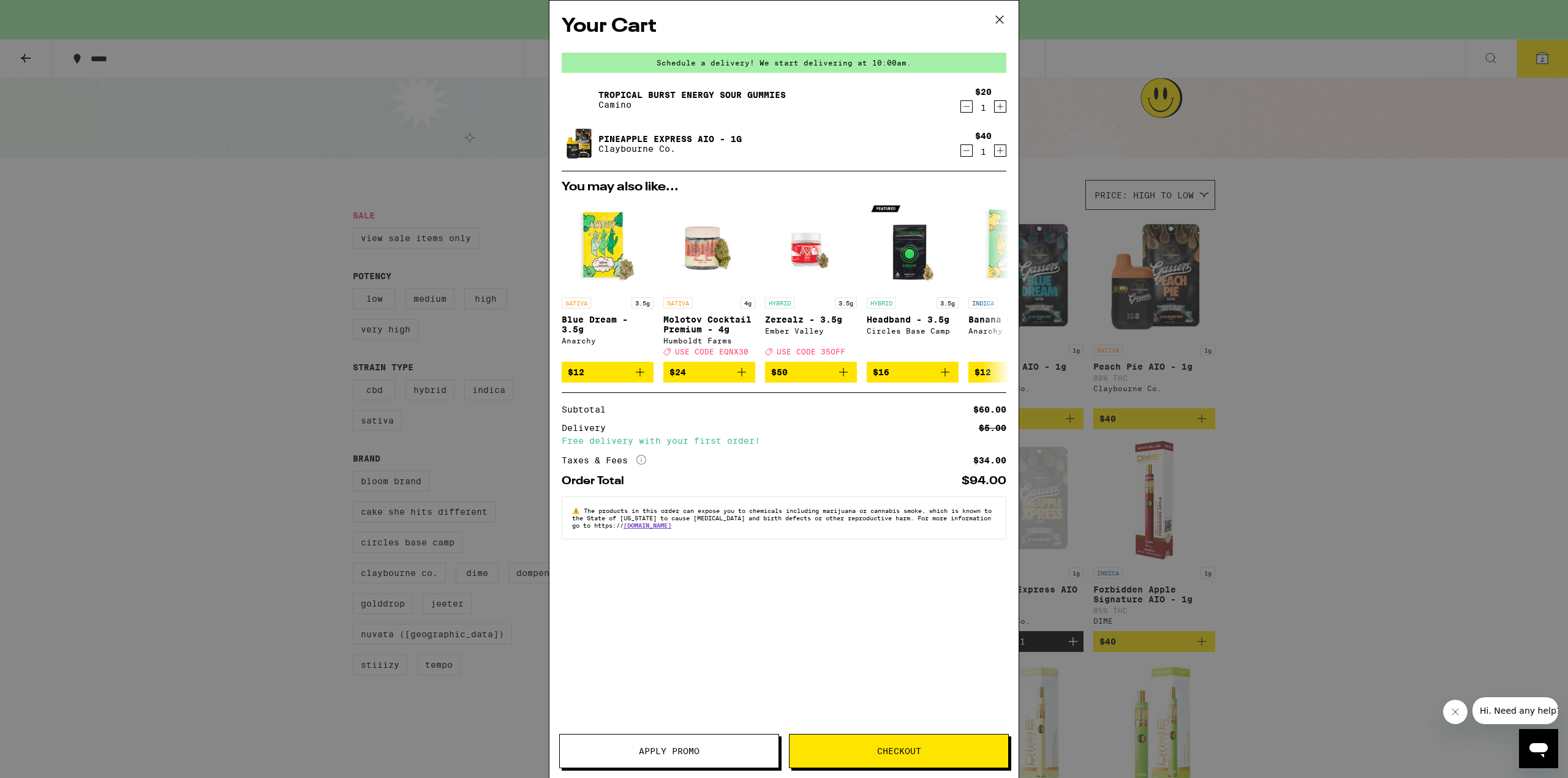
click at [720, 91] on link "Tropical Burst Energy Sour Gummies" at bounding box center [692, 95] width 187 height 10
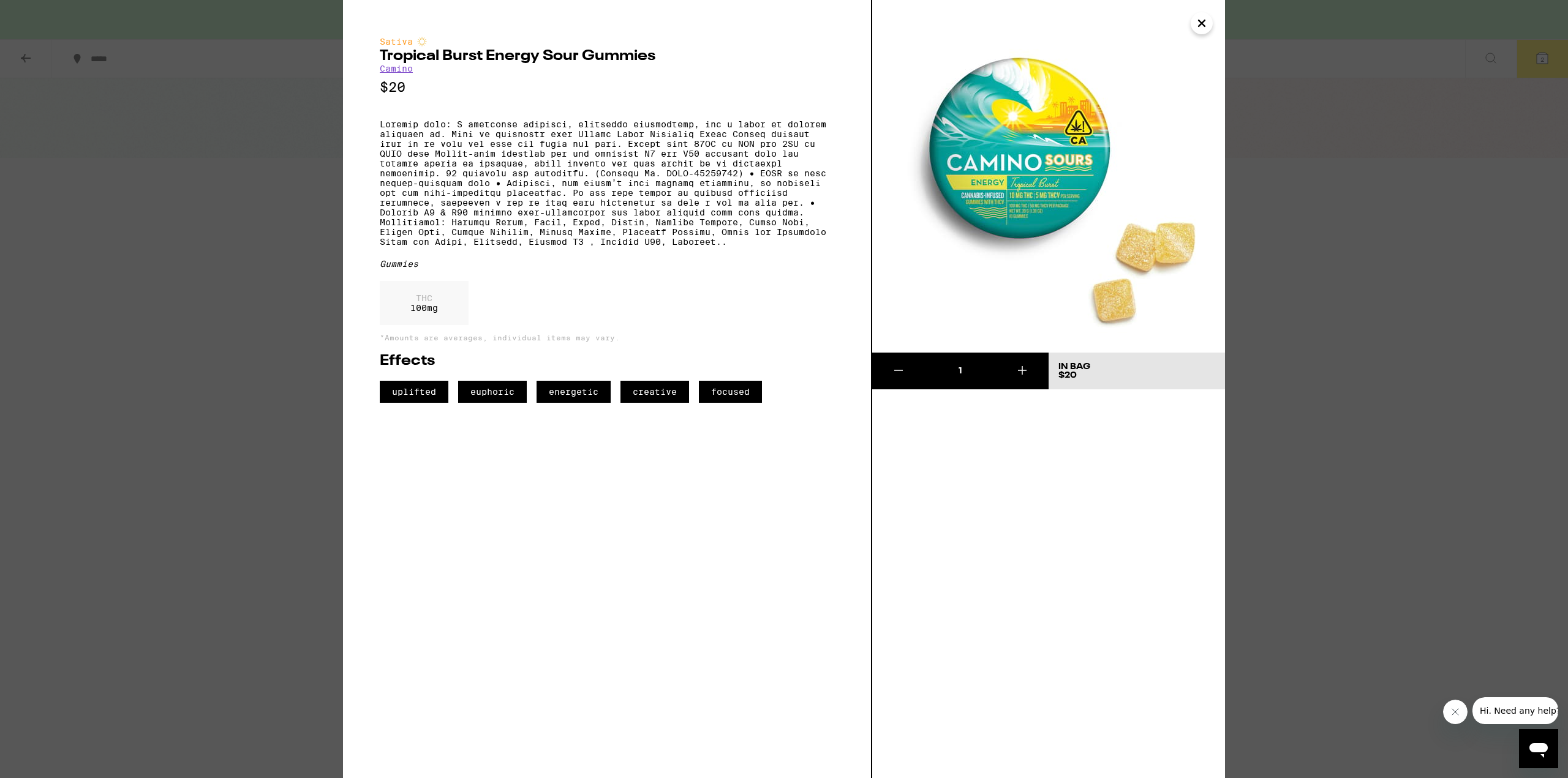
click at [1208, 21] on icon "Close" at bounding box center [1202, 23] width 15 height 19
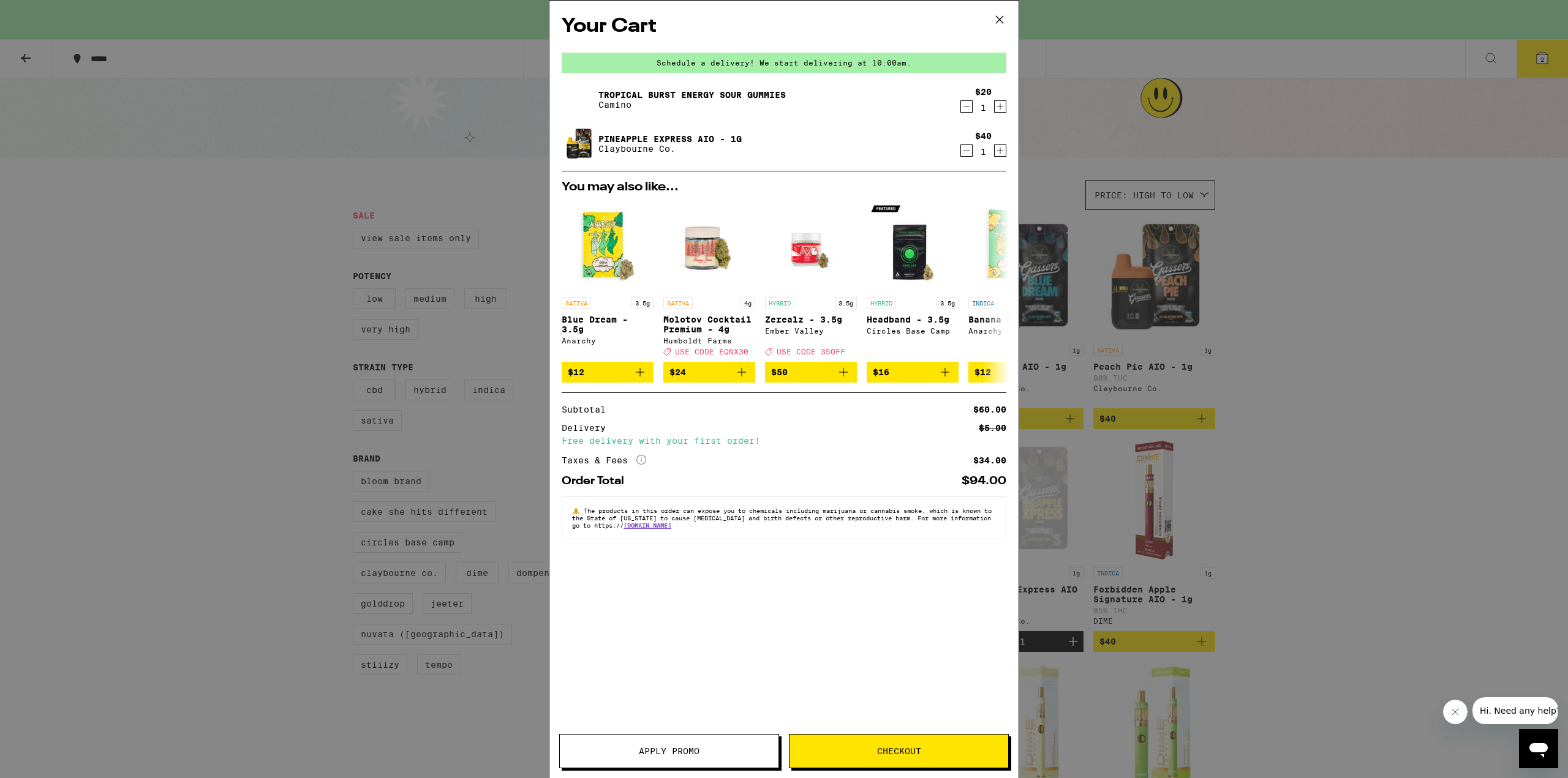
click at [1353, 367] on div "Your Cart Schedule a delivery! We start delivering at 10:00am. Tropical Burst E…" at bounding box center [784, 389] width 1568 height 778
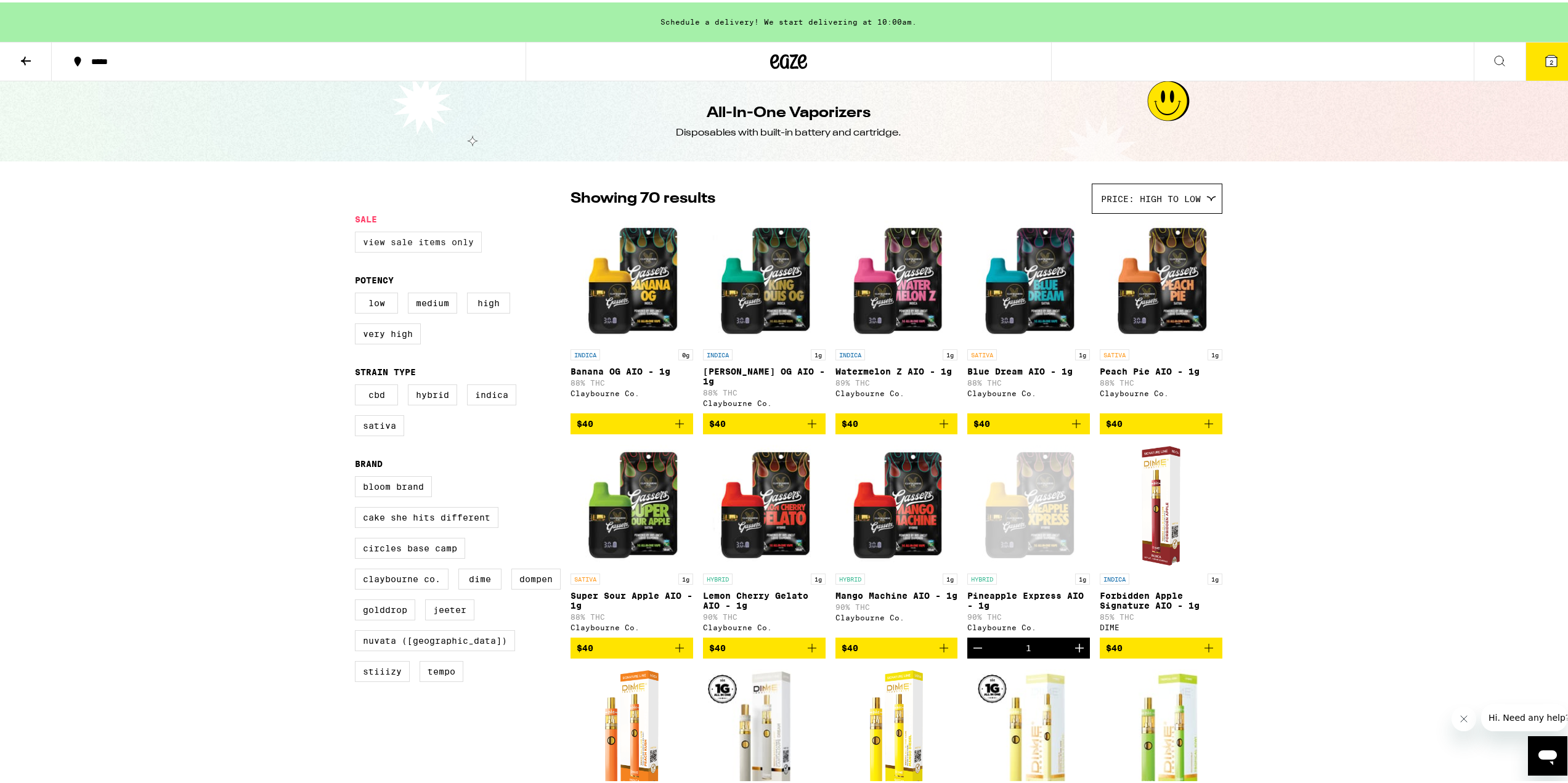
click at [439, 240] on label "View Sale Items Only" at bounding box center [418, 239] width 127 height 21
click at [358, 232] on input "View Sale Items Only" at bounding box center [358, 231] width 1 height 1
checkbox input "true"
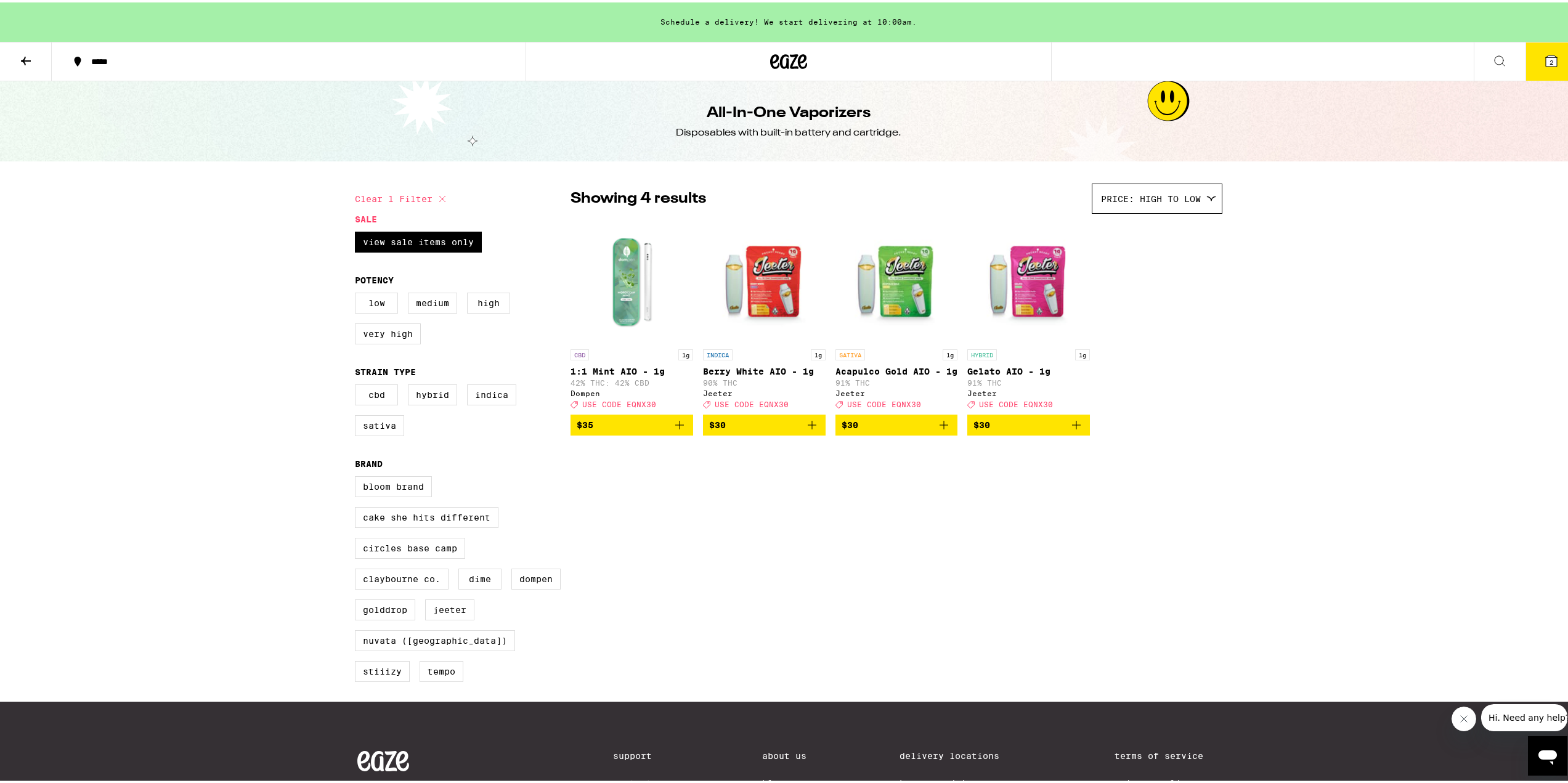
click at [1549, 59] on icon at bounding box center [1551, 59] width 15 height 15
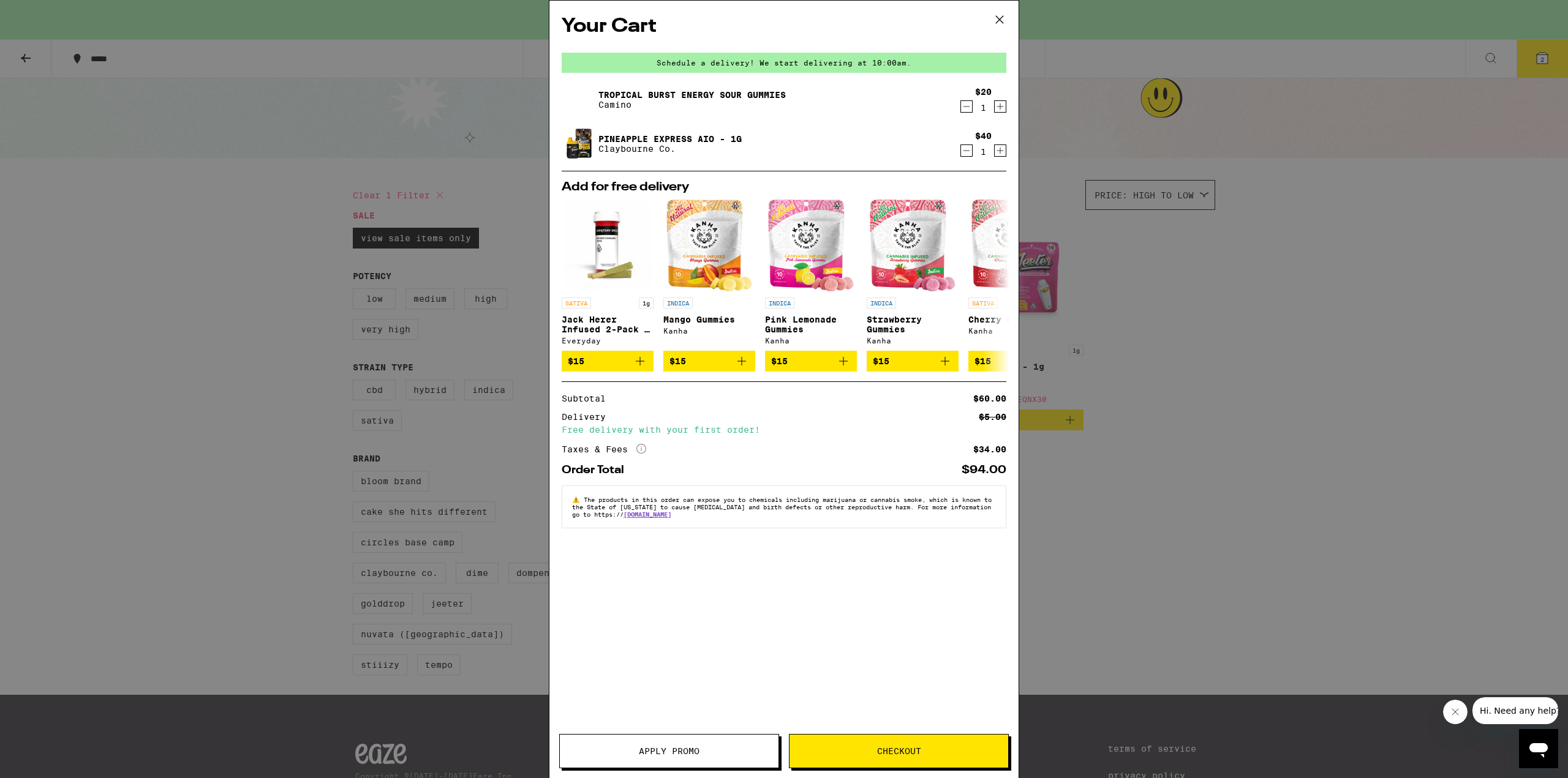
click at [845, 749] on span "Checkout" at bounding box center [899, 751] width 218 height 9
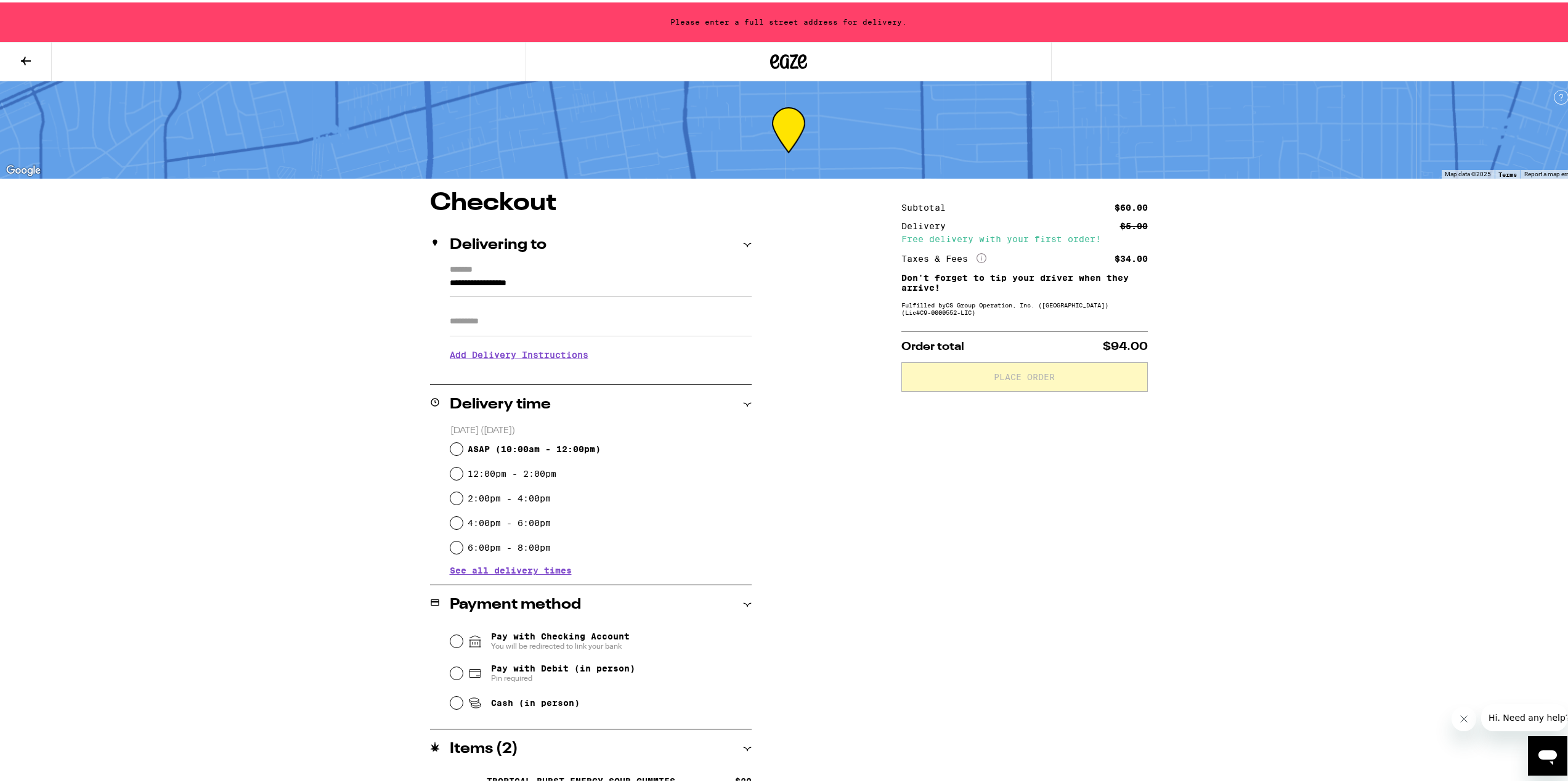
click at [529, 318] on input "Apt/Suite" at bounding box center [601, 319] width 302 height 29
click at [517, 322] on input "Apt/Suite" at bounding box center [601, 319] width 302 height 29
click at [549, 281] on input "**********" at bounding box center [601, 284] width 302 height 21
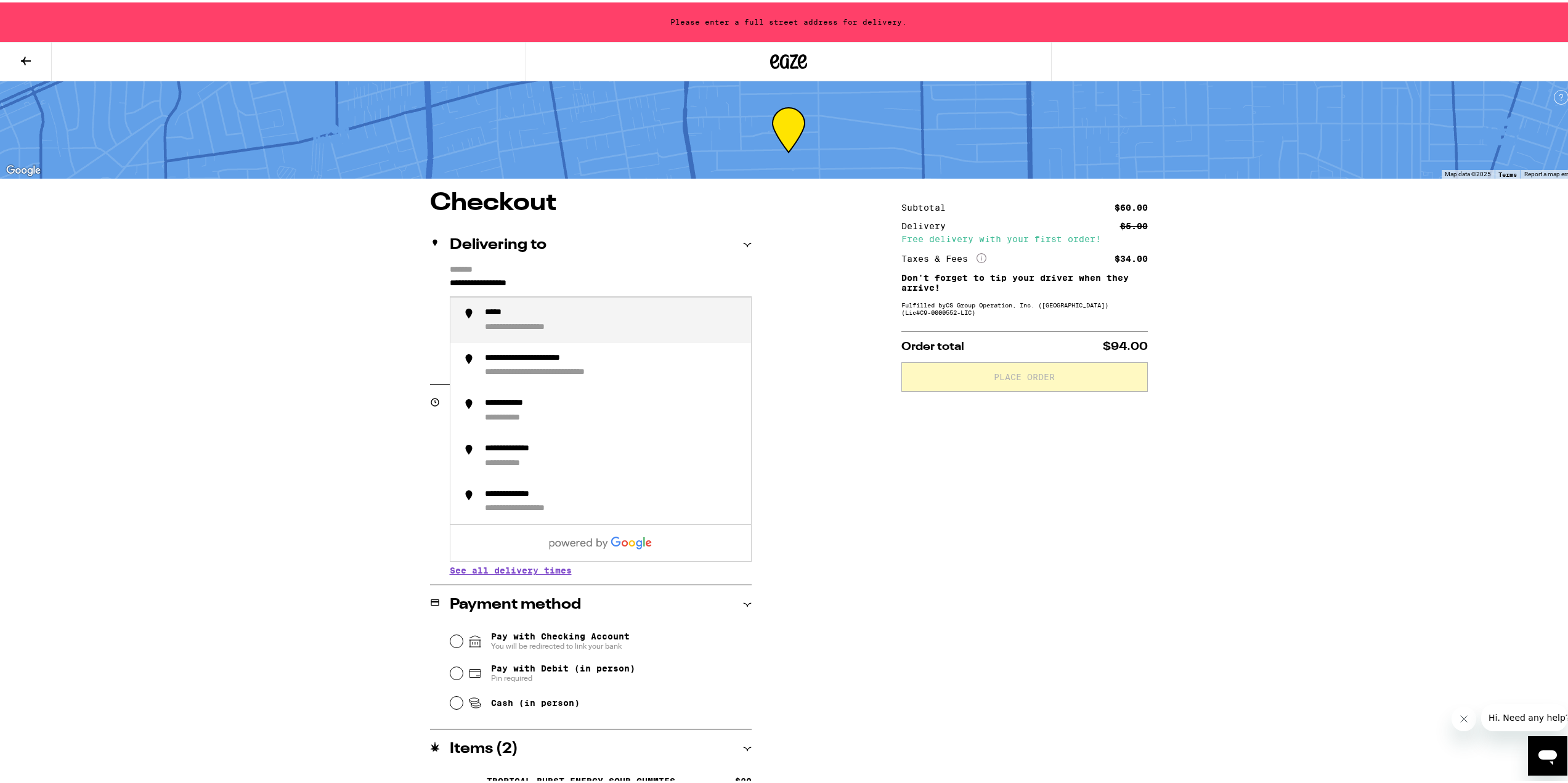
click at [641, 268] on label "*******" at bounding box center [601, 268] width 302 height 11
click at [641, 274] on input "**********" at bounding box center [601, 284] width 302 height 21
drag, startPoint x: 627, startPoint y: 283, endPoint x: 361, endPoint y: 292, distance: 266.2
click at [362, 292] on div "**********" at bounding box center [788, 522] width 888 height 667
click at [573, 309] on div "**********" at bounding box center [563, 310] width 156 height 11
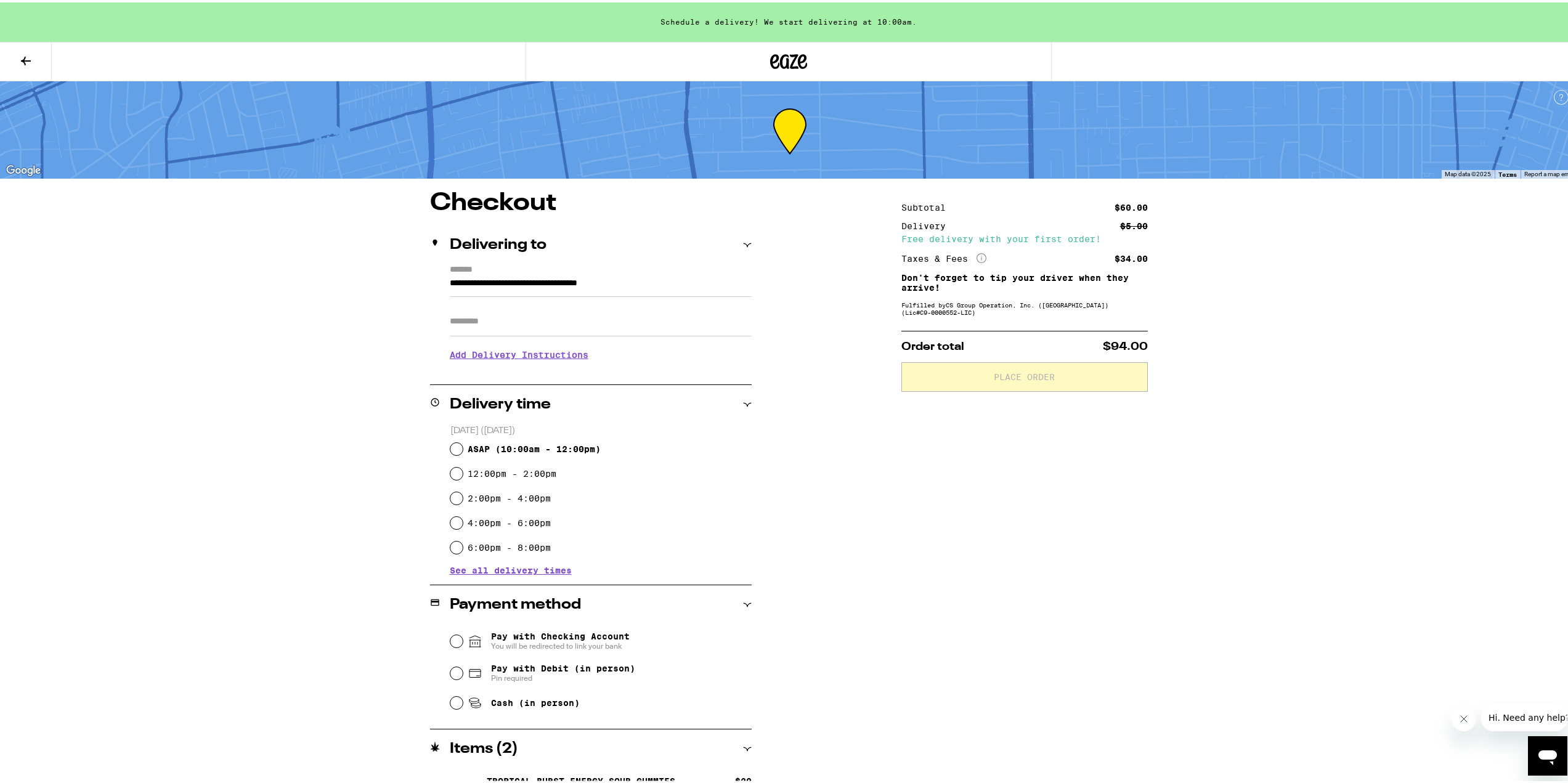
type input "**********"
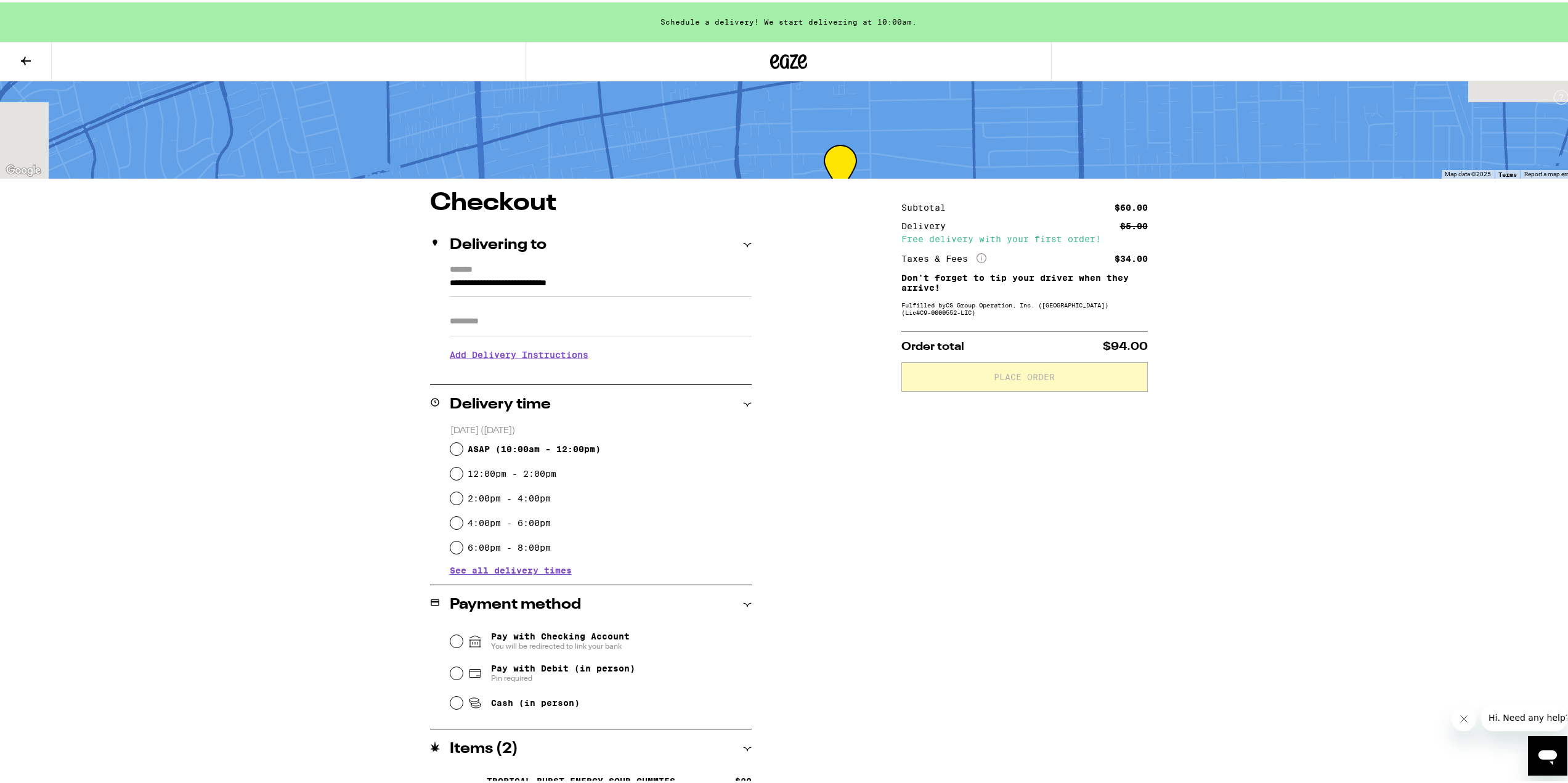
click at [545, 326] on input "Apt/Suite" at bounding box center [601, 319] width 302 height 29
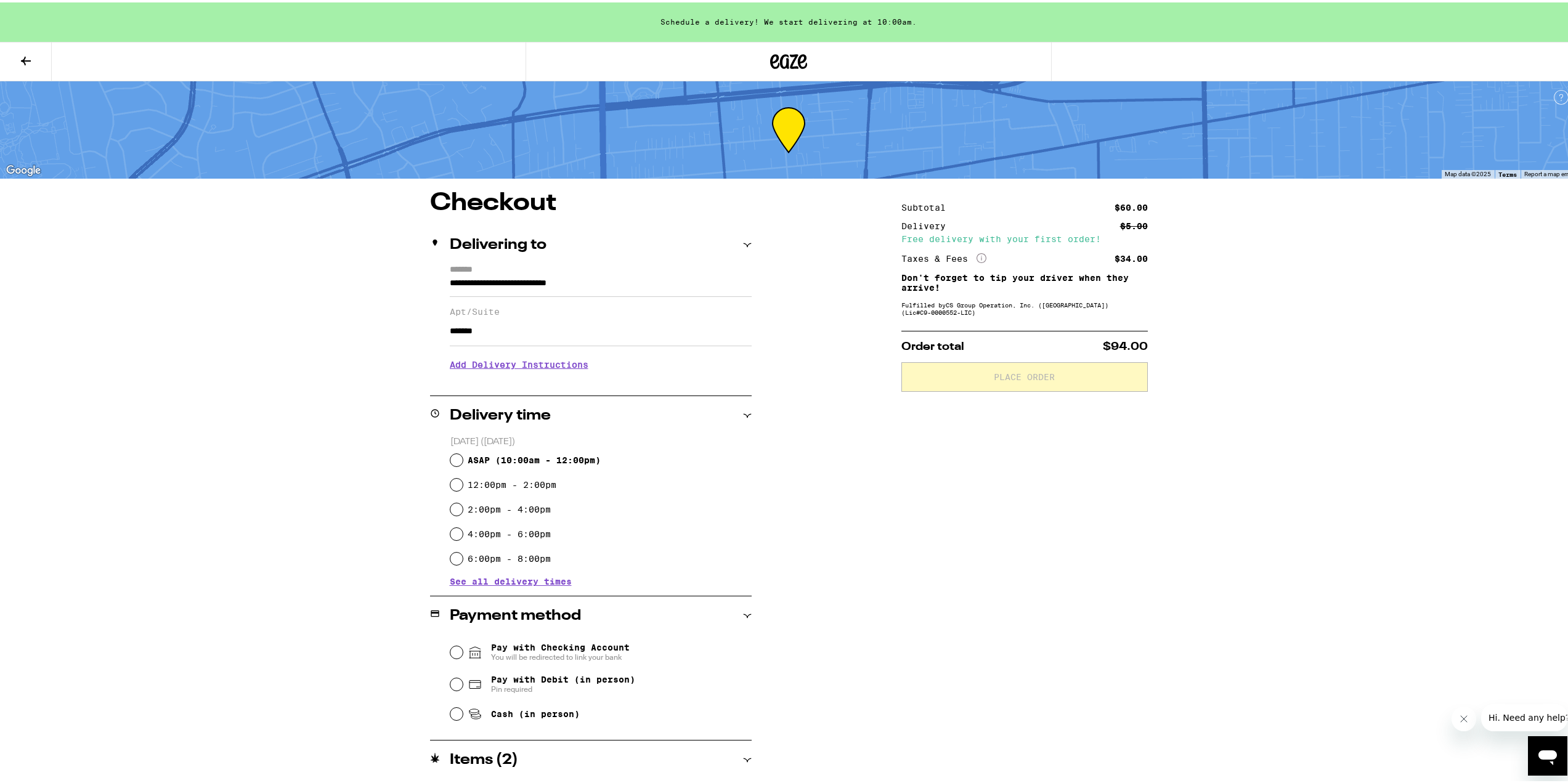
type input "******"
click at [378, 347] on div "**********" at bounding box center [788, 527] width 888 height 678
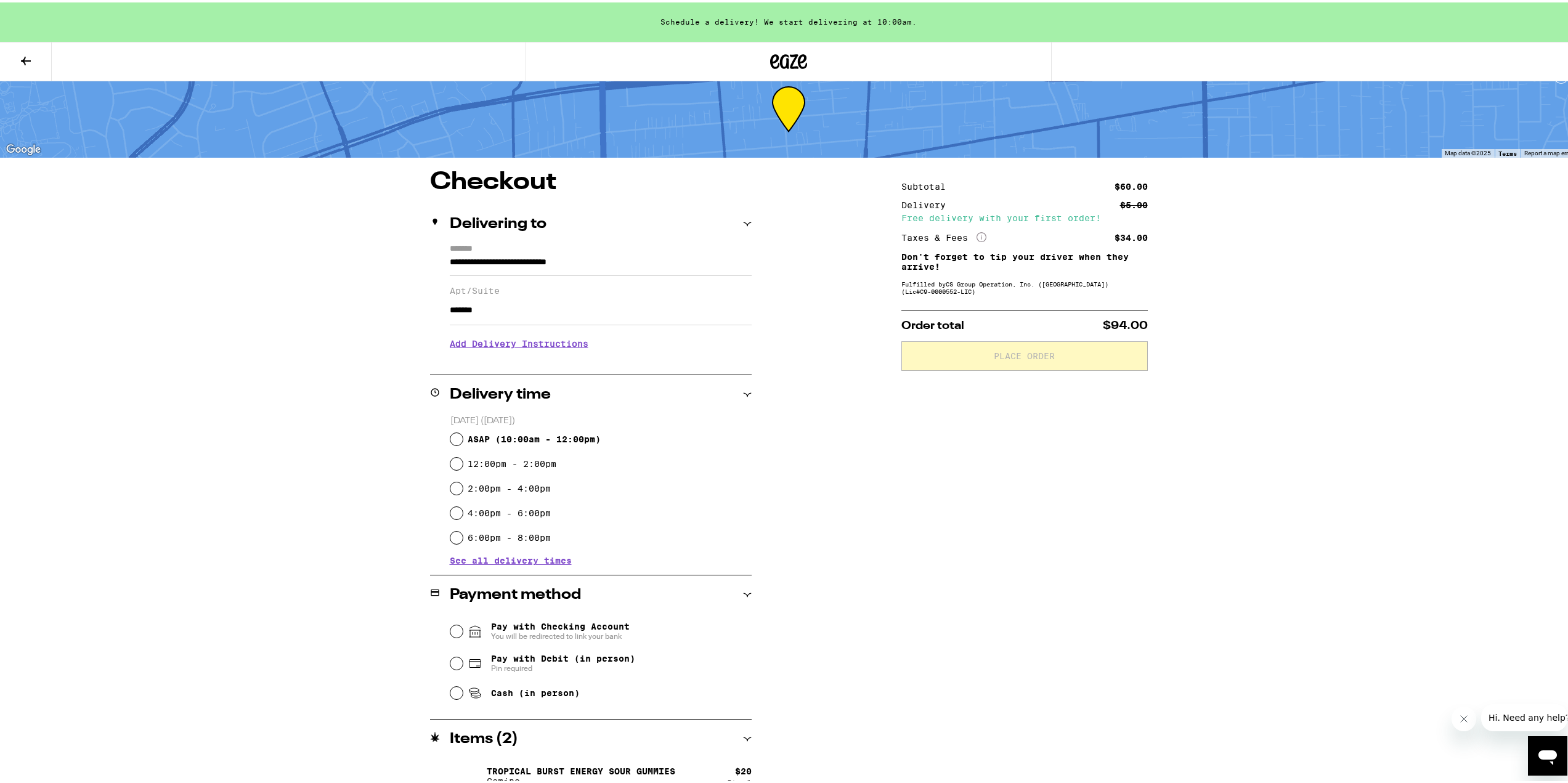
scroll to position [84, 0]
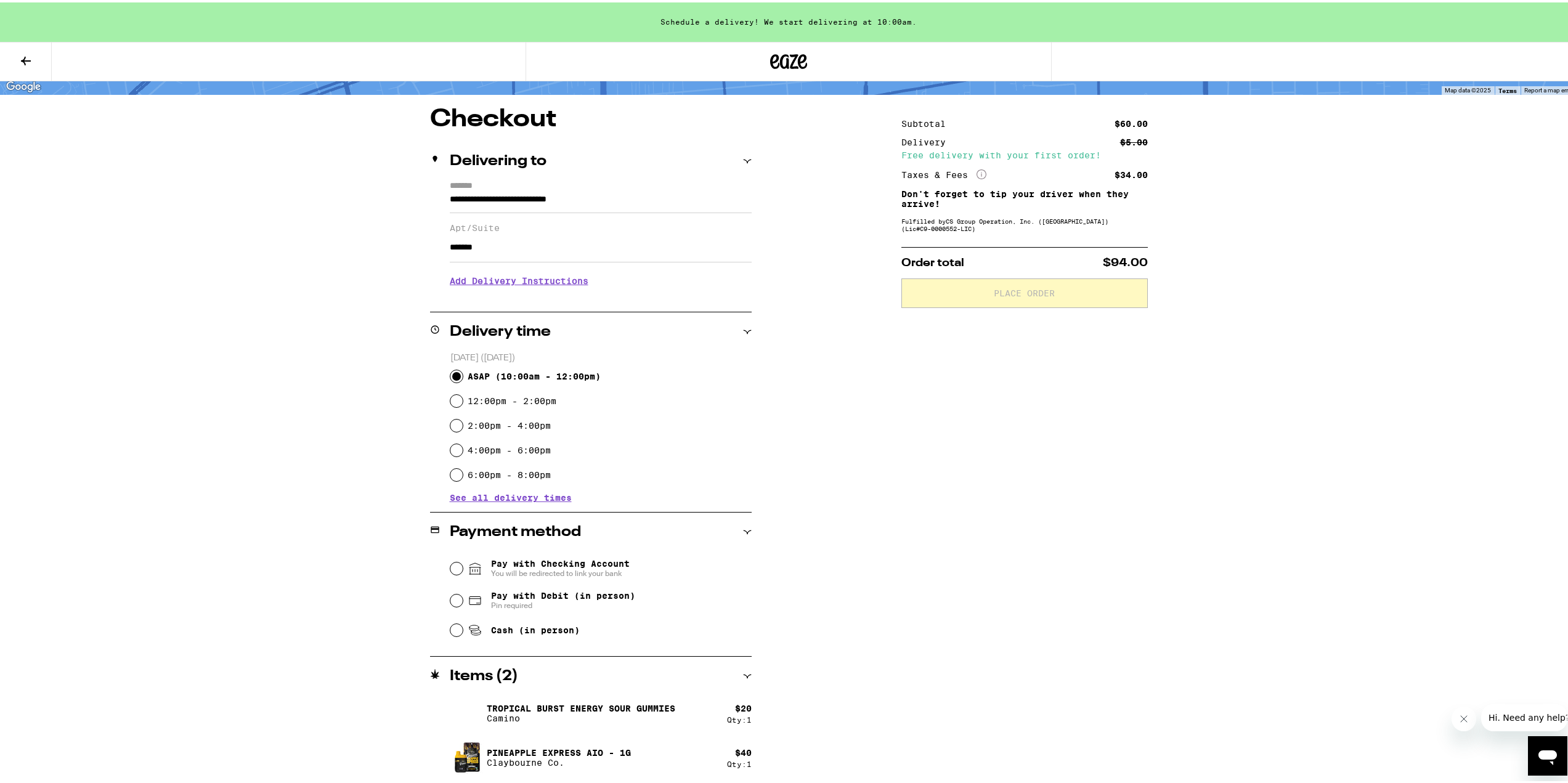
click at [454, 377] on input "ASAP ( 10:00am - 12:00pm )" at bounding box center [456, 374] width 13 height 13
radio input "true"
click at [351, 427] on div "**********" at bounding box center [788, 443] width 888 height 678
click at [453, 401] on input "12:00pm - 2:00pm" at bounding box center [456, 398] width 13 height 13
radio input "true"
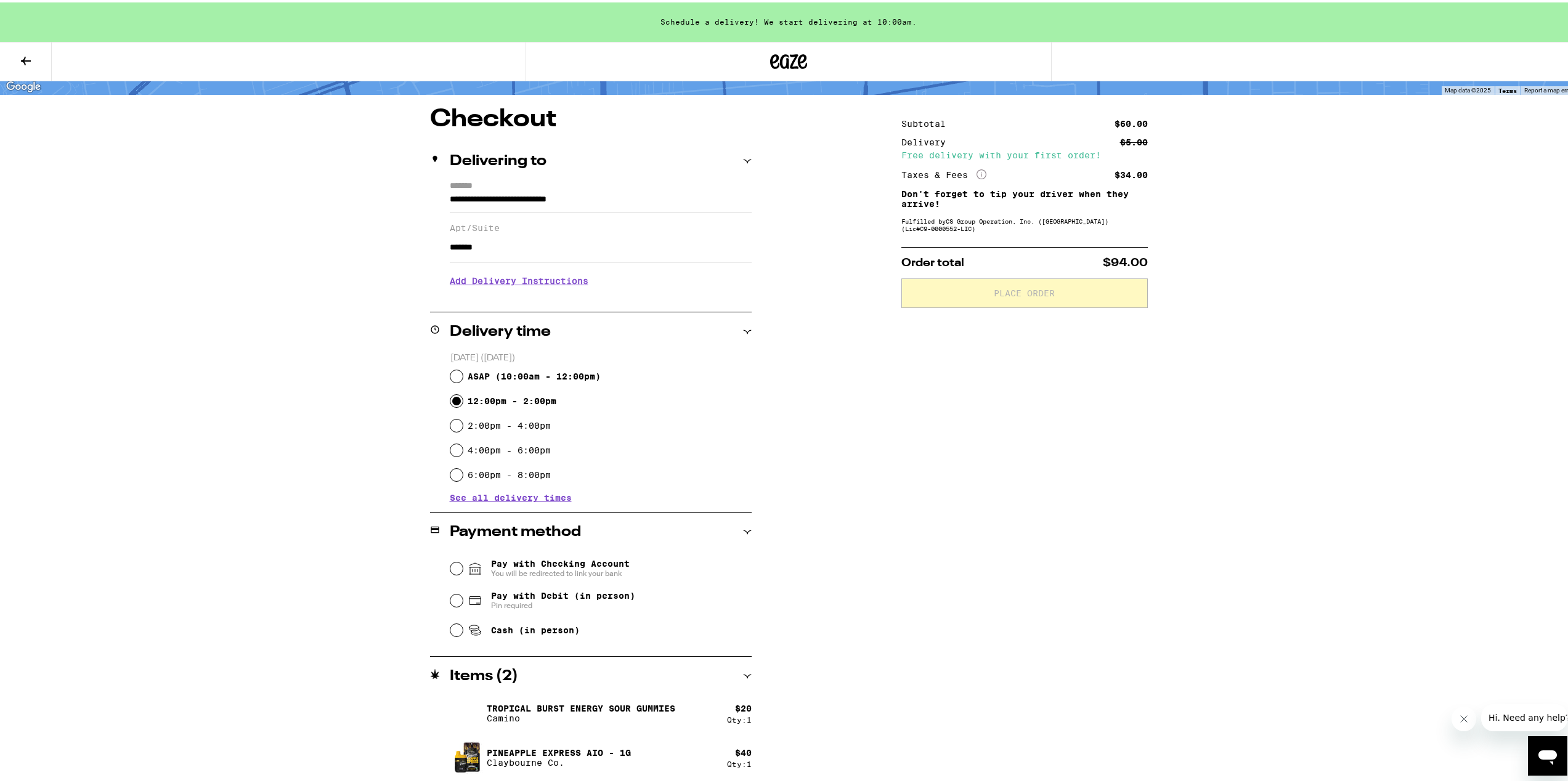
click at [345, 459] on div "**********" at bounding box center [788, 443] width 888 height 678
click at [864, 419] on div "**********" at bounding box center [788, 443] width 888 height 678
click at [450, 599] on input "Pay with Debit (in person) Pin required" at bounding box center [456, 598] width 13 height 13
radio input "true"
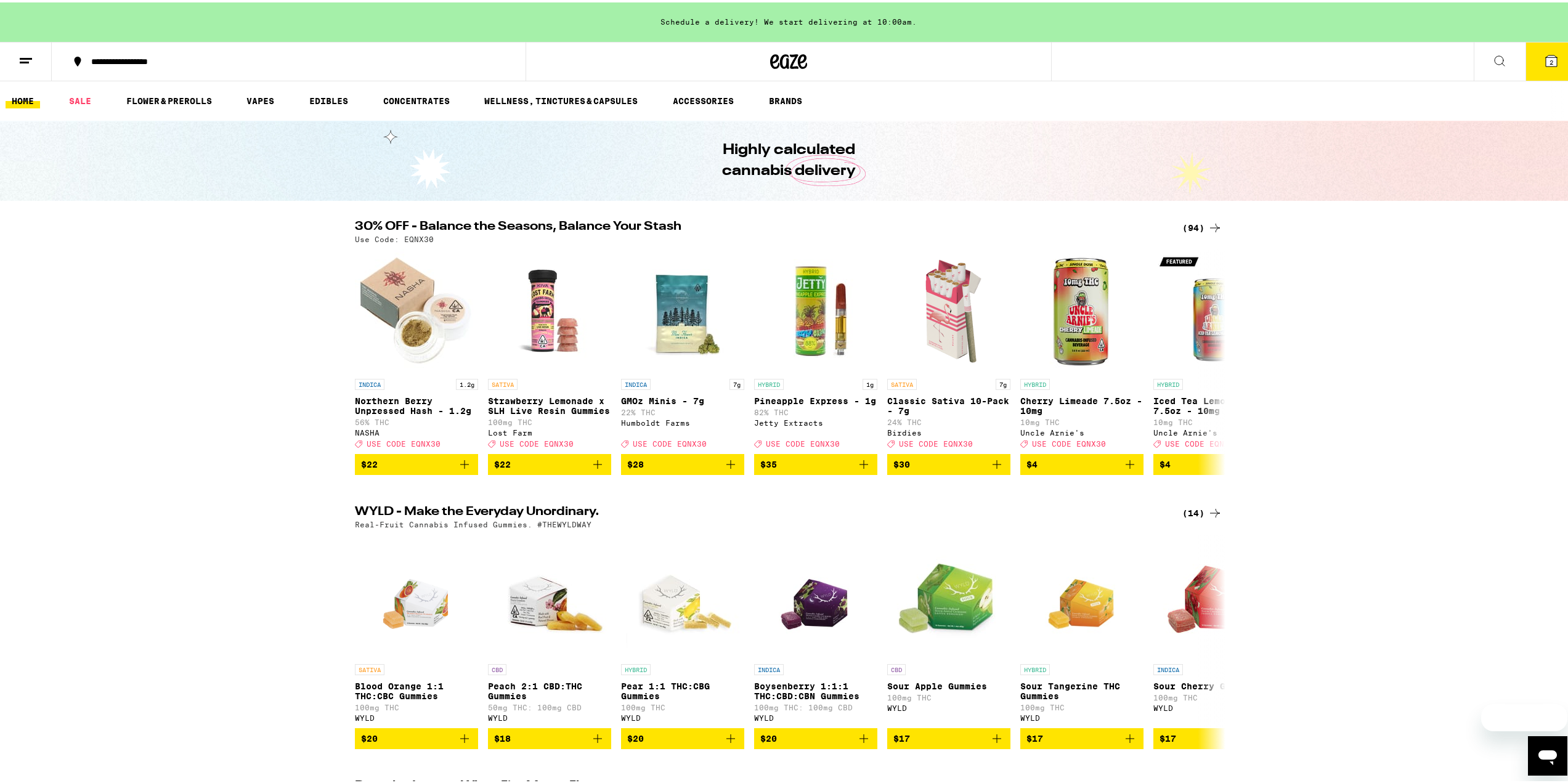
click at [1549, 57] on icon at bounding box center [1551, 59] width 15 height 15
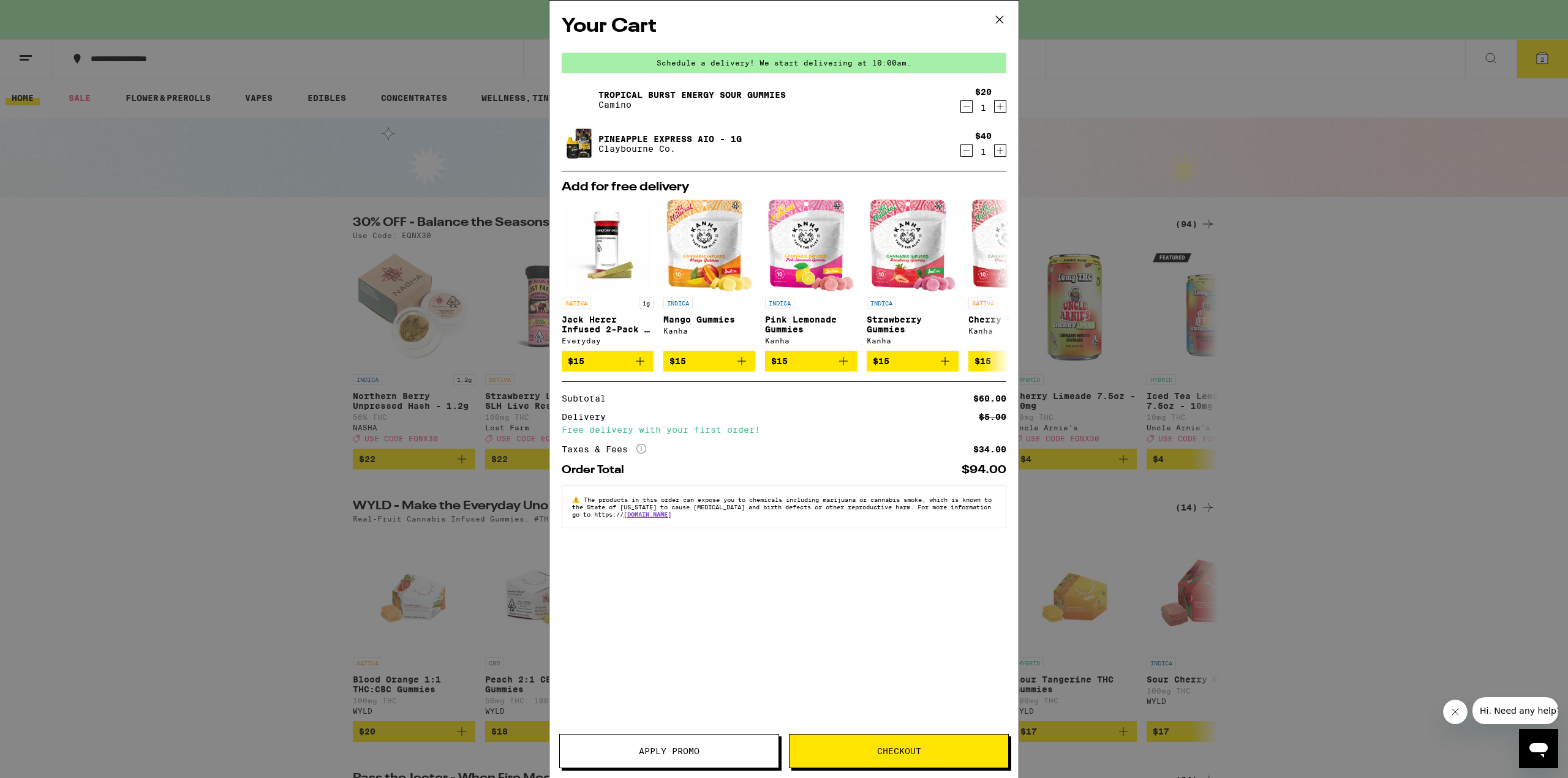
click at [699, 91] on link "Tropical Burst Energy Sour Gummies" at bounding box center [692, 95] width 187 height 10
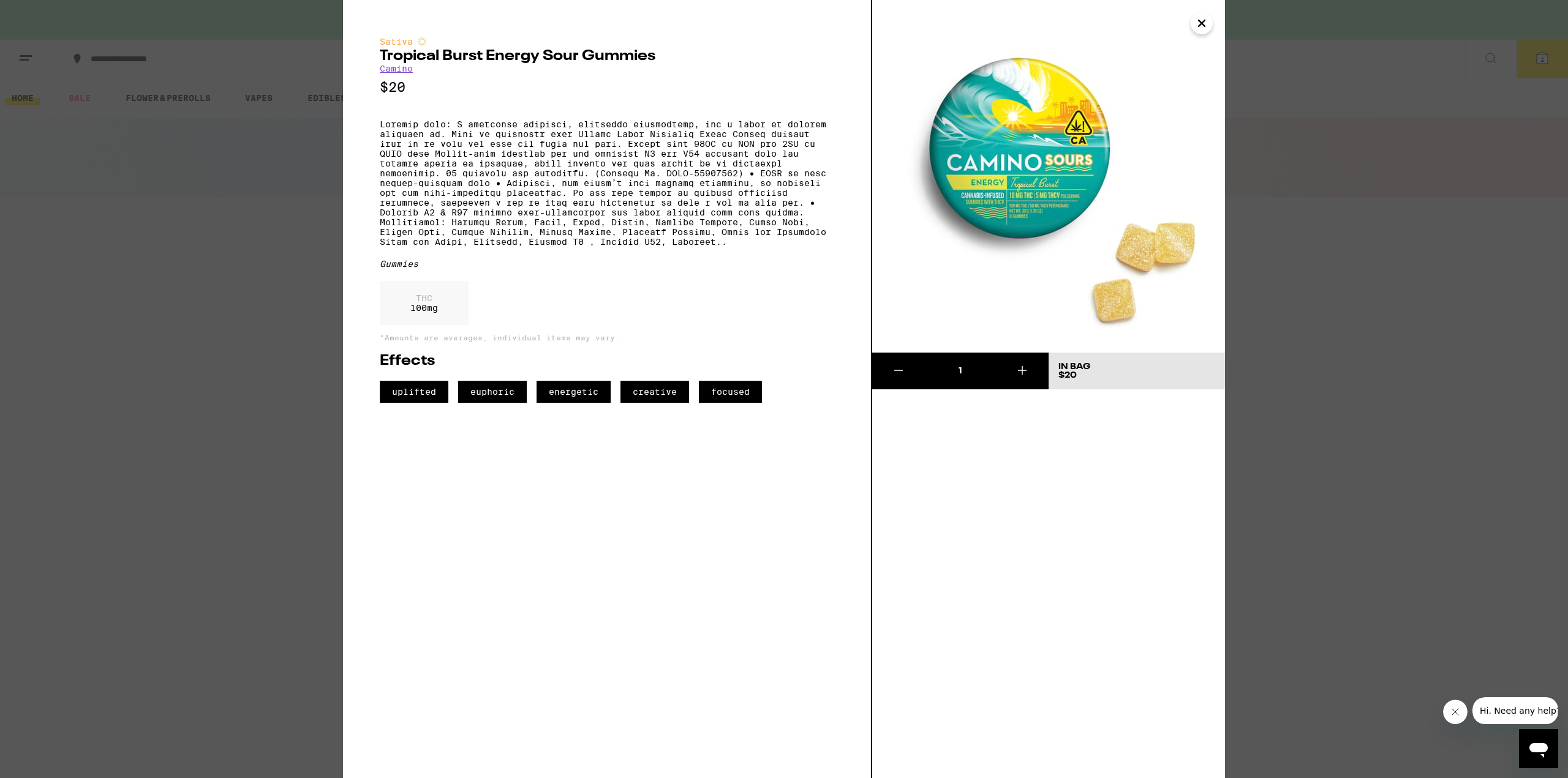
click at [1204, 24] on icon "Close" at bounding box center [1202, 23] width 15 height 19
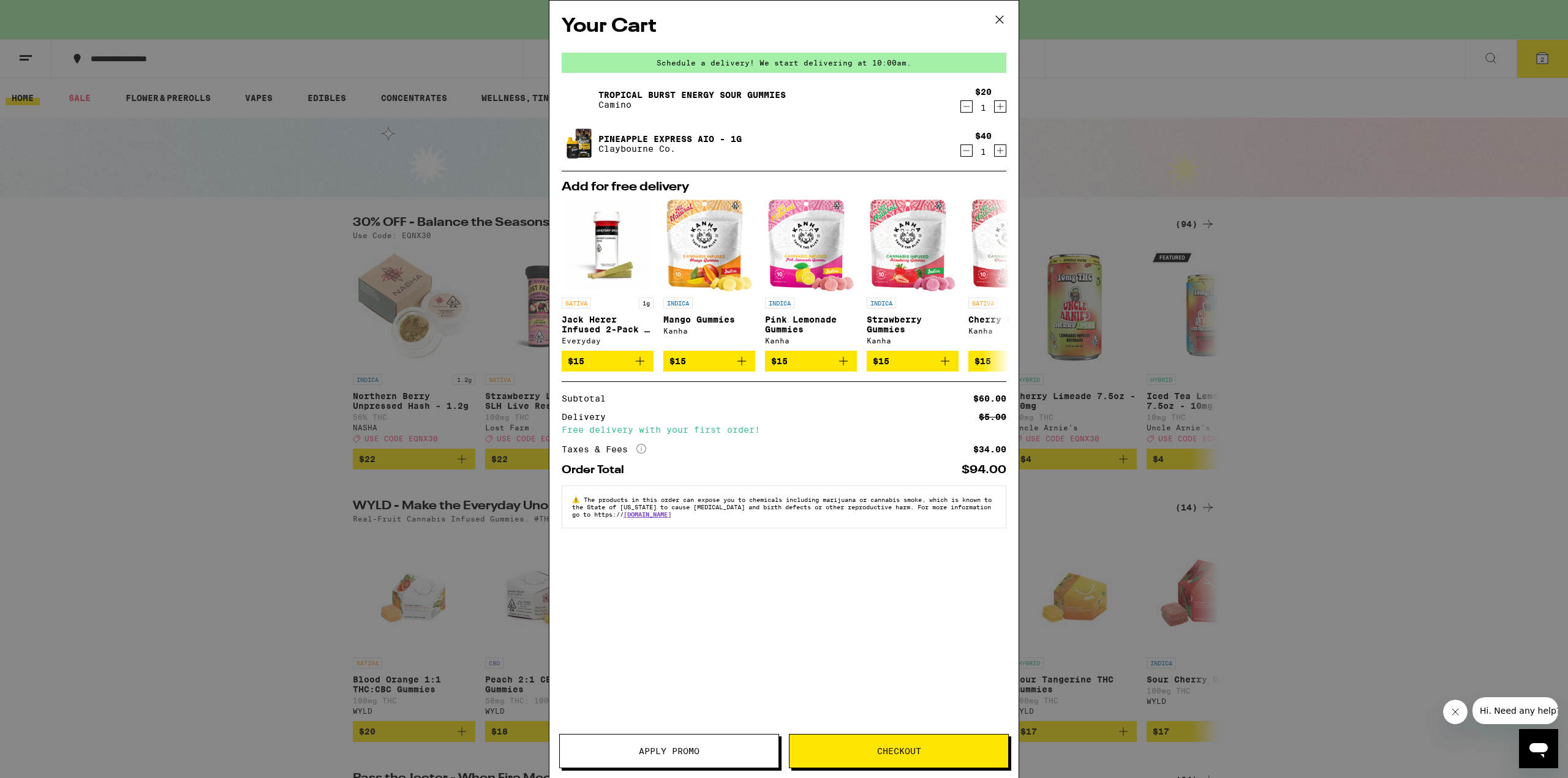
click at [968, 110] on icon "Decrement" at bounding box center [966, 107] width 11 height 15
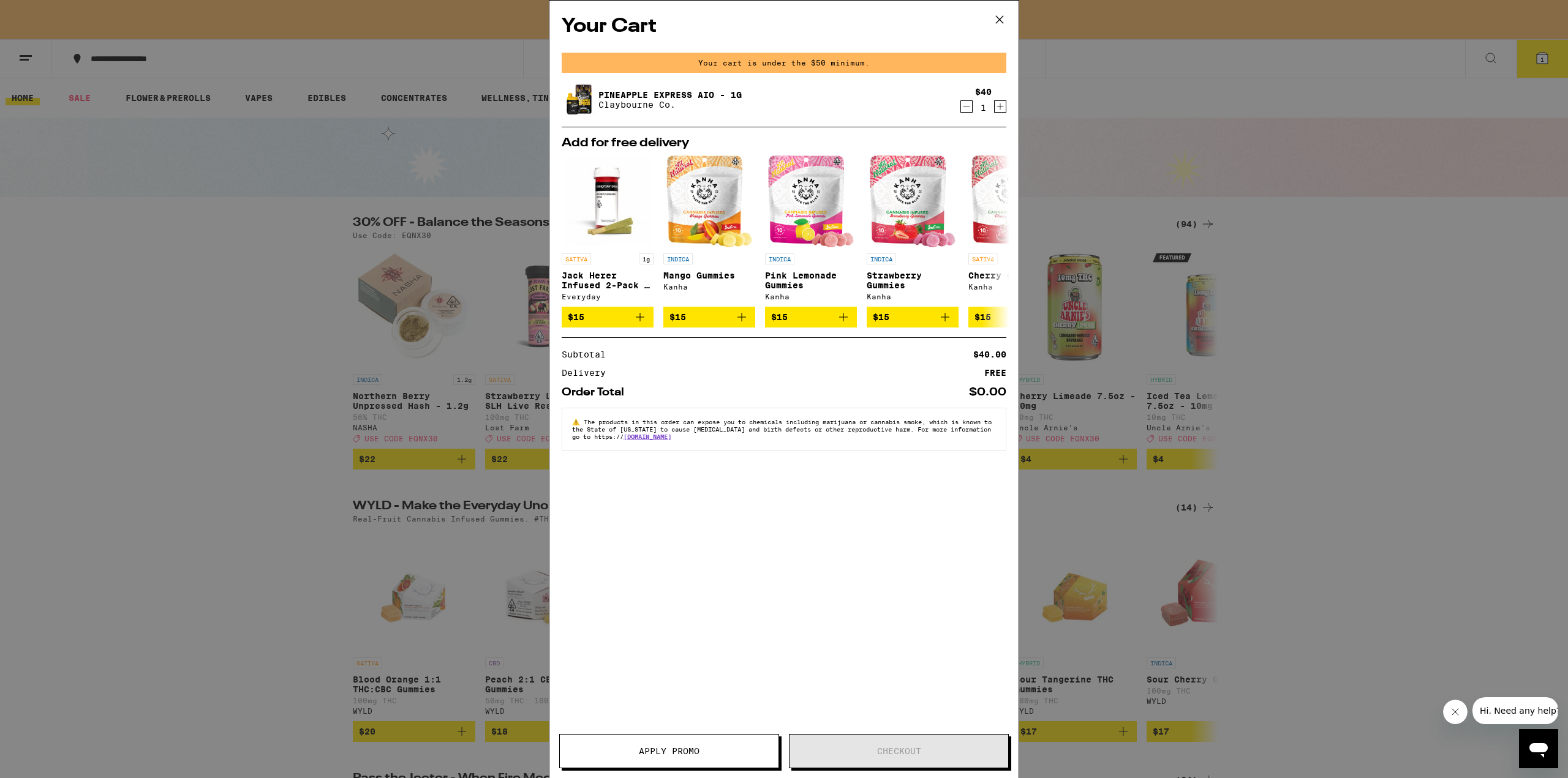
drag, startPoint x: 295, startPoint y: 269, endPoint x: 292, endPoint y: 251, distance: 18.2
click at [291, 268] on div "Your Cart Your cart is under the $50 minimum. Pineapple Express AIO - 1g Claybo…" at bounding box center [784, 389] width 1568 height 778
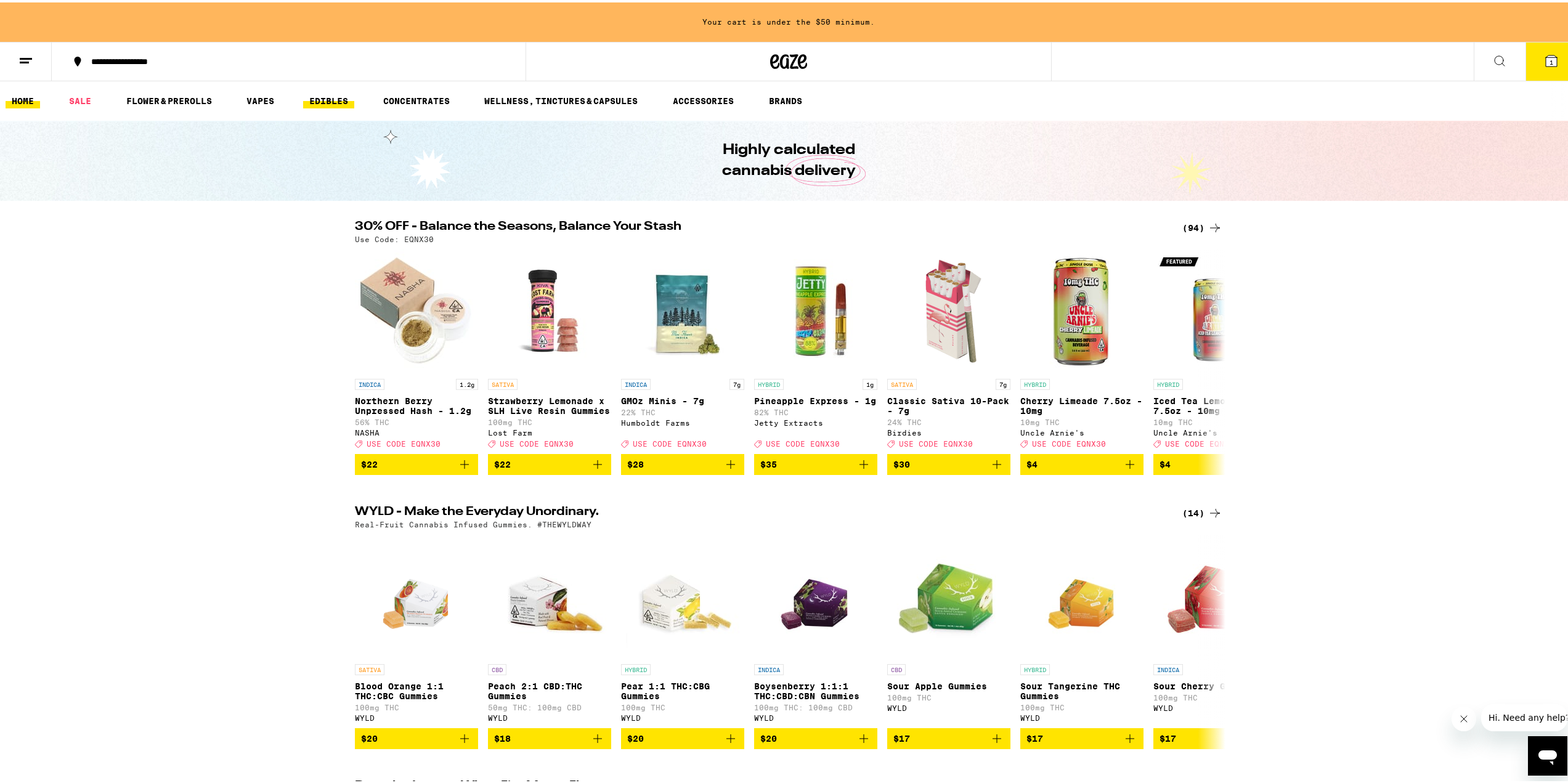
click at [326, 96] on link "EDIBLES" at bounding box center [328, 99] width 51 height 15
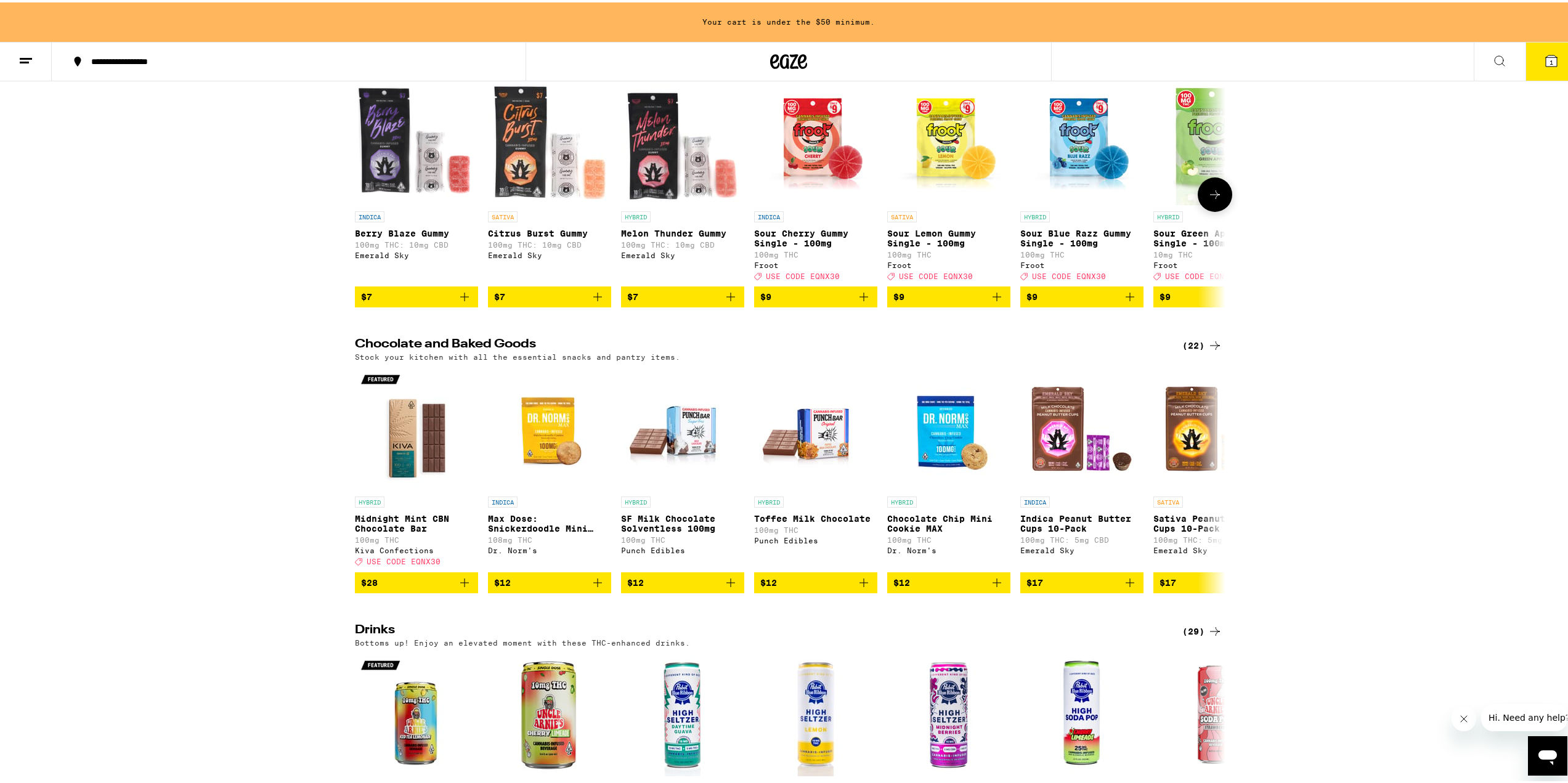
scroll to position [62, 0]
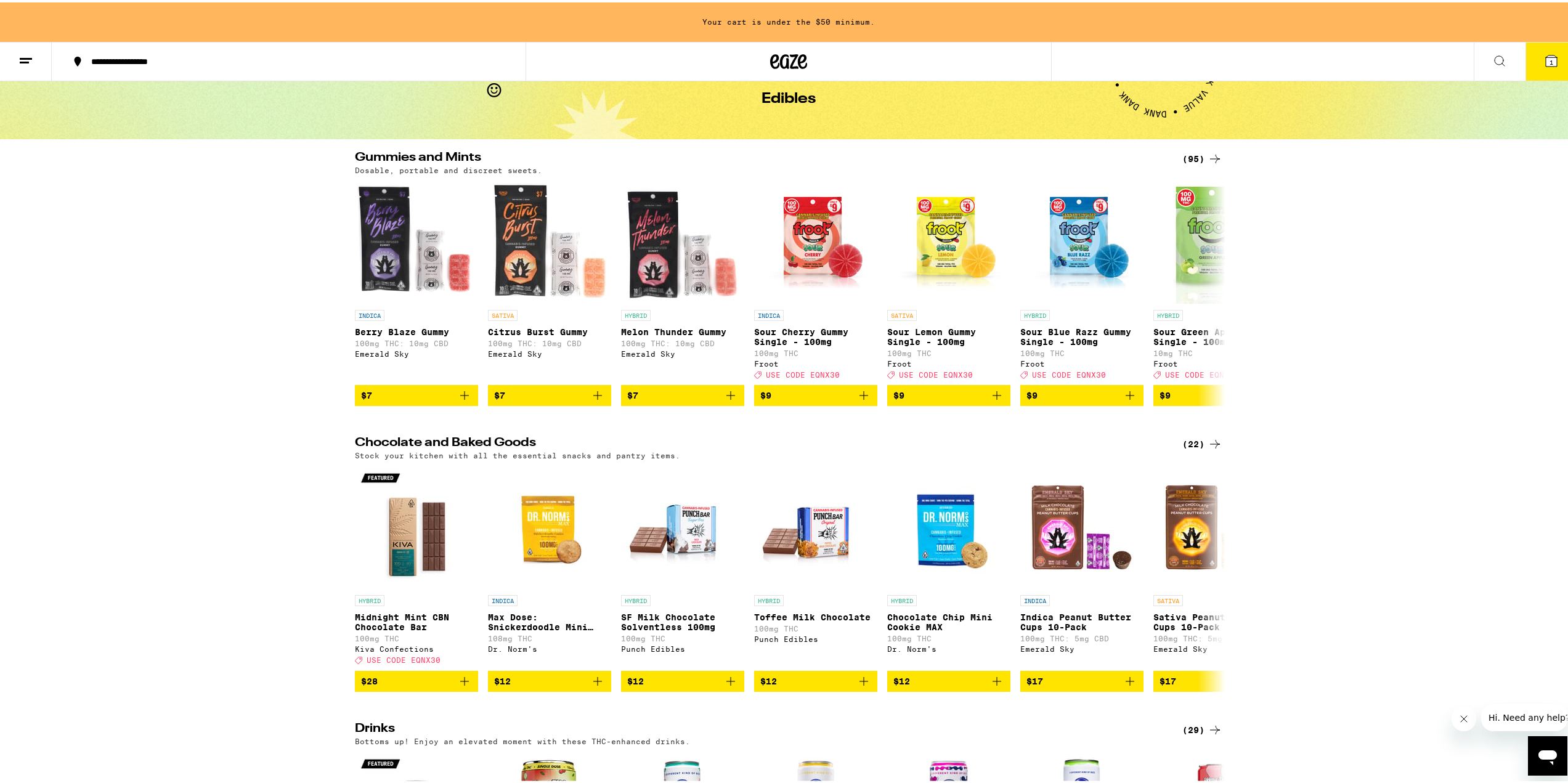
click at [1208, 156] on icon at bounding box center [1215, 156] width 15 height 15
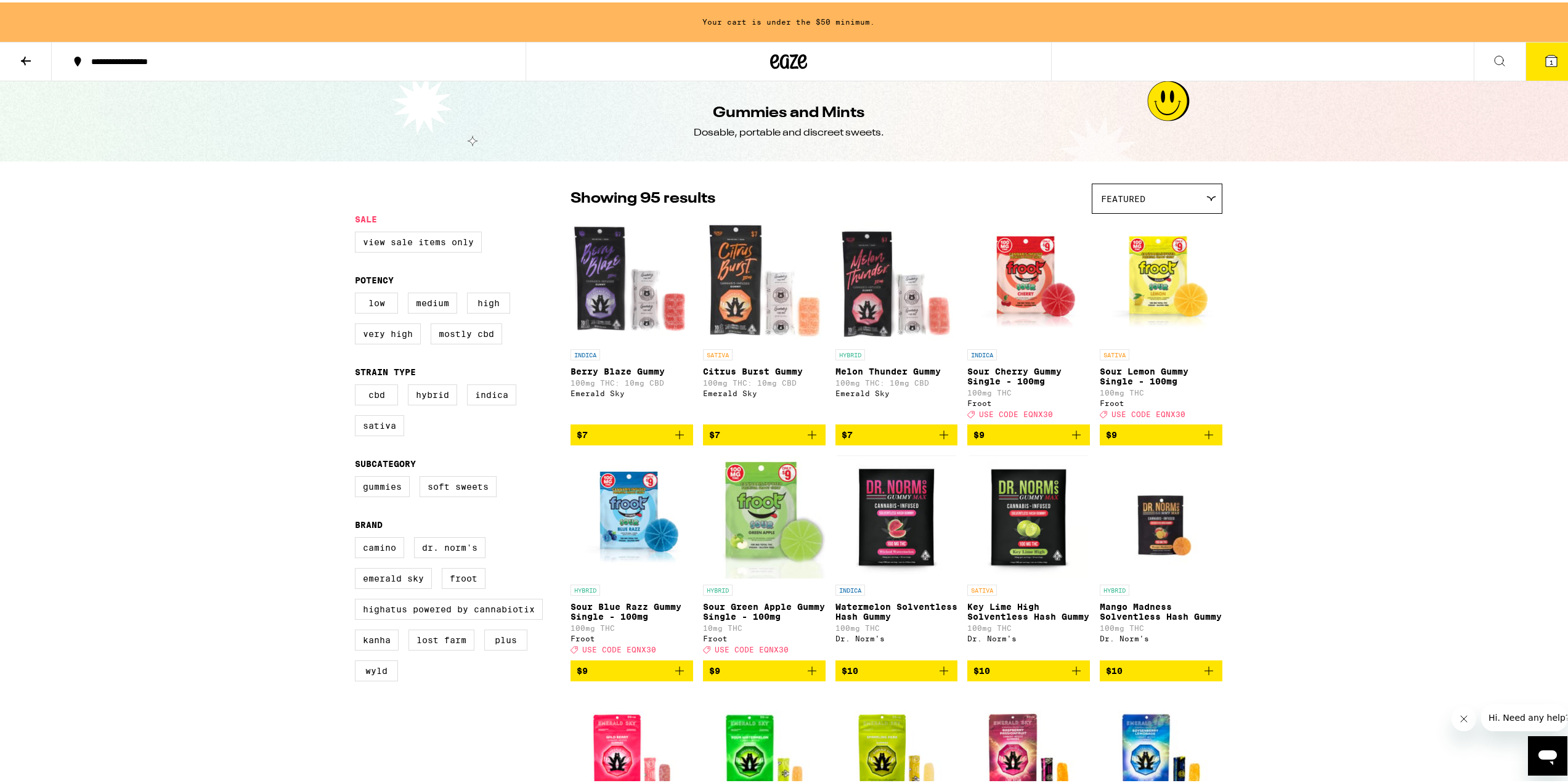
click at [1152, 192] on div "Featured" at bounding box center [1157, 196] width 129 height 29
click at [1141, 279] on span "Price: High to Low" at bounding box center [1157, 280] width 112 height 28
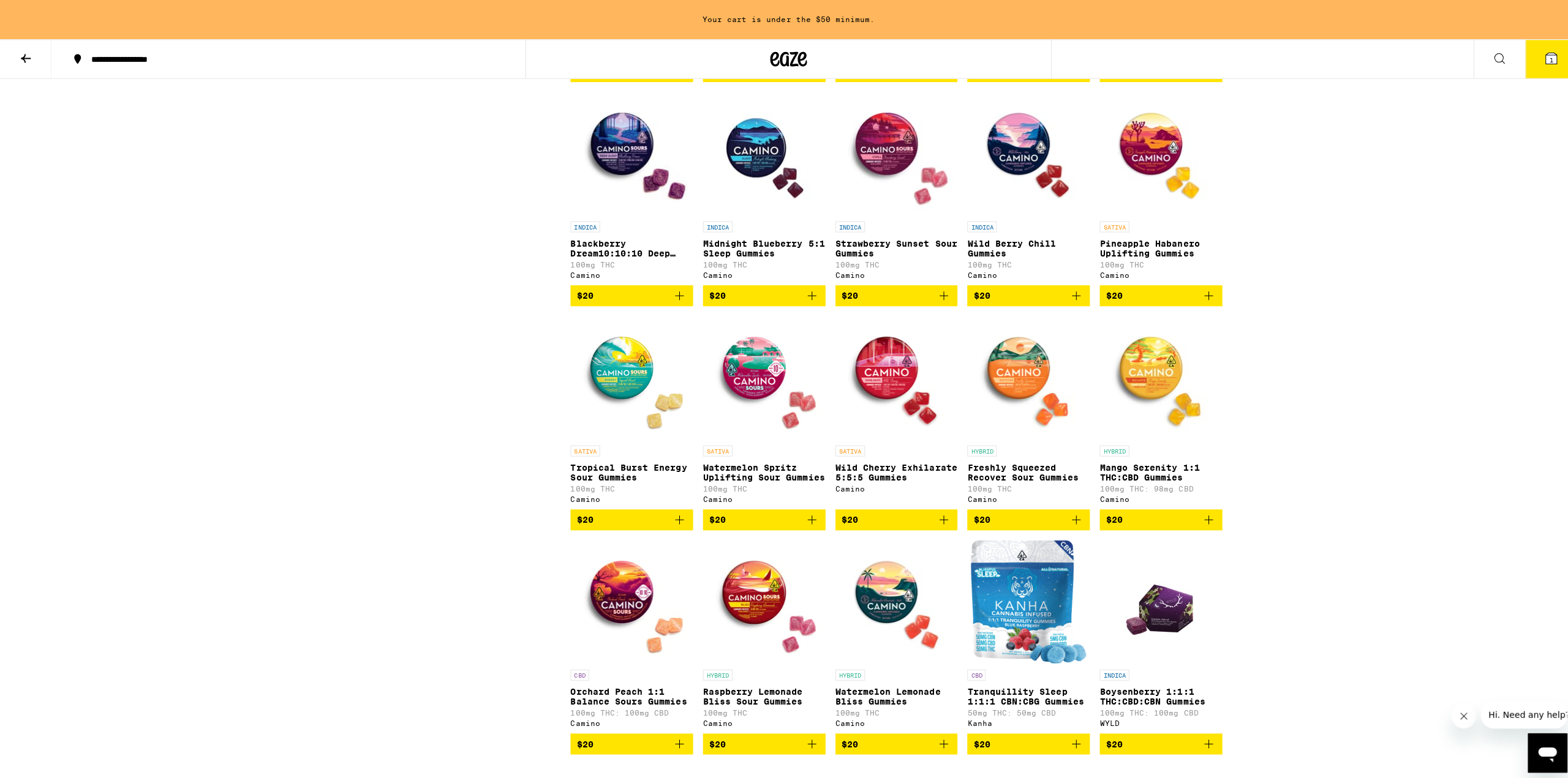
scroll to position [1285, 0]
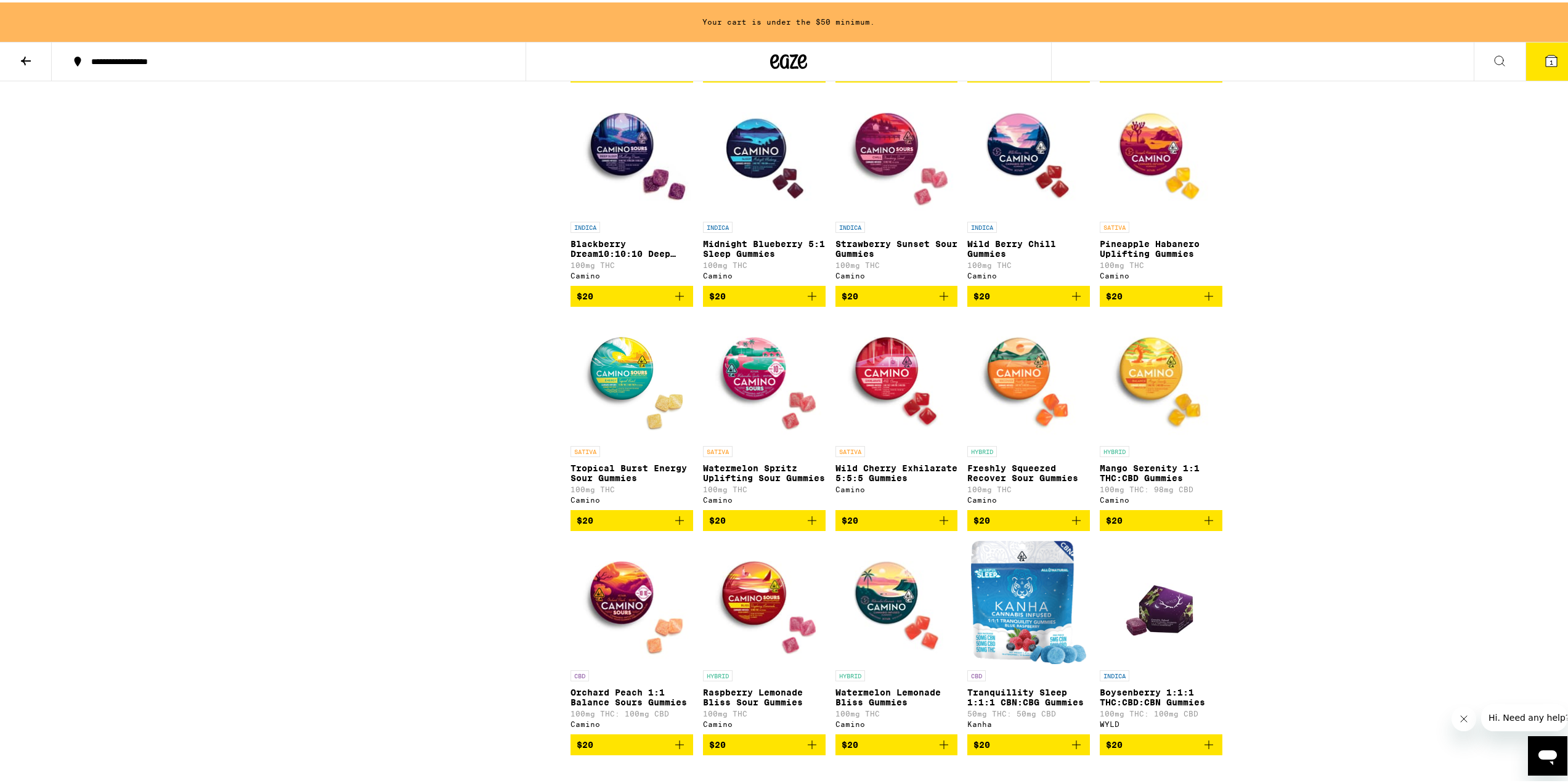
click at [757, 481] on p "Watermelon Spritz Uplifting Sour Gummies" at bounding box center [764, 471] width 123 height 20
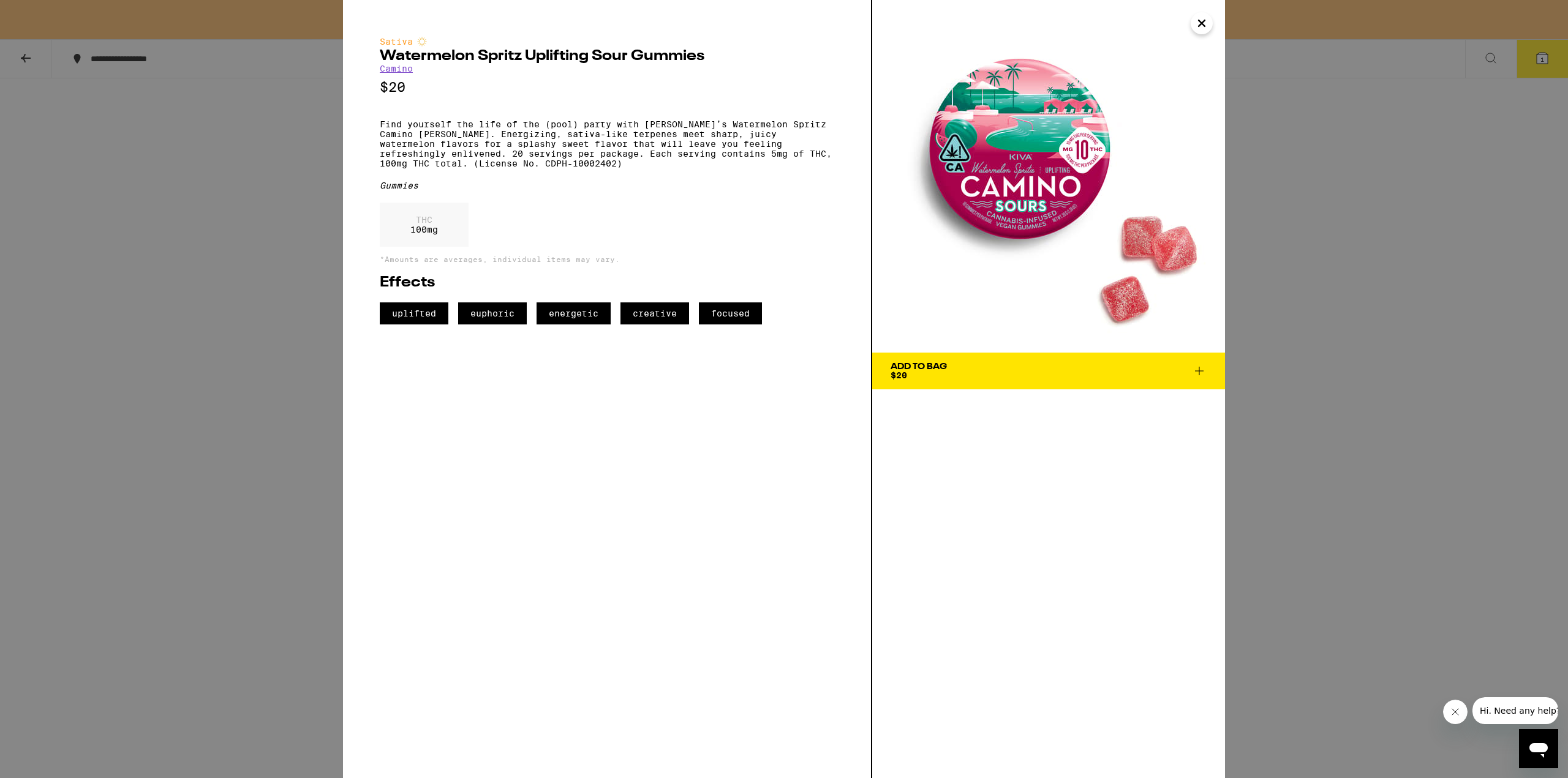
click at [1201, 24] on icon "Close" at bounding box center [1201, 23] width 6 height 6
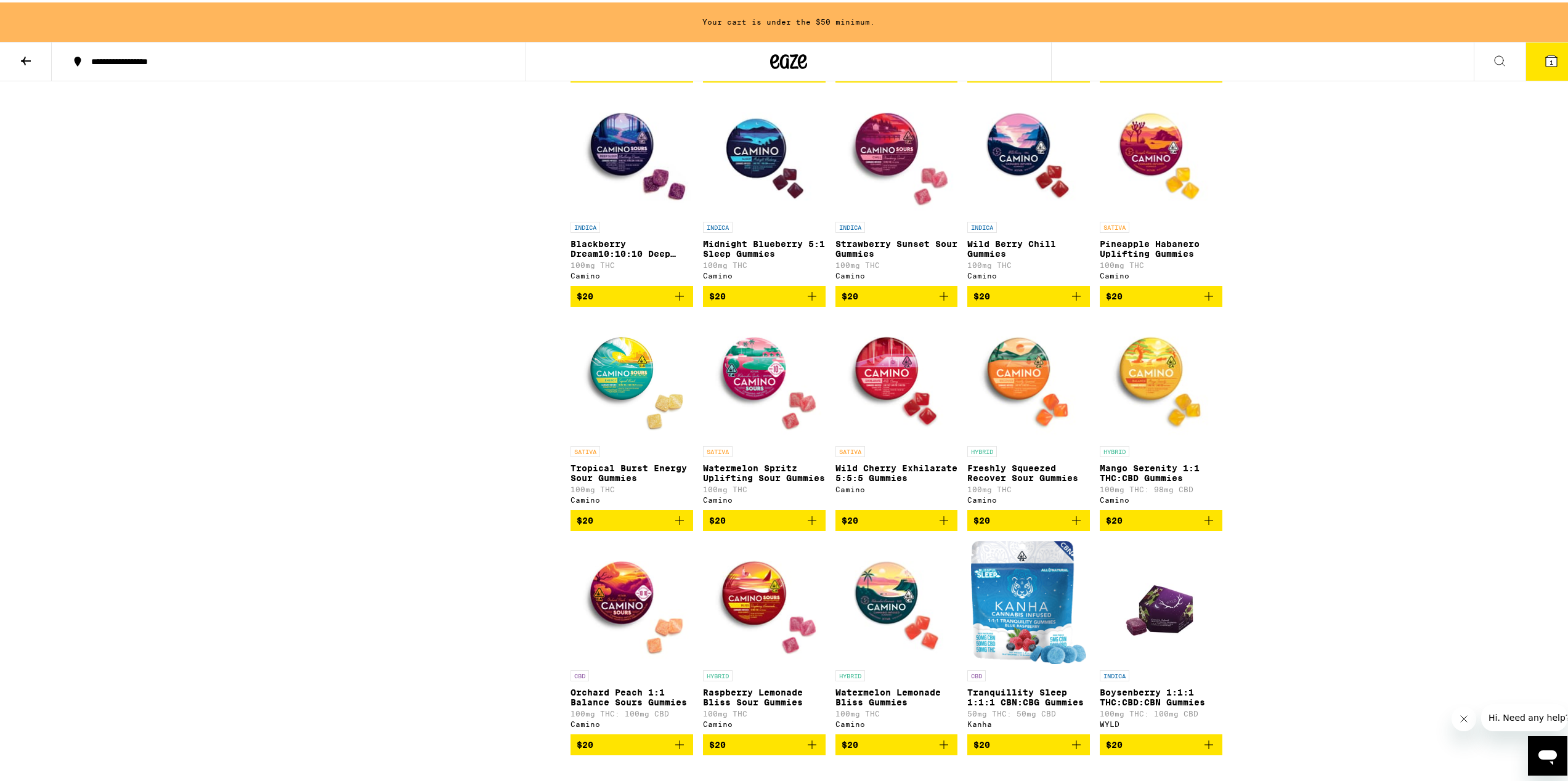
click at [651, 437] on img "Open page for Tropical Burst Energy Sour Gummies from Camino" at bounding box center [632, 376] width 123 height 123
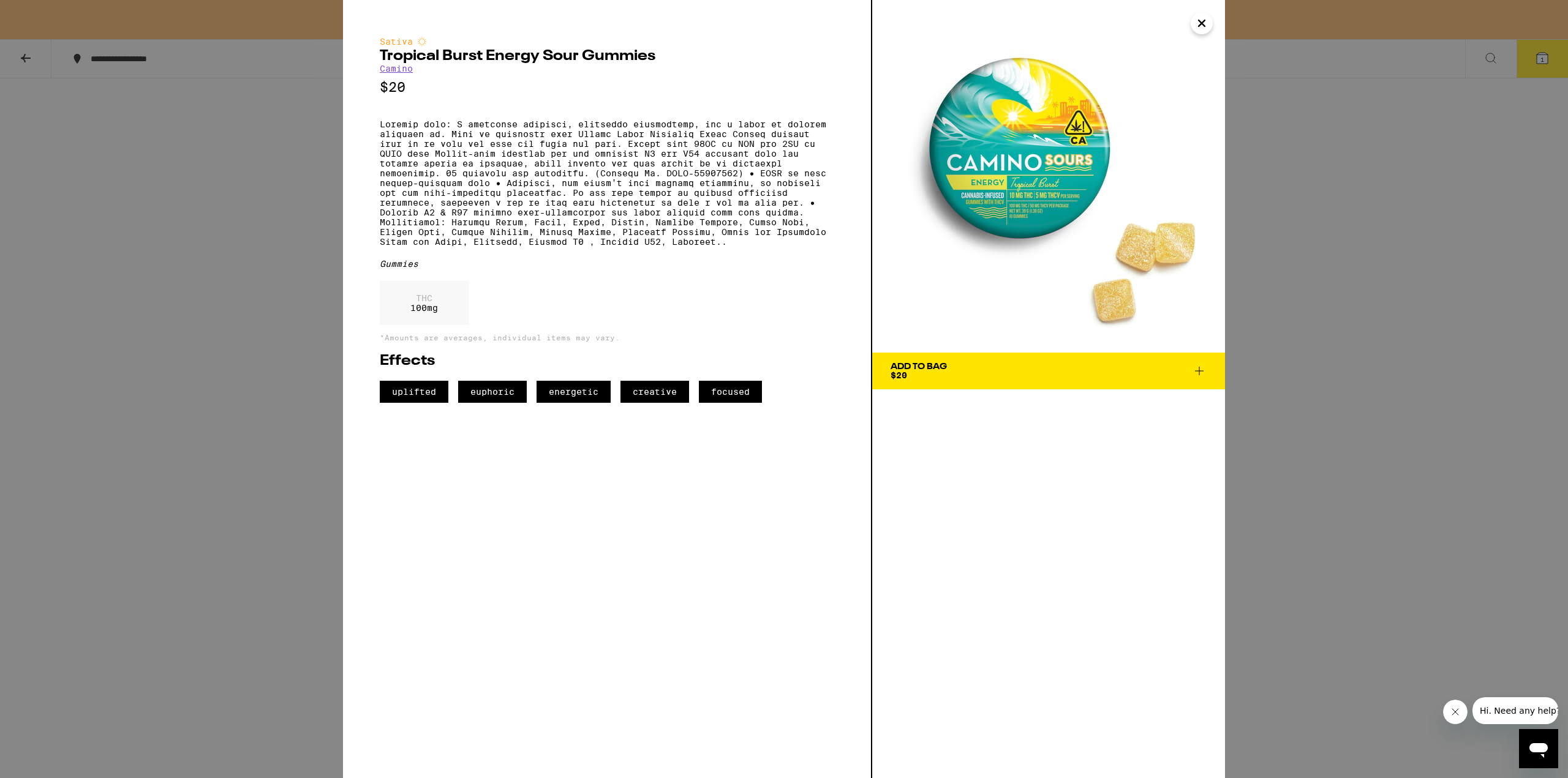
click at [1200, 23] on icon "Close" at bounding box center [1202, 23] width 15 height 19
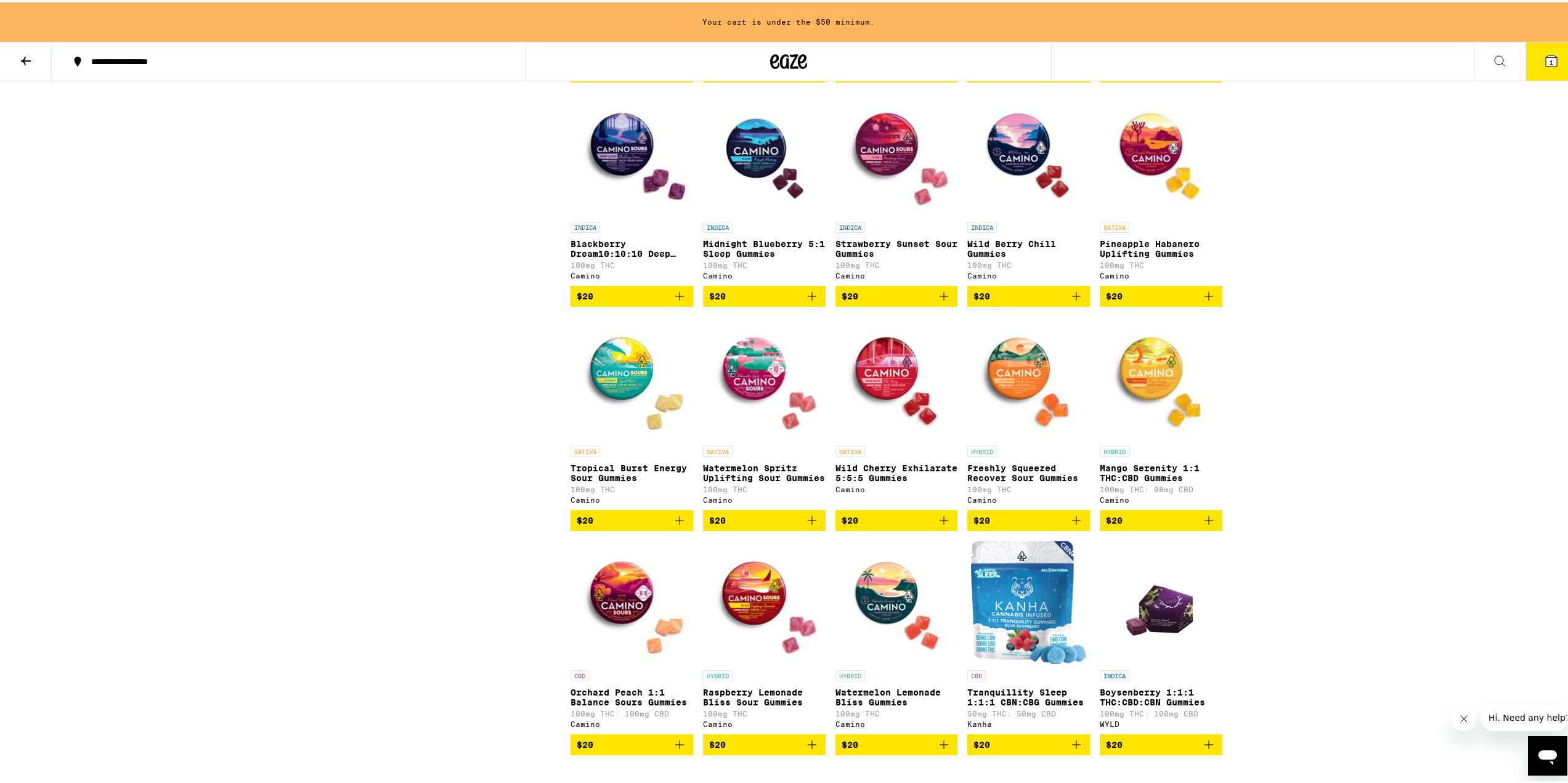
click at [818, 529] on button "$20" at bounding box center [764, 518] width 123 height 21
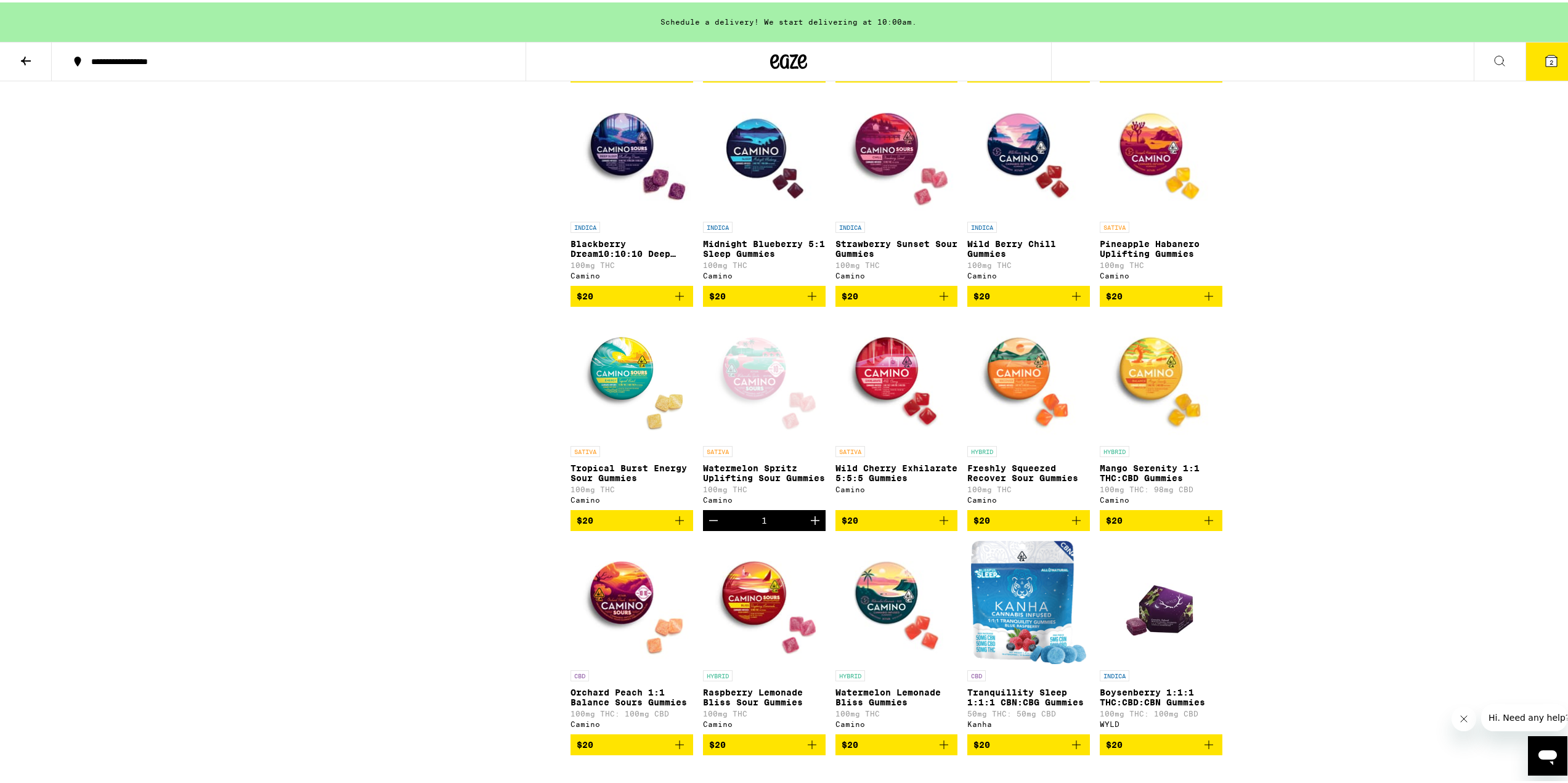
click at [1549, 56] on span "2" at bounding box center [1551, 59] width 4 height 7
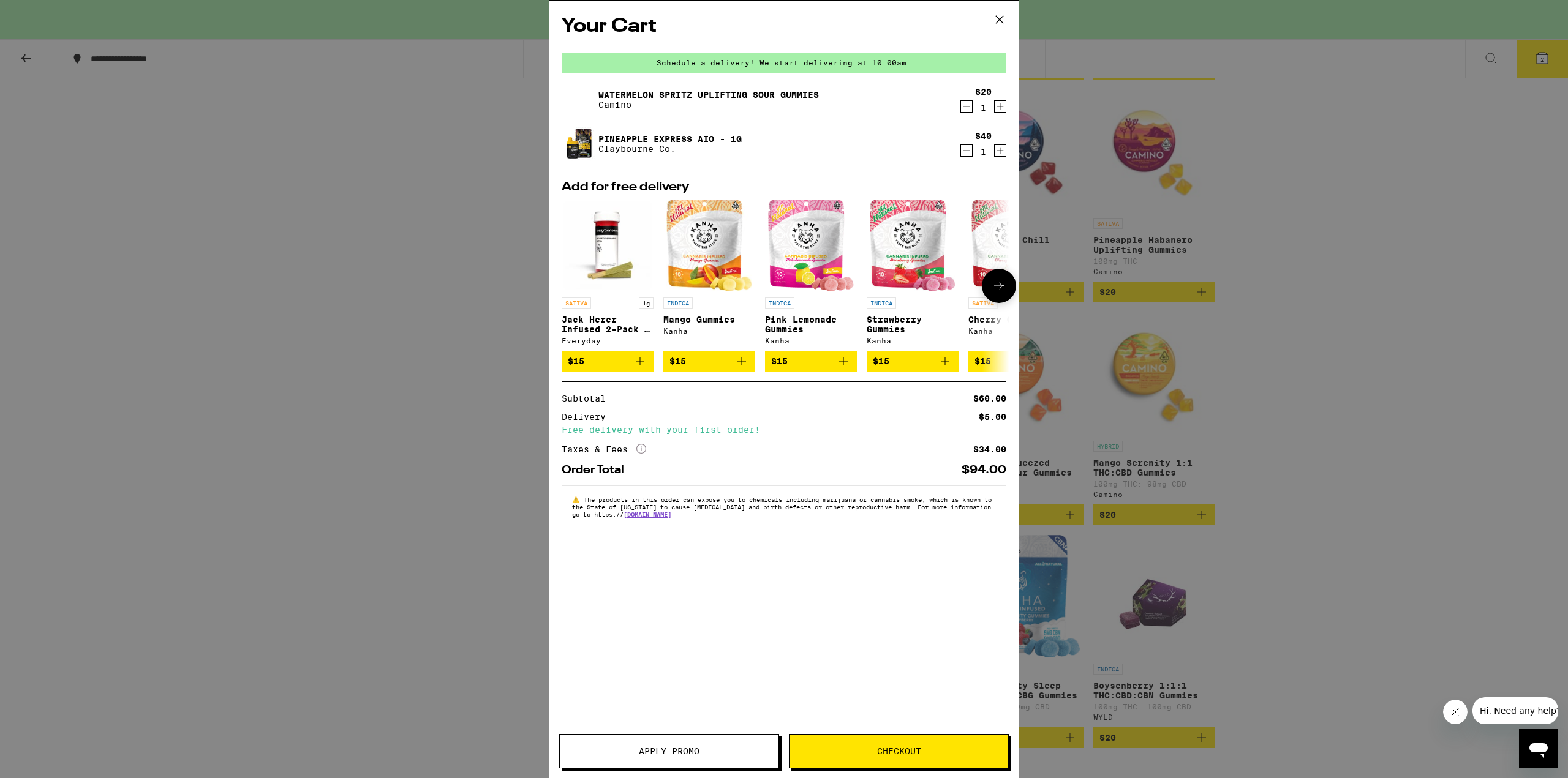
click at [997, 288] on icon at bounding box center [999, 286] width 10 height 9
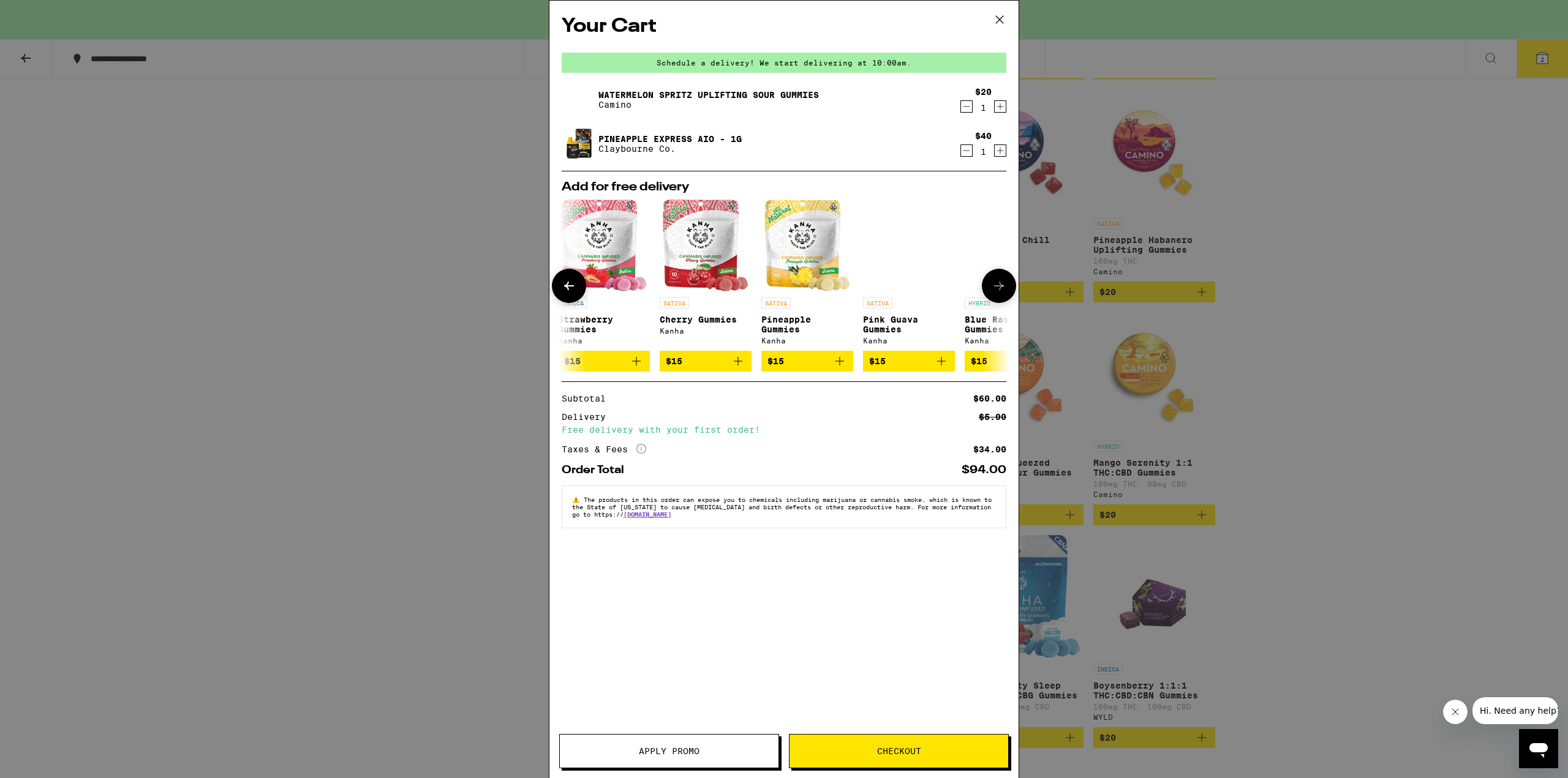
scroll to position [0, 311]
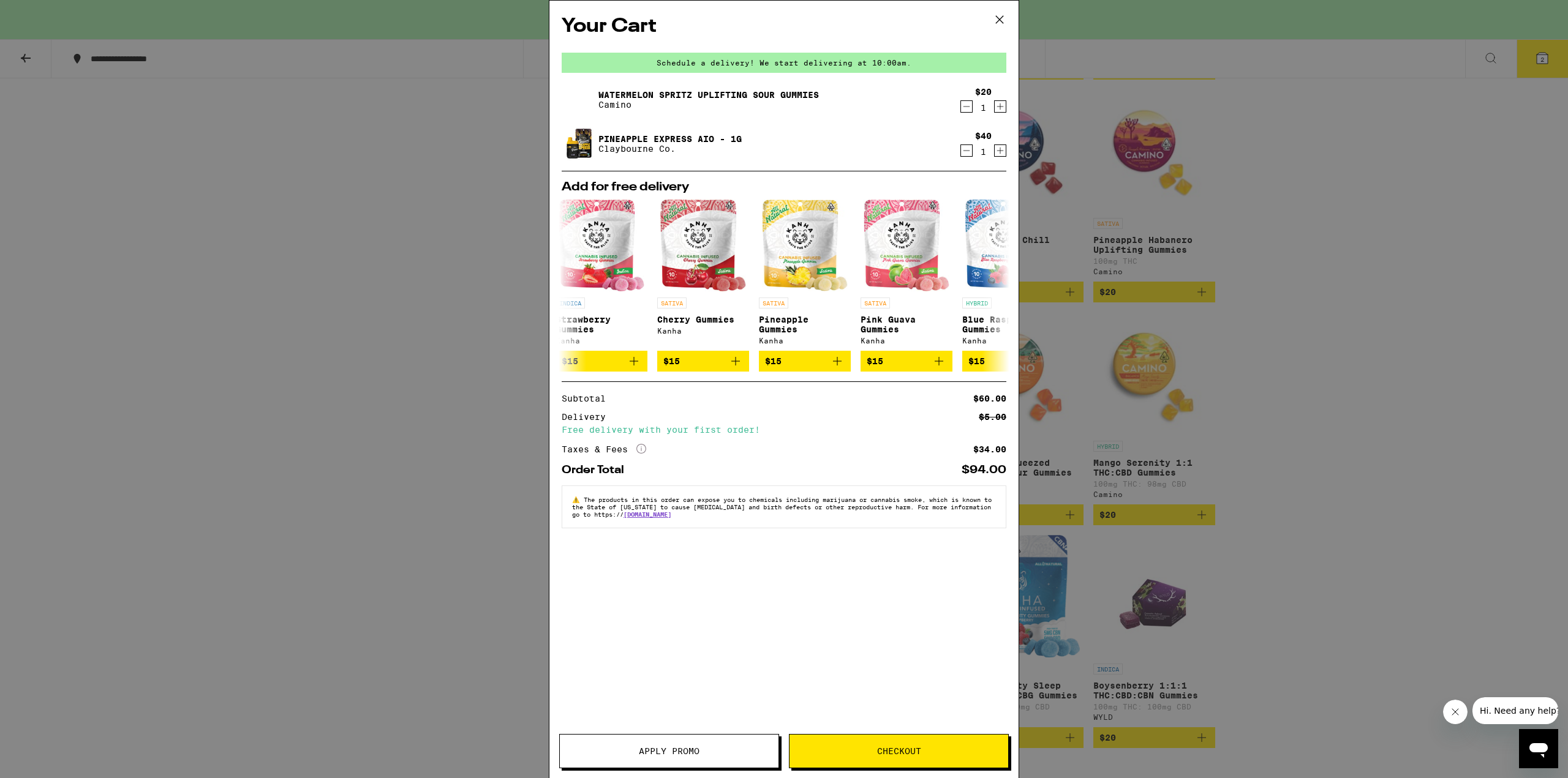
click at [692, 747] on span "Apply Promo" at bounding box center [669, 751] width 61 height 9
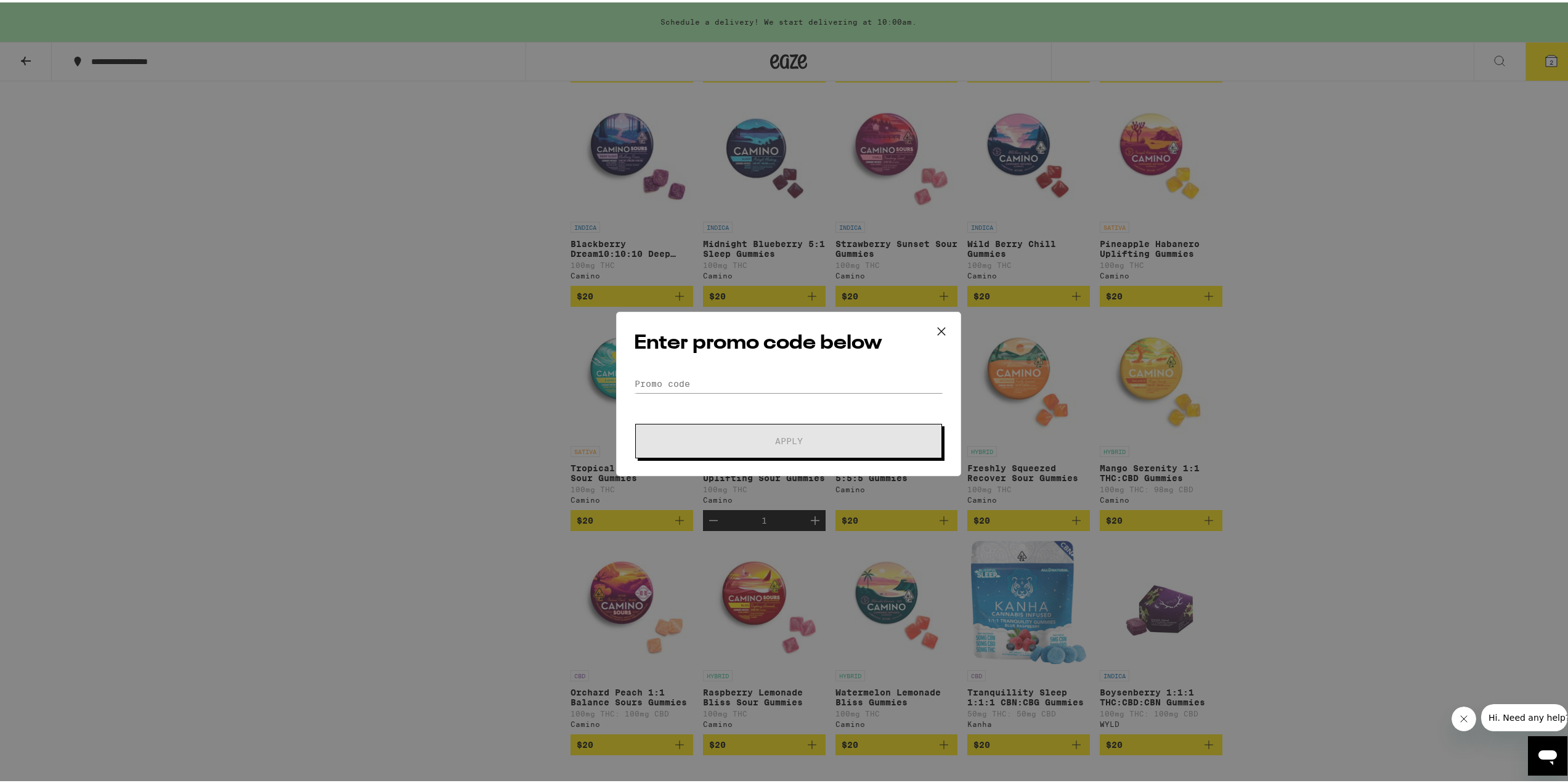
click at [942, 324] on icon at bounding box center [941, 329] width 19 height 19
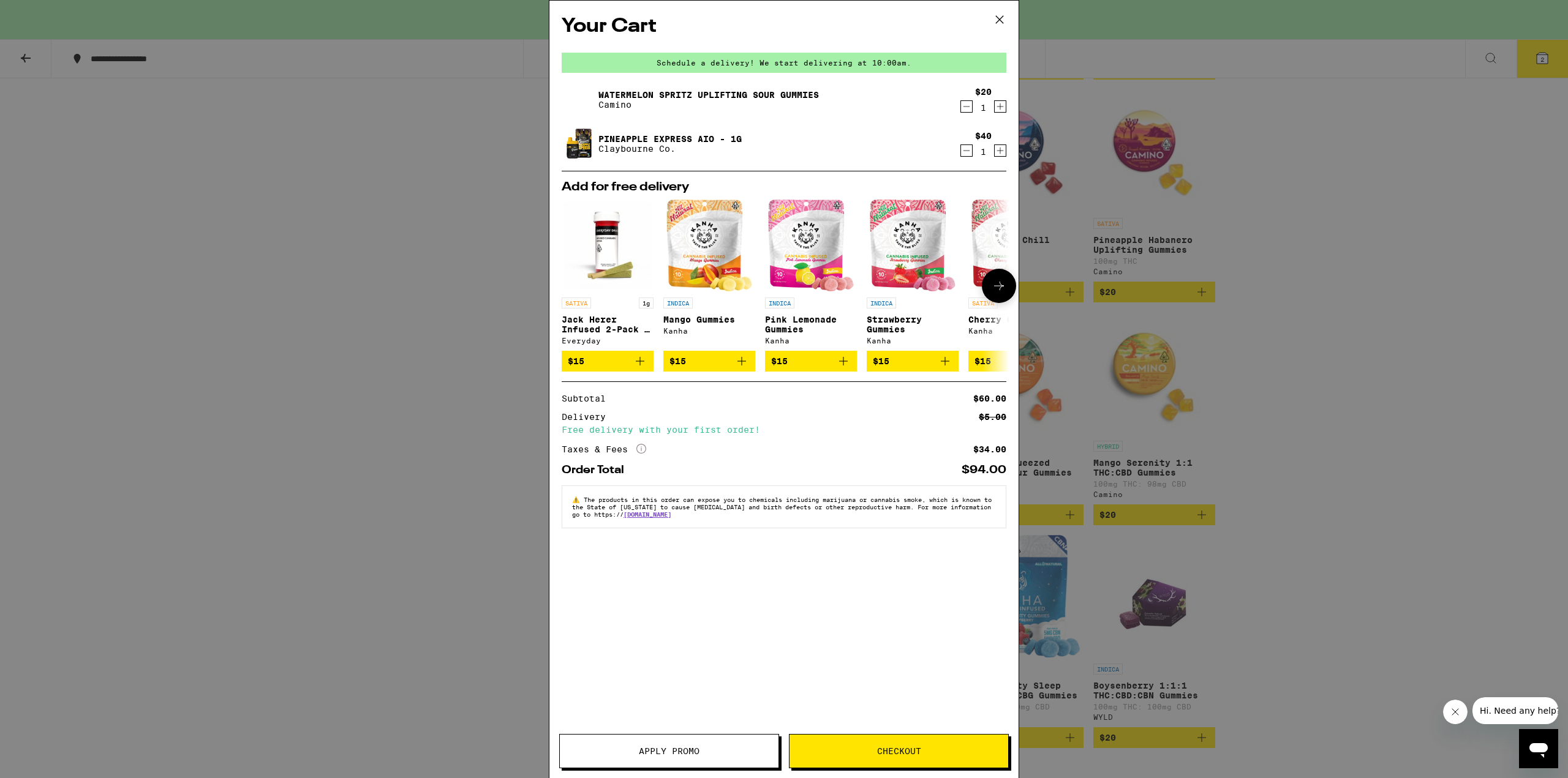
click at [997, 293] on icon at bounding box center [999, 286] width 15 height 15
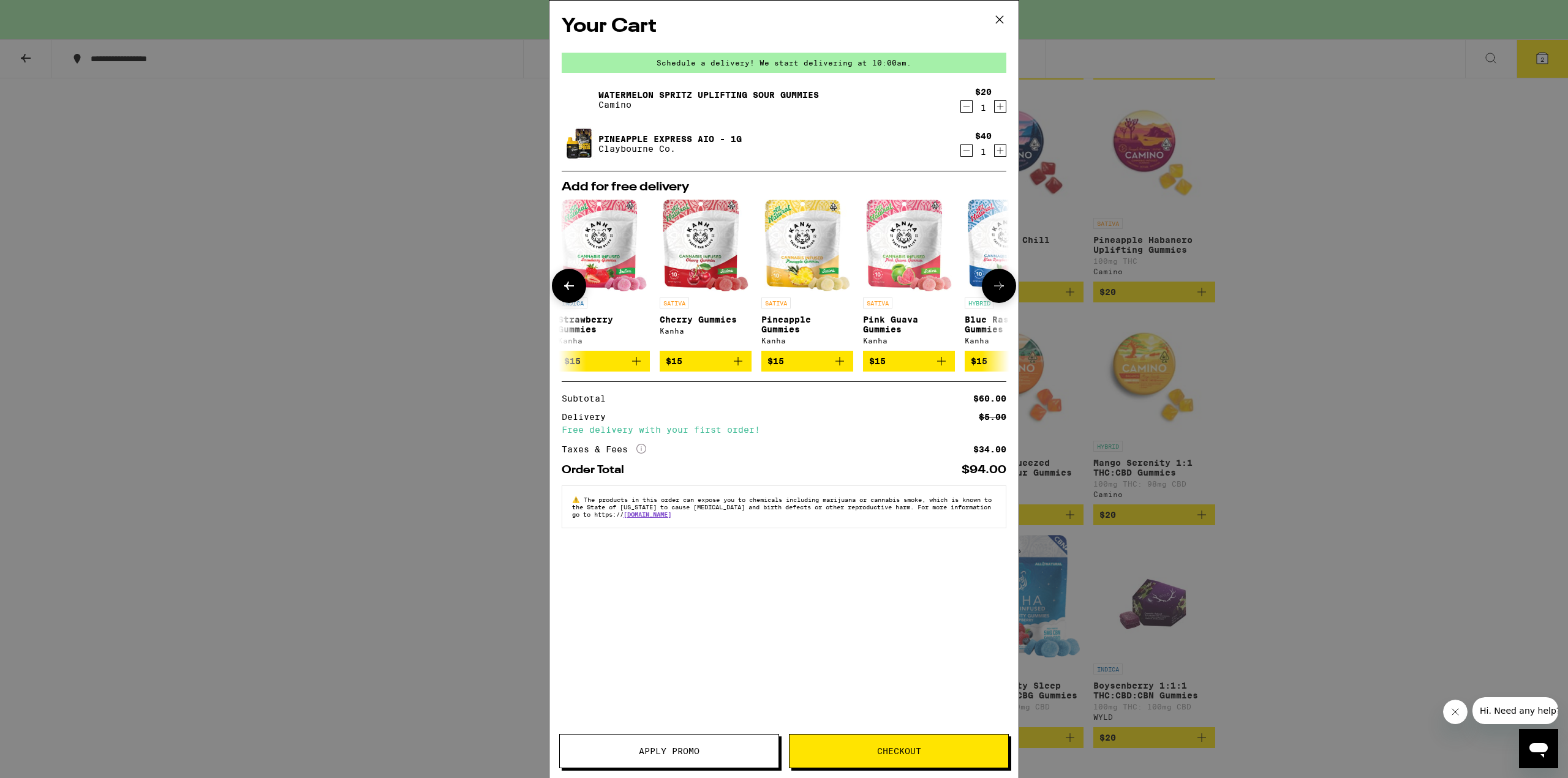
scroll to position [0, 311]
click at [894, 271] on img "Open page for Pink Guava Gummies from Kanha" at bounding box center [907, 245] width 86 height 92
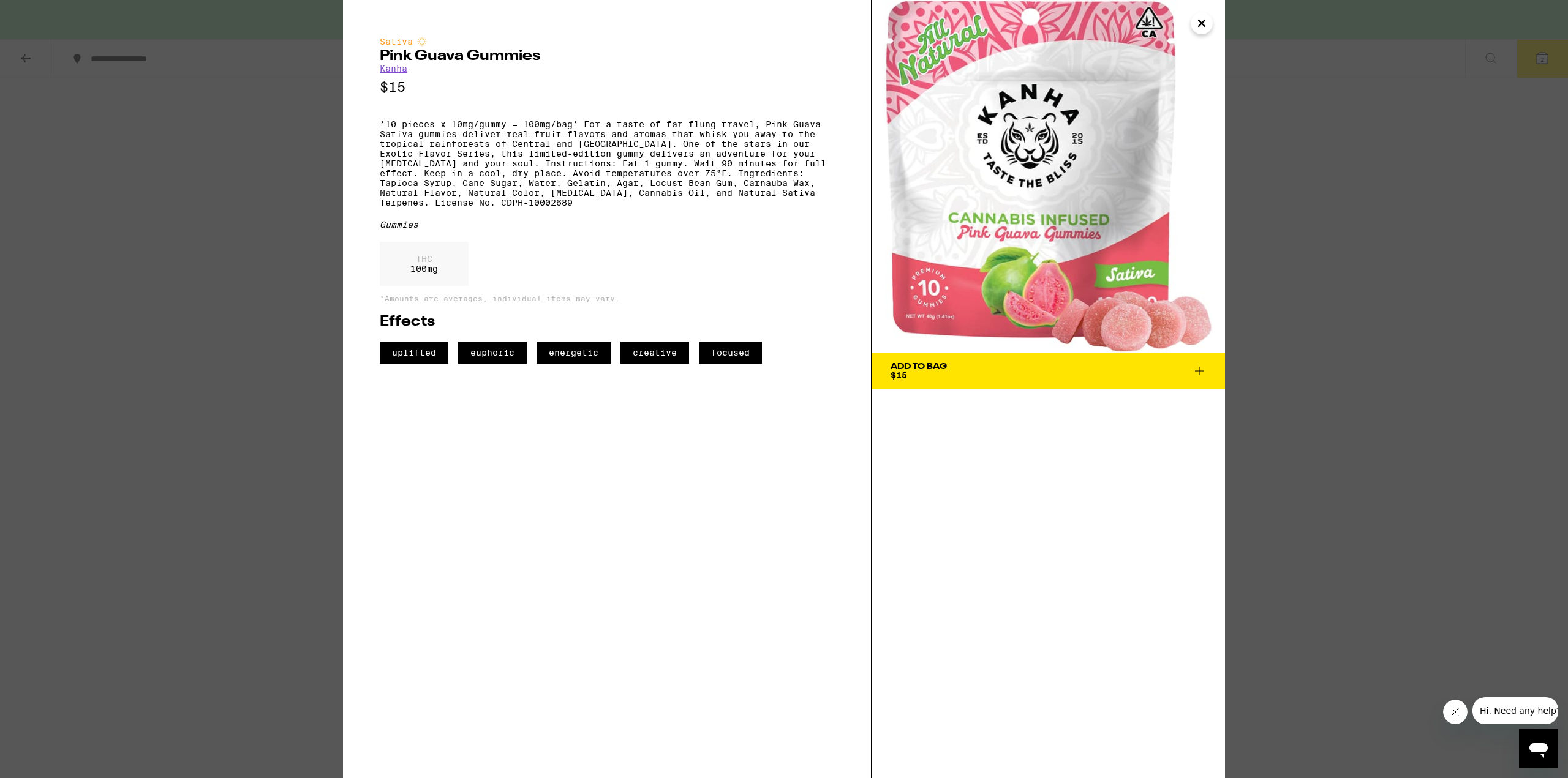
click at [1195, 21] on icon "Close" at bounding box center [1202, 23] width 15 height 19
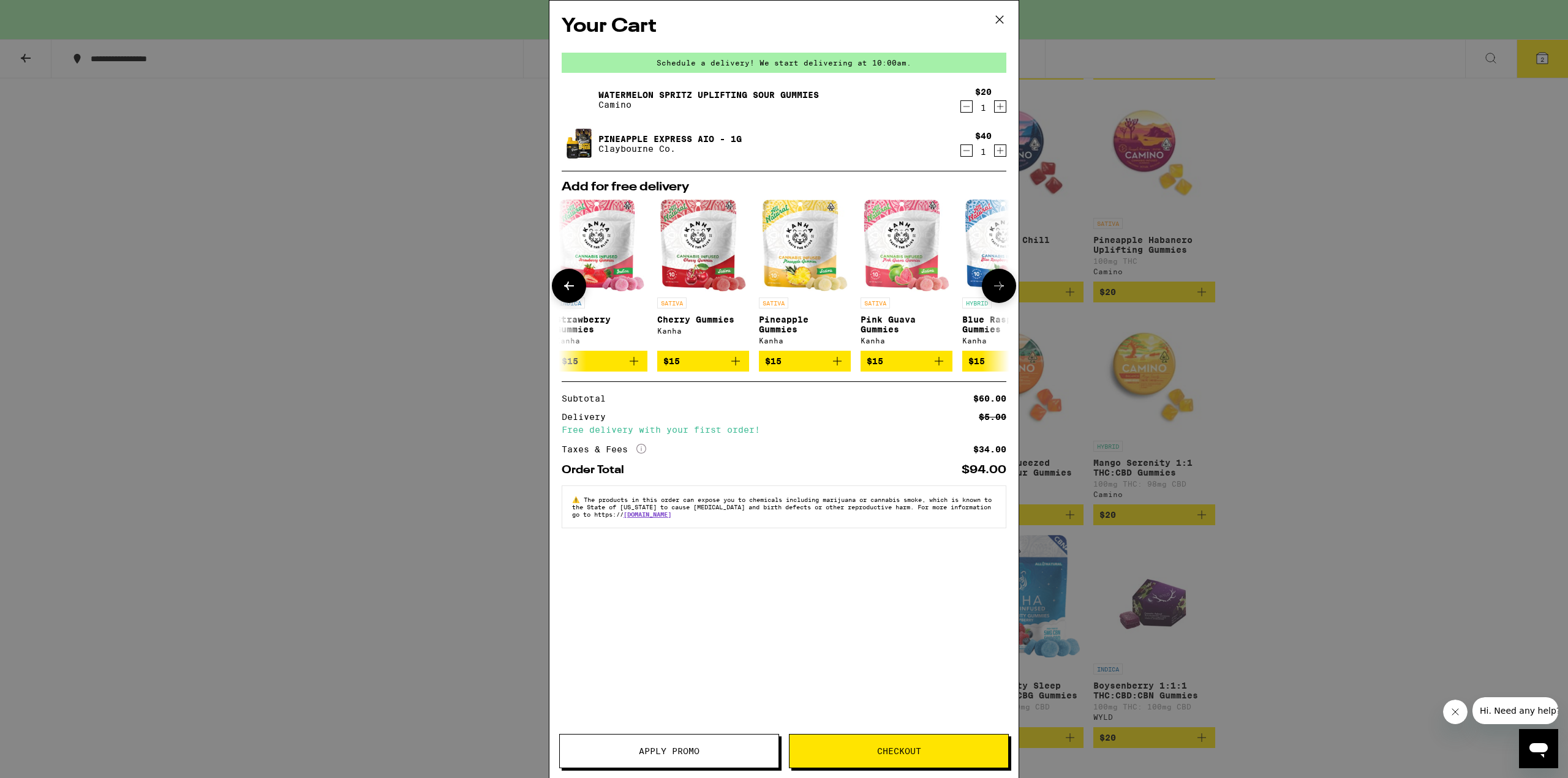
click at [802, 251] on img "Open page for Pineapple Gummies from Kanha" at bounding box center [805, 245] width 86 height 92
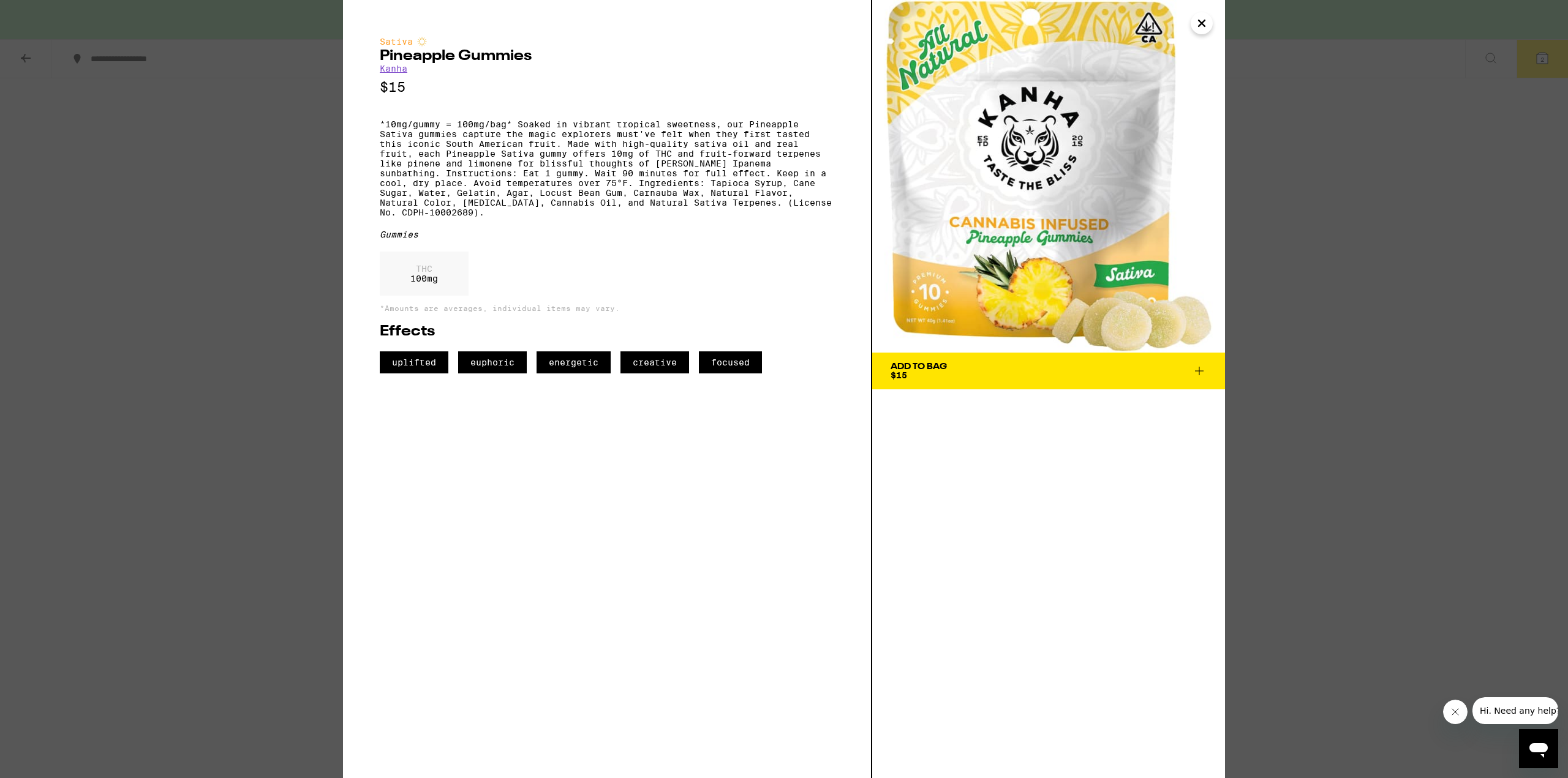
click at [1206, 20] on icon "Close" at bounding box center [1202, 23] width 15 height 19
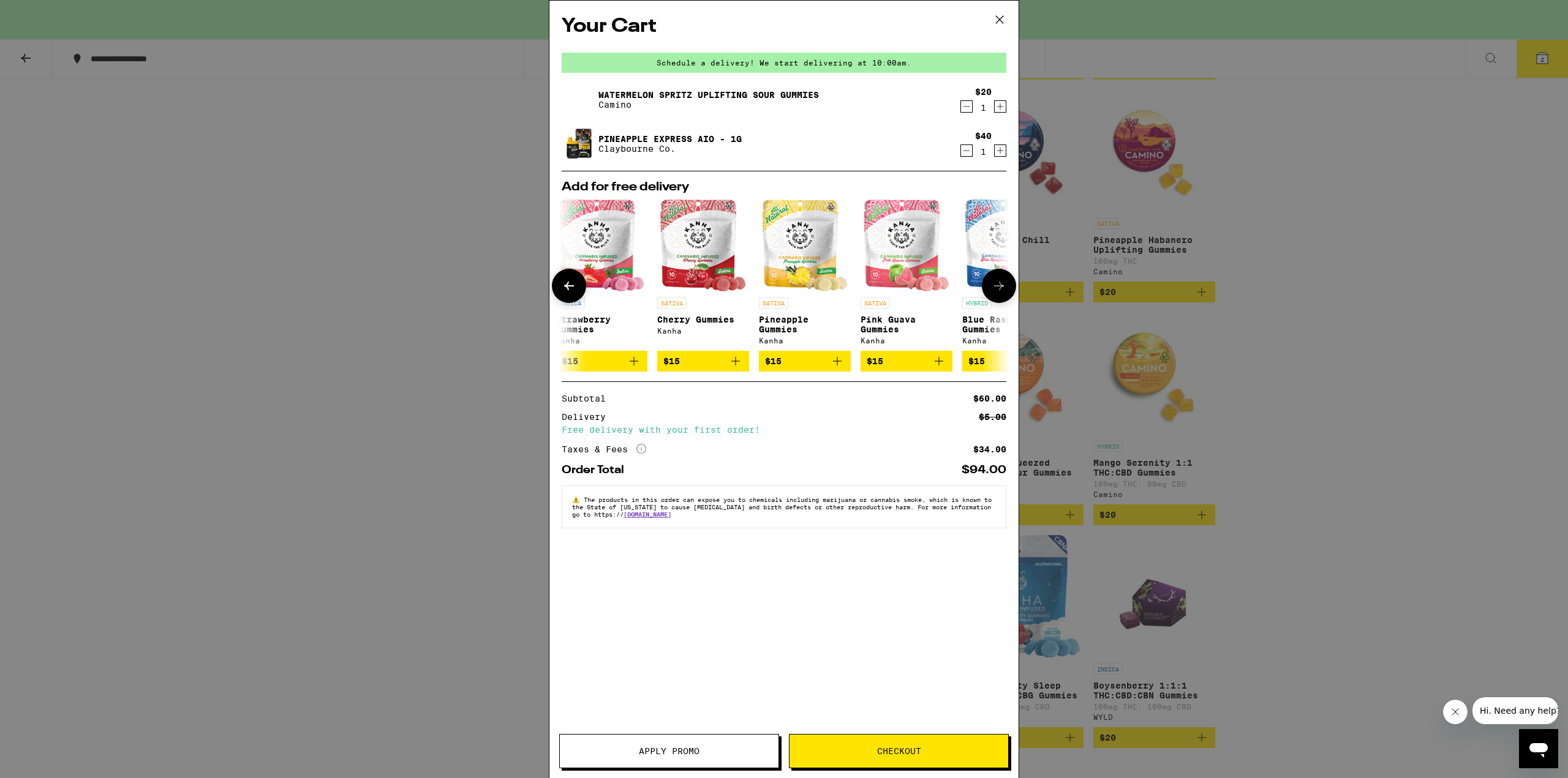
click at [939, 365] on icon "Add to bag" at bounding box center [939, 361] width 9 height 9
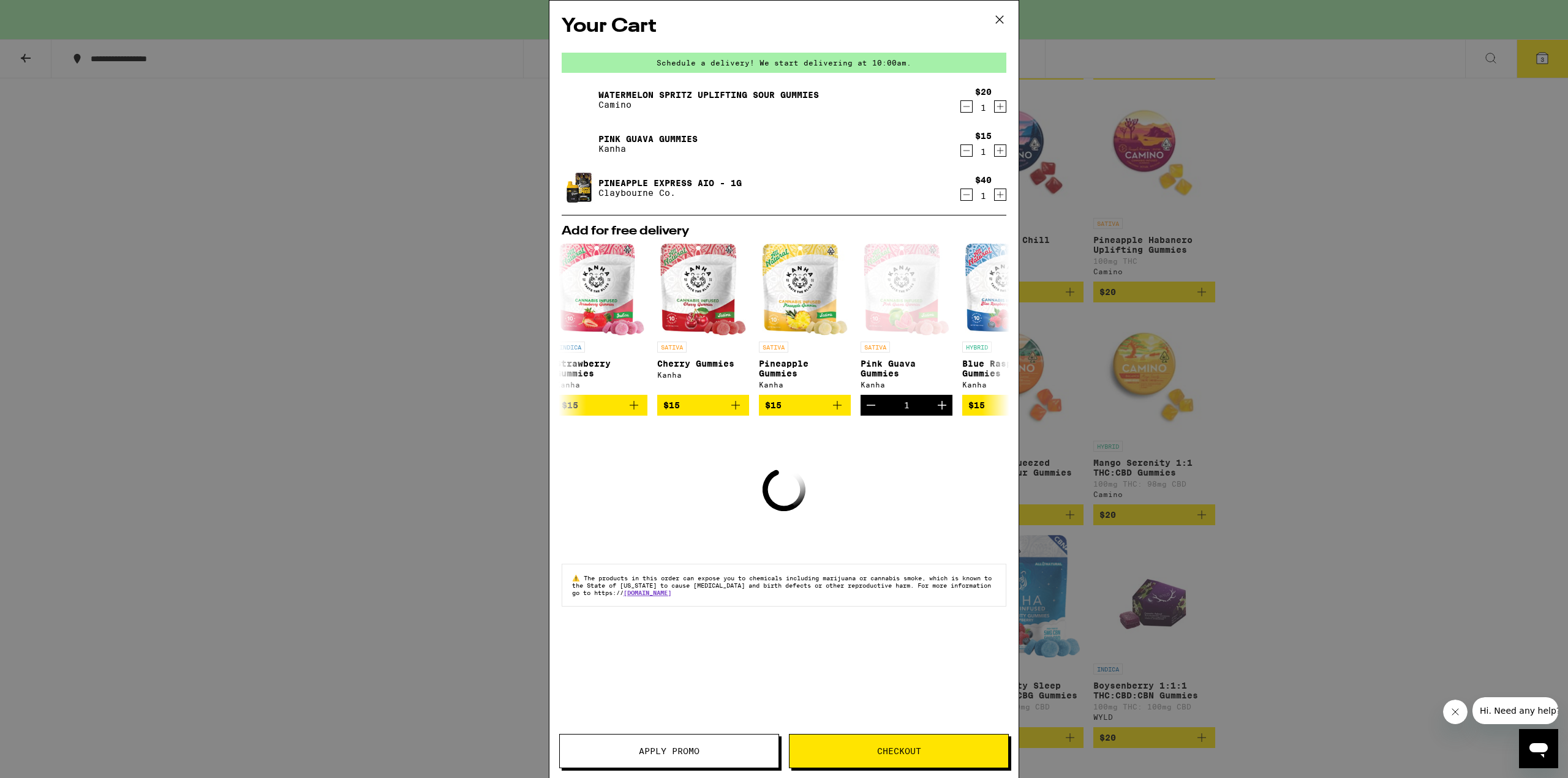
click at [835, 149] on div "Pink Guava Gummies Kanha" at bounding box center [761, 144] width 398 height 34
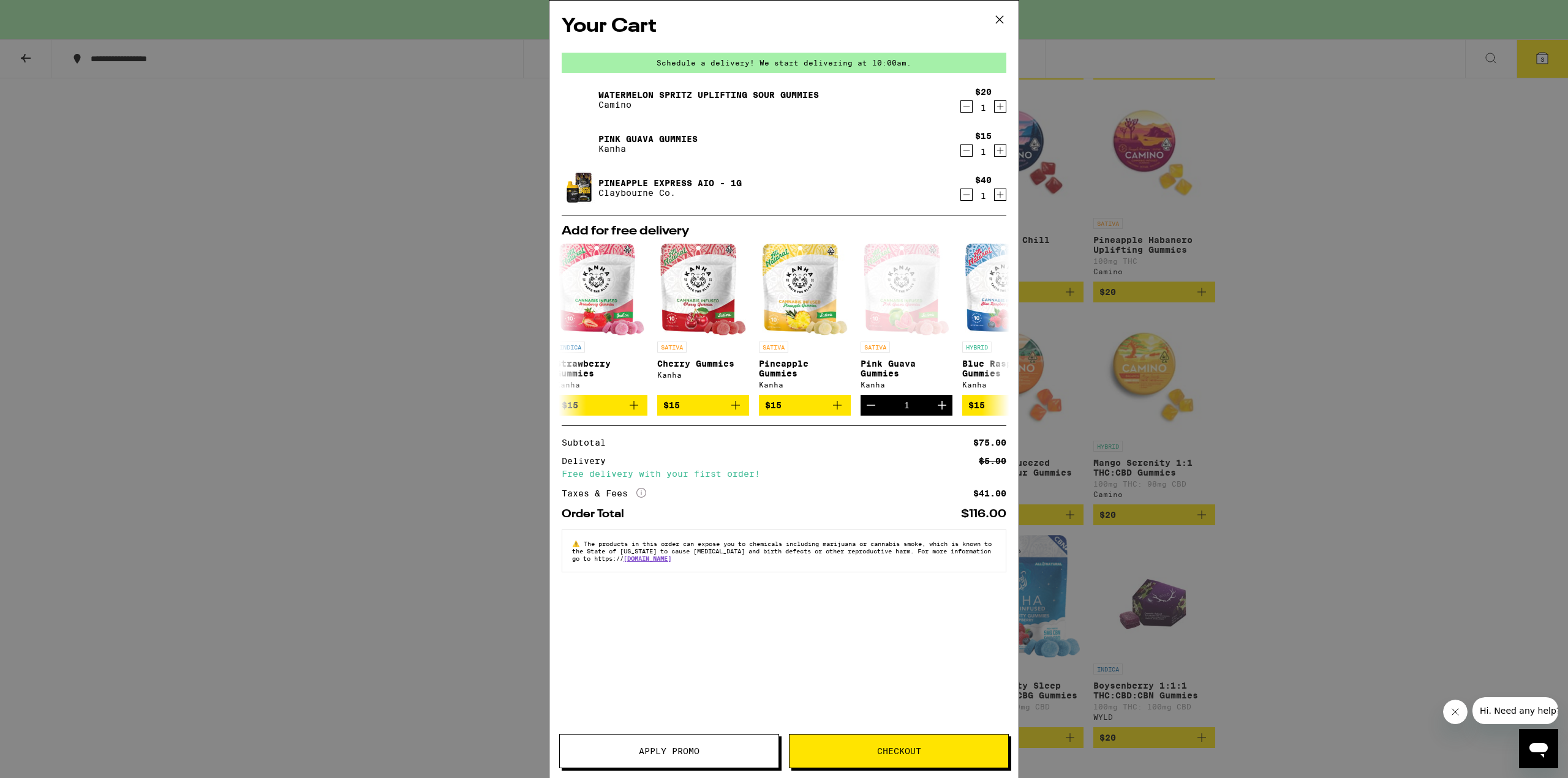
click at [964, 106] on icon "Decrement" at bounding box center [966, 107] width 11 height 15
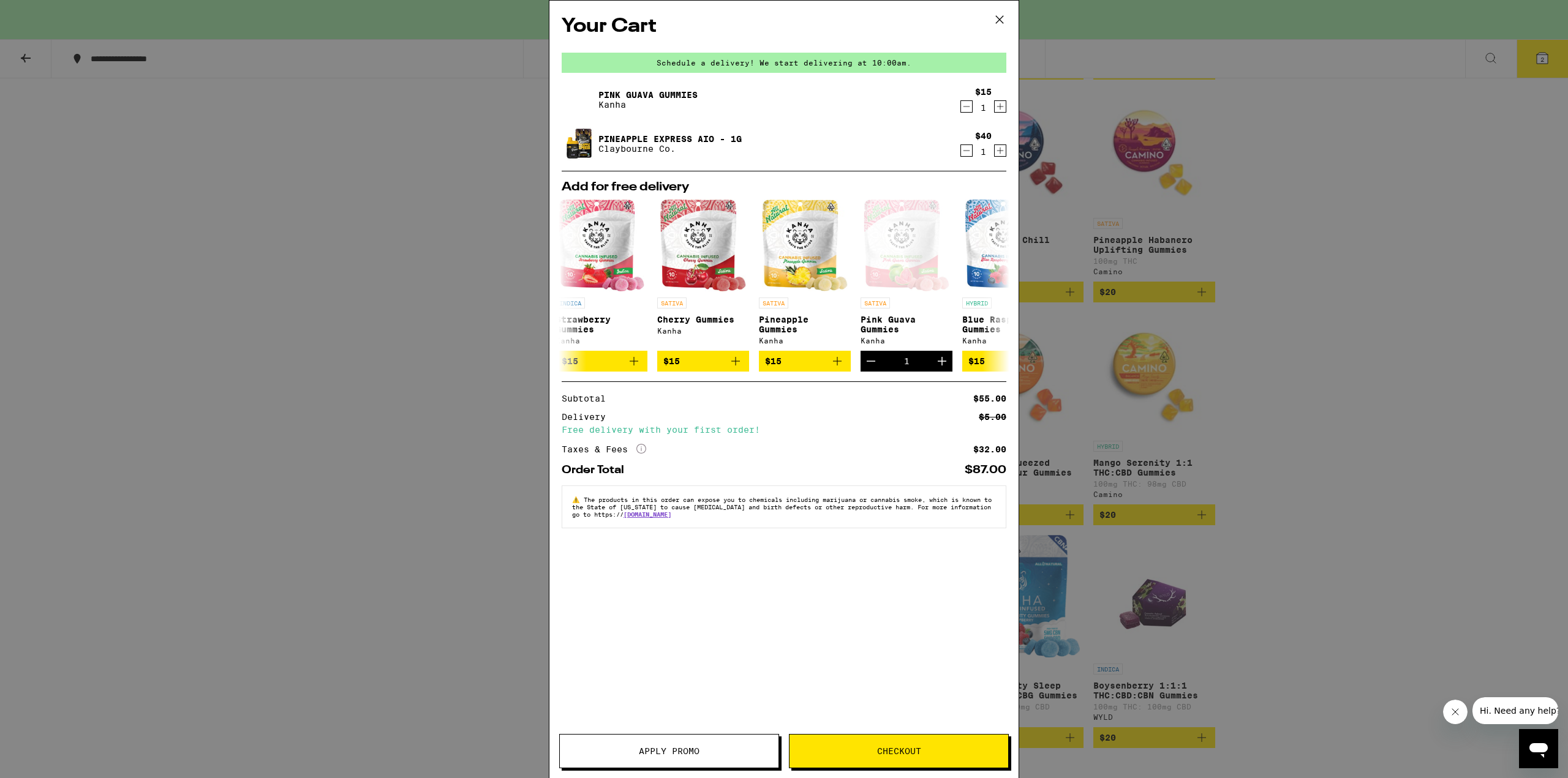
click at [762, 682] on div "Your Cart Schedule a delivery! We start delivering at 10:00am. Pink Guava Gummi…" at bounding box center [784, 371] width 469 height 741
click at [680, 136] on link "Pineapple Express AIO - 1g" at bounding box center [670, 139] width 144 height 10
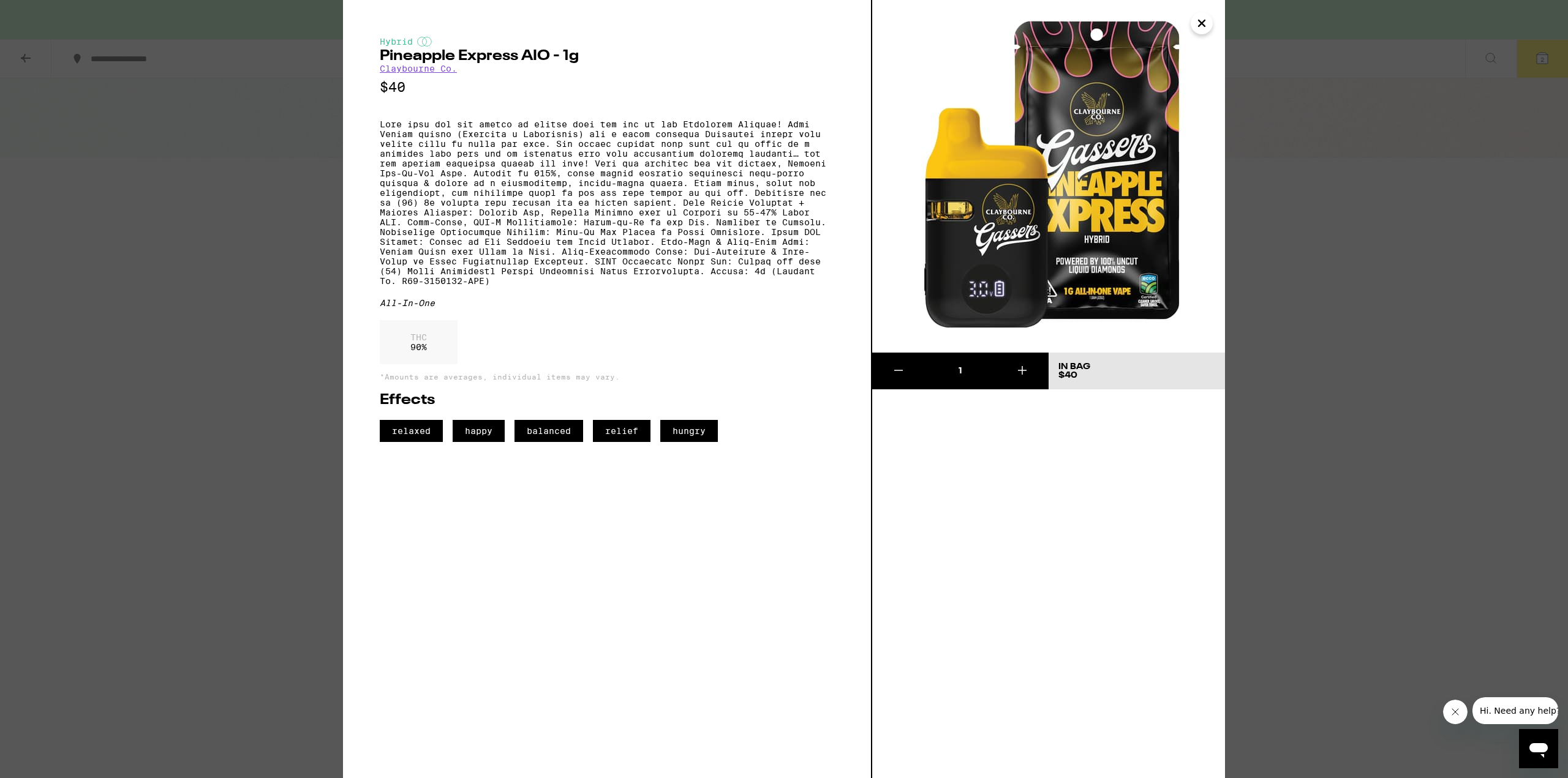
click at [1205, 21] on icon "Close" at bounding box center [1201, 23] width 6 height 6
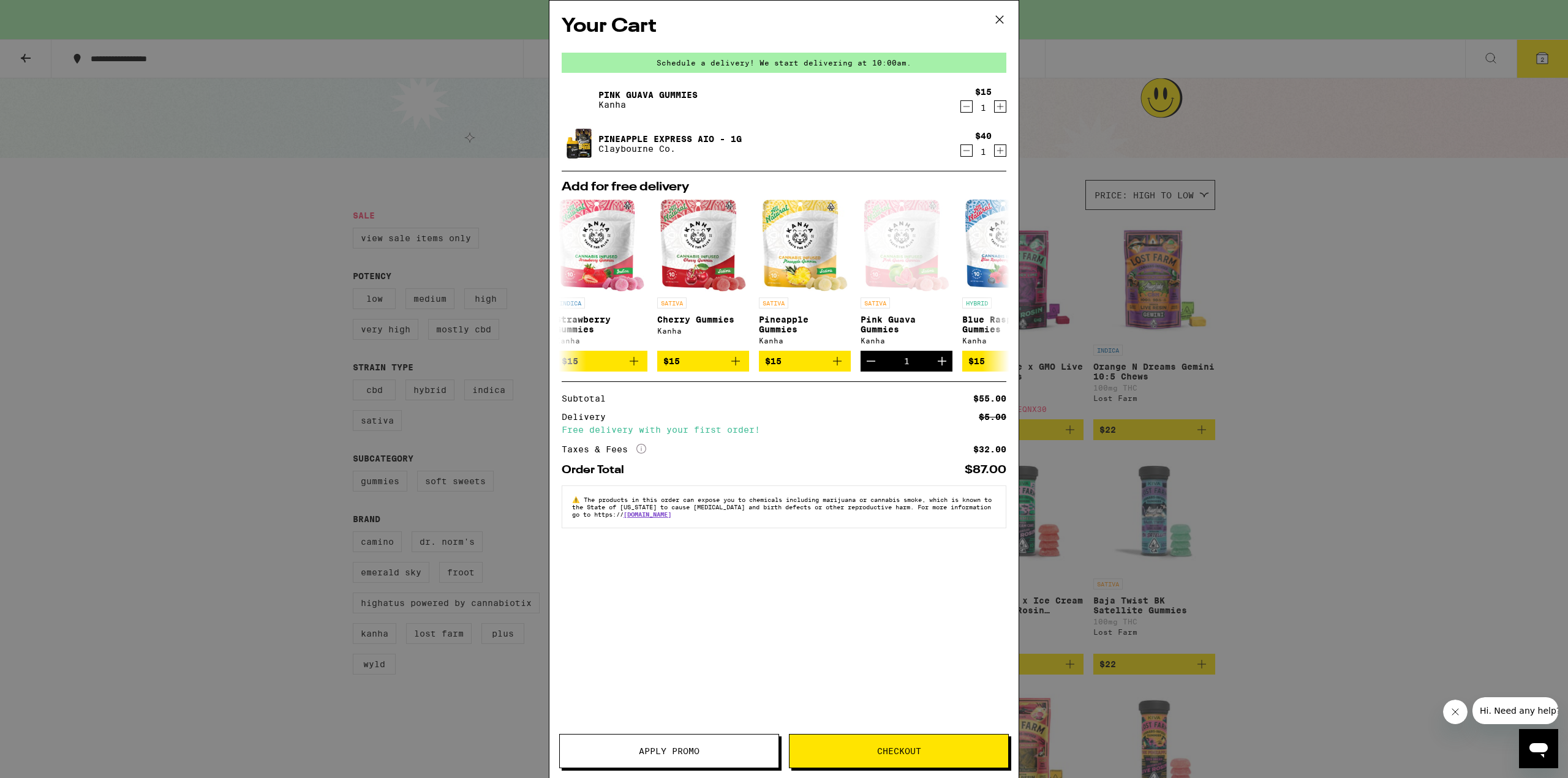
drag, startPoint x: 907, startPoint y: 672, endPoint x: 915, endPoint y: 679, distance: 10.6
click at [913, 676] on div "Your Cart Schedule a delivery! We start delivering at 10:00am. Pink Guava Gummi…" at bounding box center [784, 371] width 469 height 741
click at [895, 747] on span "Checkout" at bounding box center [899, 751] width 44 height 9
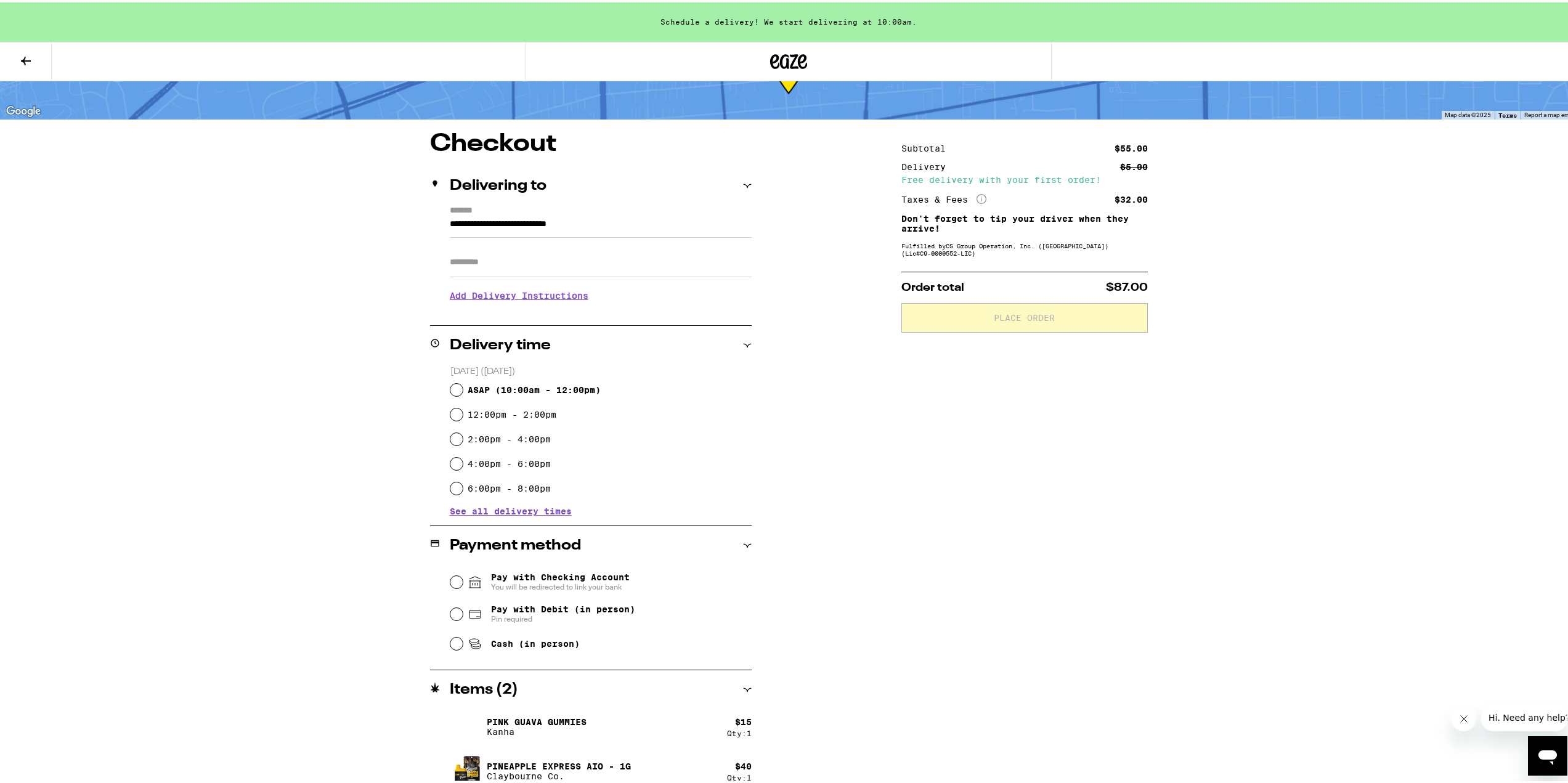
scroll to position [73, 0]
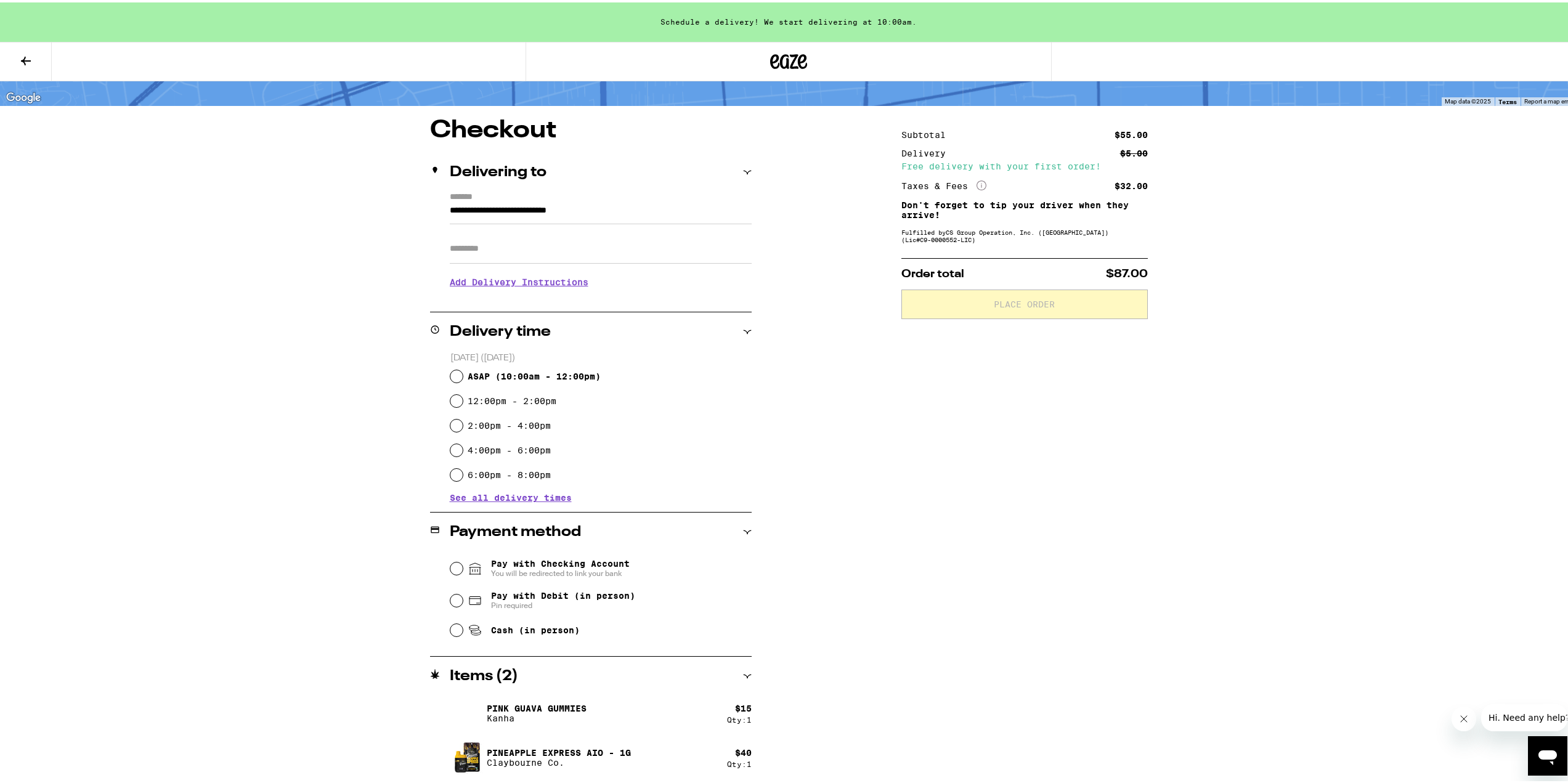
click at [458, 375] on div "ASAP ( 10:00am - 12:00pm )" at bounding box center [601, 374] width 302 height 25
click at [451, 378] on input "ASAP ( 10:00am - 12:00pm )" at bounding box center [456, 374] width 13 height 13
radio input "true"
click at [450, 401] on input "12:00pm - 2:00pm" at bounding box center [456, 398] width 13 height 13
radio input "true"
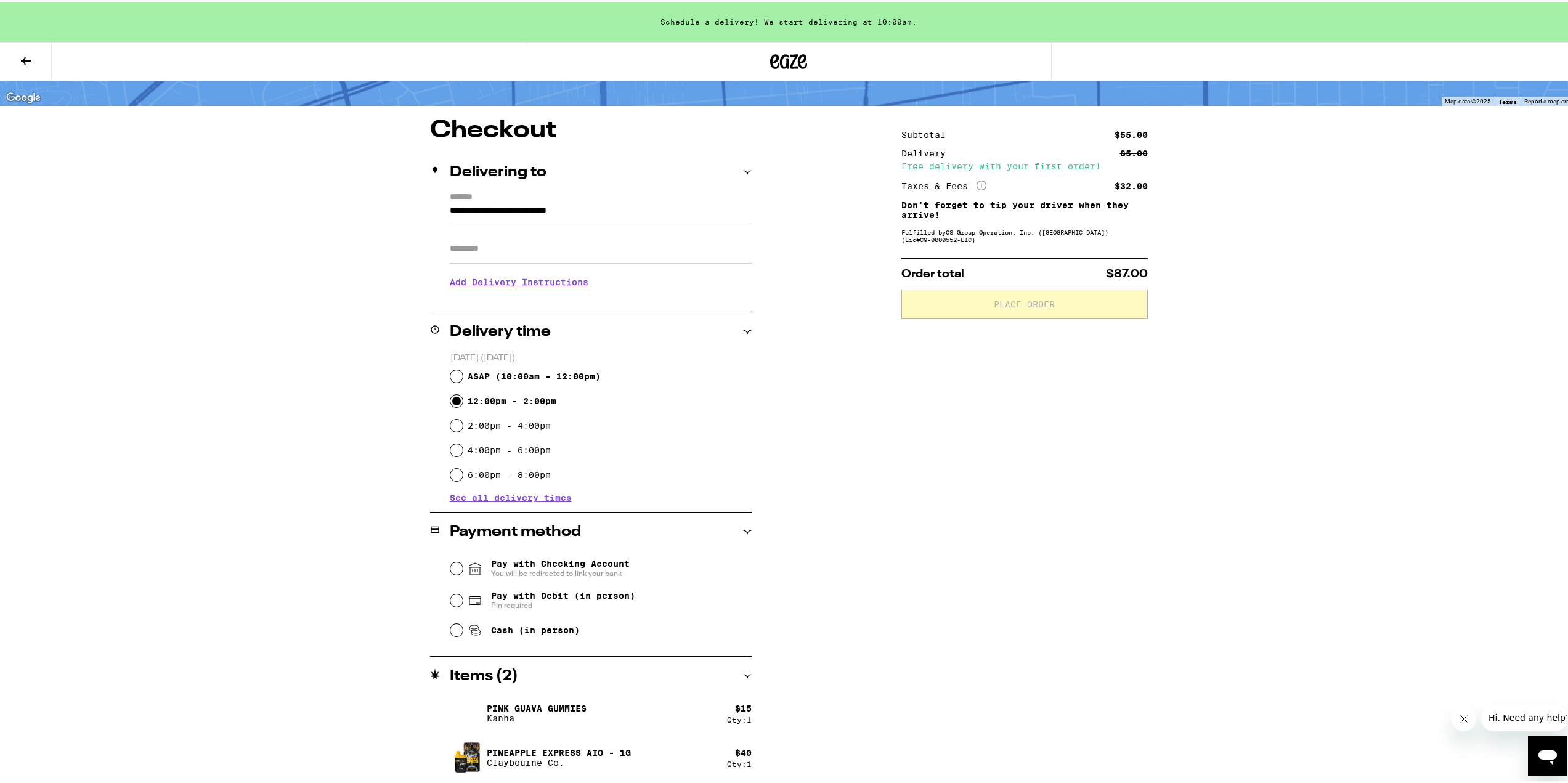
click at [353, 493] on div "**********" at bounding box center [788, 449] width 888 height 667
click at [451, 601] on input "Pay with Debit (in person) Pin required" at bounding box center [456, 598] width 13 height 13
radio input "true"
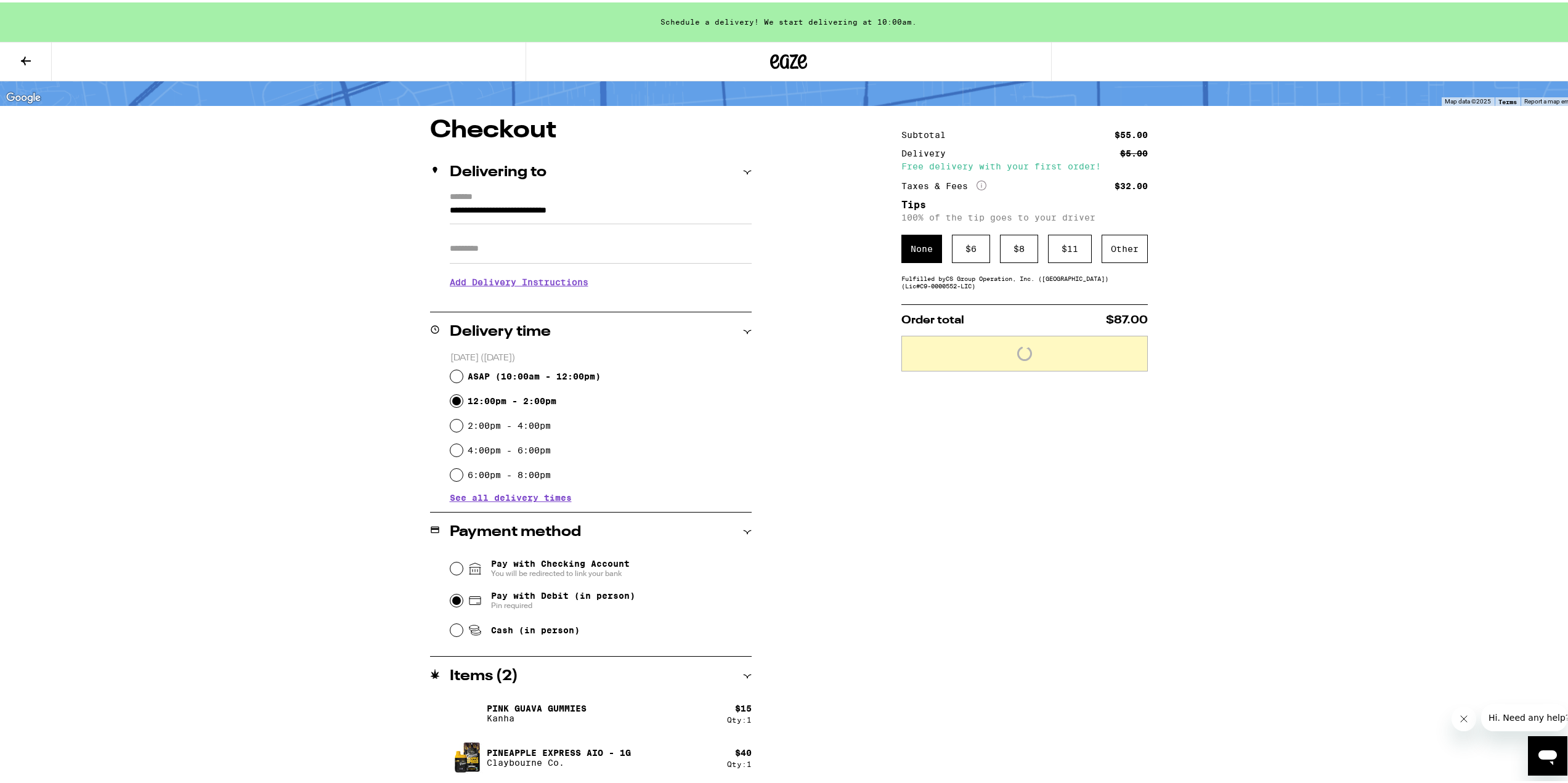
click at [349, 631] on div "**********" at bounding box center [788, 449] width 888 height 667
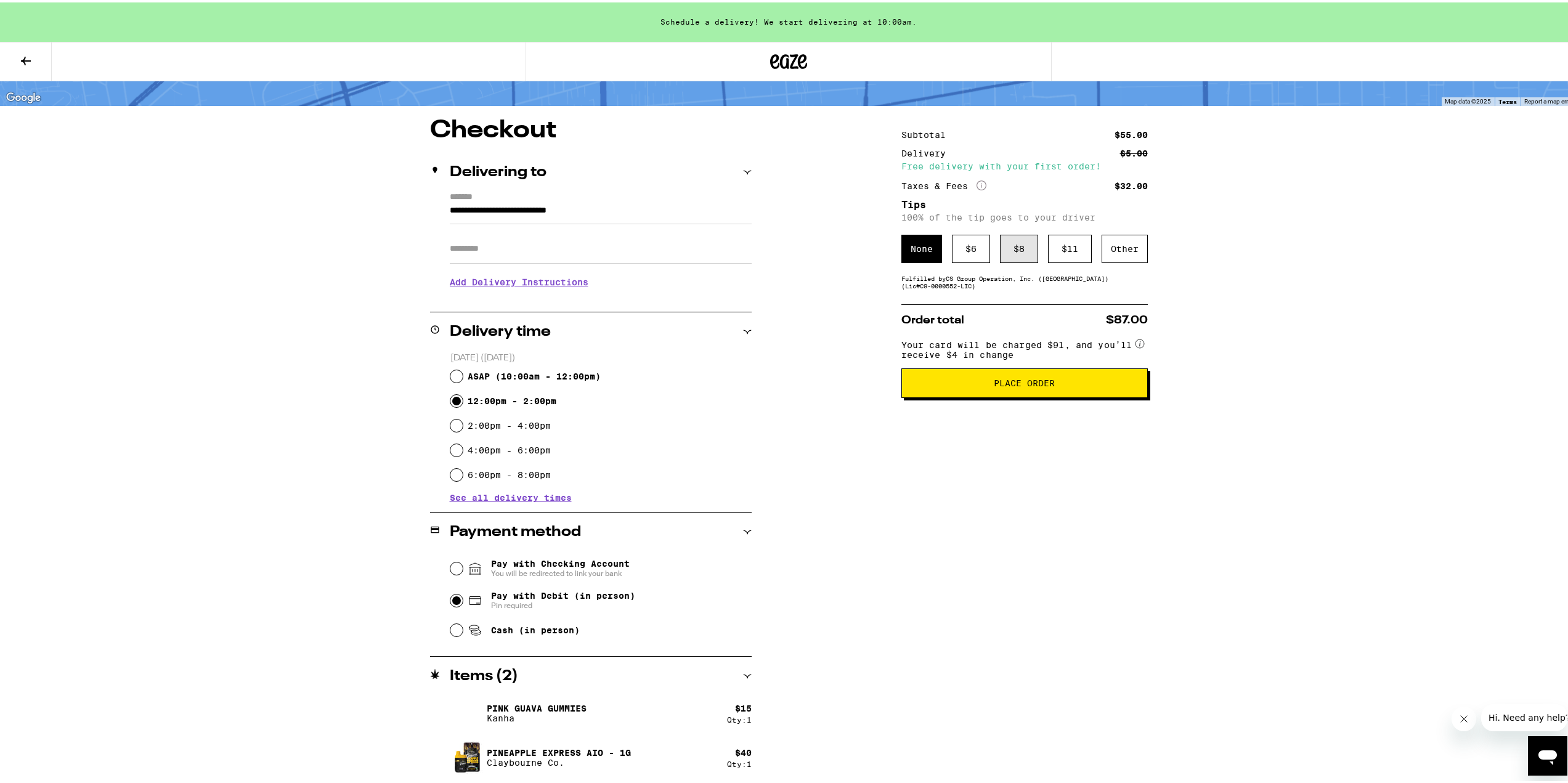
click at [1011, 252] on div "$ 8" at bounding box center [1019, 246] width 38 height 29
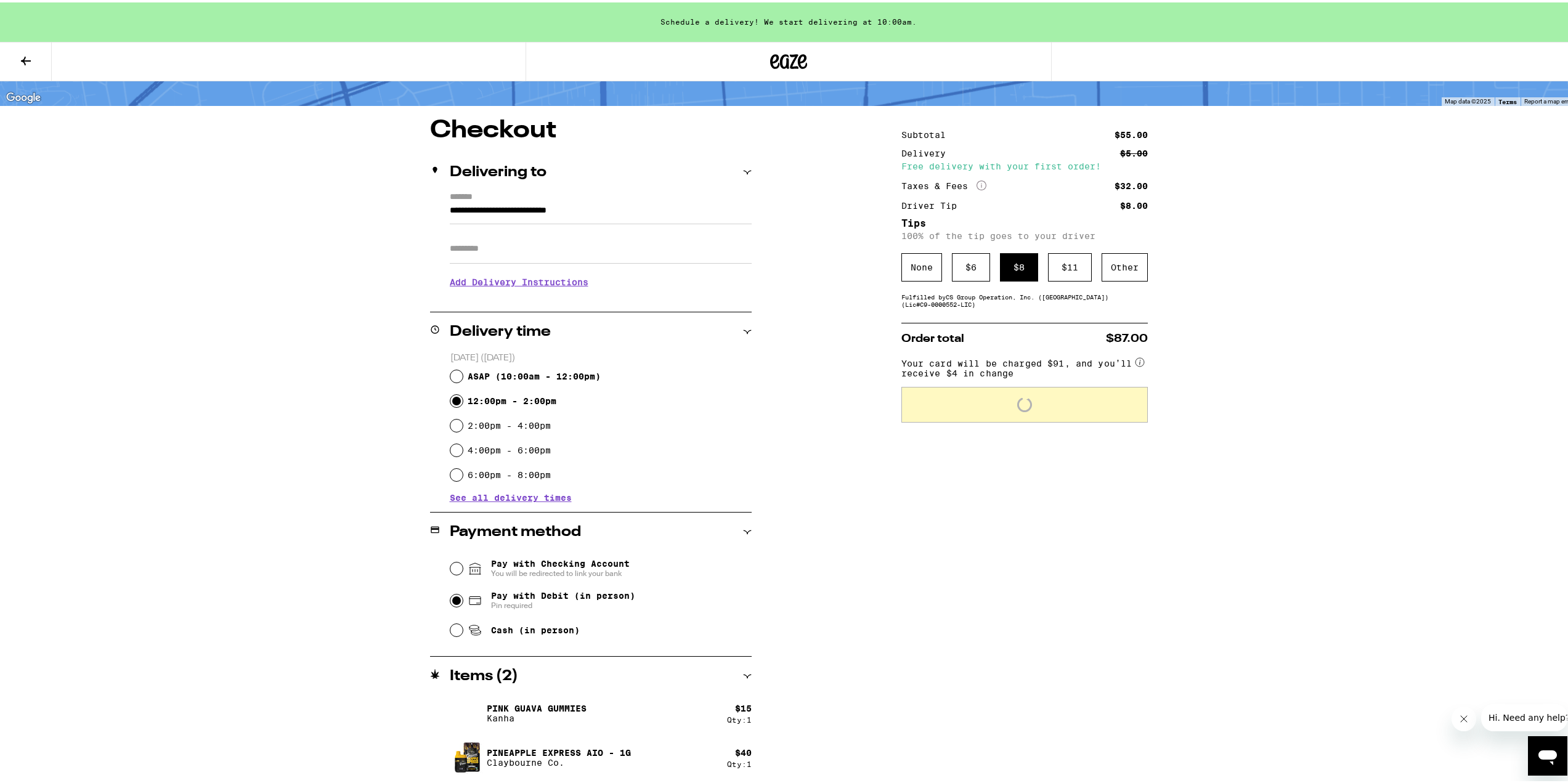
click at [1284, 320] on div "**********" at bounding box center [788, 355] width 1577 height 856
drag, startPoint x: 1259, startPoint y: 328, endPoint x: 1256, endPoint y: 339, distance: 11.4
click at [1259, 329] on div "**********" at bounding box center [788, 355] width 1577 height 856
click at [970, 270] on div "$ 6" at bounding box center [971, 265] width 38 height 29
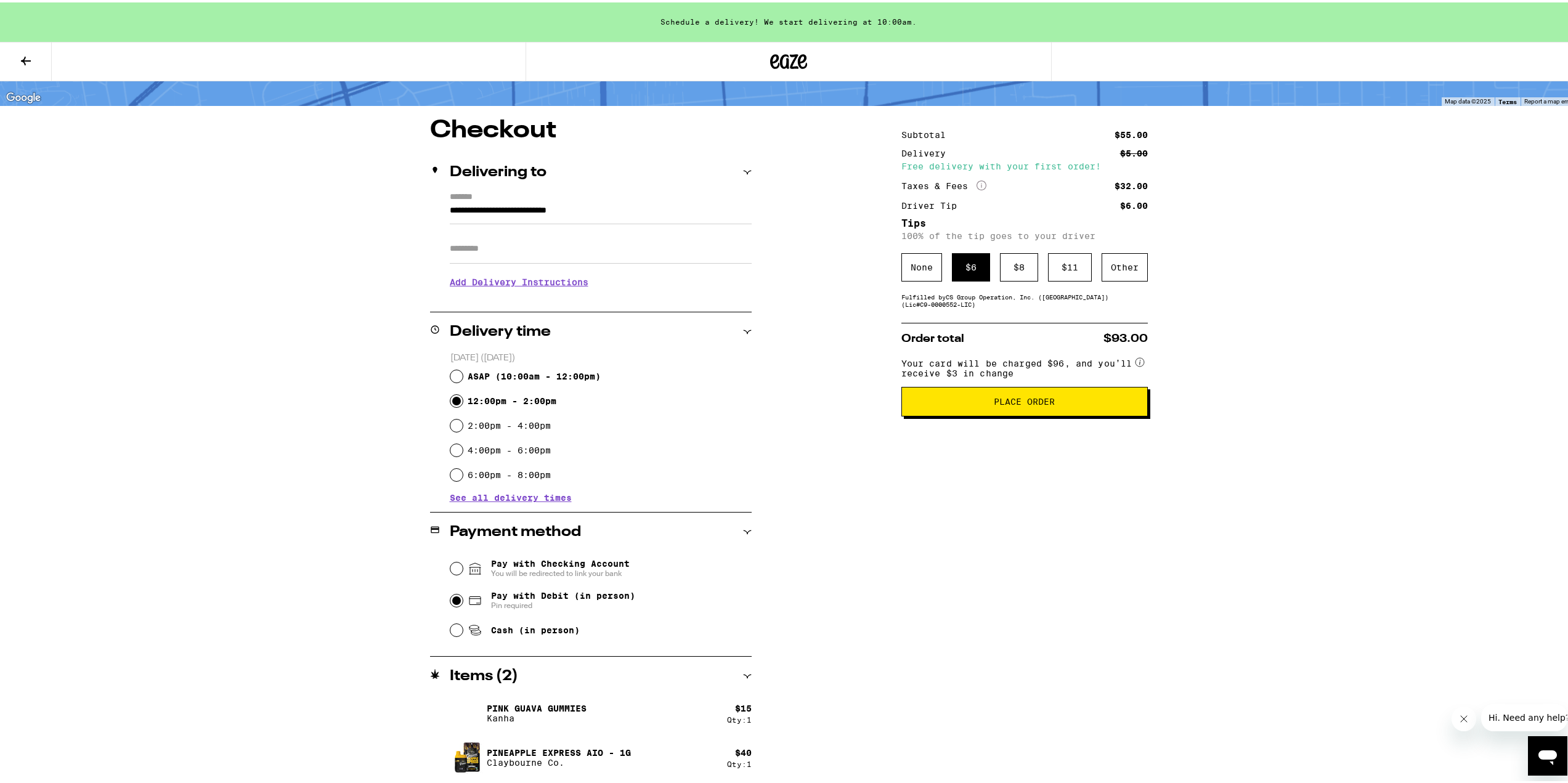
click at [1296, 354] on div "**********" at bounding box center [788, 355] width 1577 height 856
click at [905, 508] on div "Subtotal $55.00 Delivery $5.00 Free delivery with your first order! Taxes & Fee…" at bounding box center [1025, 449] width 246 height 667
click at [545, 248] on input "Apt/Suite" at bounding box center [601, 246] width 302 height 29
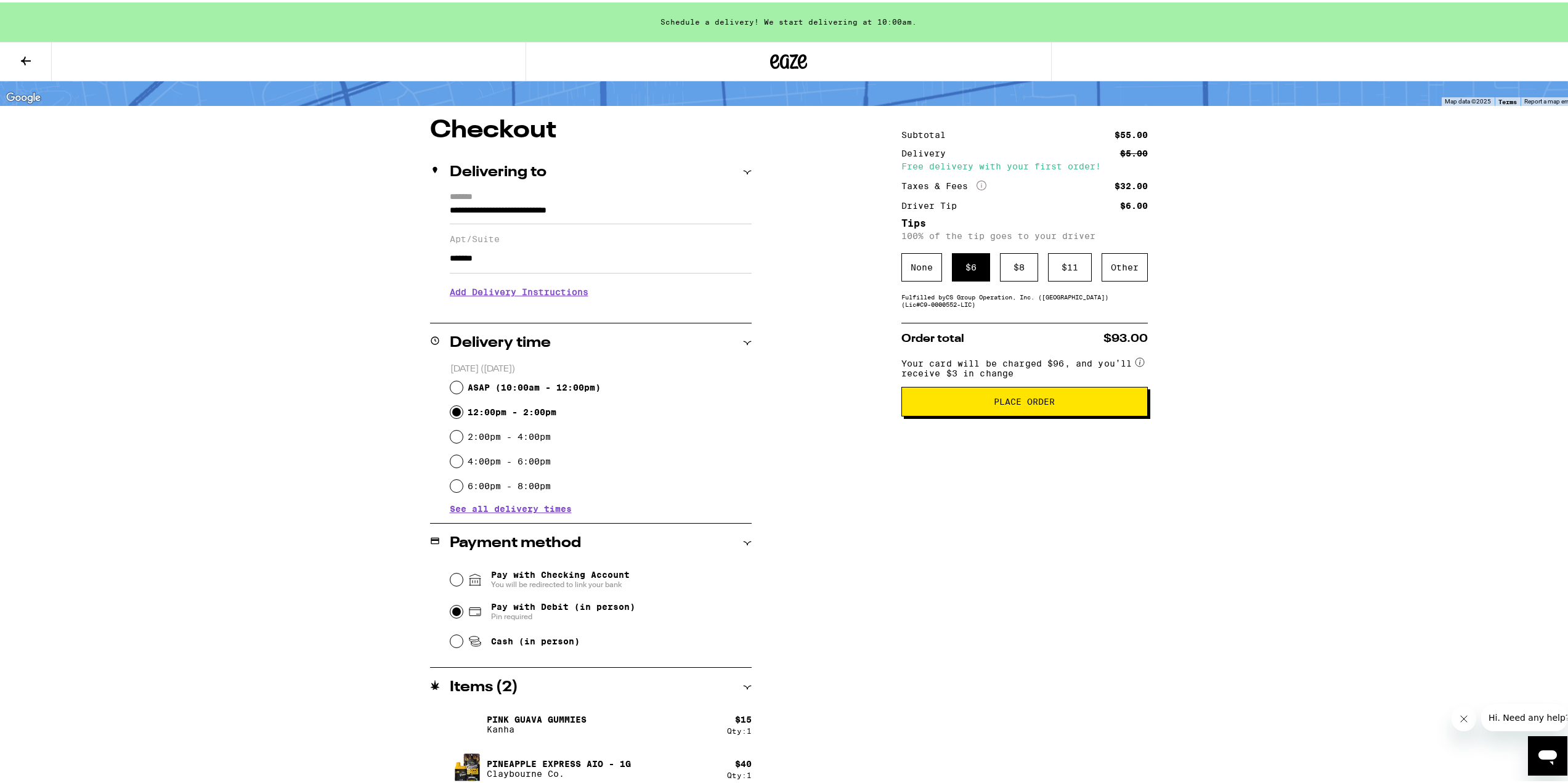
type input "******"
click at [254, 334] on div "**********" at bounding box center [788, 361] width 1577 height 867
click at [1141, 551] on div "Subtotal $55.00 Delivery $5.00 Free delivery with your first order! Taxes & Fee…" at bounding box center [1025, 455] width 246 height 678
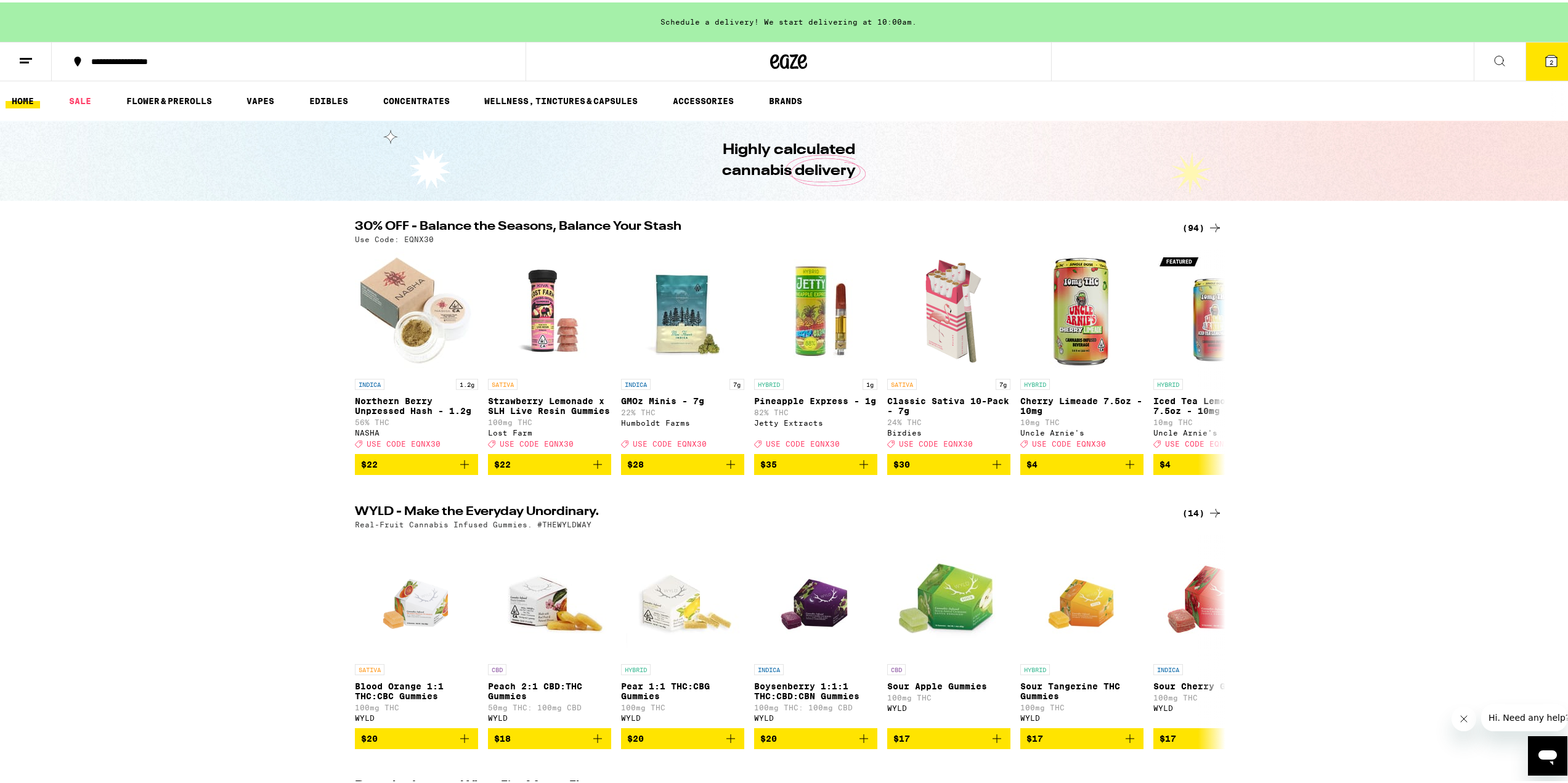
click at [1549, 57] on button "2" at bounding box center [1551, 59] width 52 height 38
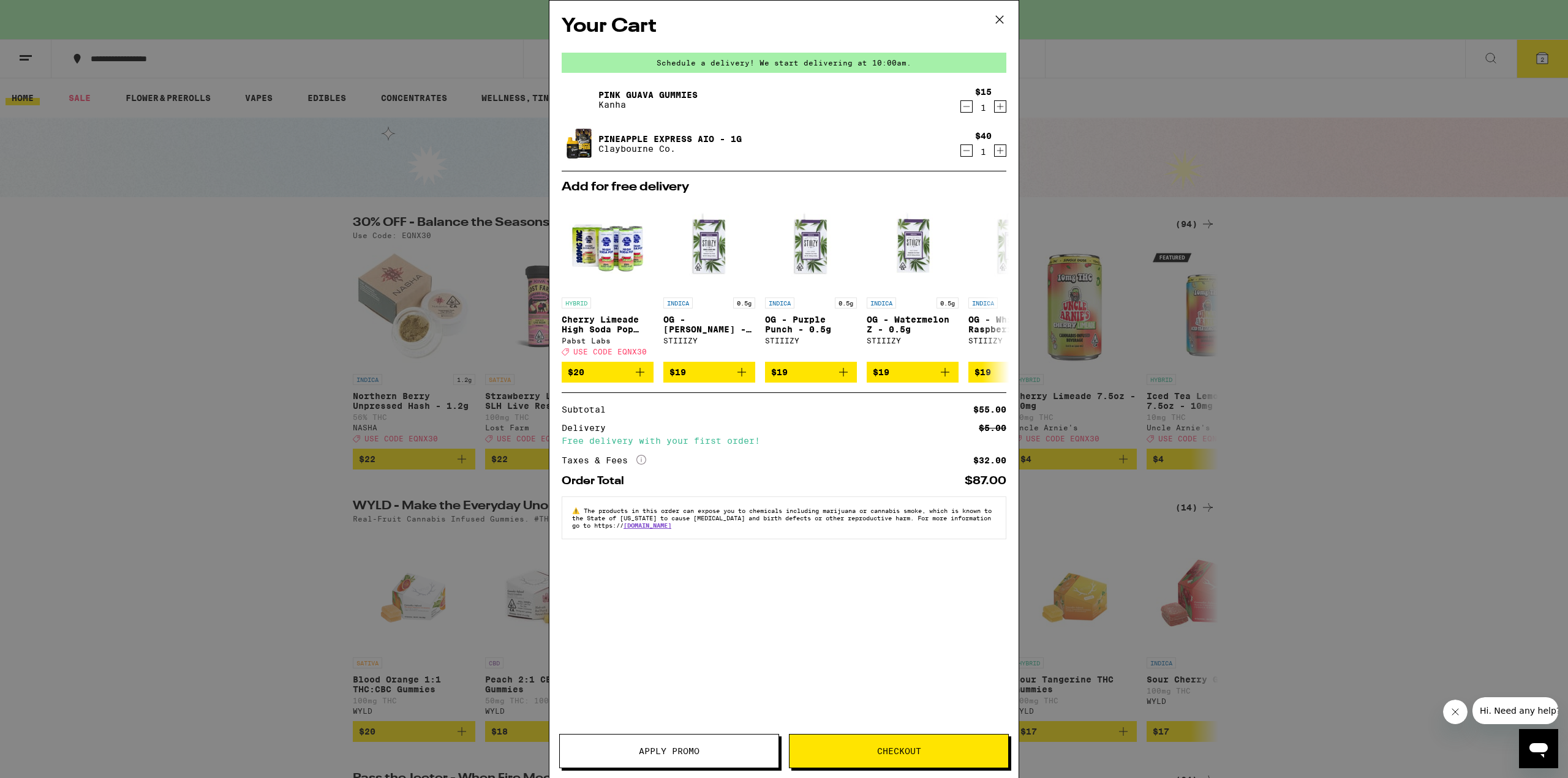
click at [908, 759] on button "Checkout" at bounding box center [899, 752] width 220 height 34
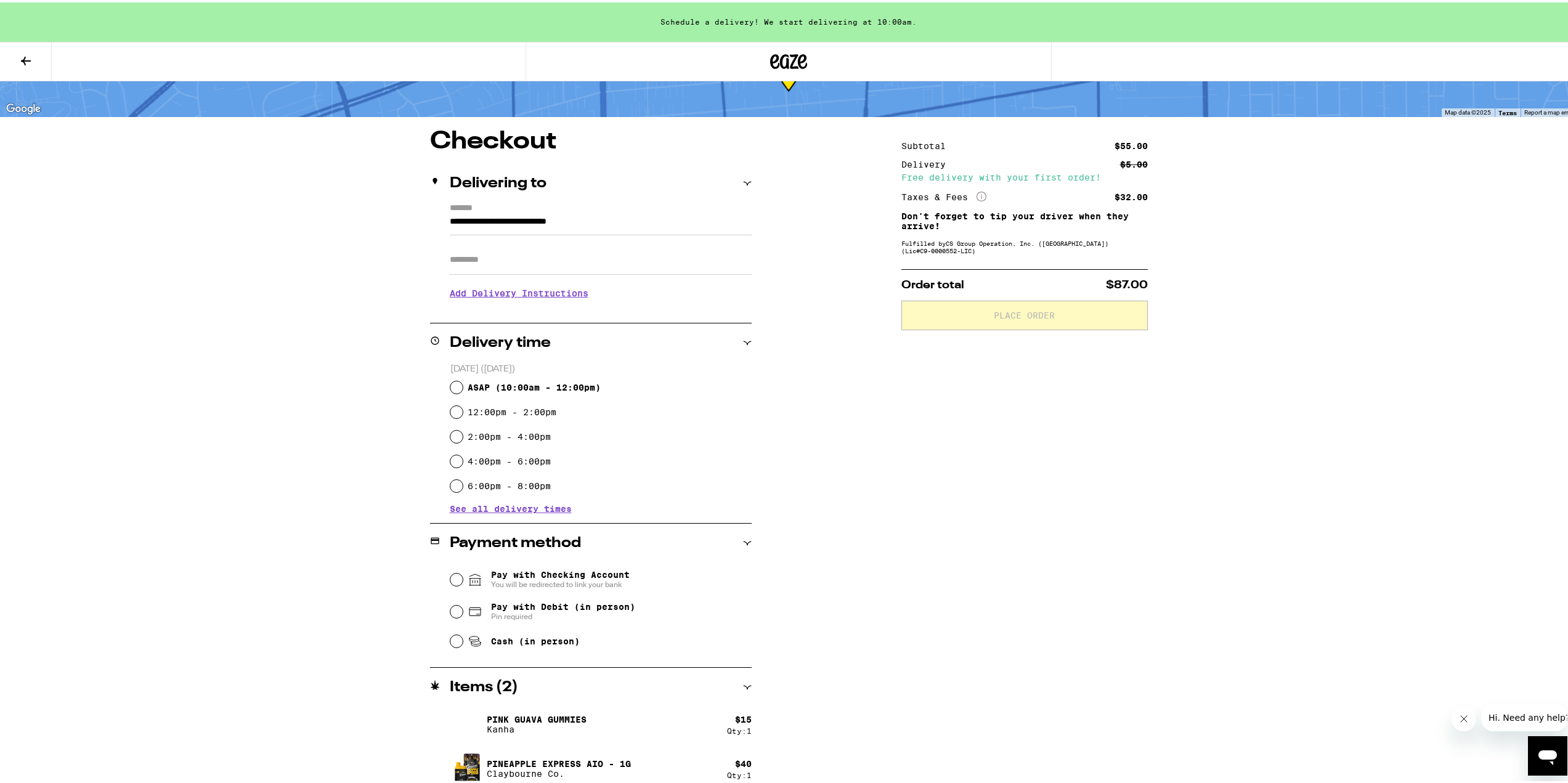
scroll to position [73, 0]
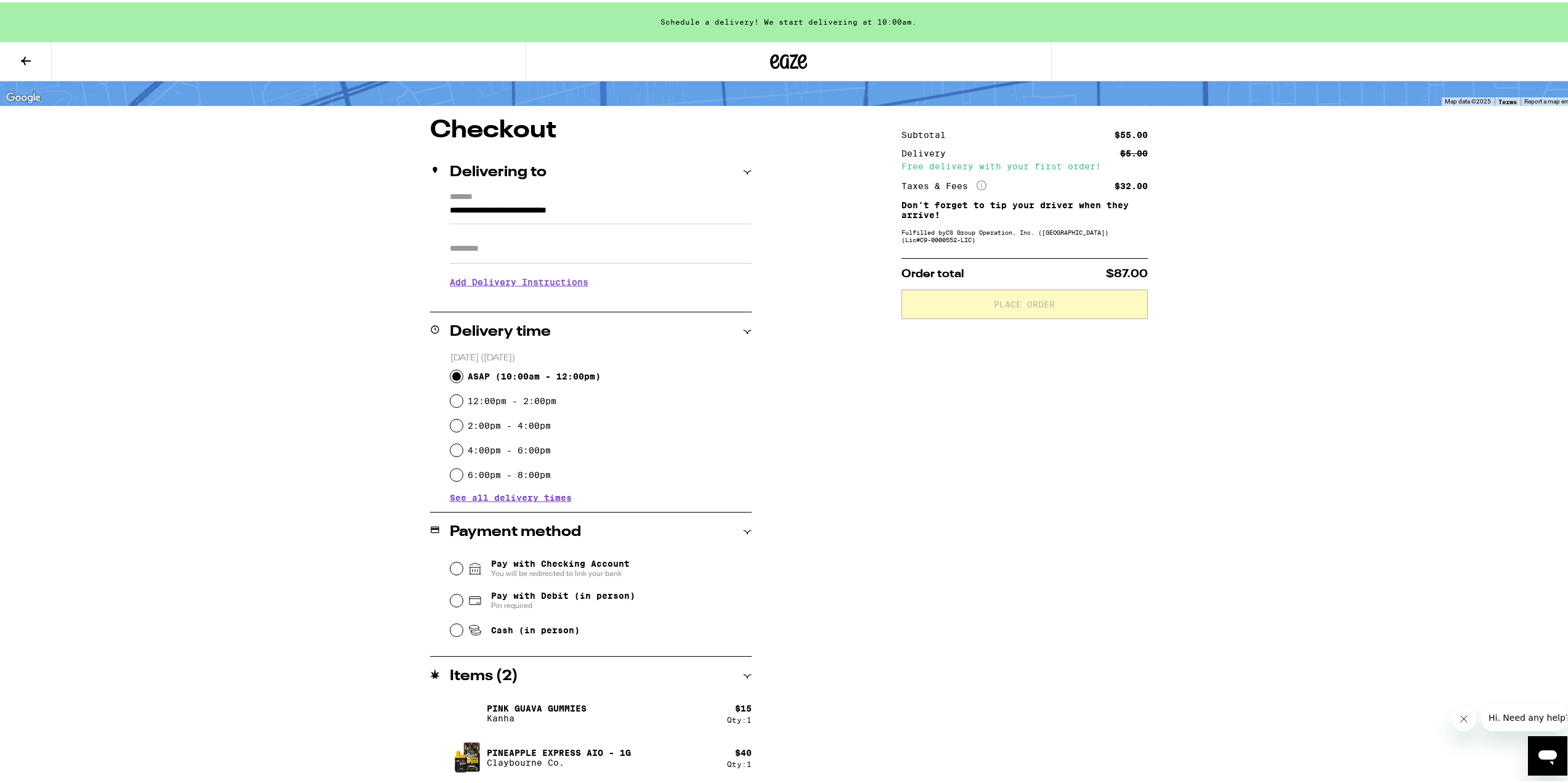
click at [450, 373] on input "ASAP ( 10:00am - 12:00pm )" at bounding box center [456, 374] width 13 height 13
radio input "true"
click at [334, 510] on div "**********" at bounding box center [788, 355] width 1577 height 856
click at [450, 599] on input "Pay with Debit (in person) Pin required" at bounding box center [456, 598] width 13 height 13
radio input "true"
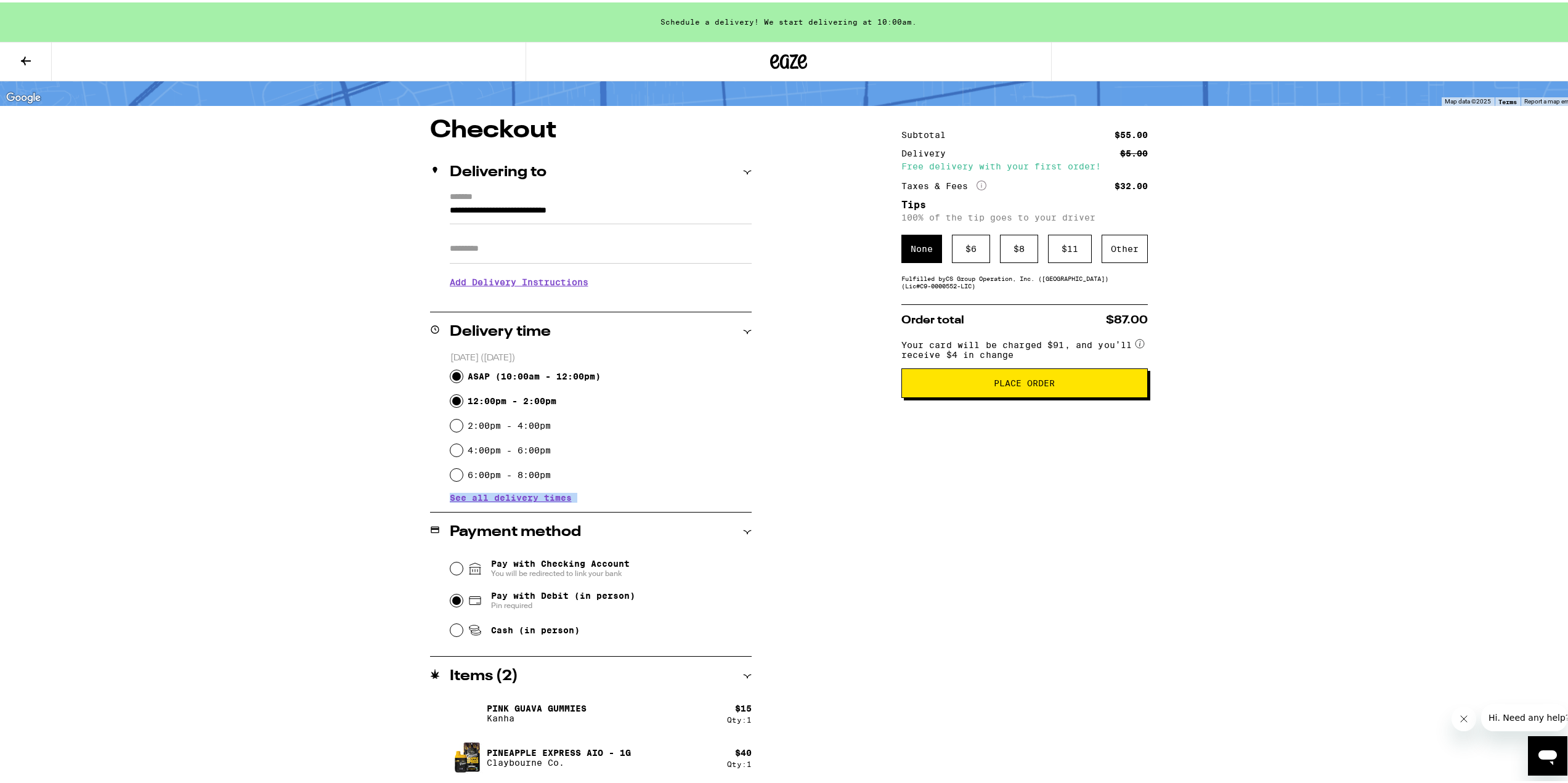
click at [450, 397] on input "12:00pm - 2:00pm" at bounding box center [456, 398] width 13 height 13
radio input "true"
click at [1030, 507] on div "Subtotal $55.00 Delivery $5.00 Free delivery with your first order! Taxes & Fee…" at bounding box center [1025, 449] width 246 height 667
click at [999, 536] on div "Subtotal $55.00 Delivery $5.00 Free delivery with your first order! Taxes & Fee…" at bounding box center [1025, 449] width 246 height 667
click at [959, 253] on div "$ 6" at bounding box center [971, 246] width 38 height 29
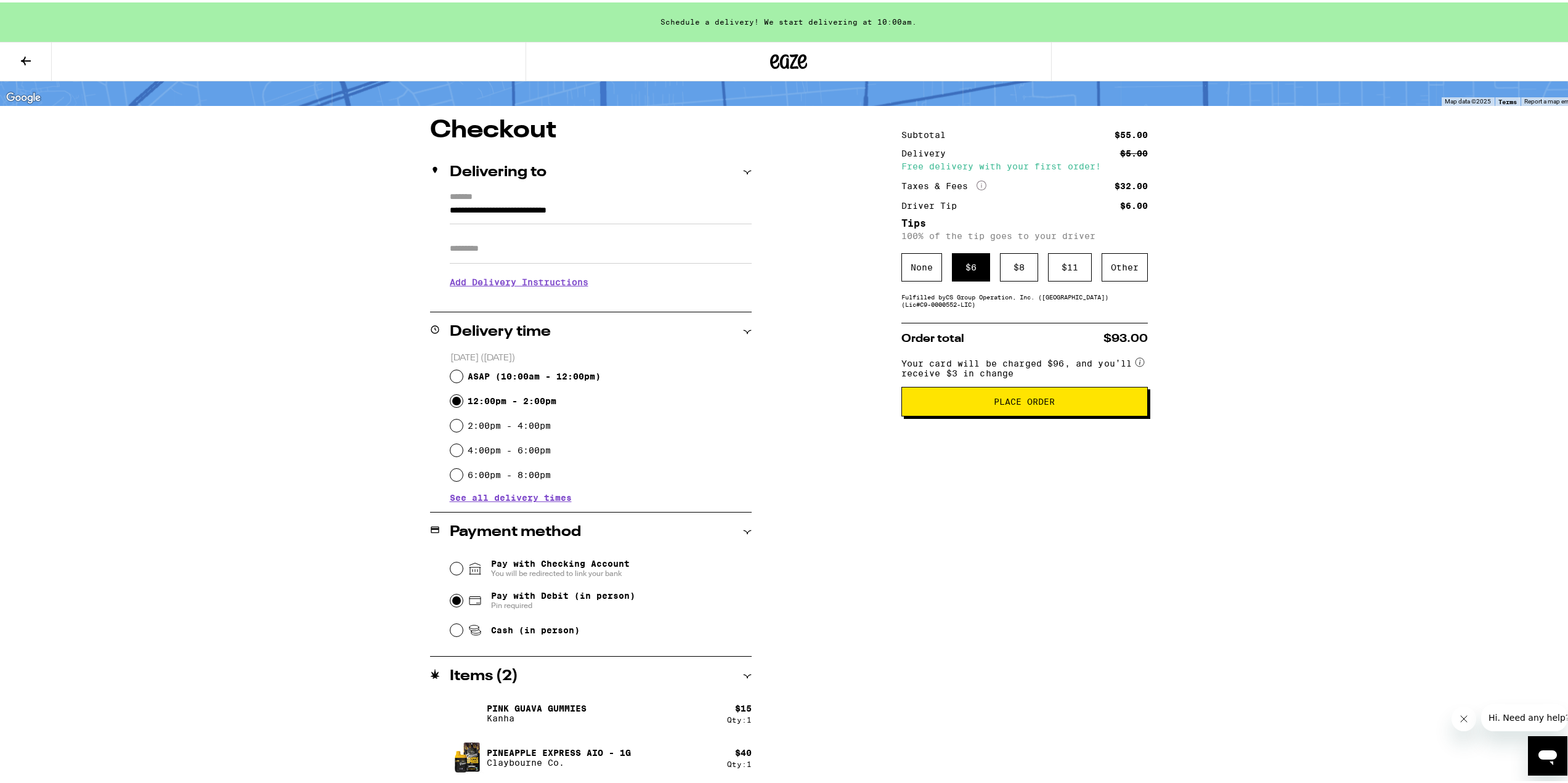
click at [1031, 403] on span "Place Order" at bounding box center [1025, 399] width 61 height 9
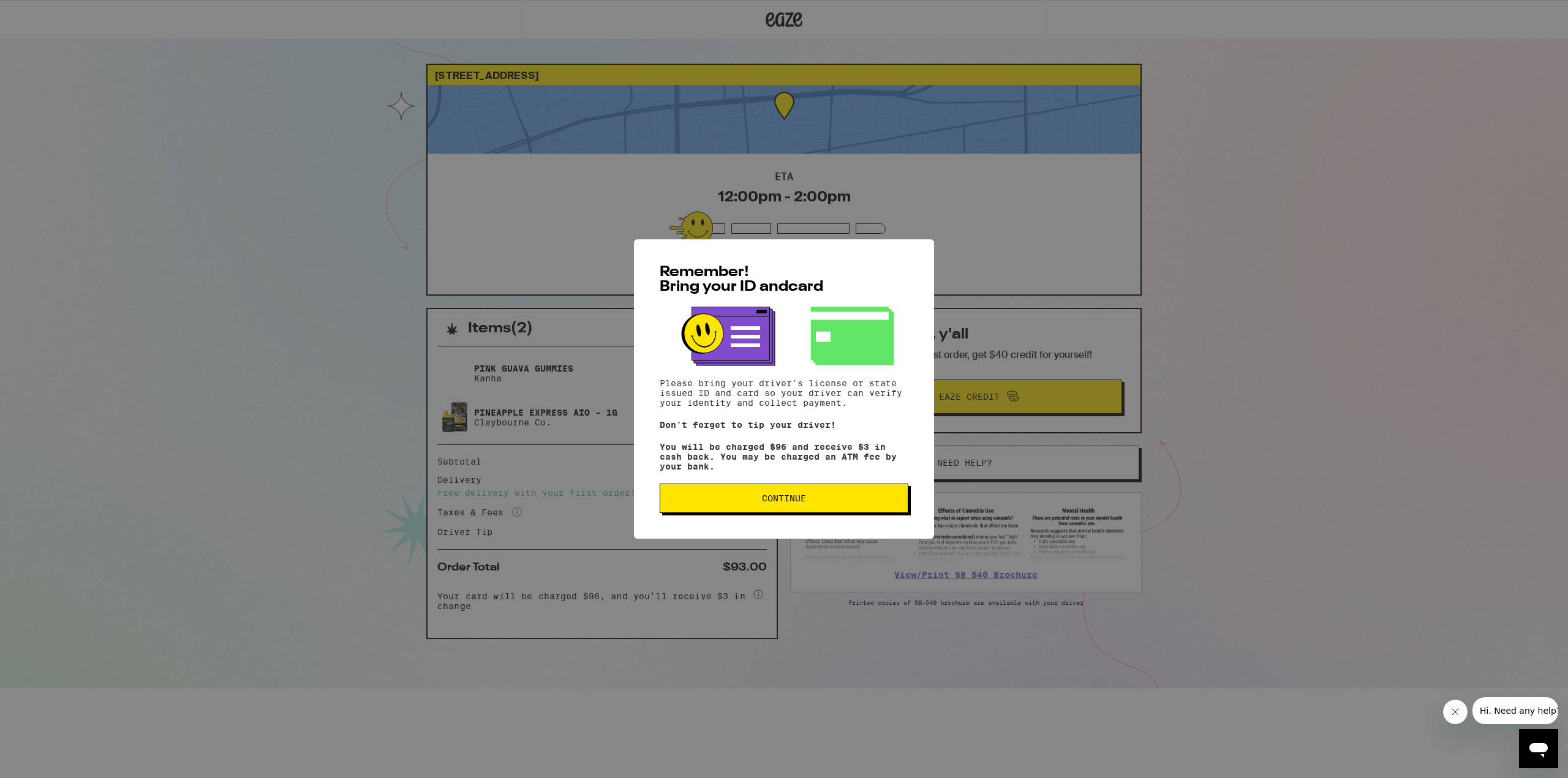
click at [804, 503] on span "Continue" at bounding box center [784, 498] width 44 height 9
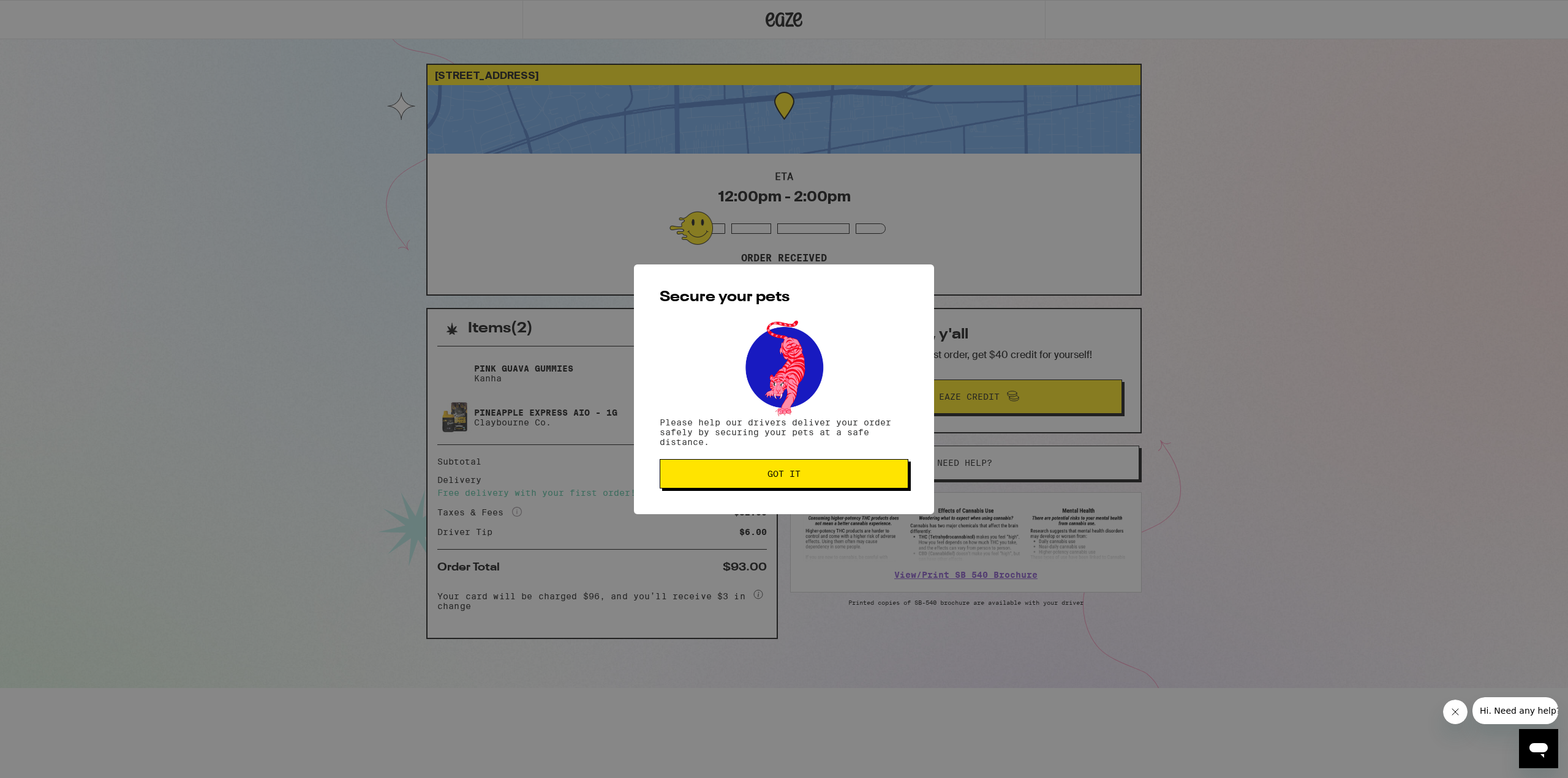
click at [792, 477] on span "Got it" at bounding box center [784, 474] width 33 height 9
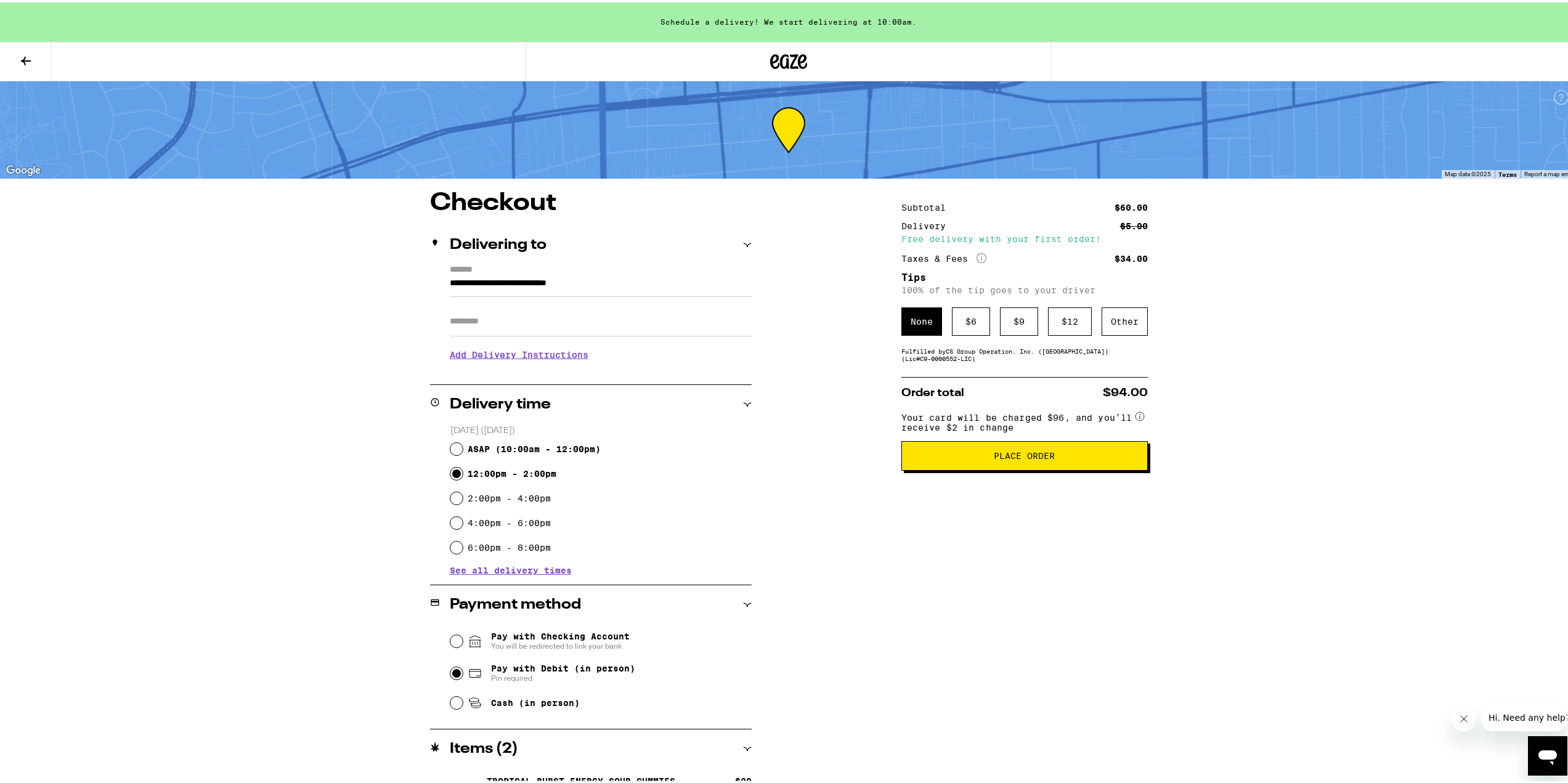
click at [1272, 279] on div "**********" at bounding box center [788, 427] width 1577 height 856
click at [32, 55] on icon at bounding box center [26, 59] width 15 height 15
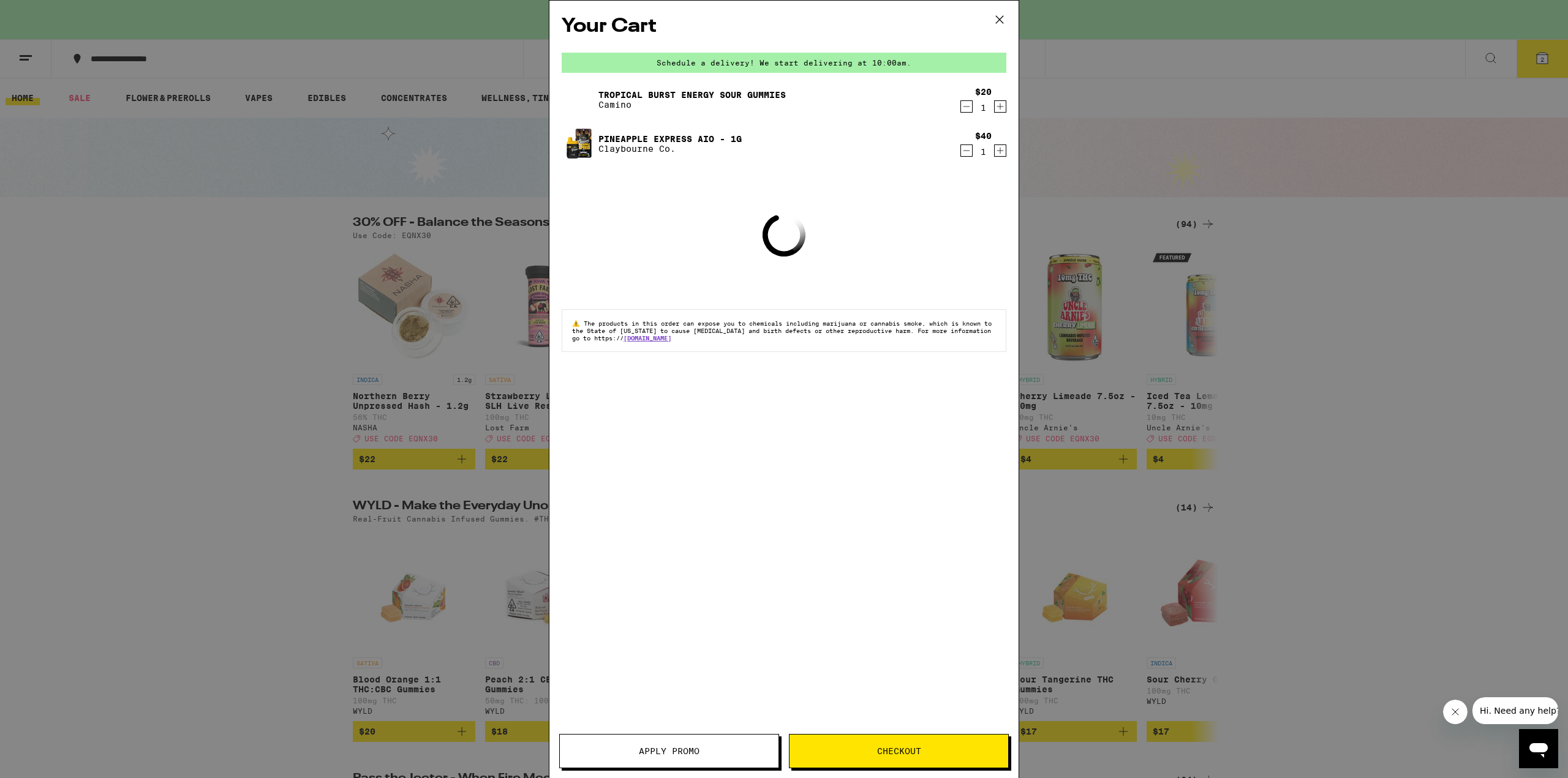
click at [998, 19] on icon at bounding box center [999, 19] width 7 height 7
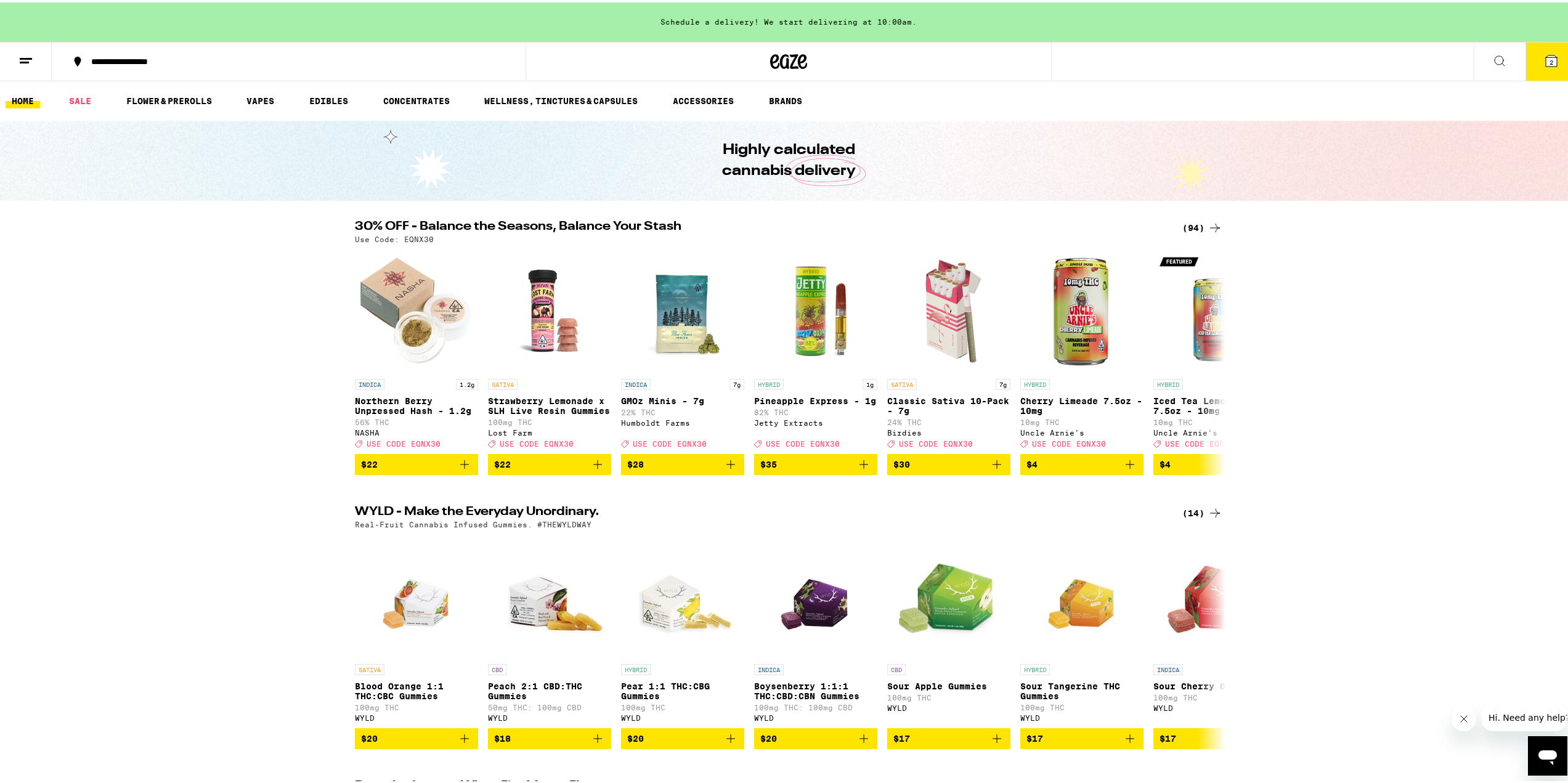
click at [33, 55] on button at bounding box center [26, 59] width 52 height 39
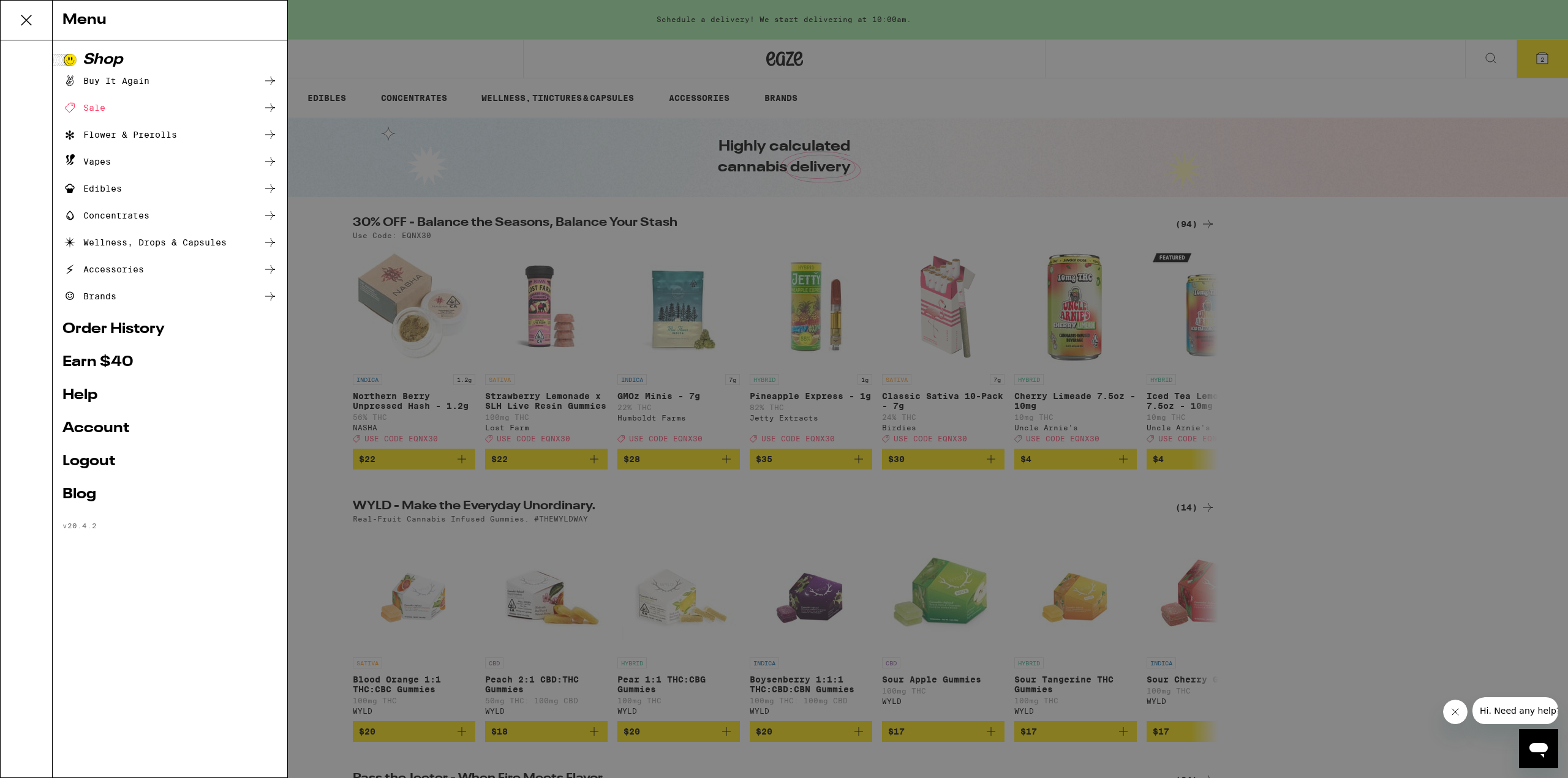
click at [122, 329] on link "Order History" at bounding box center [169, 329] width 215 height 15
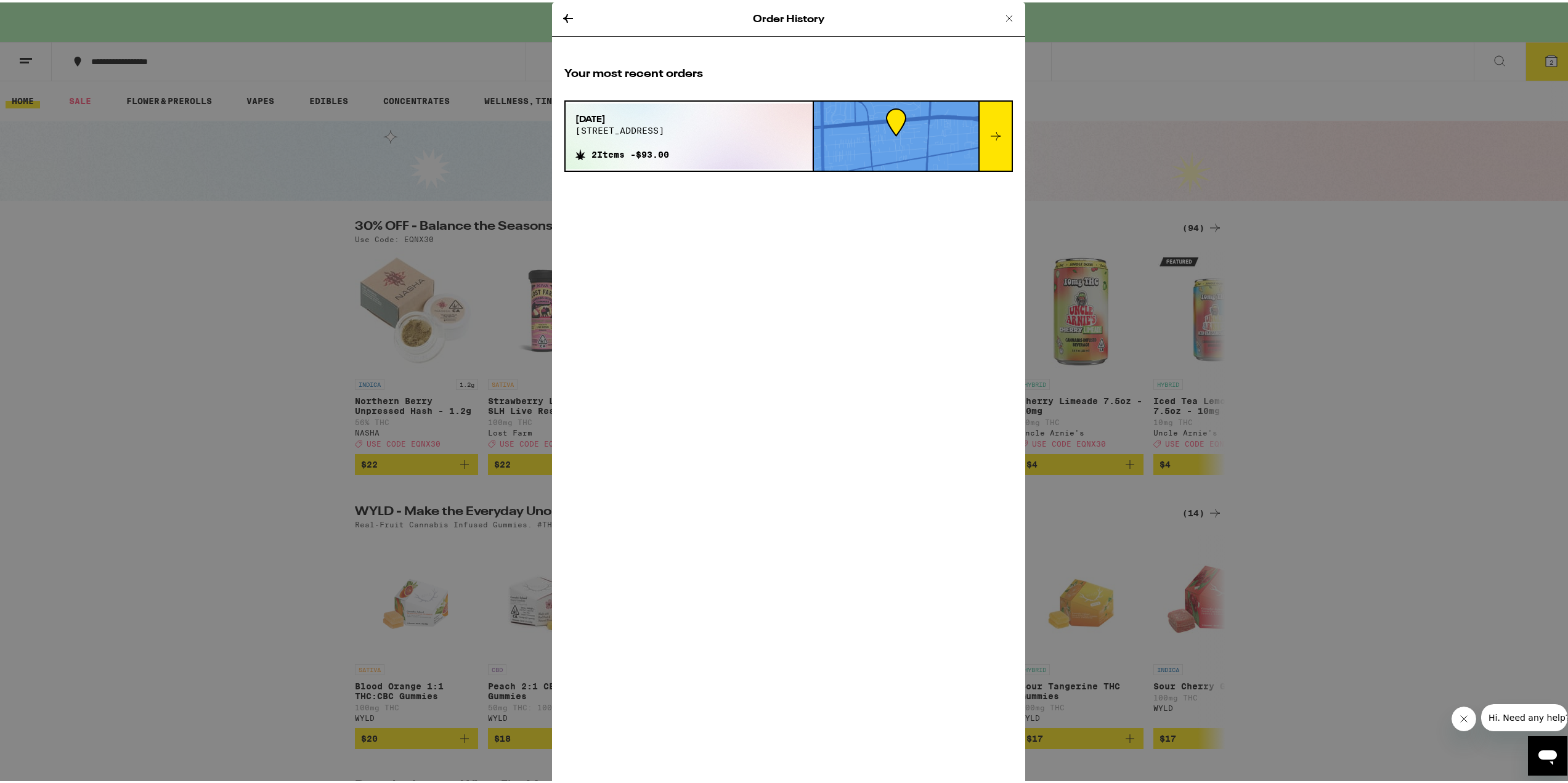
click at [690, 130] on div "[DATE][STREET_ADDRESS] 2 Items - $93.00" at bounding box center [689, 134] width 247 height 66
click at [989, 129] on icon at bounding box center [995, 134] width 15 height 15
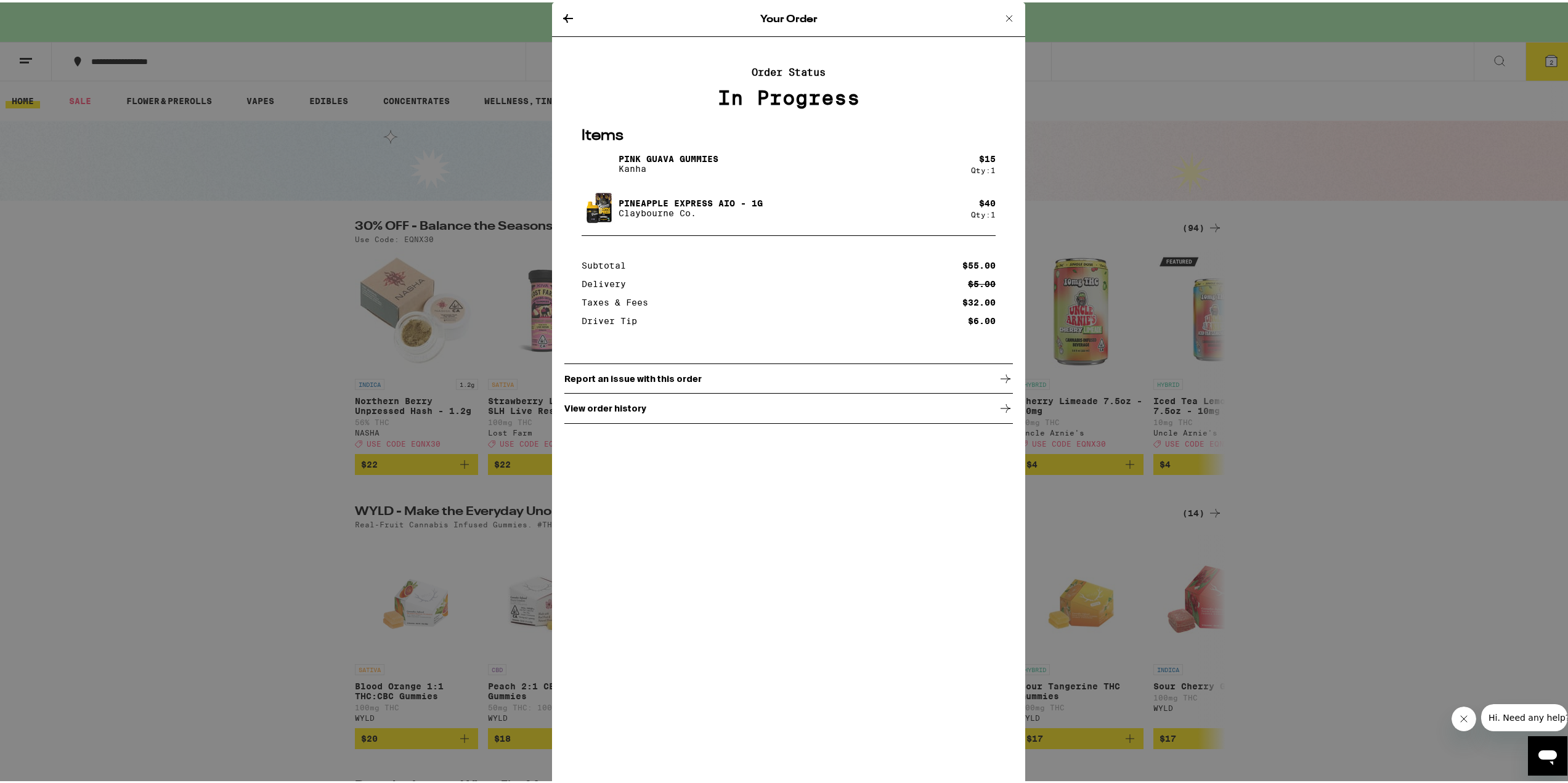
click at [1003, 381] on icon at bounding box center [1005, 376] width 15 height 15
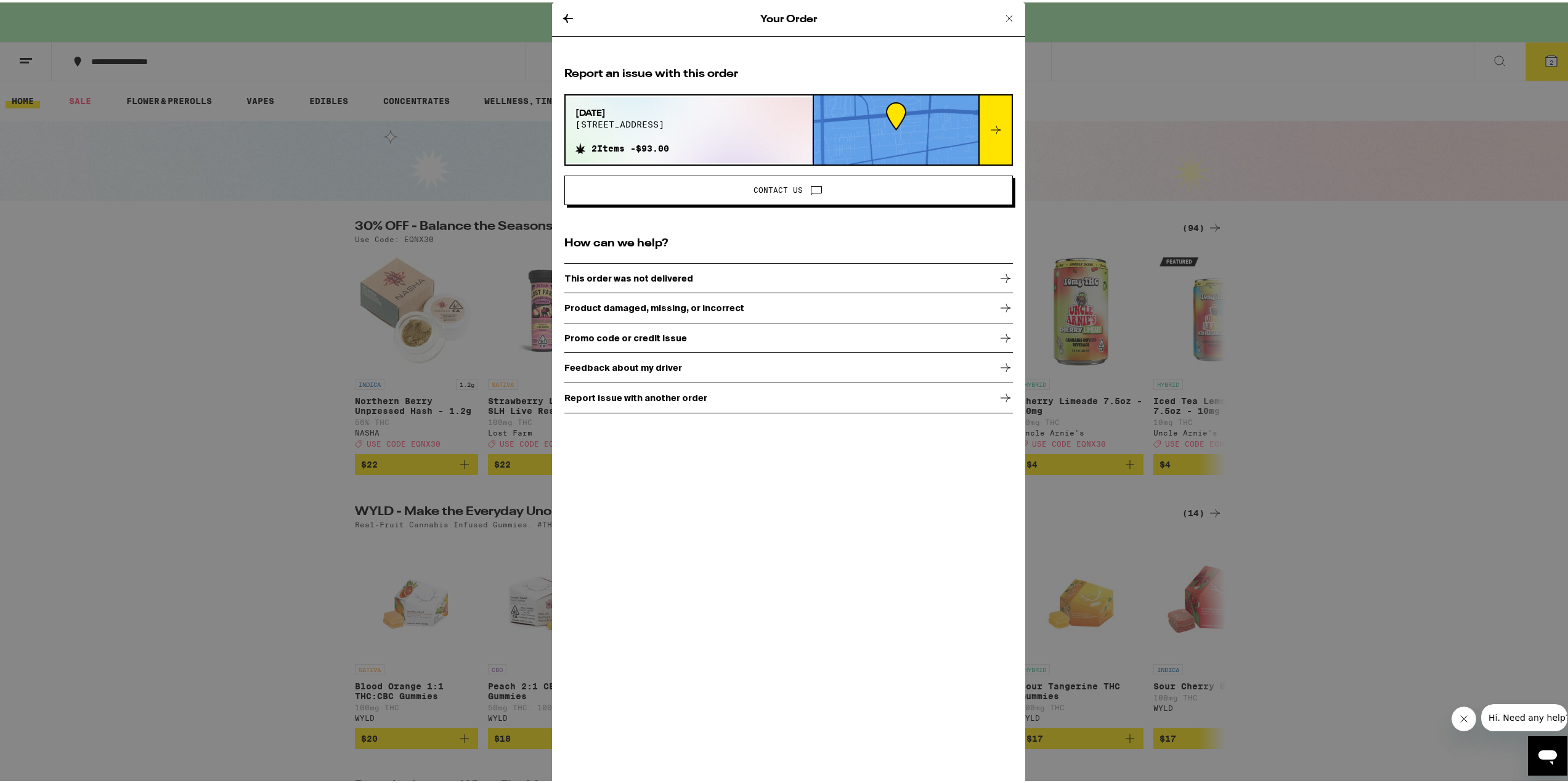
click at [563, 17] on icon at bounding box center [568, 16] width 10 height 9
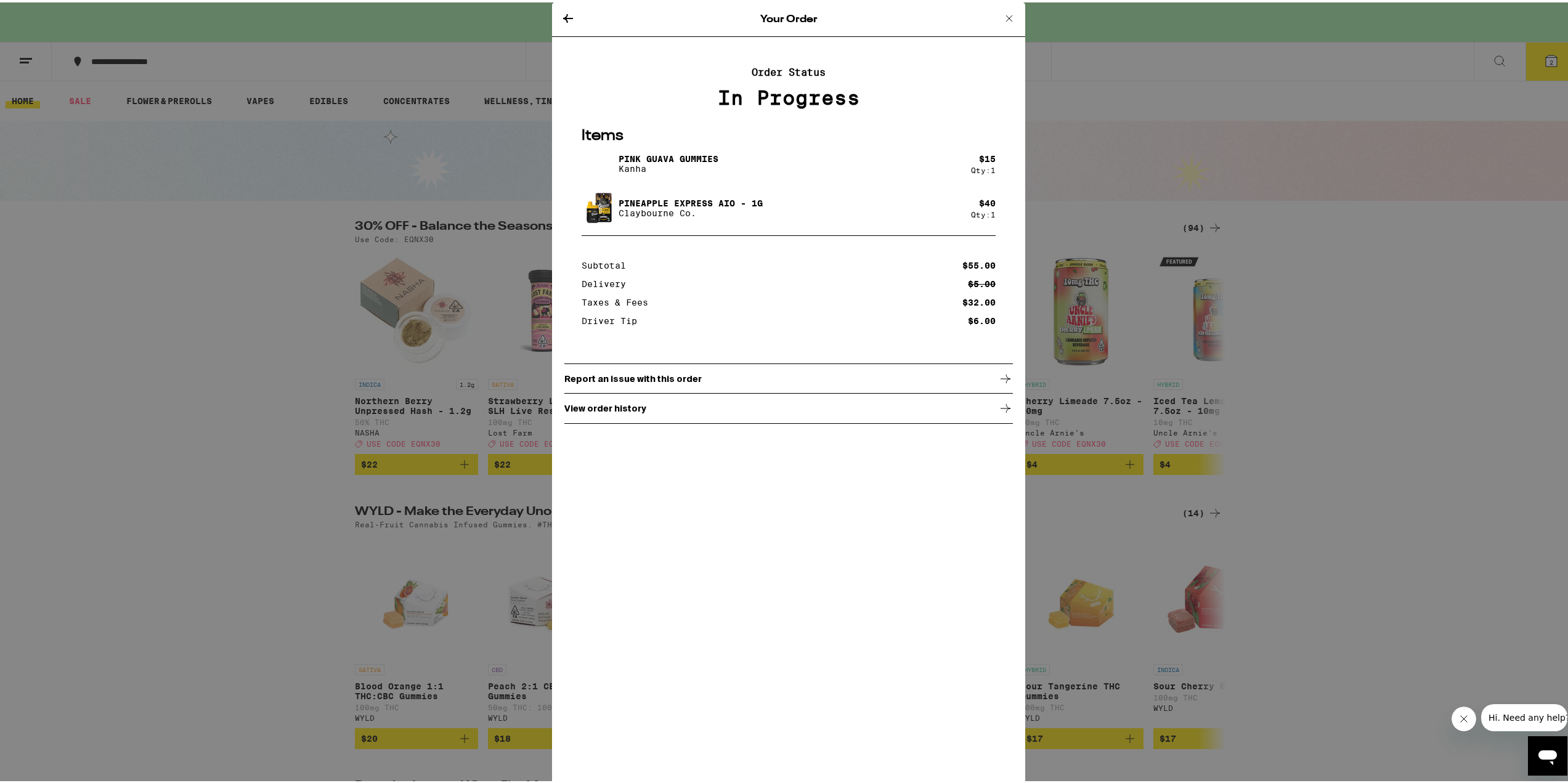
click at [1006, 15] on icon at bounding box center [1009, 15] width 6 height 6
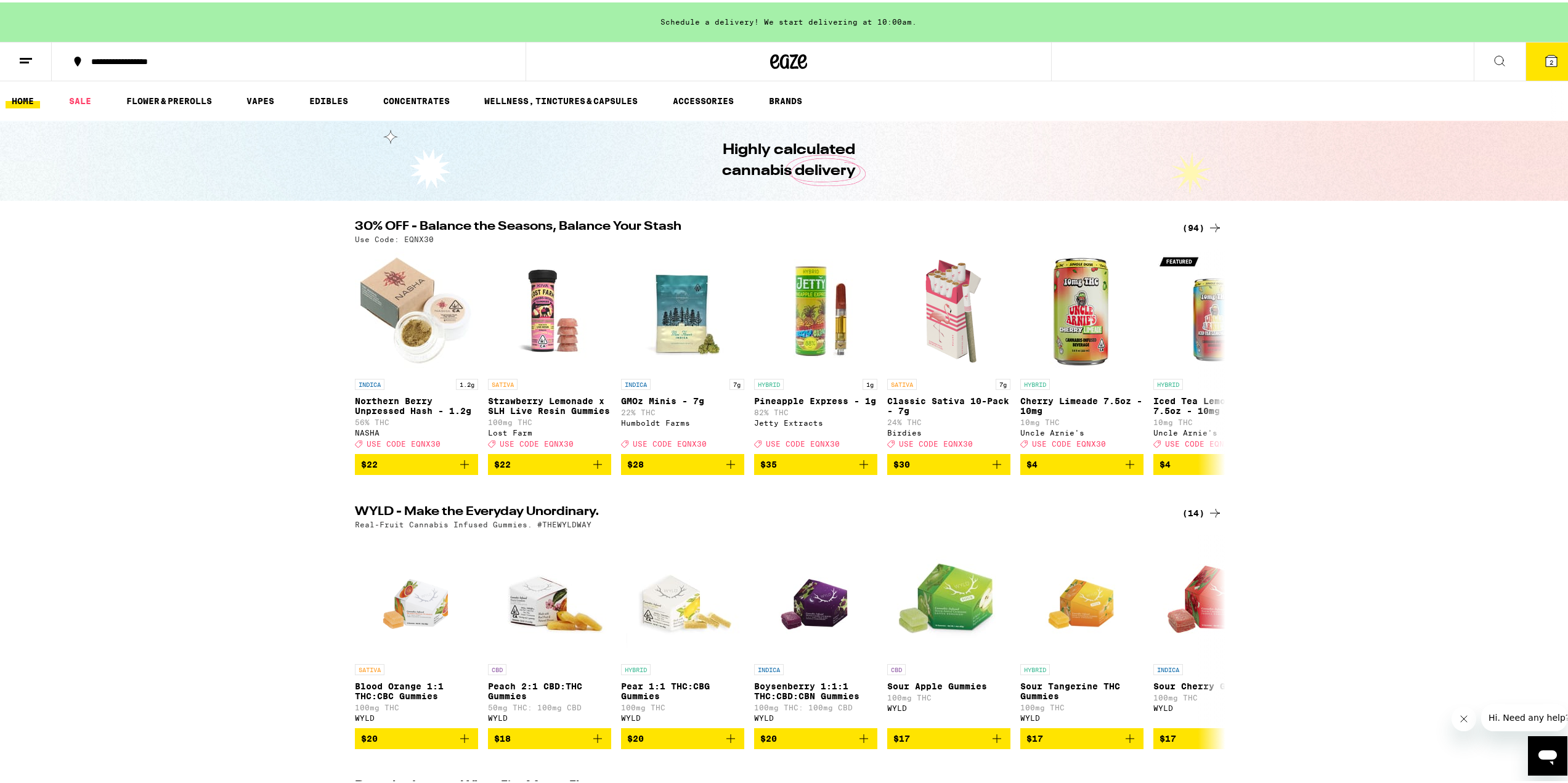
drag, startPoint x: 1371, startPoint y: 260, endPoint x: 1388, endPoint y: 248, distance: 20.8
click at [1377, 256] on div "30% OFF - Balance the Seasons, Balance Your Stash (94) Use Code: EQNX30 INDICA …" at bounding box center [788, 346] width 1577 height 254
click at [1548, 53] on icon at bounding box center [1551, 59] width 15 height 15
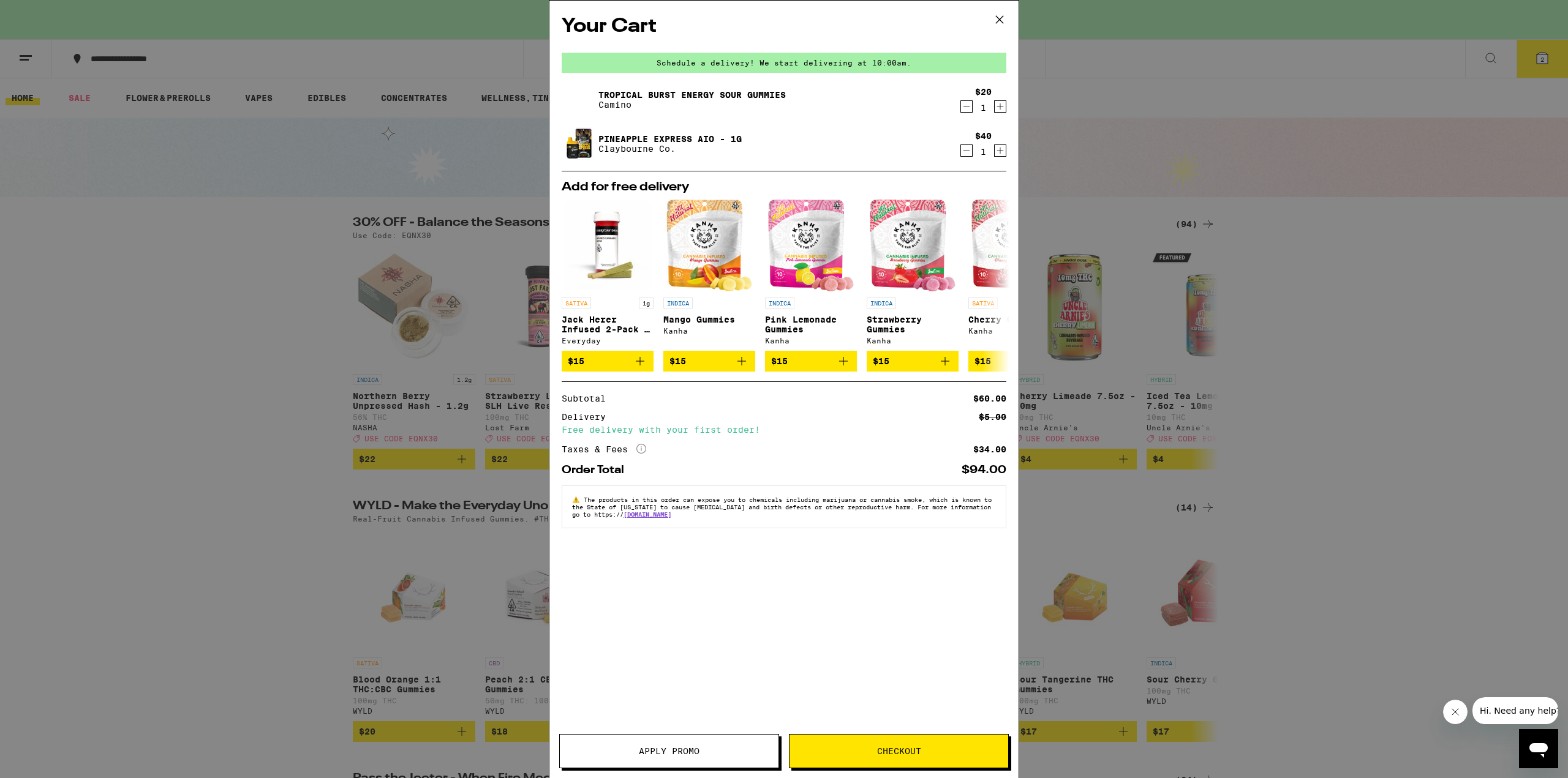
click at [1004, 19] on icon at bounding box center [999, 20] width 19 height 19
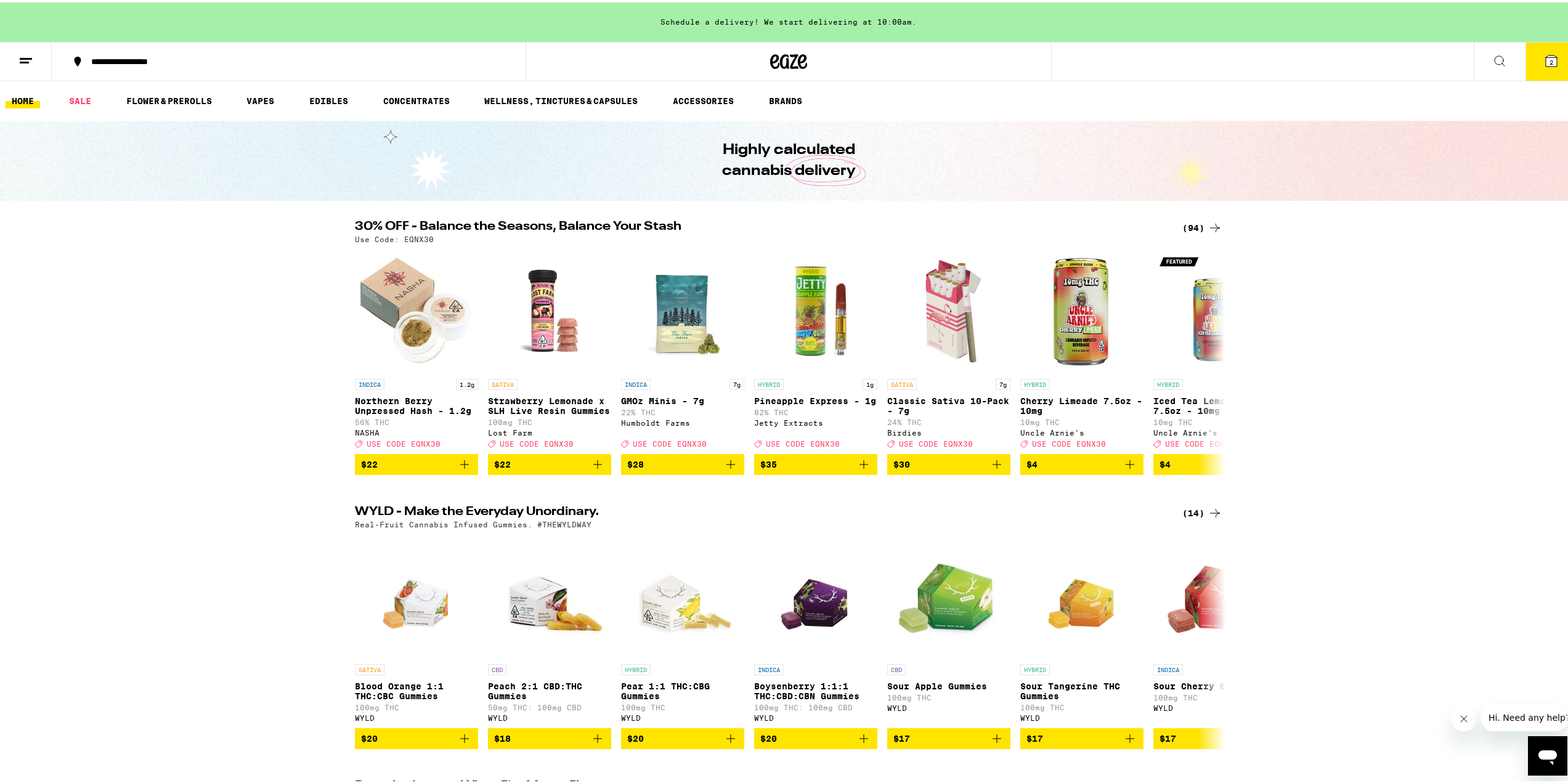
click at [25, 56] on line at bounding box center [26, 56] width 13 height 0
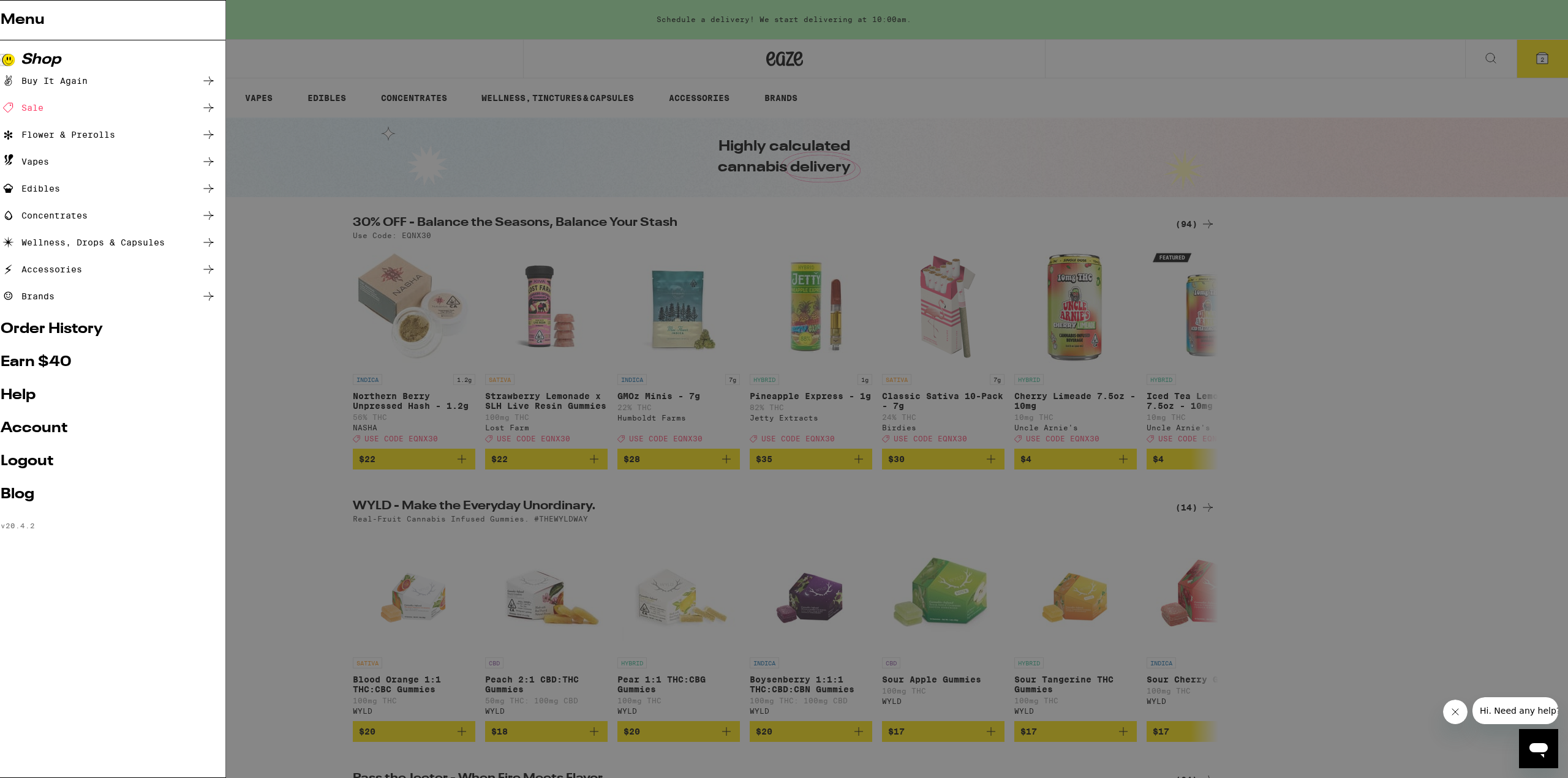
click at [364, 57] on div "Menu Shop Buy It Again Sale Flower & Prerolls Vapes Edibles Concentrates Wellne…" at bounding box center [784, 389] width 1568 height 778
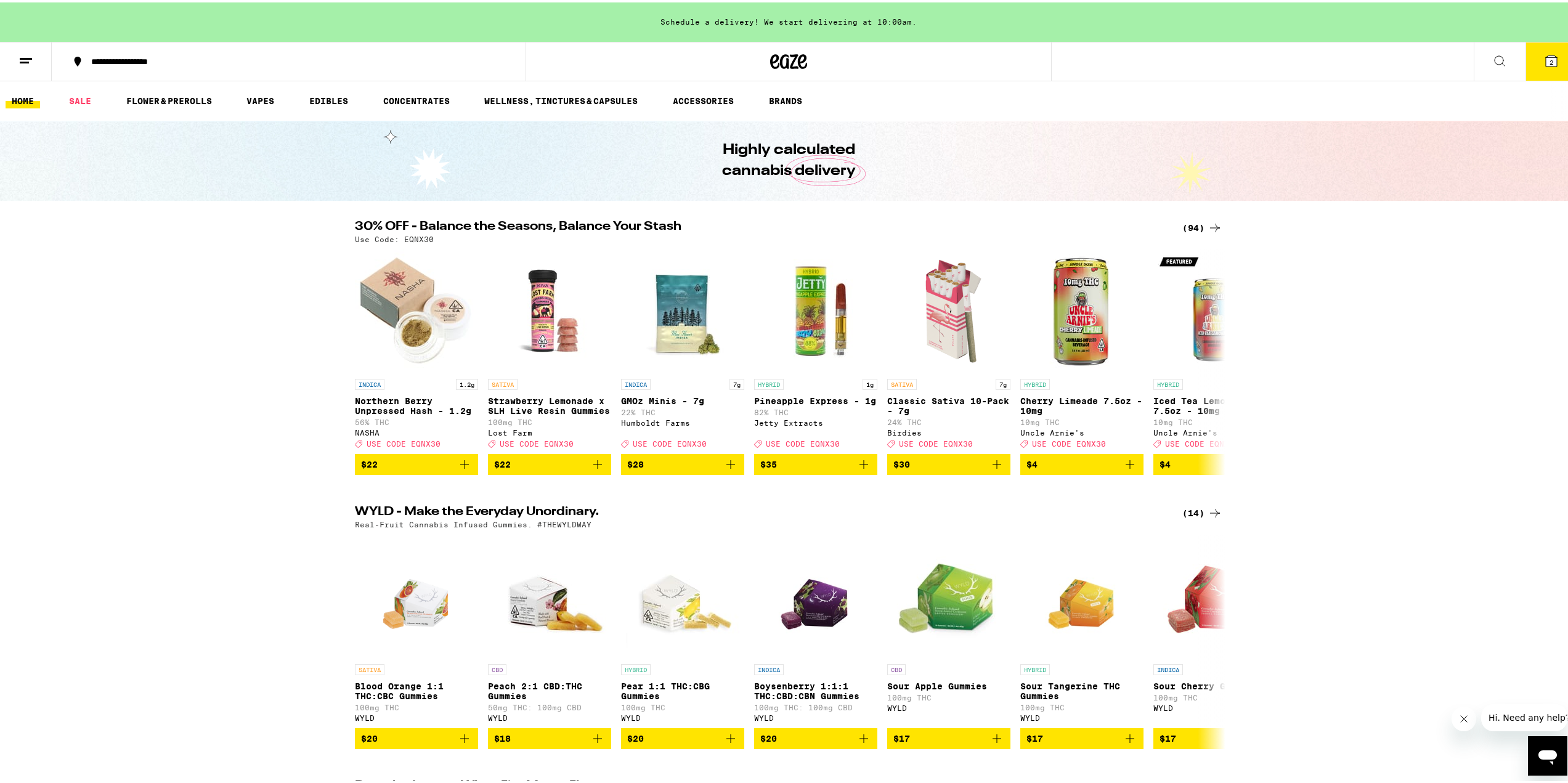
click at [167, 63] on div "**********" at bounding box center [295, 59] width 419 height 9
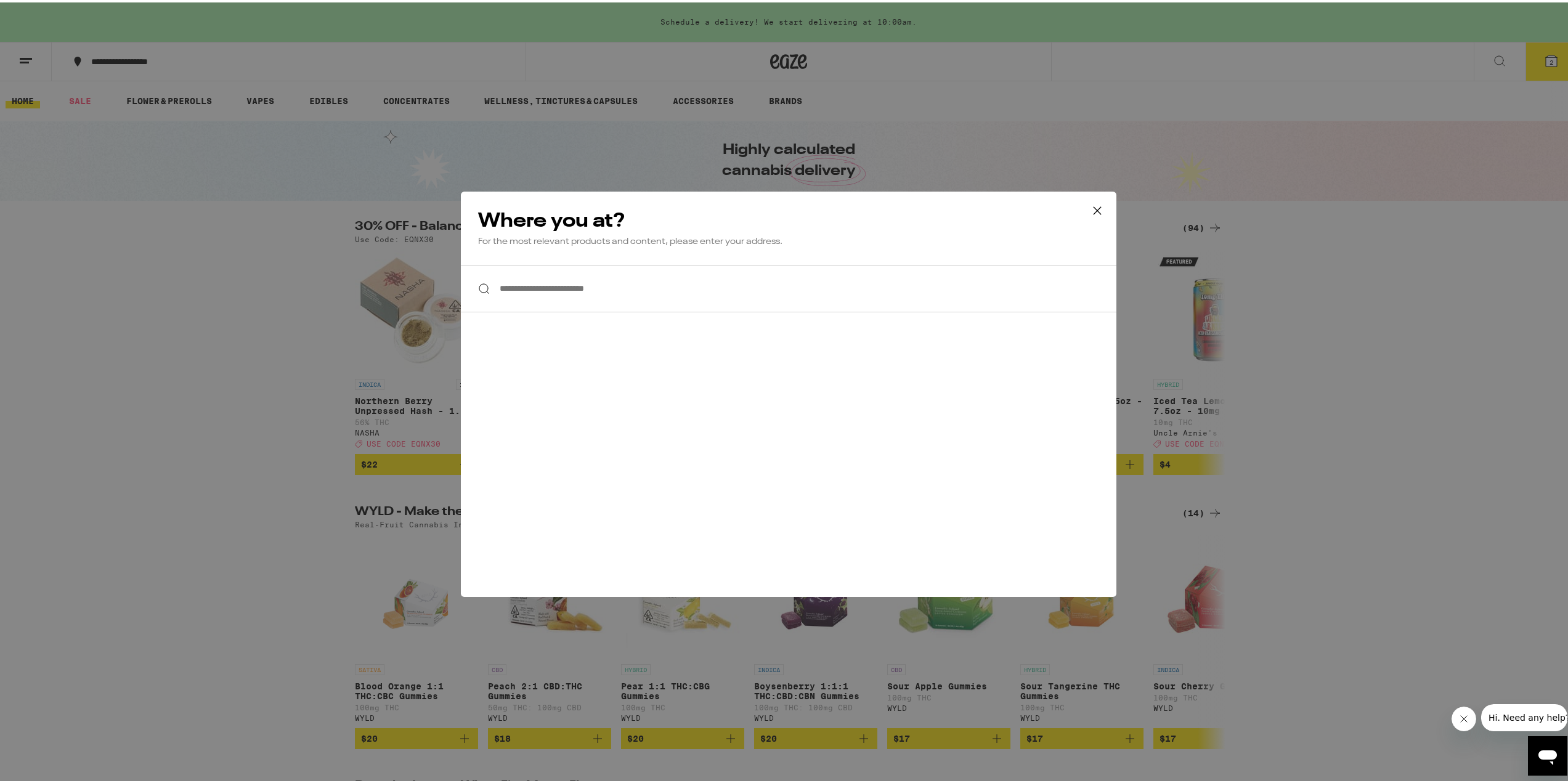
drag, startPoint x: 1094, startPoint y: 210, endPoint x: 1083, endPoint y: 212, distance: 11.2
click at [1094, 210] on icon at bounding box center [1097, 208] width 19 height 19
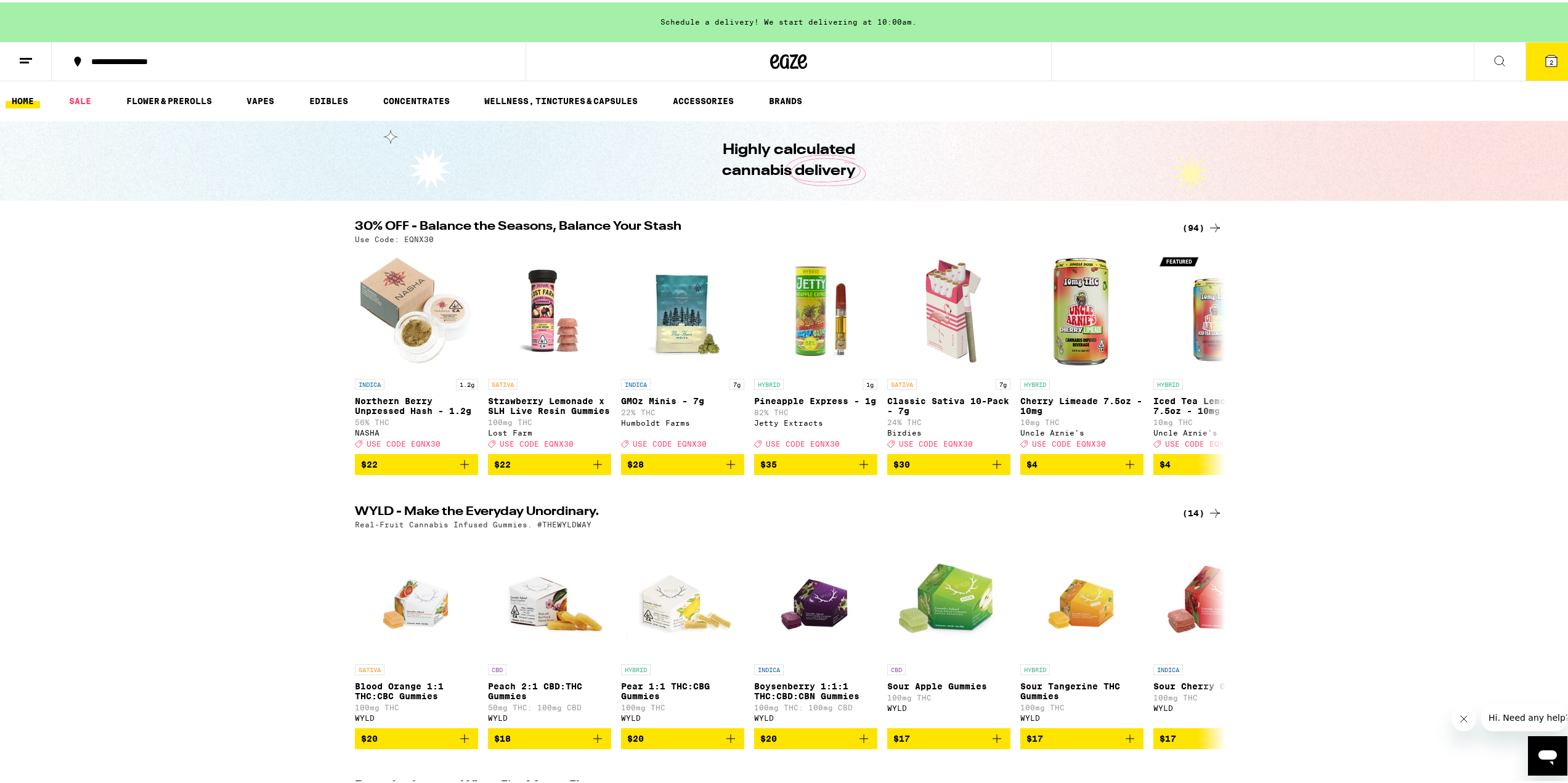
click at [1553, 754] on icon "Open messaging window" at bounding box center [1548, 757] width 19 height 15
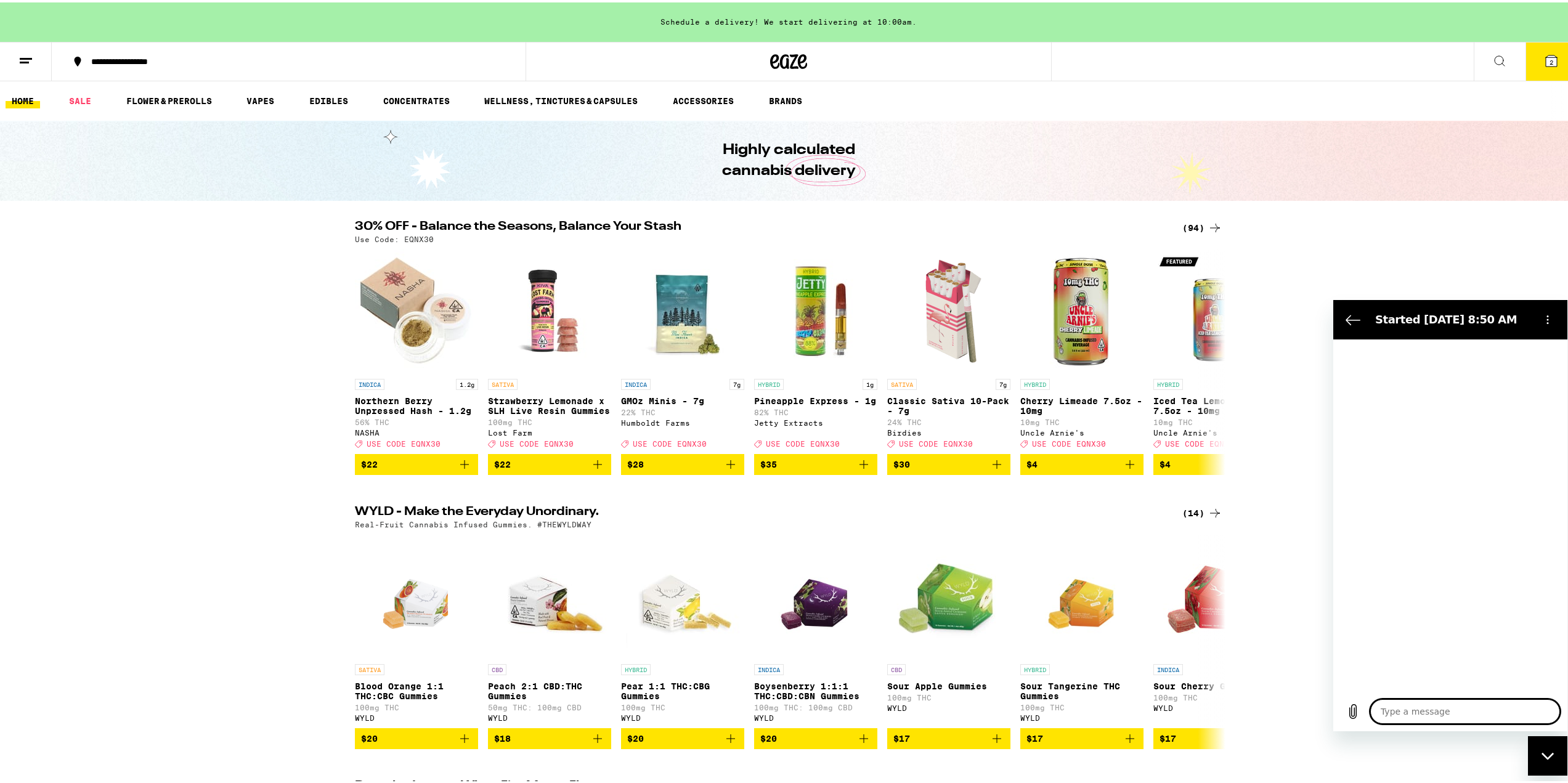
type textarea "x"
drag, startPoint x: 1467, startPoint y: 710, endPoint x: 1461, endPoint y: 712, distance: 6.3
click at [1467, 710] on textarea at bounding box center [1465, 710] width 190 height 25
type textarea "i"
type textarea "x"
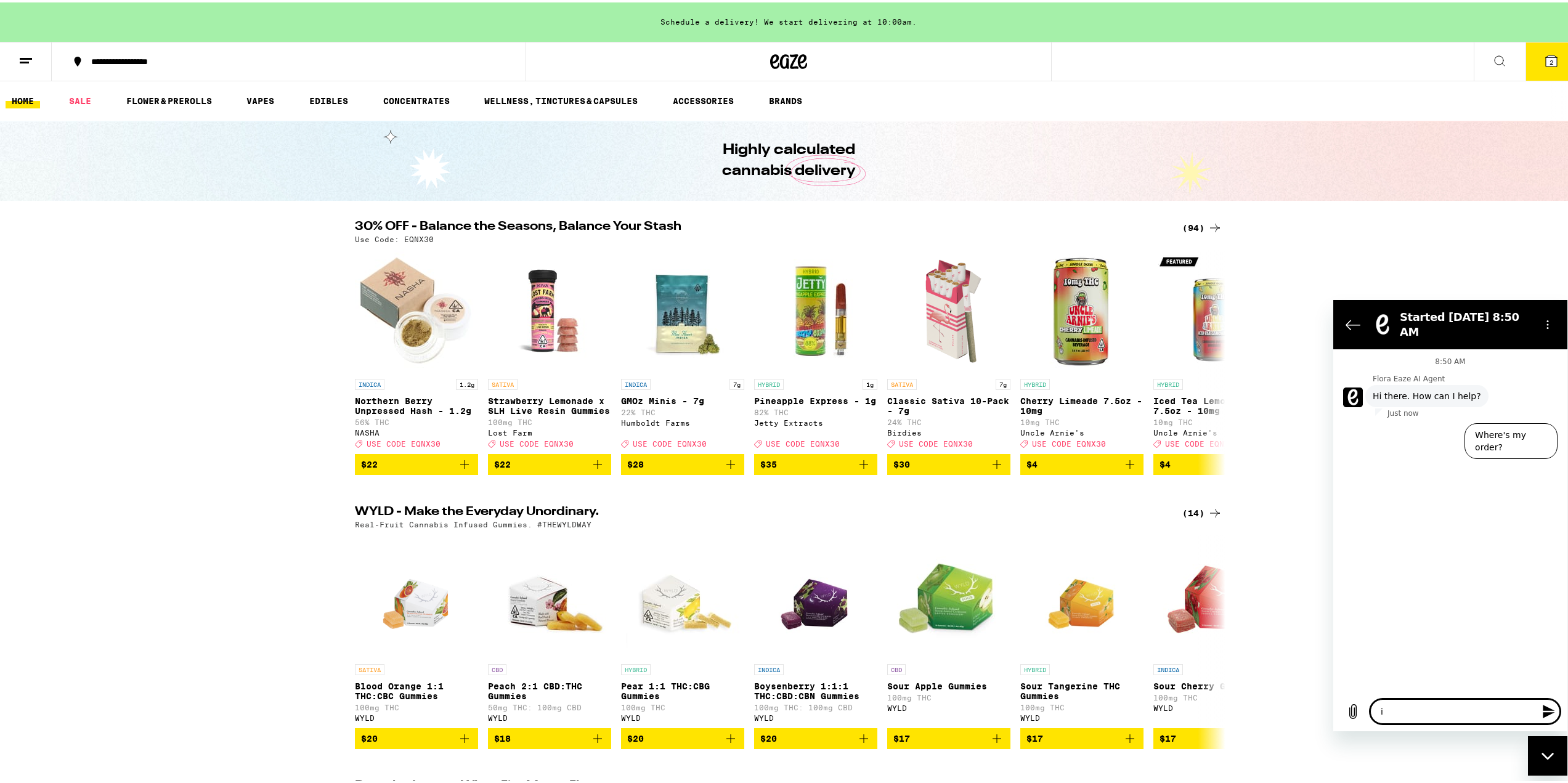
type textarea "i"
type textarea "x"
type textarea "i h"
type textarea "x"
type textarea "i ha"
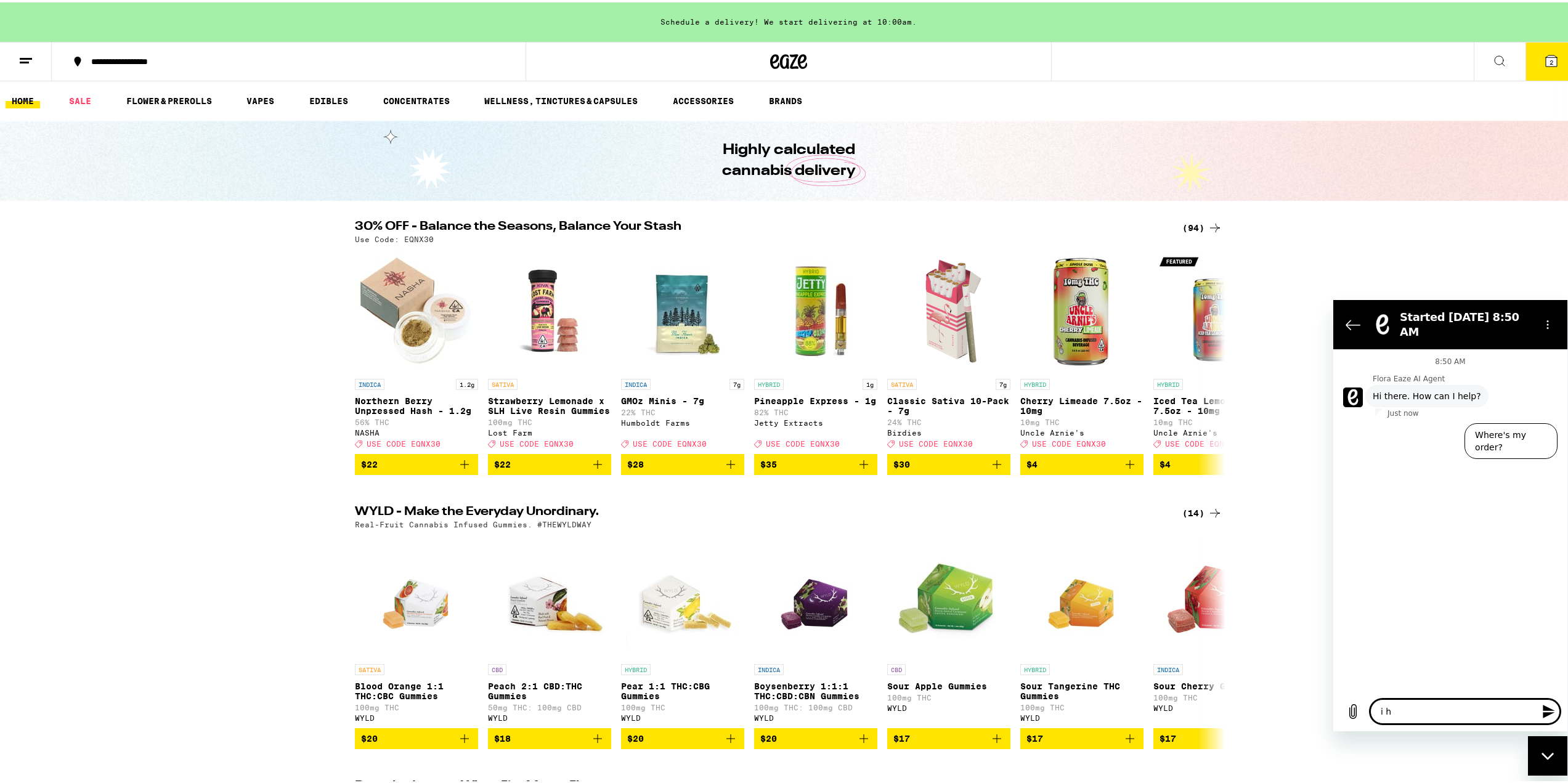
type textarea "x"
type textarea "i hav"
type textarea "x"
type textarea "i have"
type textarea "x"
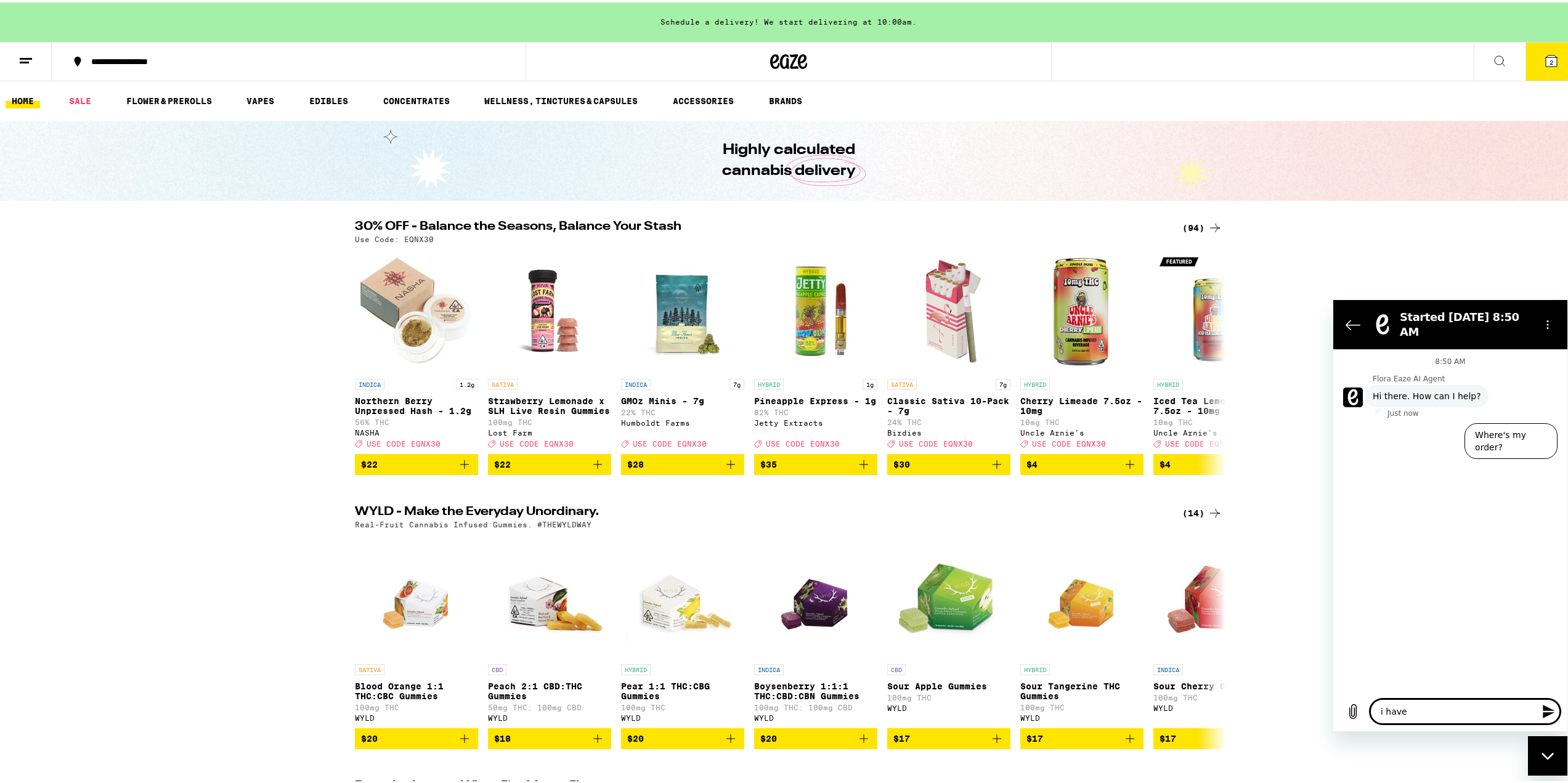
type textarea "i have"
type textarea "x"
type textarea "i have a"
type textarea "x"
type textarea "i have an"
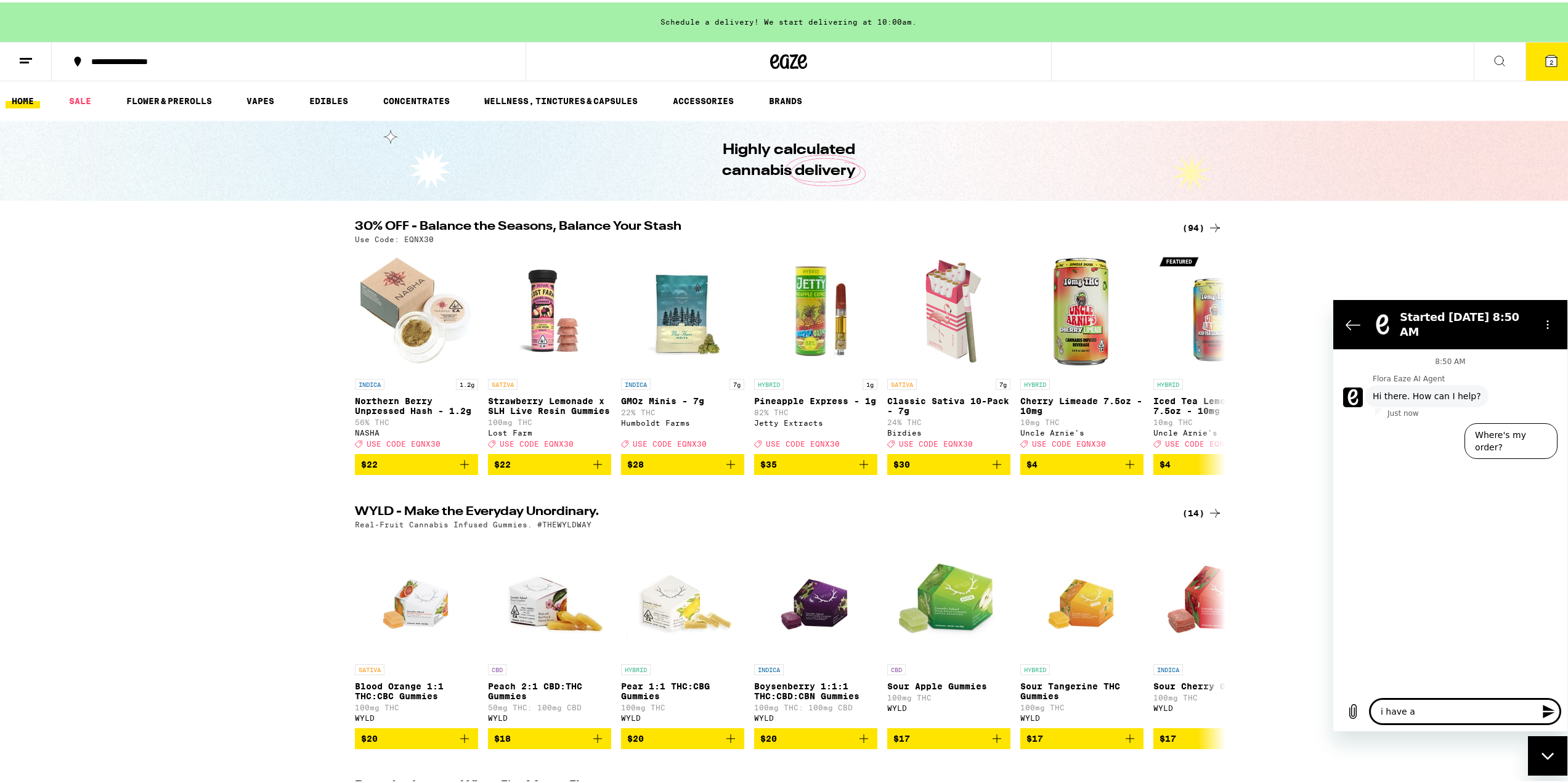
type textarea "x"
type textarea "i have an"
type textarea "x"
type textarea "i have an a"
type textarea "x"
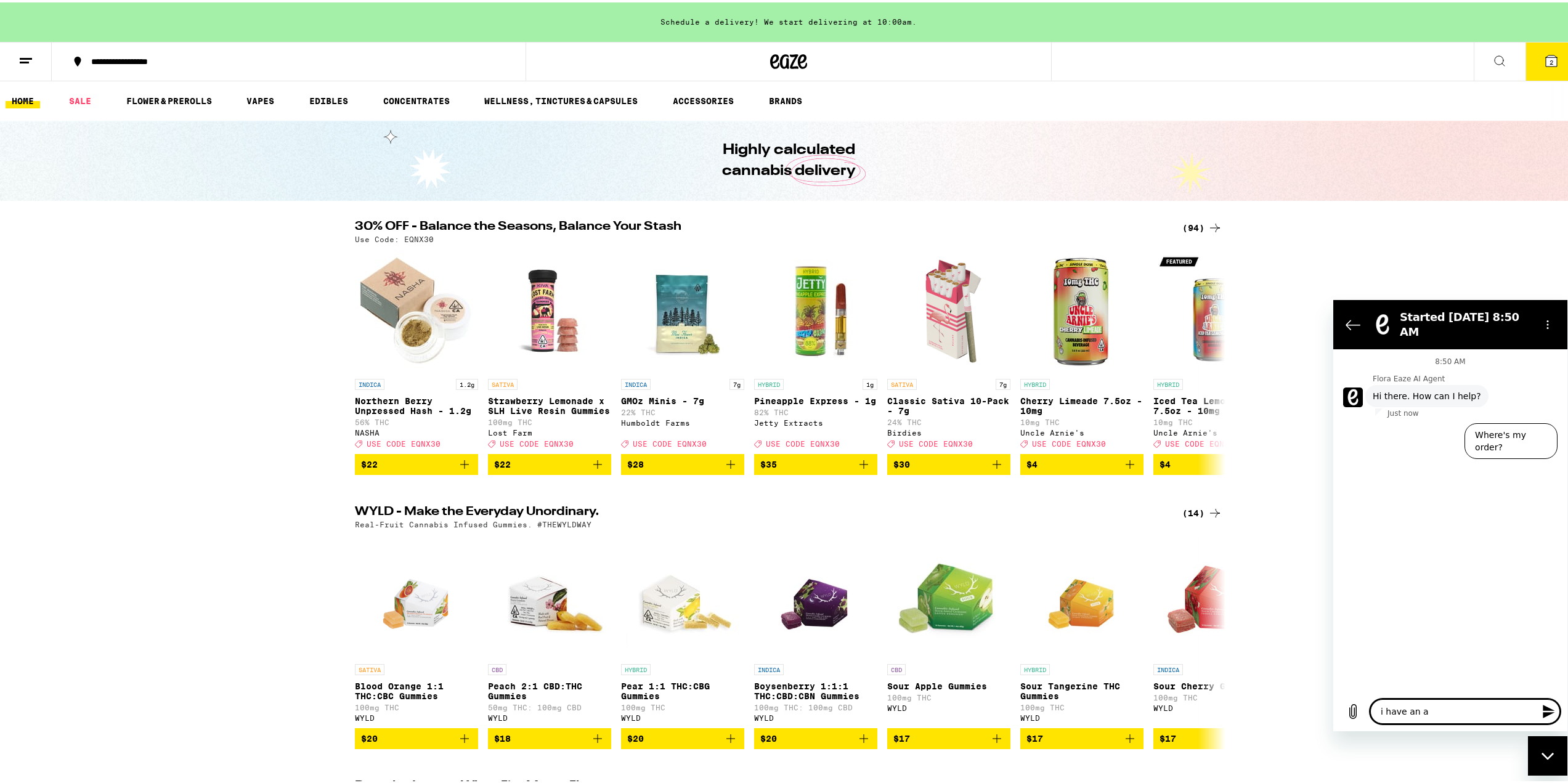
type textarea "i have an ac"
type textarea "x"
type textarea "i have an act"
type textarea "x"
type textarea "i have an acti"
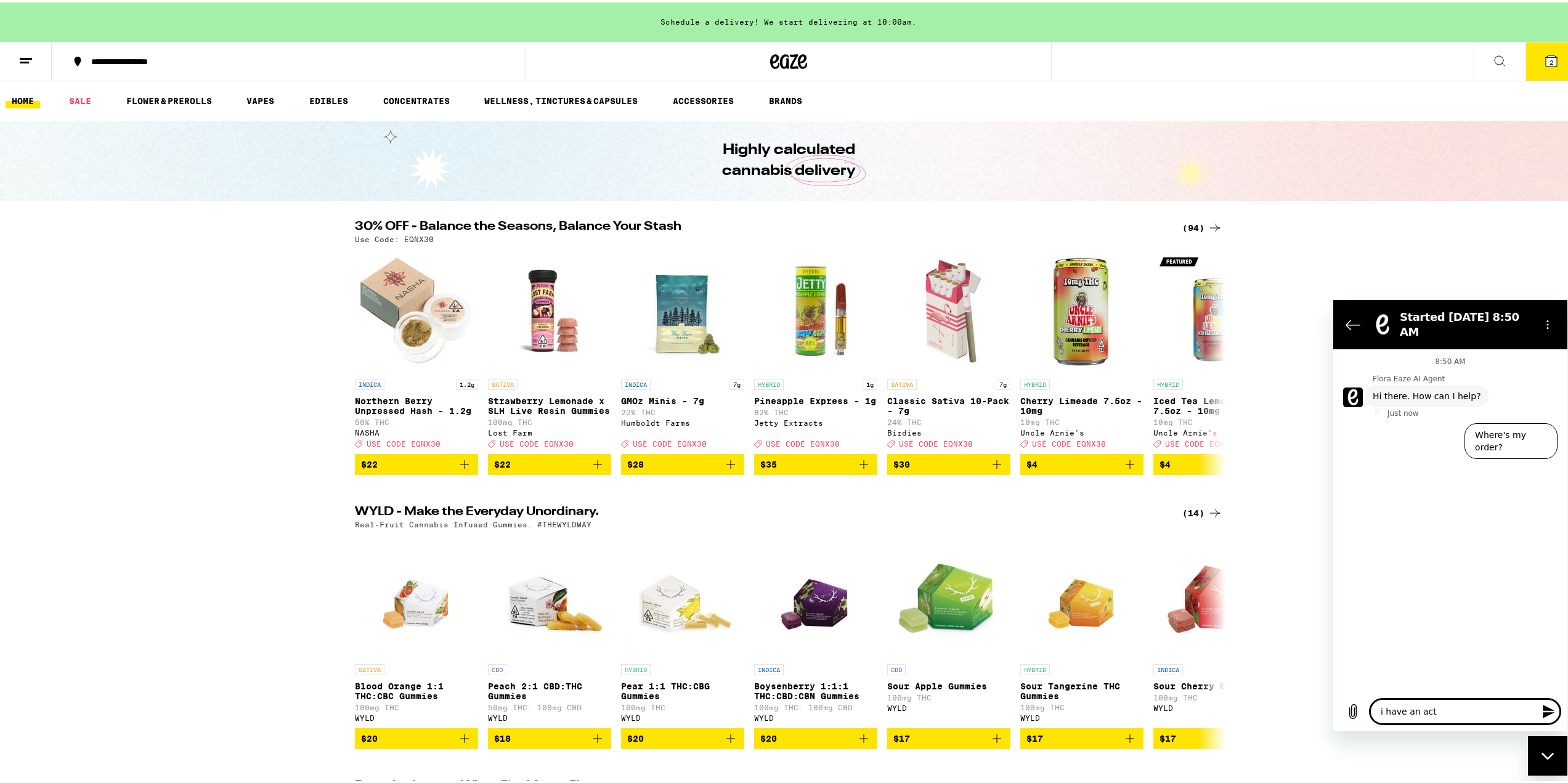
type textarea "x"
type textarea "i have an activ"
type textarea "x"
type textarea "i have an active"
type textarea "x"
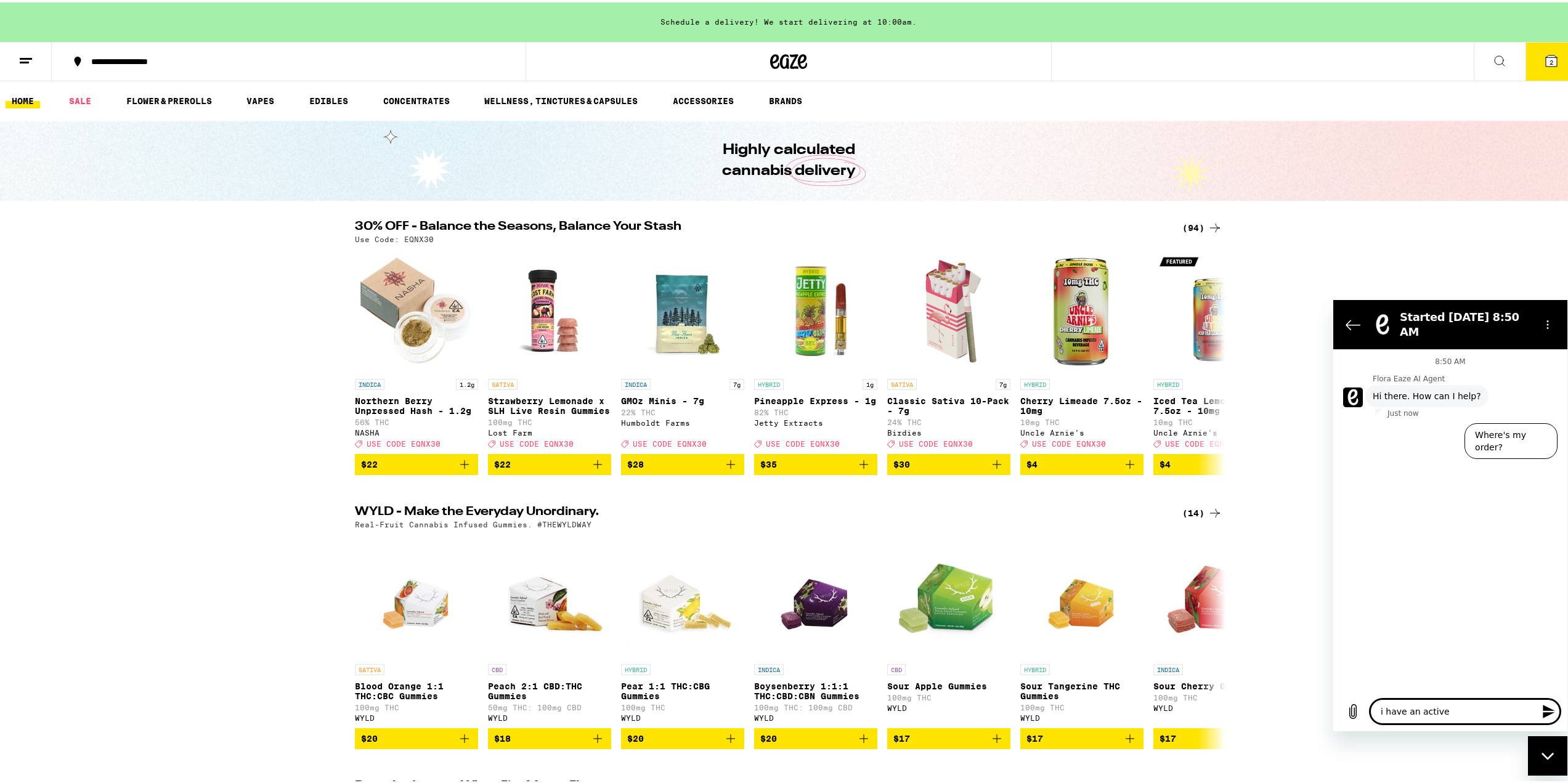
type textarea "i have an active"
type textarea "x"
type textarea "i have an active o"
type textarea "x"
type textarea "i have an active or"
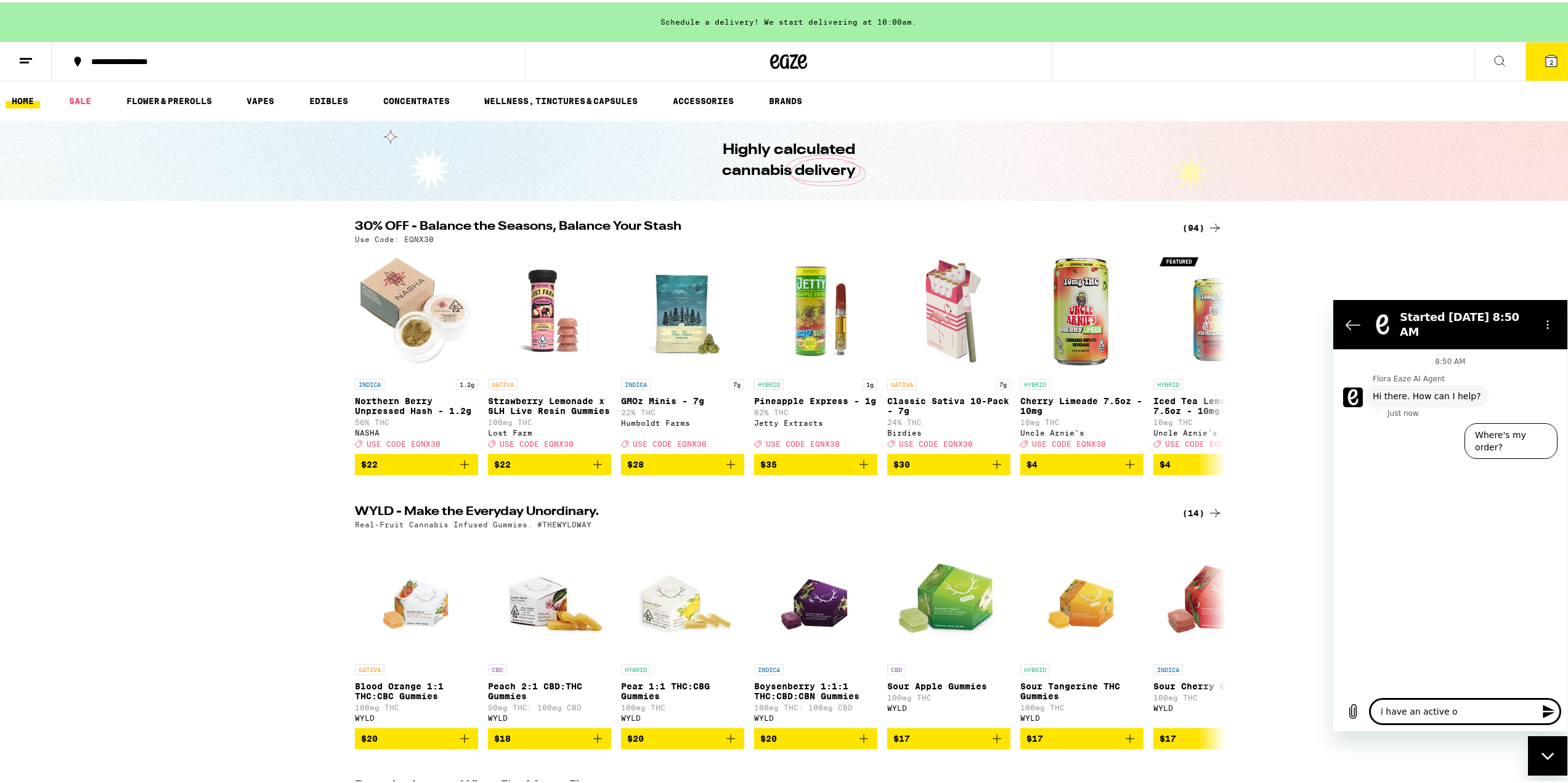
type textarea "x"
type textarea "i have an active ord"
type textarea "x"
type textarea "i have an active orde"
type textarea "x"
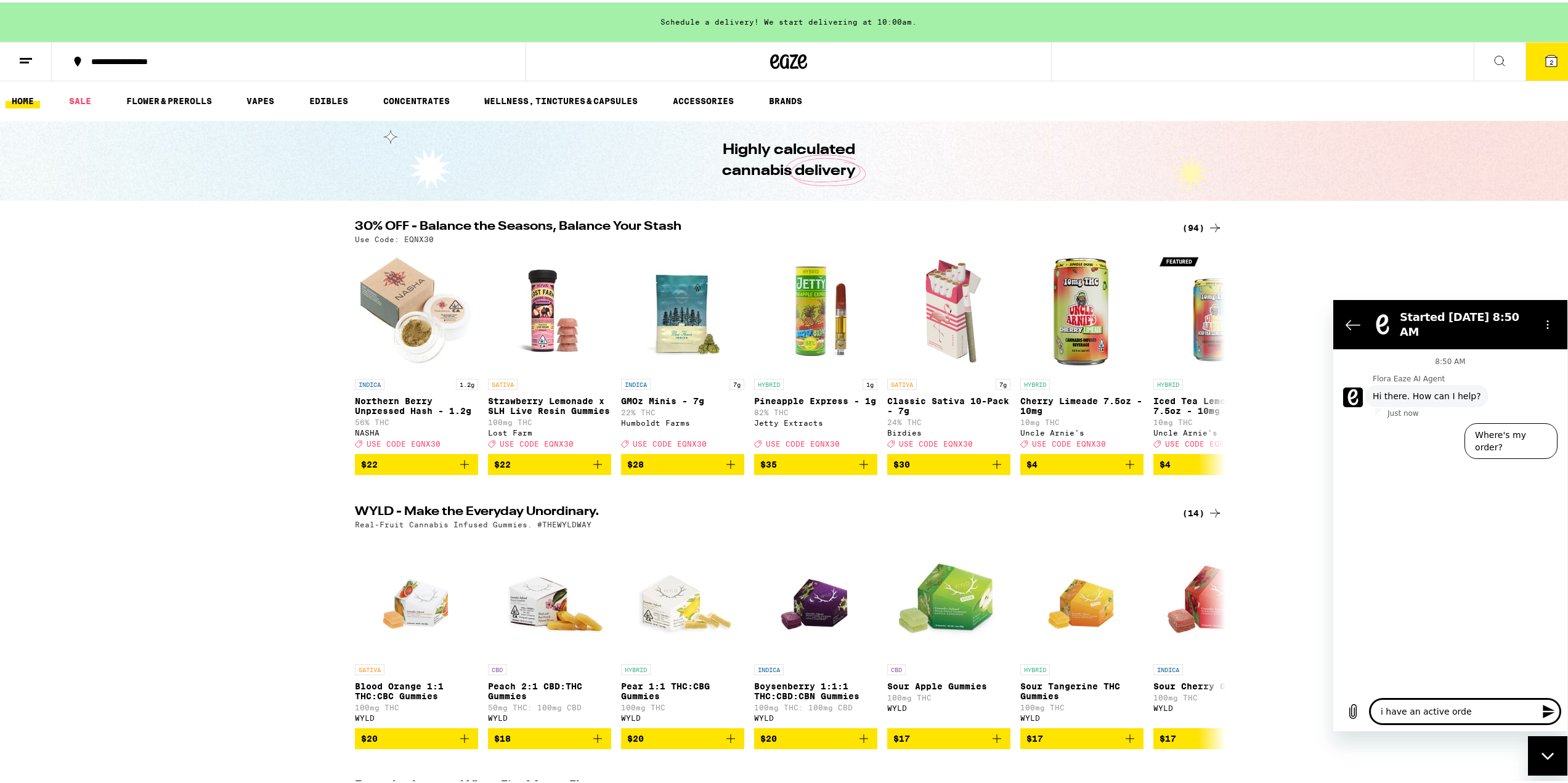
type textarea "i have an active order"
type textarea "x"
type textarea "i have an active order"
type textarea "x"
type textarea "i have an active order a"
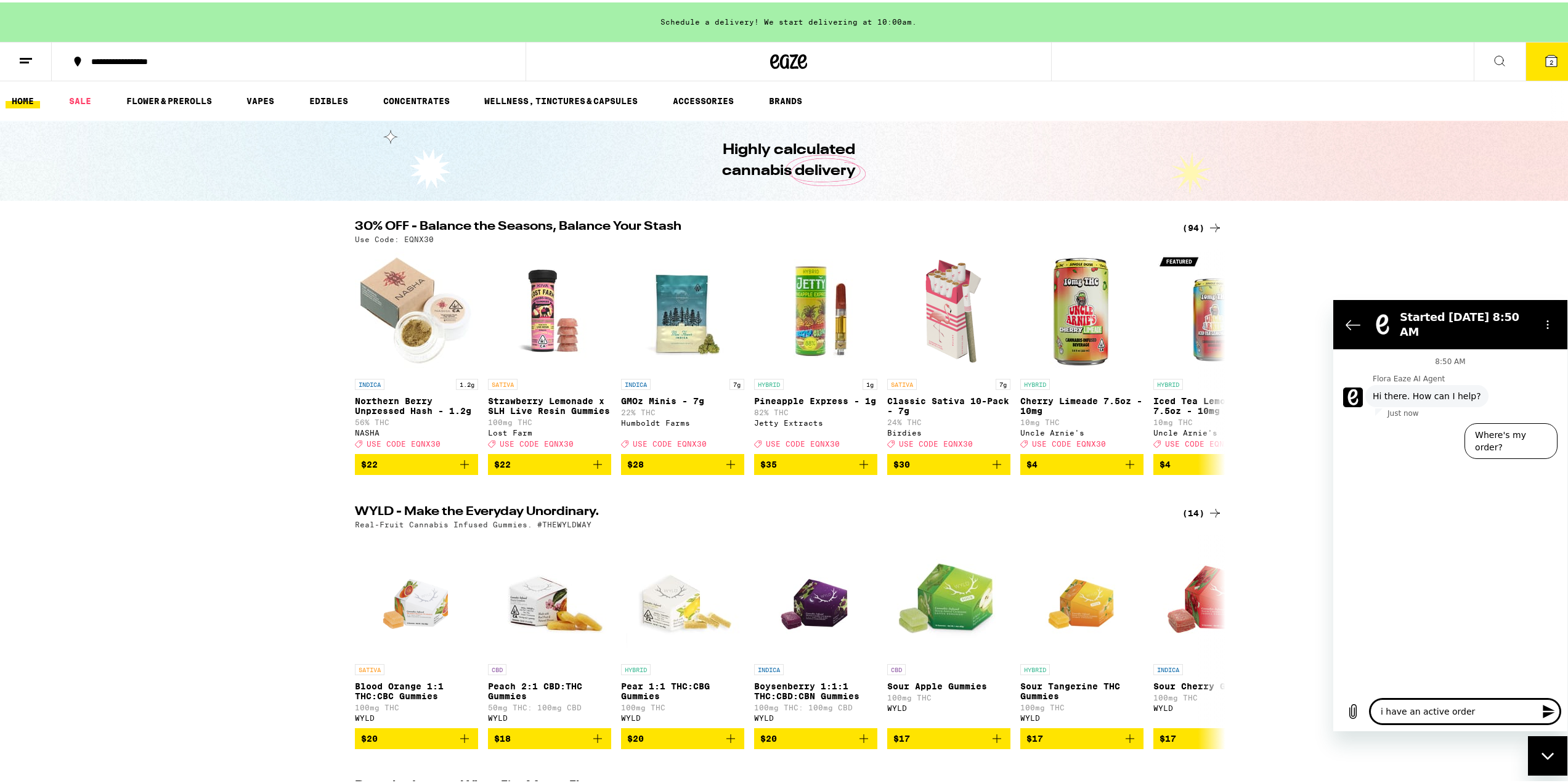
type textarea "x"
type textarea "i have an active order an"
type textarea "x"
type textarea "i have an active order and"
type textarea "x"
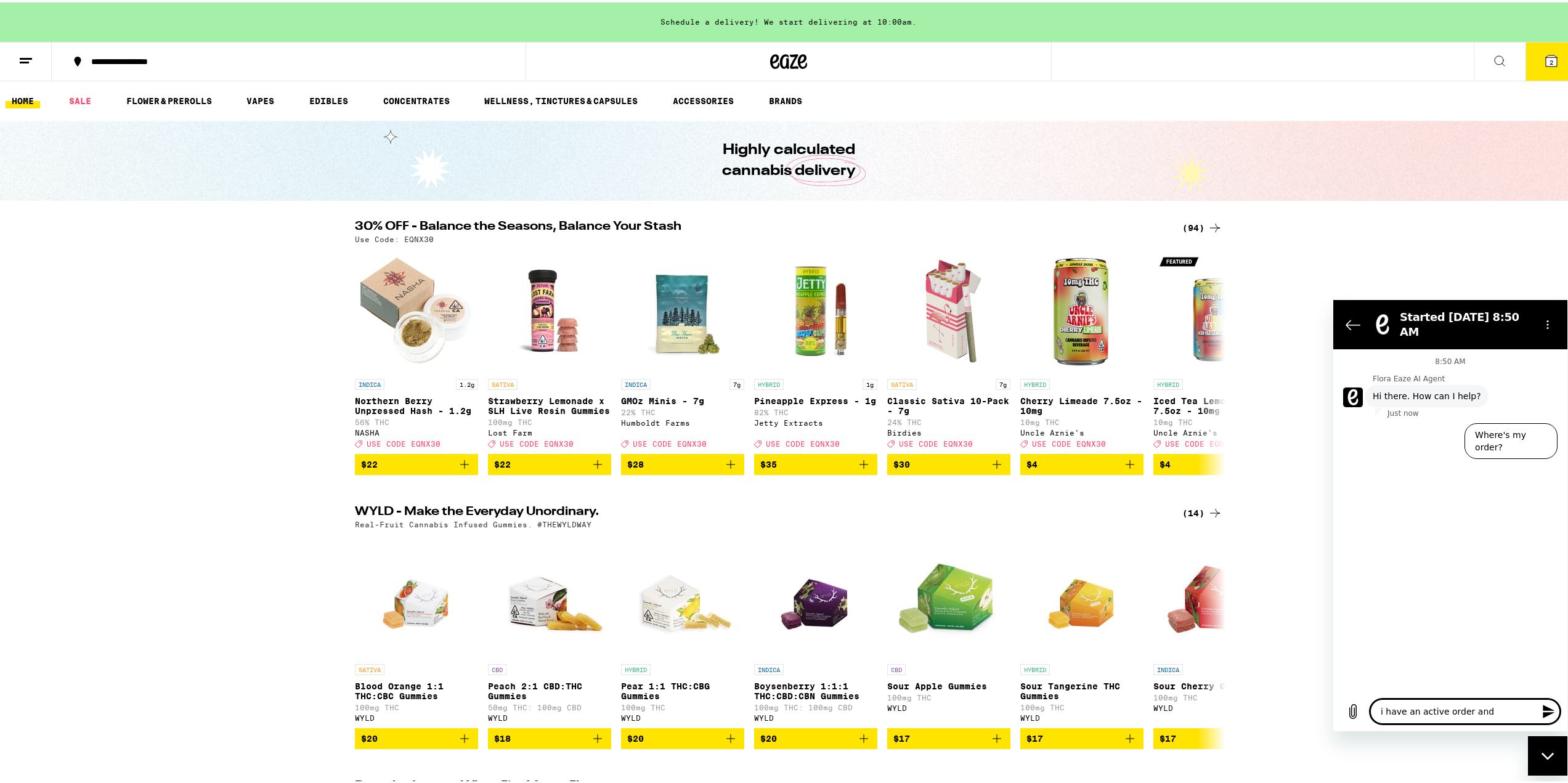
type textarea "i have an active order and"
type textarea "x"
type textarea "i have an active order and n"
type textarea "x"
type textarea "i have an active order and ne"
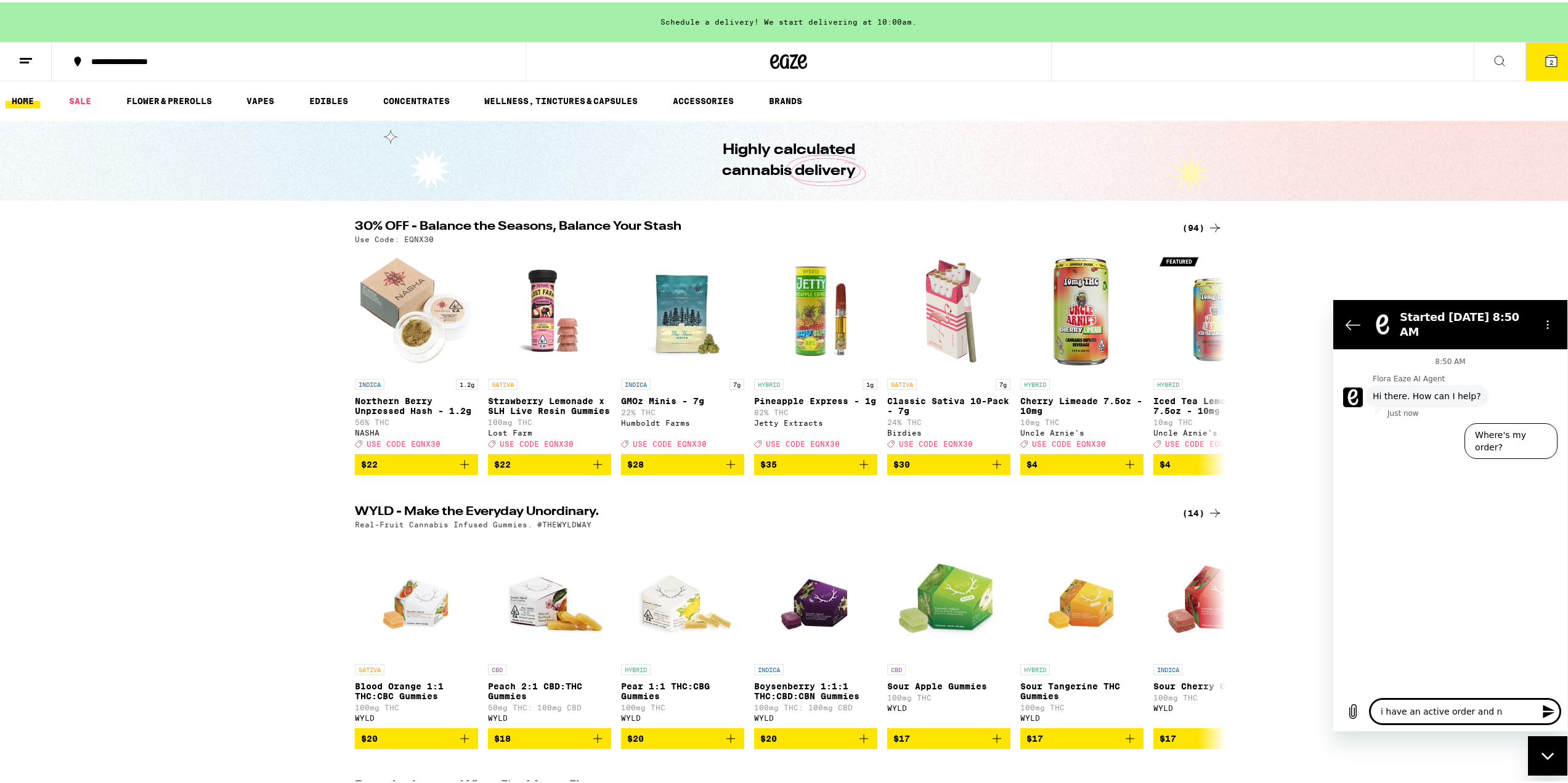
type textarea "x"
type textarea "i have an active order and nee"
type textarea "x"
type textarea "i have an active order and need"
type textarea "x"
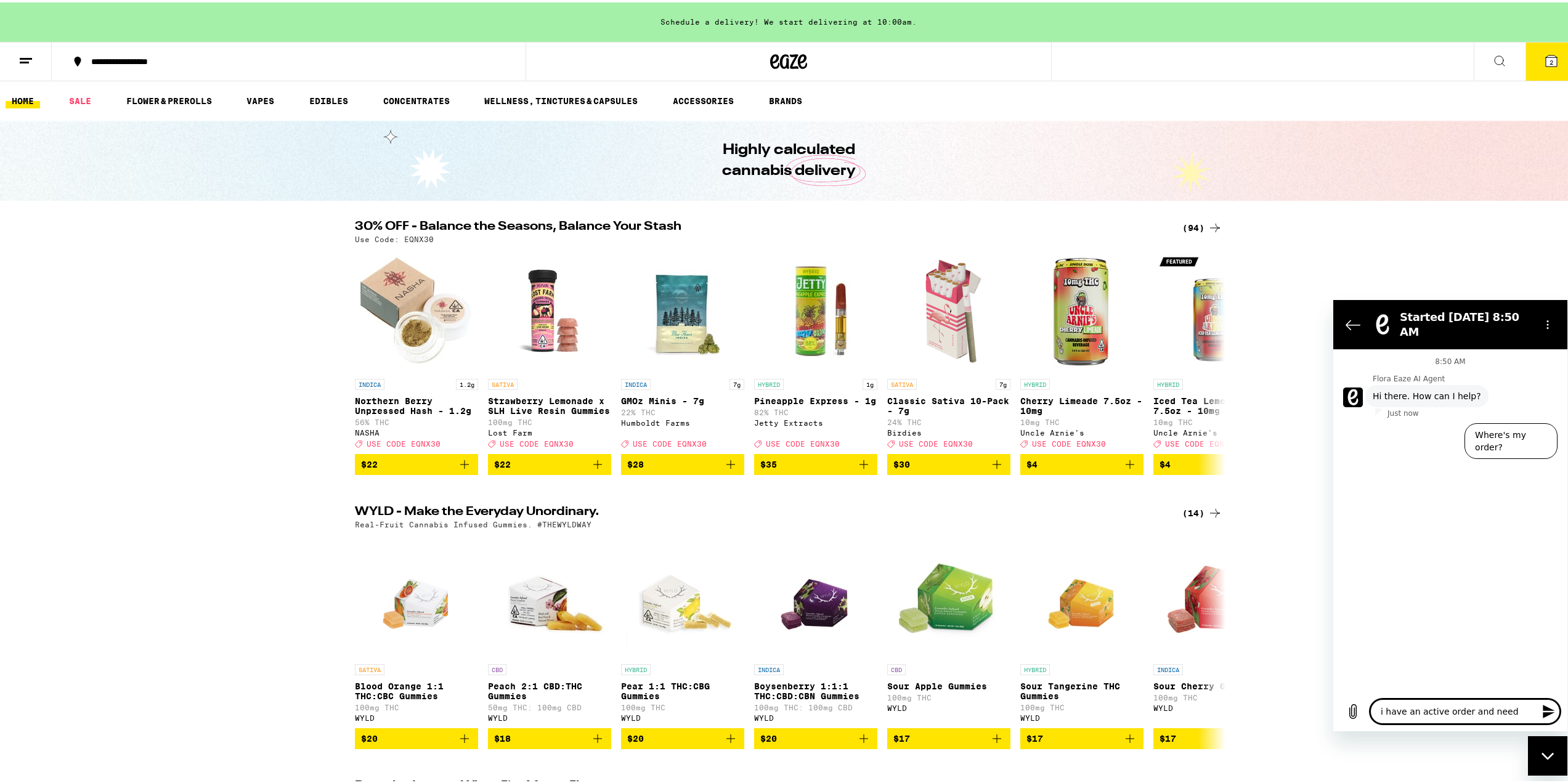
type textarea "i have an active order and need"
type textarea "x"
type textarea "i have an active order and need t"
type textarea "x"
type textarea "i have an active order and need to"
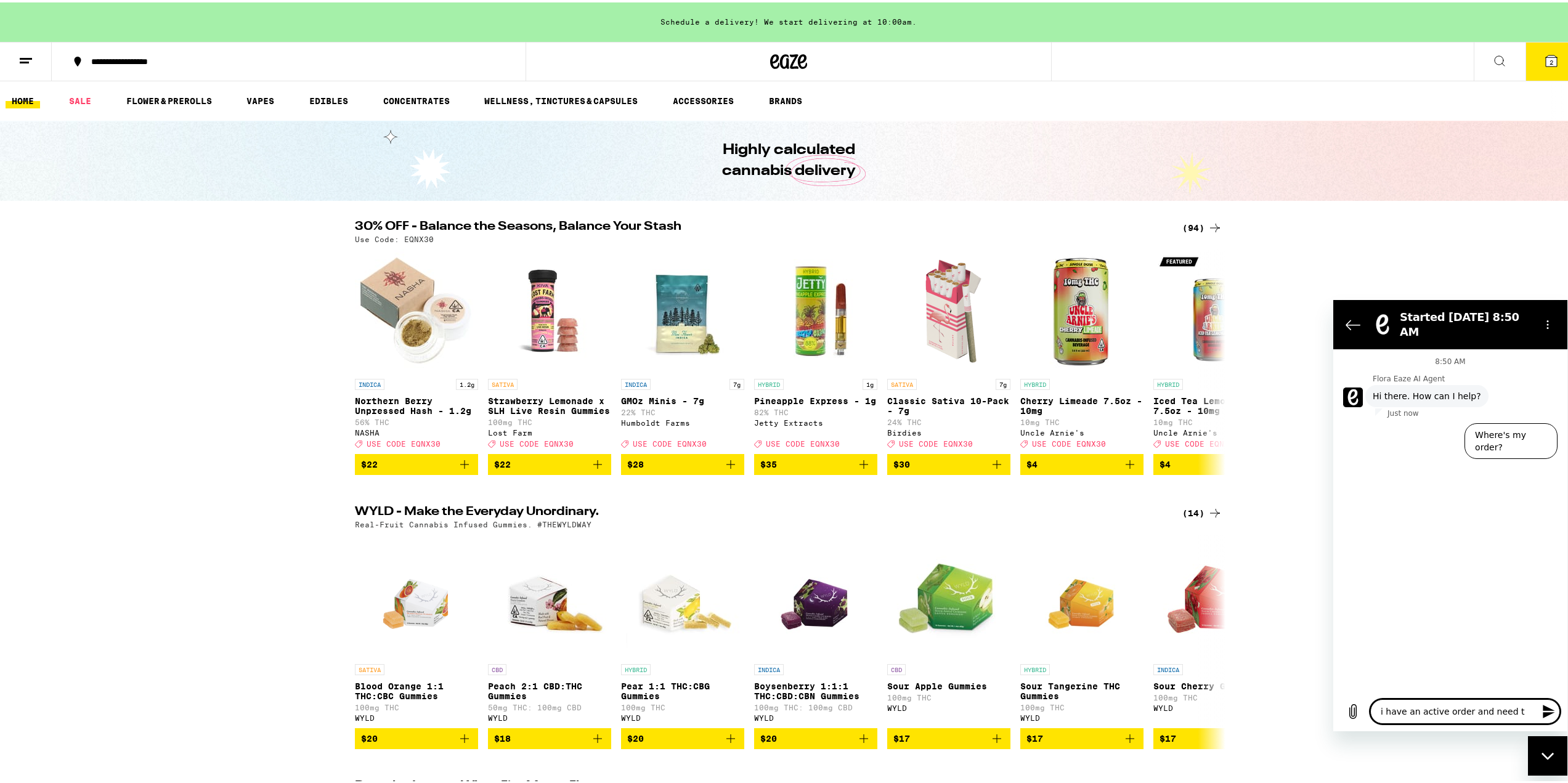
type textarea "x"
type textarea "i have an active order and need to"
type textarea "x"
type textarea "i have an active order and need to a"
type textarea "x"
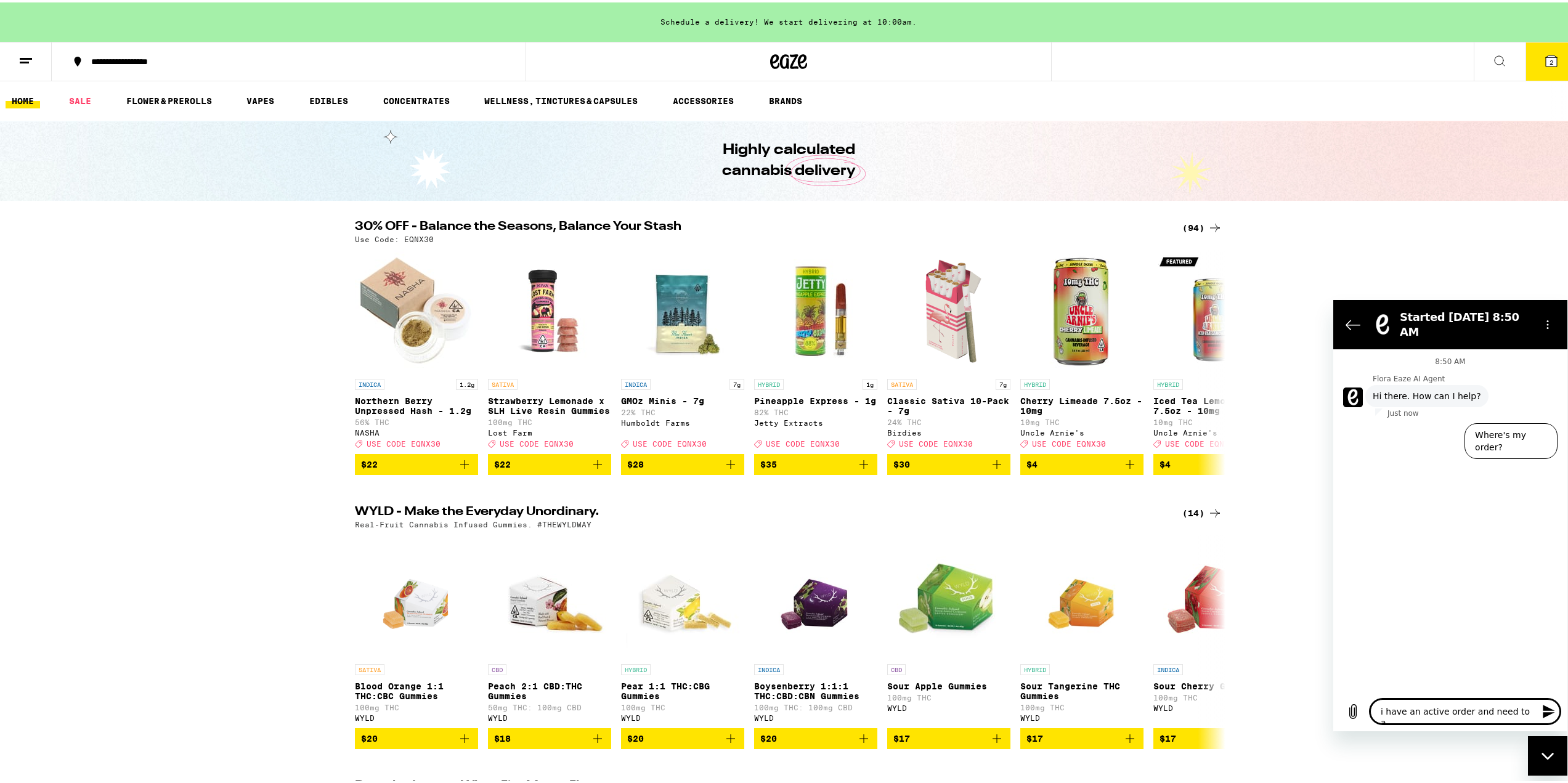
type textarea "i have an active order and need to ad"
type textarea "x"
type textarea "i have an active order and need to add"
type textarea "x"
type textarea "i have an active order and need to add"
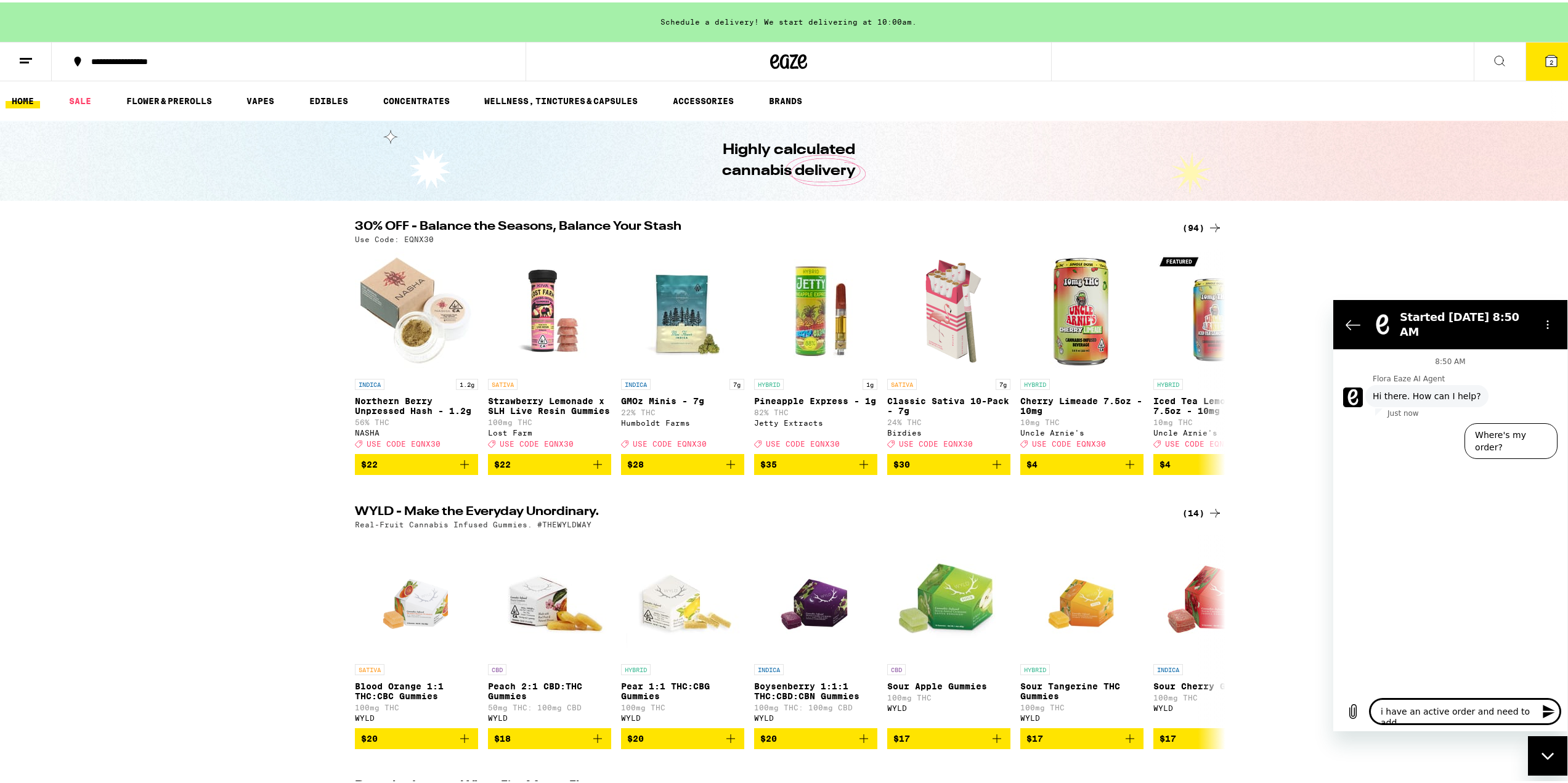
type textarea "x"
type textarea "i have an active order and need to add m"
type textarea "x"
type textarea "i have an active order and need to add my"
type textarea "x"
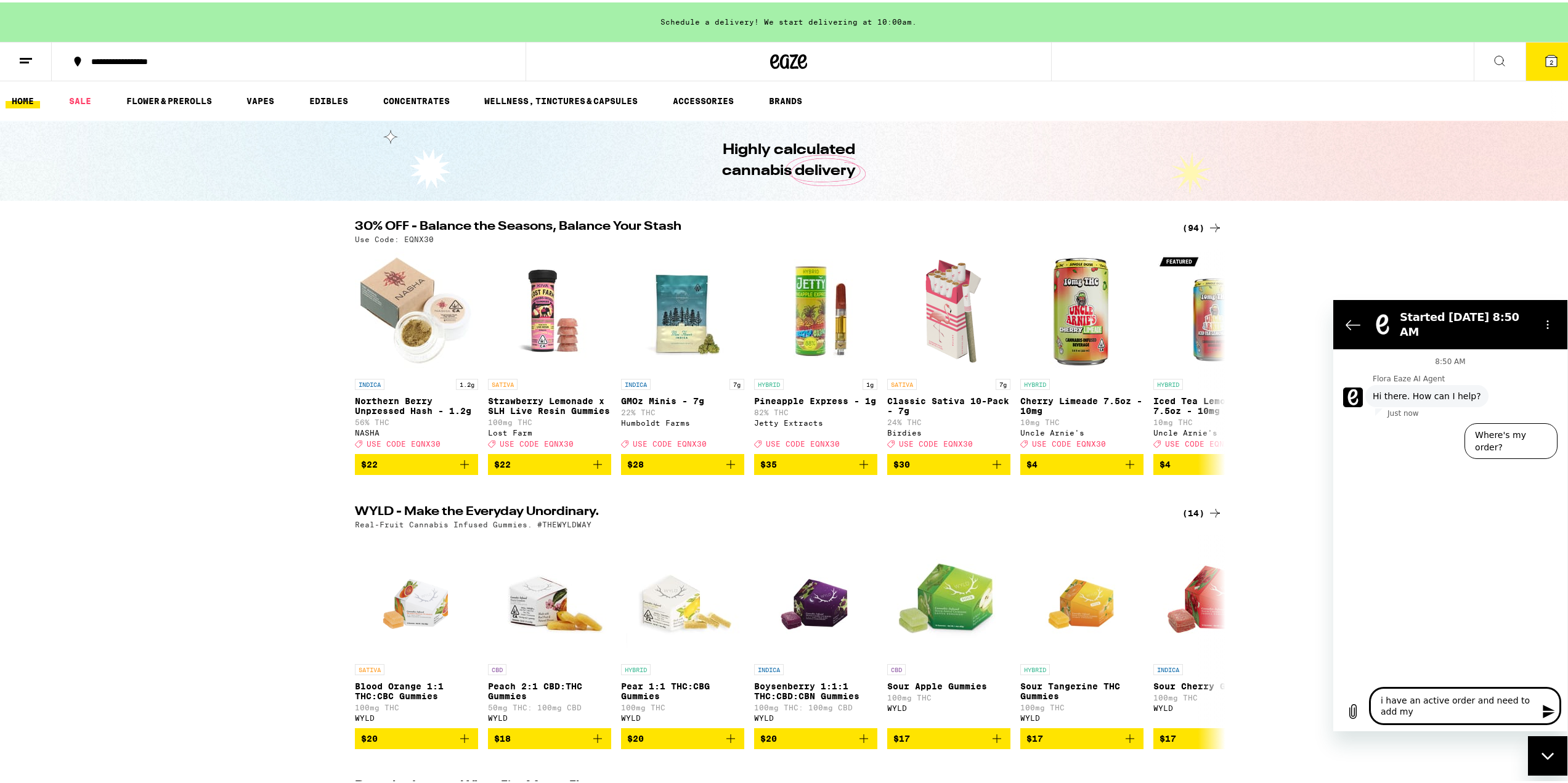
type textarea "i have an active order and need to add my"
type textarea "x"
type textarea "i have an active order and need to add my a"
type textarea "x"
type textarea "i have an active order and need to add my ap"
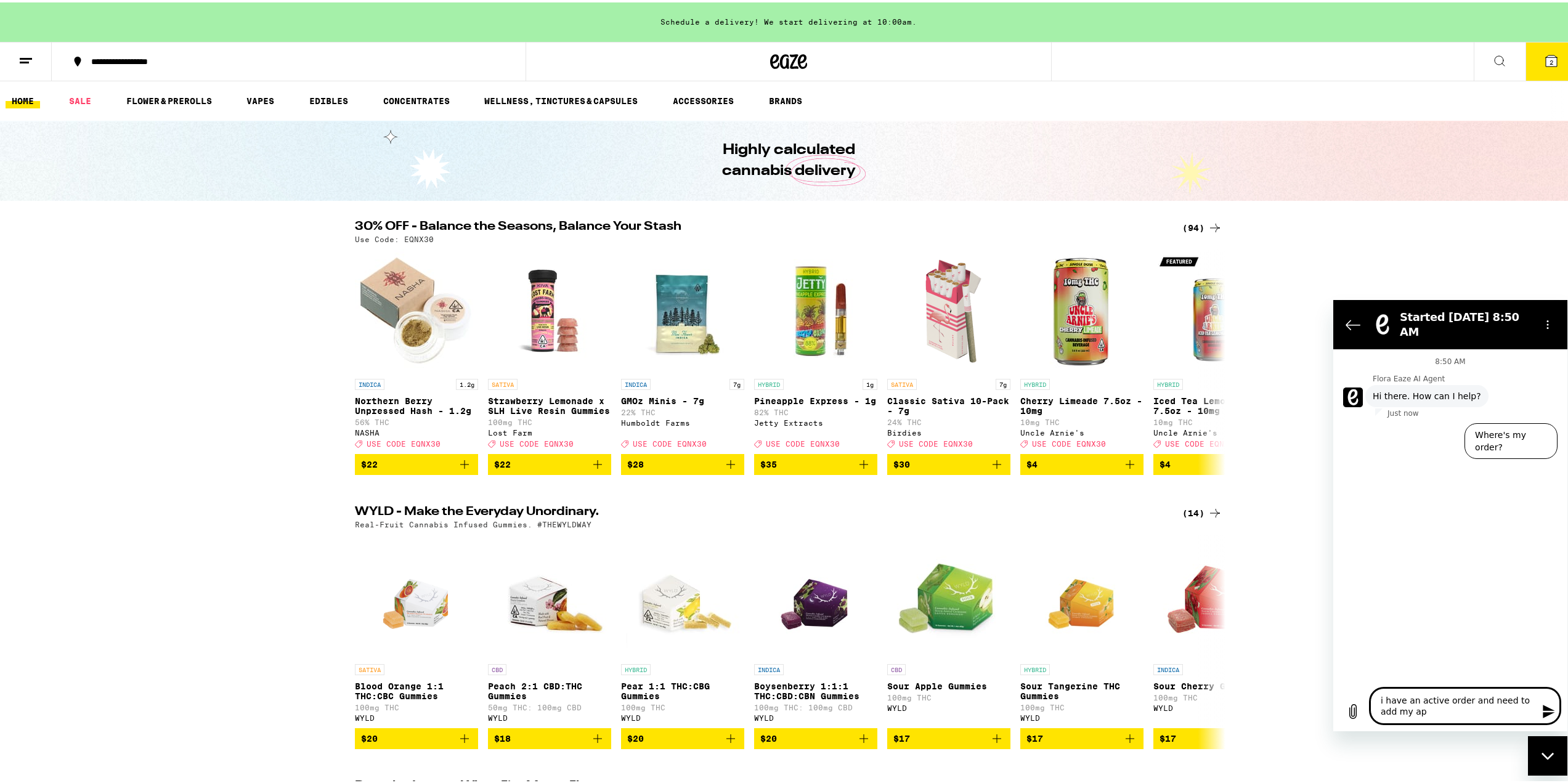
type textarea "x"
type textarea "i have an active order and need to add my apt"
type textarea "x"
type textarea "i have an active order and need to add my apt"
type textarea "x"
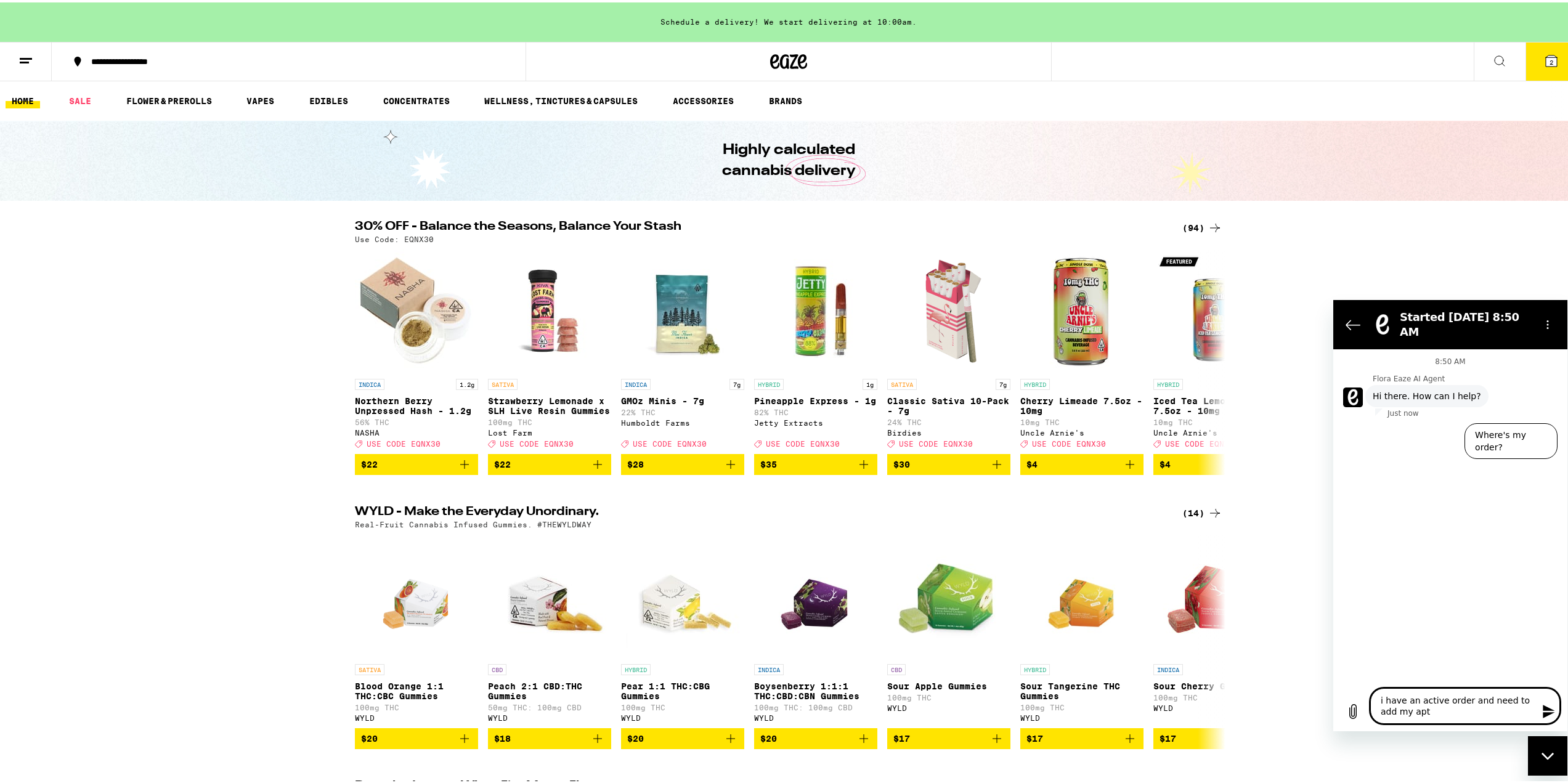
type textarea "i have an active order and need to add my apt u"
type textarea "x"
type textarea "i have an active order and need to add my apt un"
type textarea "x"
type textarea "i have an active order and need to add my apt uni"
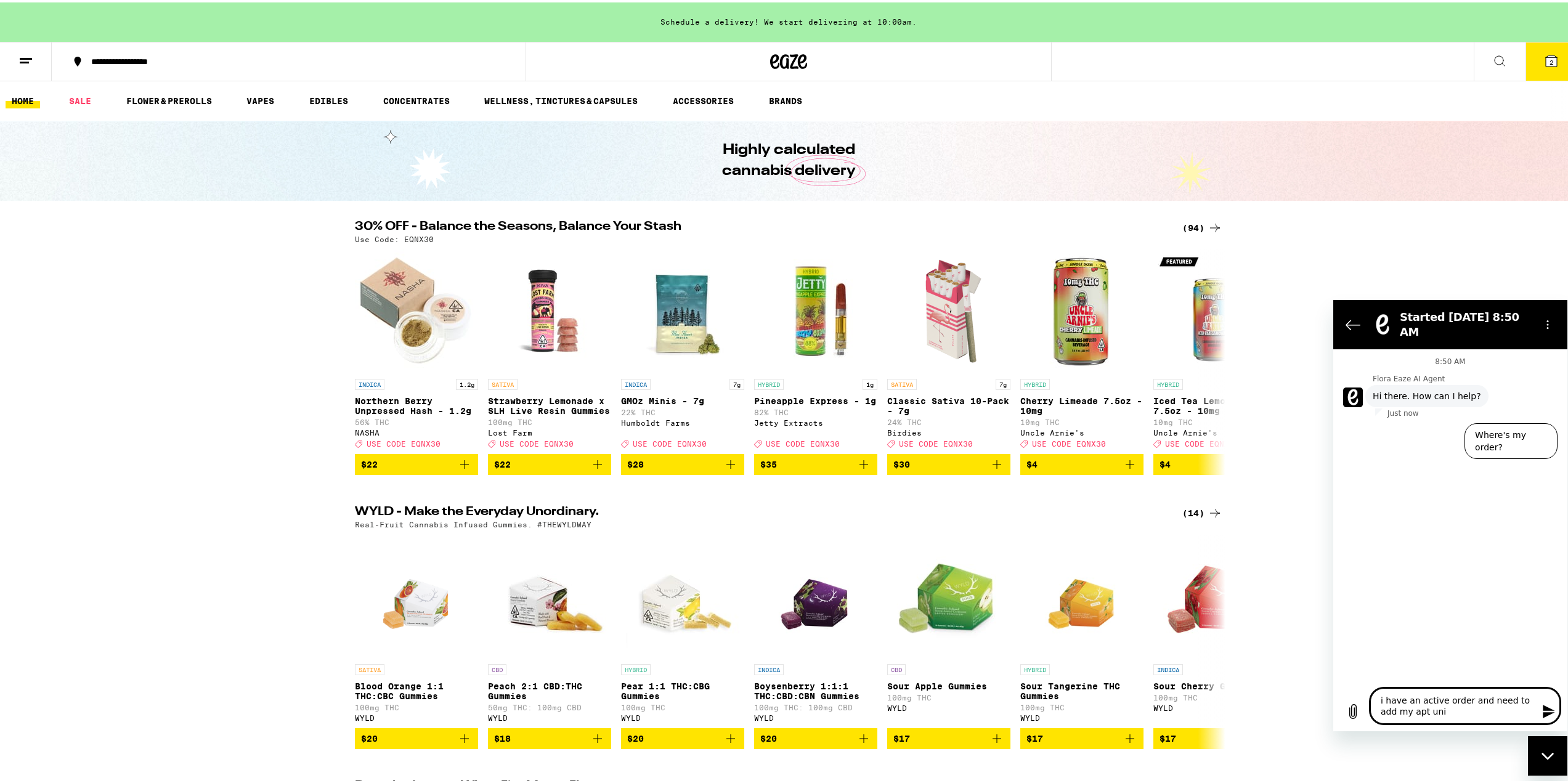
type textarea "x"
type textarea "i have an active order and need to add my apt unit"
type textarea "x"
type textarea "i have an active order and need to add my apt unit"
type textarea "x"
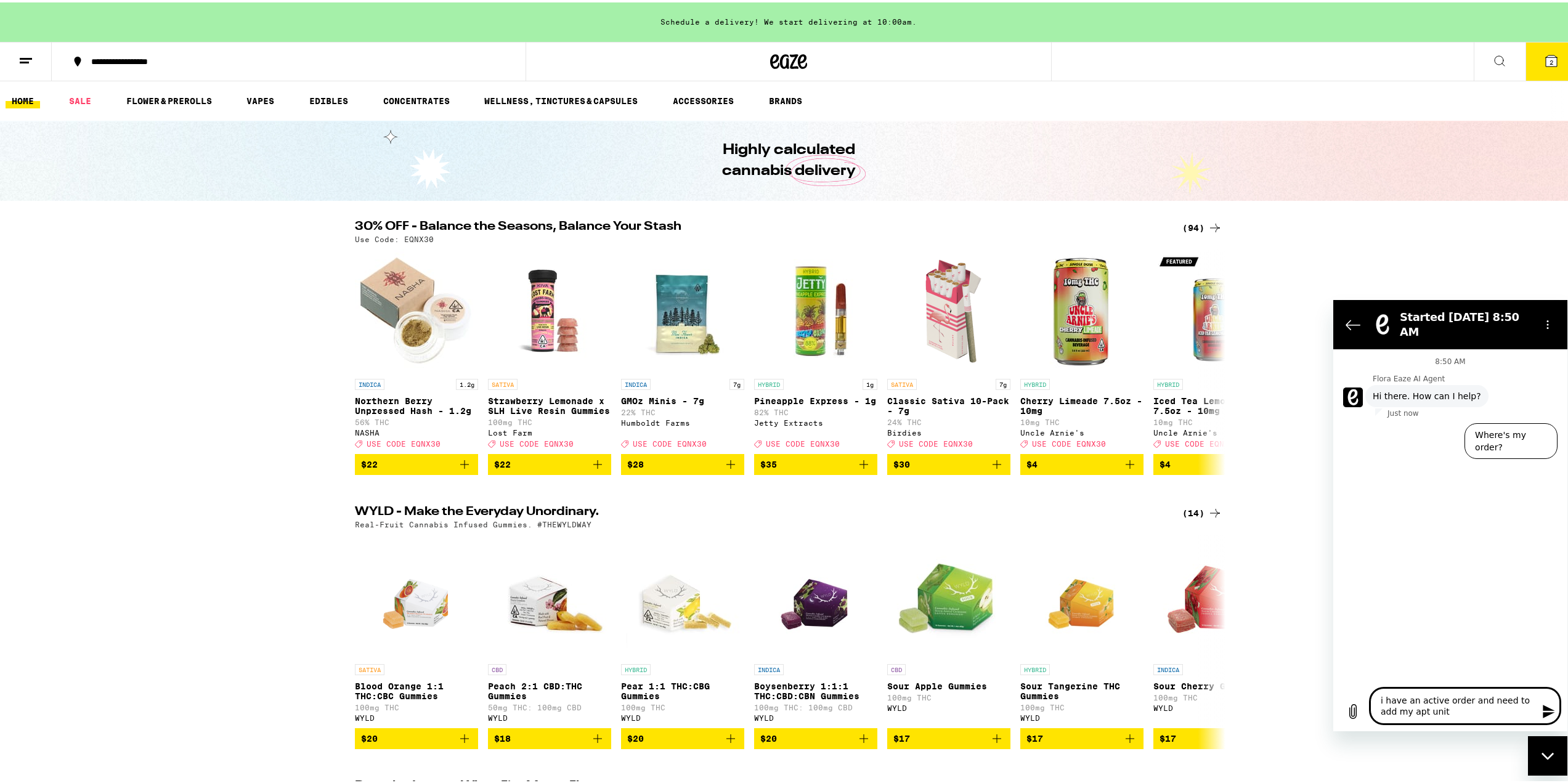
type textarea "i have an active order and need to add my apt unit n"
type textarea "x"
type textarea "i have an active order and need to add my apt unit nu"
type textarea "x"
type textarea "i have an active order and need to add my apt unit num"
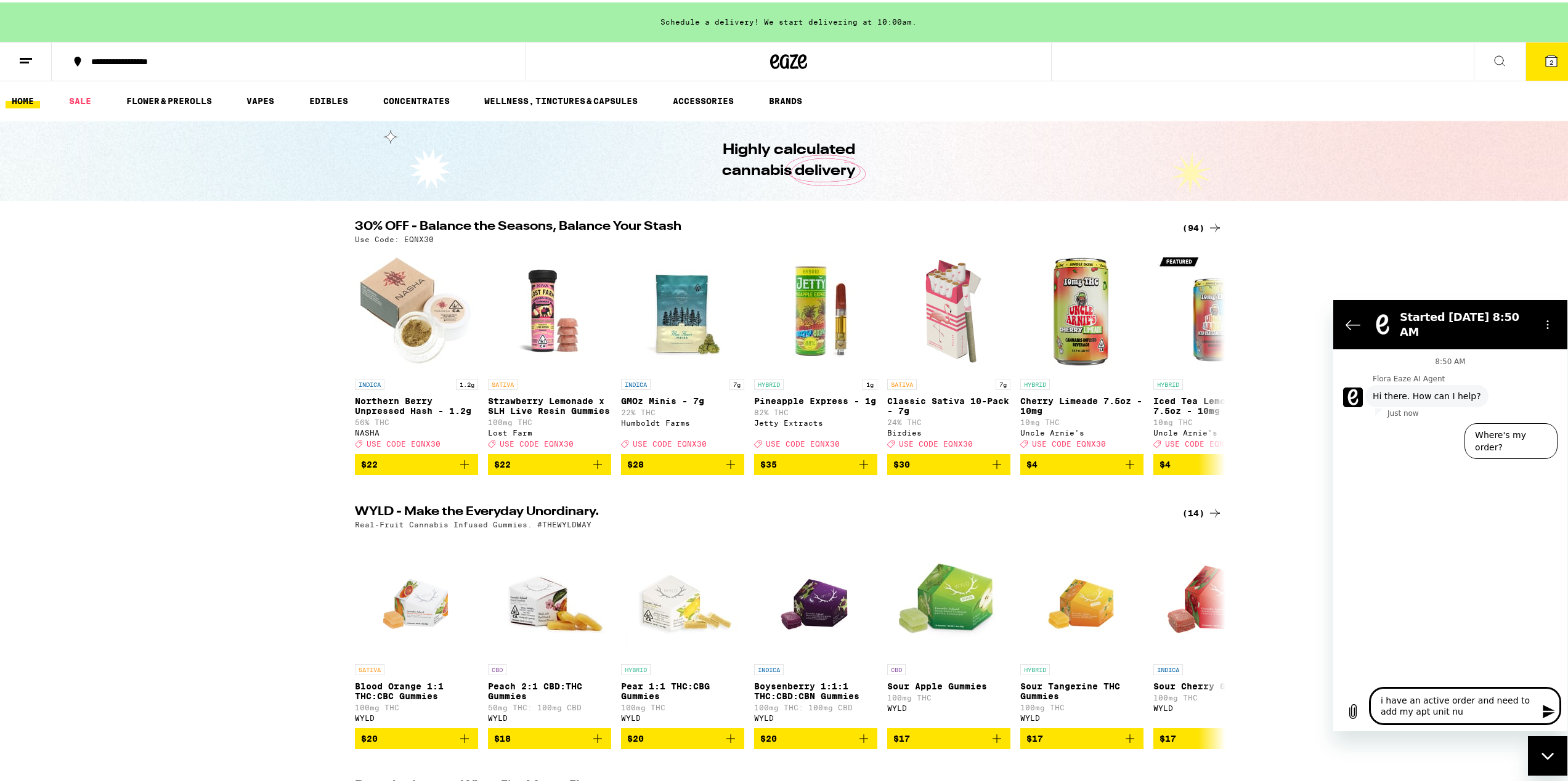
type textarea "x"
type textarea "i have an active order and need to add my apt unit numb"
type textarea "x"
type textarea "i have an active order and need to add my apt unit numbe"
type textarea "x"
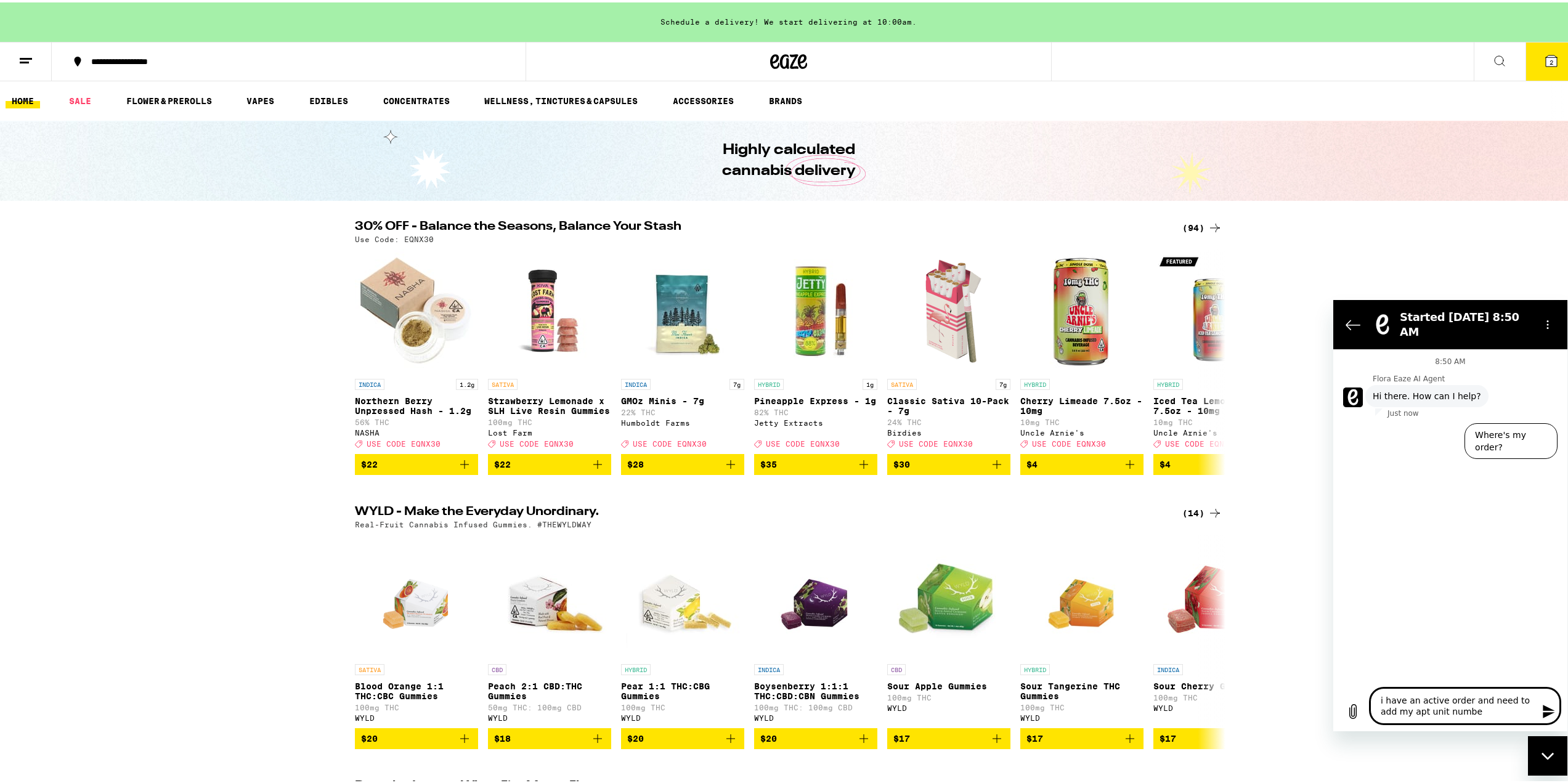
type textarea "i have an active order and need to add my apt unit number"
type textarea "x"
type textarea "i have an active order and need to add my apt unit numbe"
type textarea "x"
type textarea "i have an active order and need to add my apt unit numb"
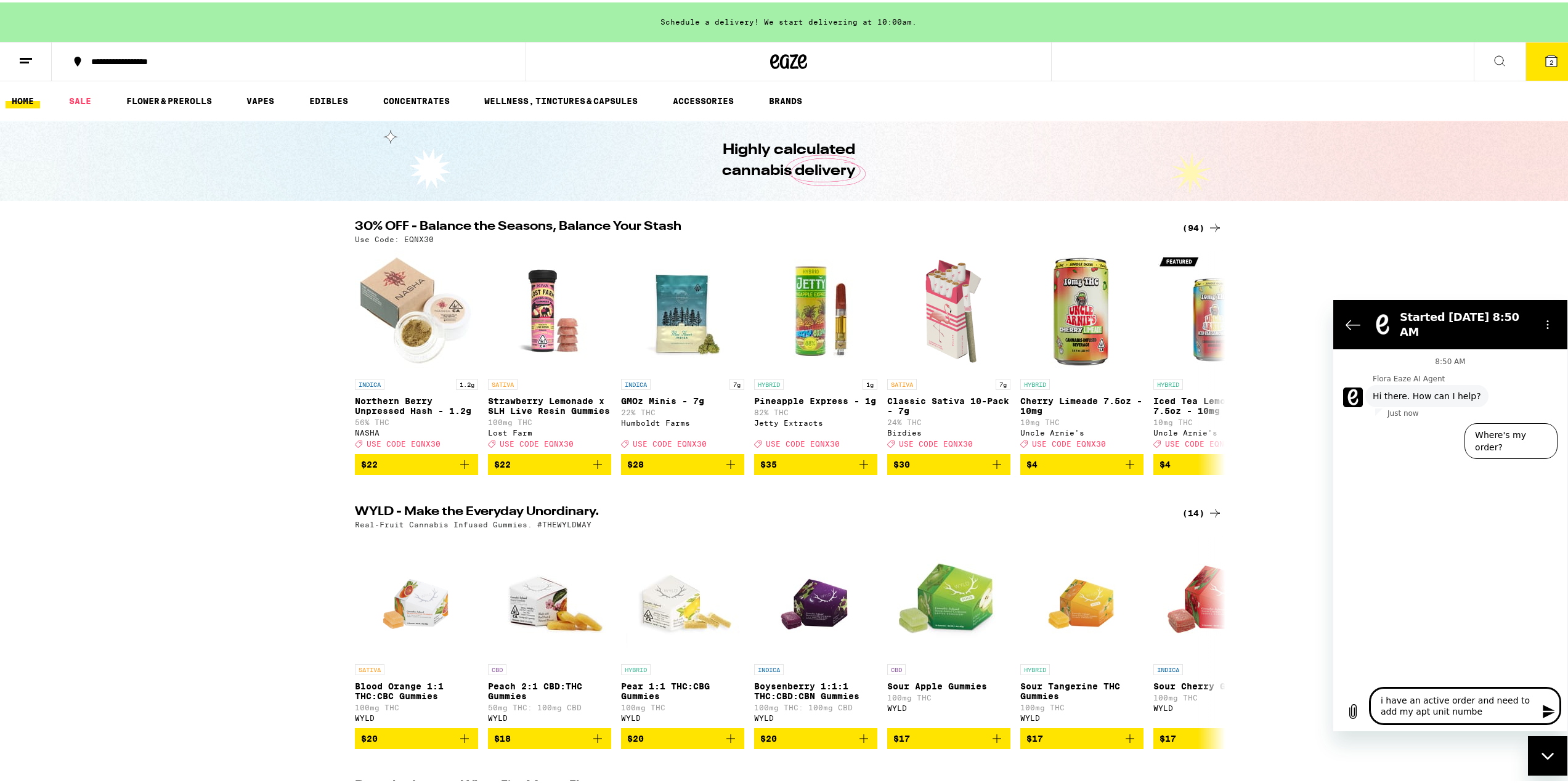
type textarea "x"
type textarea "i have an active order and need to add my apt unit numbe"
type textarea "x"
type textarea "i have an active order and need to add my apt unit number"
type textarea "x"
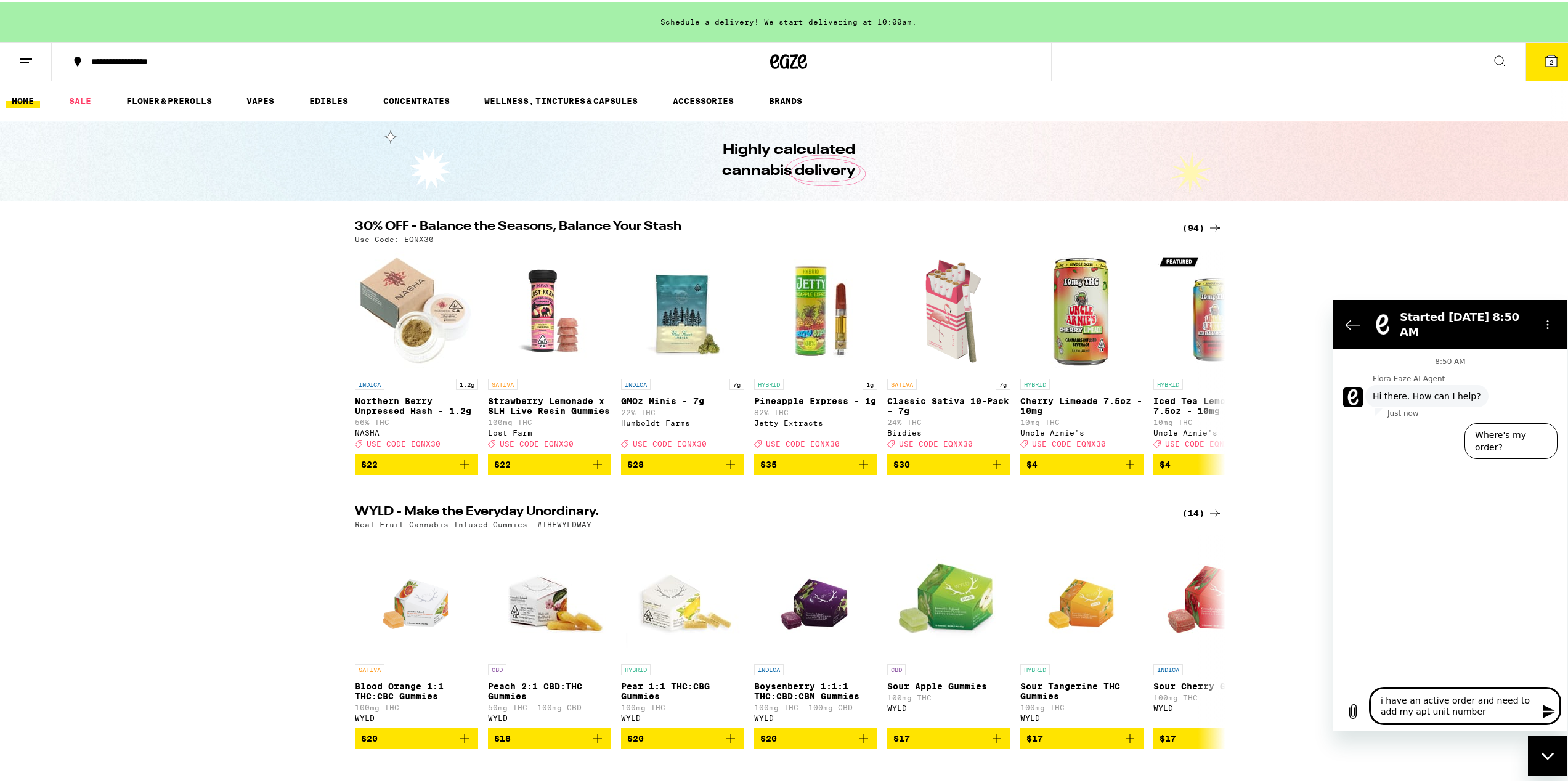
type textarea "i have an active order and need to add my apt unit number"
type textarea "x"
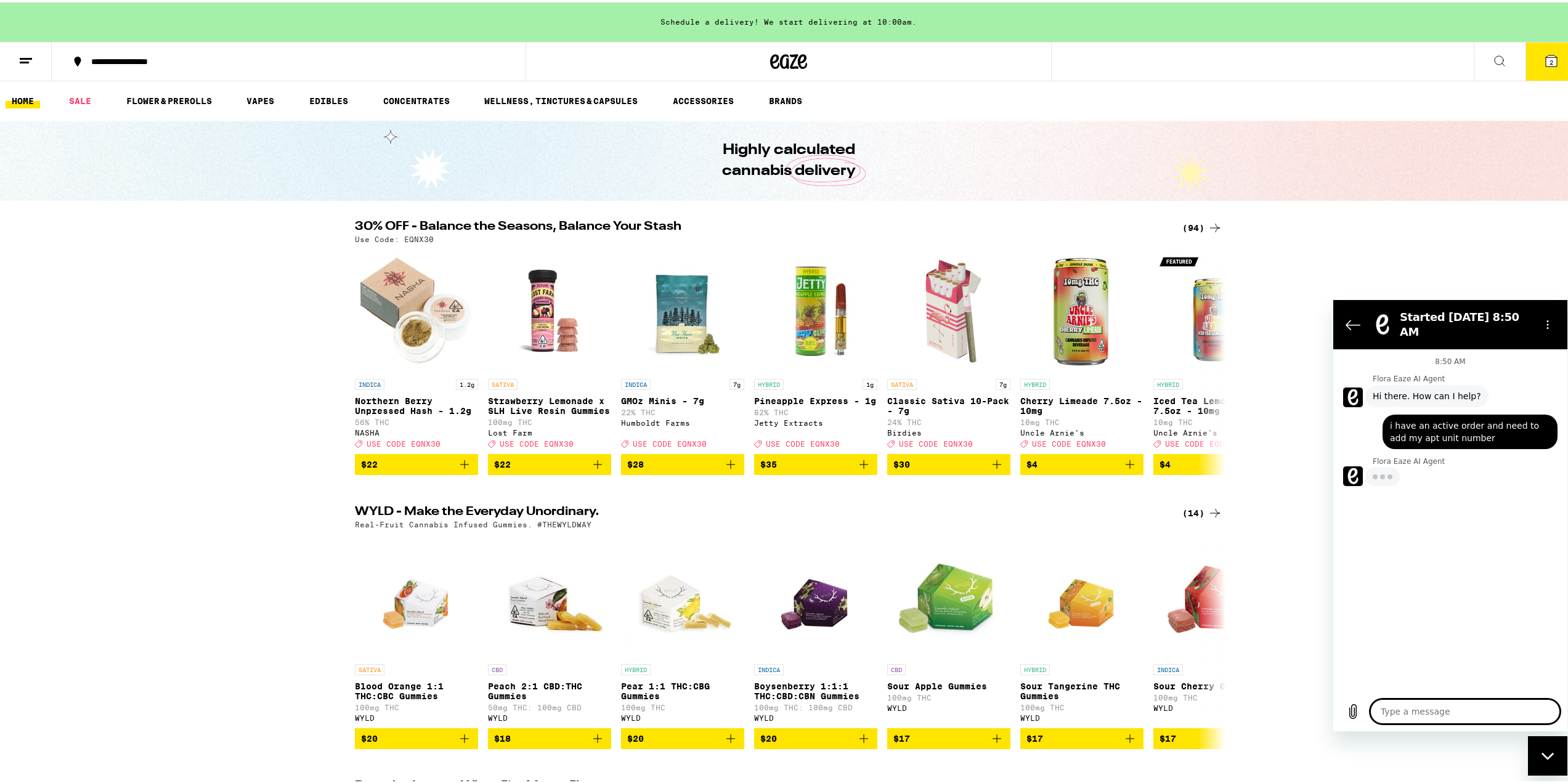
type textarea "x"
click at [1474, 230] on div "30% OFF - Balance the Seasons, Balance Your Stash (94) Use Code: EQNX30 INDICA …" at bounding box center [788, 346] width 1577 height 254
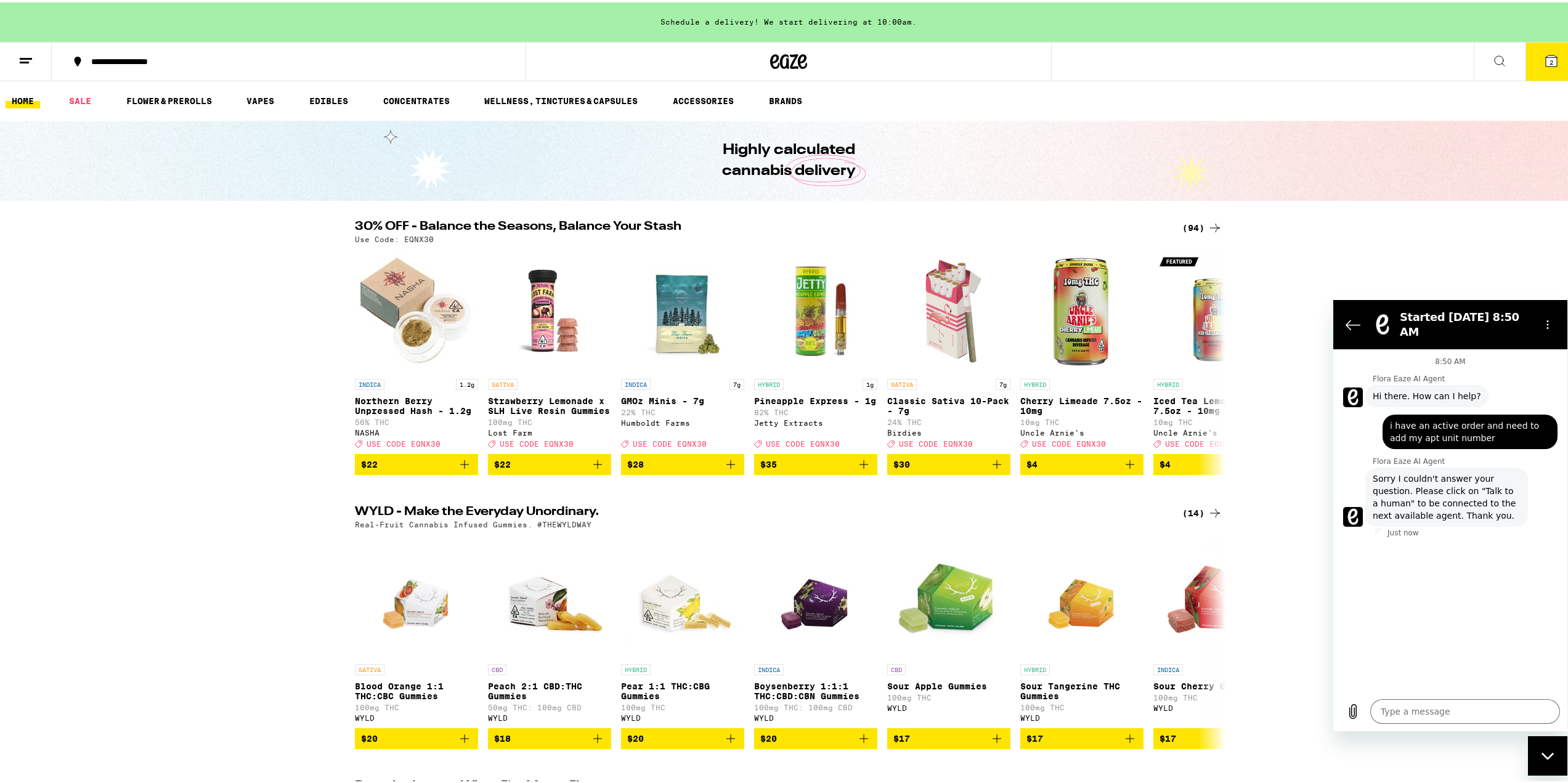
click at [29, 54] on icon at bounding box center [26, 59] width 15 height 15
